Goal: Task Accomplishment & Management: Use online tool/utility

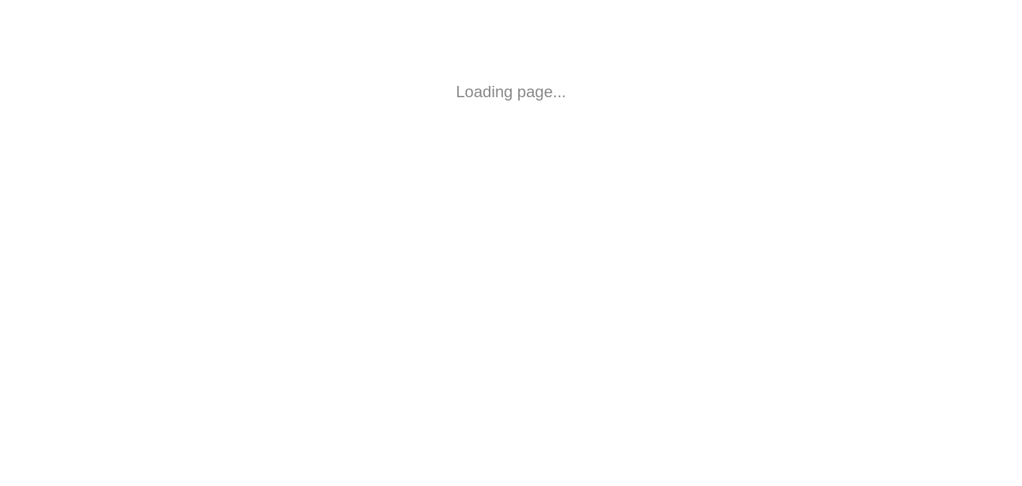
drag, startPoint x: 0, startPoint y: 0, endPoint x: 521, endPoint y: 78, distance: 526.3
click at [521, 78] on html "Loading page..." at bounding box center [511, 92] width 1022 height 184
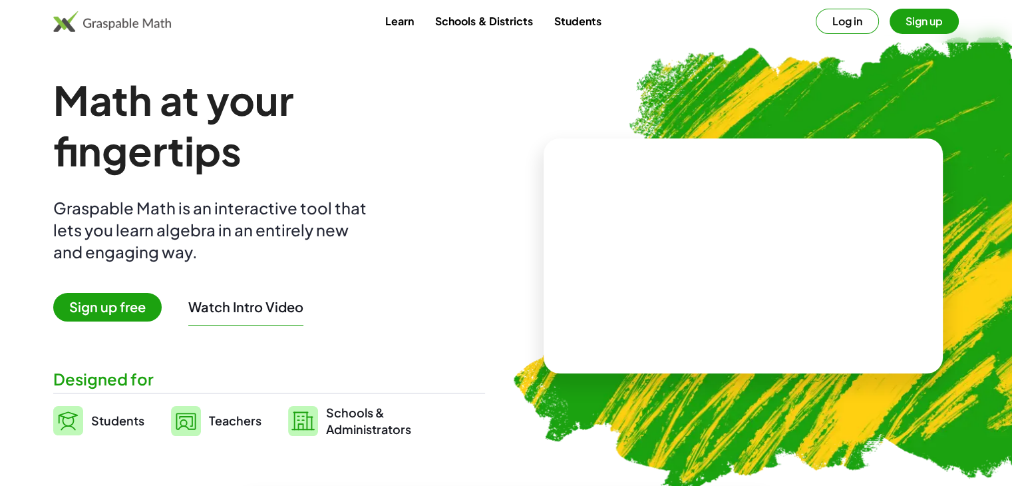
click at [842, 114] on img at bounding box center [822, 258] width 674 height 568
click at [841, 21] on button "Log in" at bounding box center [847, 21] width 63 height 25
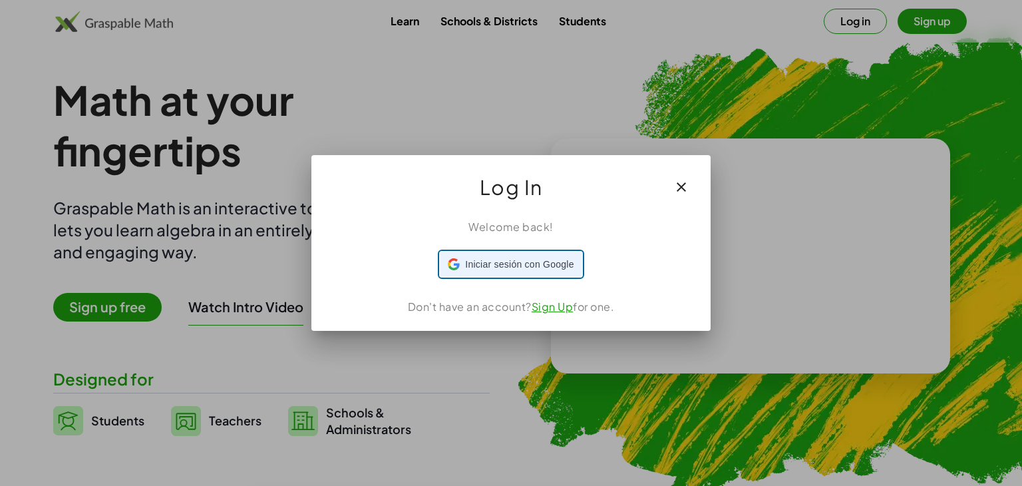
click at [530, 266] on span "Iniciar sesión con Google" at bounding box center [519, 265] width 108 height 14
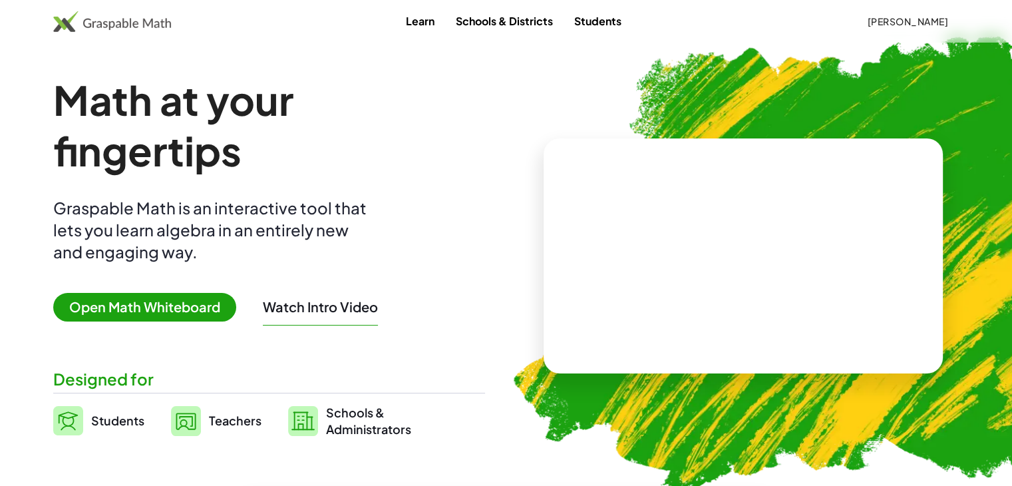
click at [138, 312] on span "Open Math Whiteboard" at bounding box center [144, 307] width 183 height 29
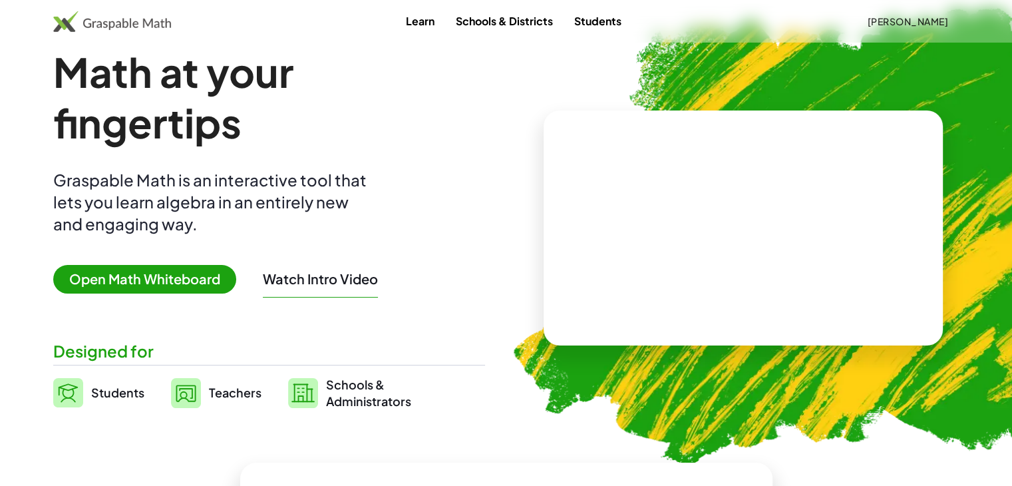
scroll to position [67, 0]
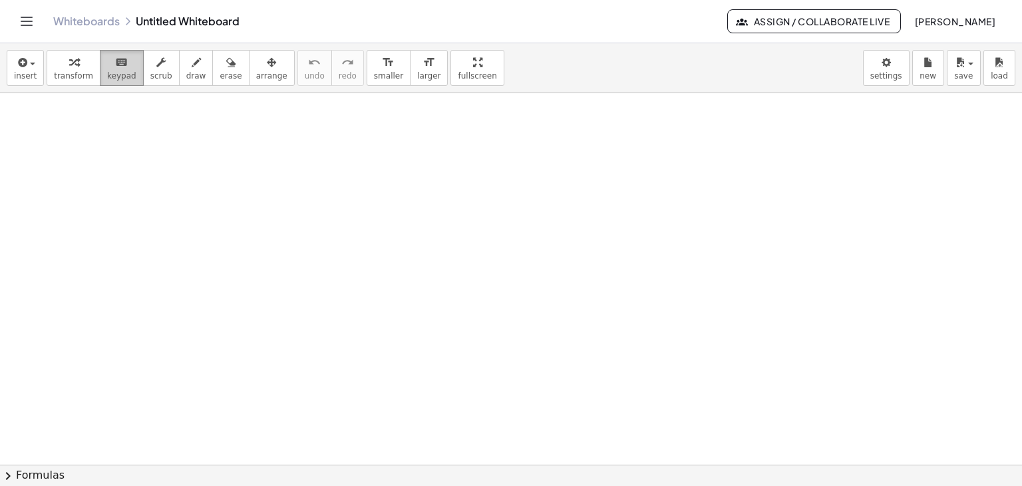
click at [115, 67] on icon "keyboard" at bounding box center [121, 63] width 13 height 16
click at [33, 67] on div "button" at bounding box center [25, 62] width 23 height 16
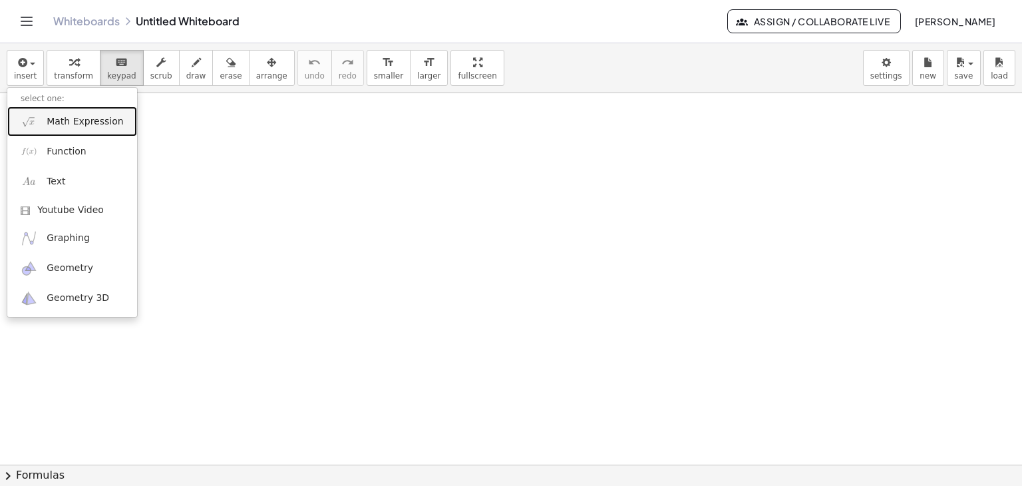
click at [80, 120] on span "Math Expression" at bounding box center [85, 121] width 77 height 13
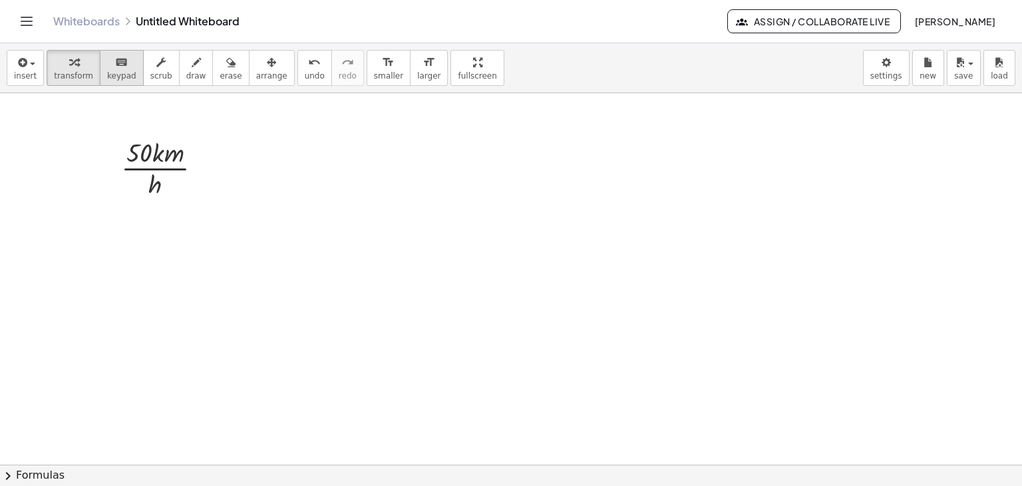
click at [118, 74] on span "keypad" at bounding box center [121, 75] width 29 height 9
click at [25, 59] on icon "button" at bounding box center [21, 63] width 12 height 16
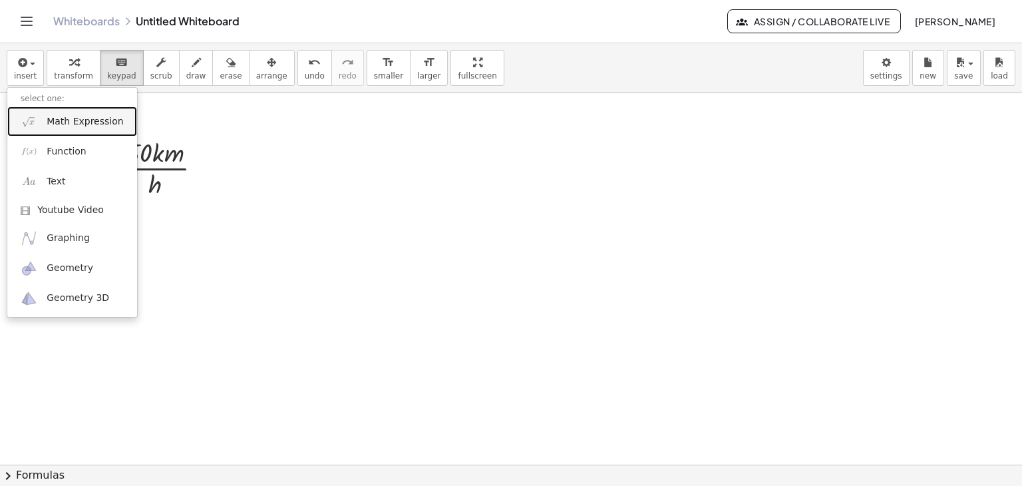
click at [57, 118] on span "Math Expression" at bounding box center [85, 121] width 77 height 13
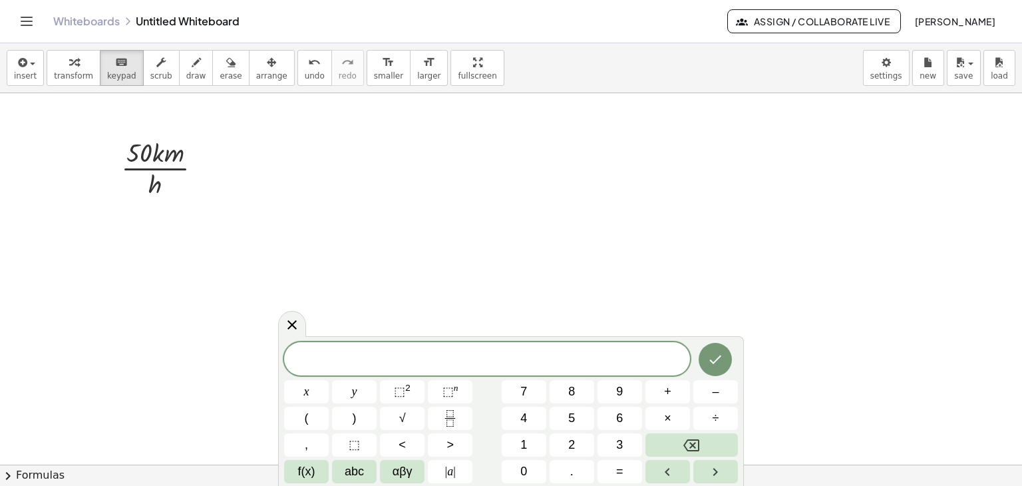
click at [514, 360] on span "​" at bounding box center [487, 360] width 406 height 19
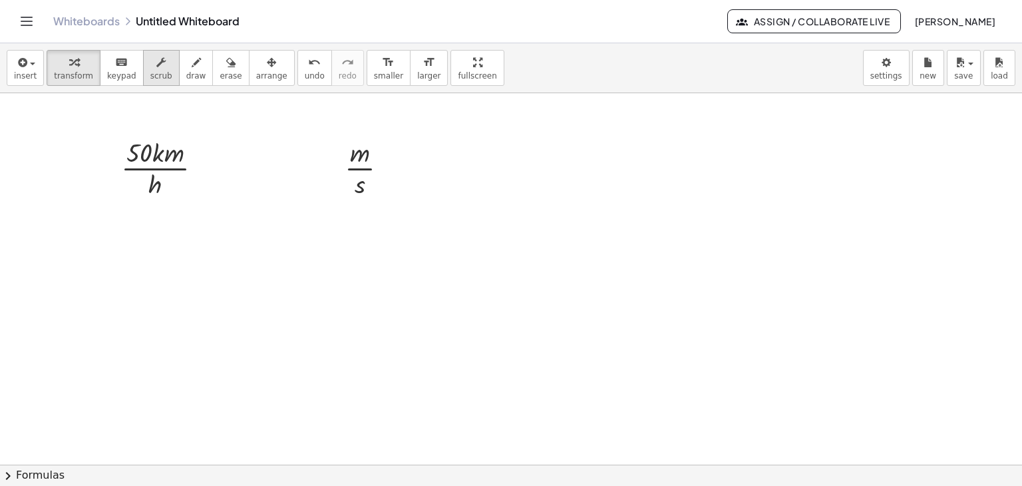
click at [156, 65] on div "button" at bounding box center [161, 62] width 22 height 16
click at [192, 69] on icon "button" at bounding box center [196, 63] width 9 height 16
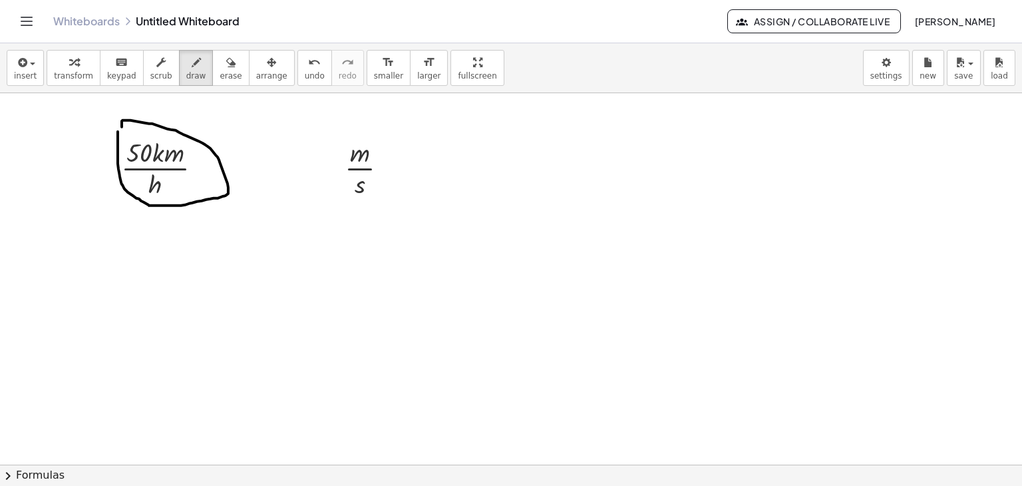
drag, startPoint x: 118, startPoint y: 145, endPoint x: 122, endPoint y: 126, distance: 19.1
drag, startPoint x: 136, startPoint y: 198, endPoint x: 158, endPoint y: 200, distance: 22.1
drag, startPoint x: 346, startPoint y: 198, endPoint x: 371, endPoint y: 199, distance: 25.3
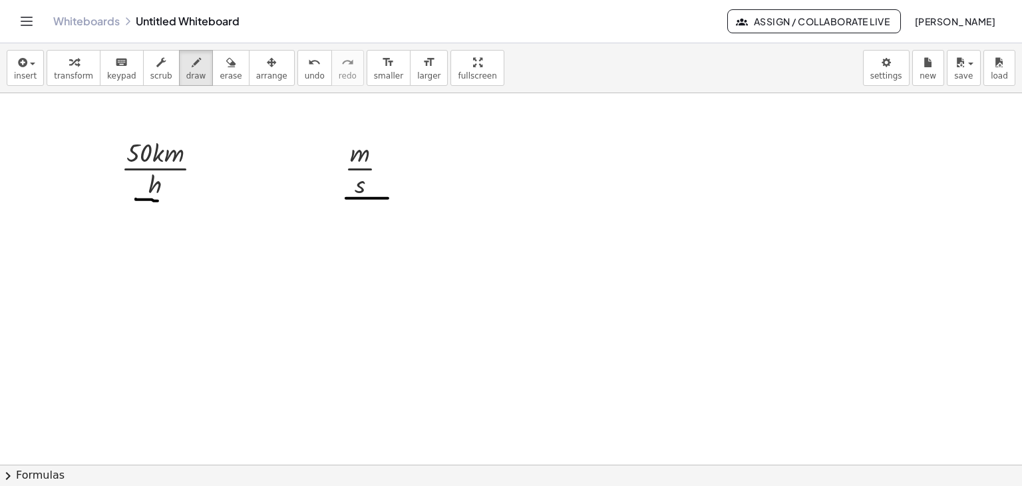
click at [33, 73] on button "insert" at bounding box center [25, 68] width 37 height 36
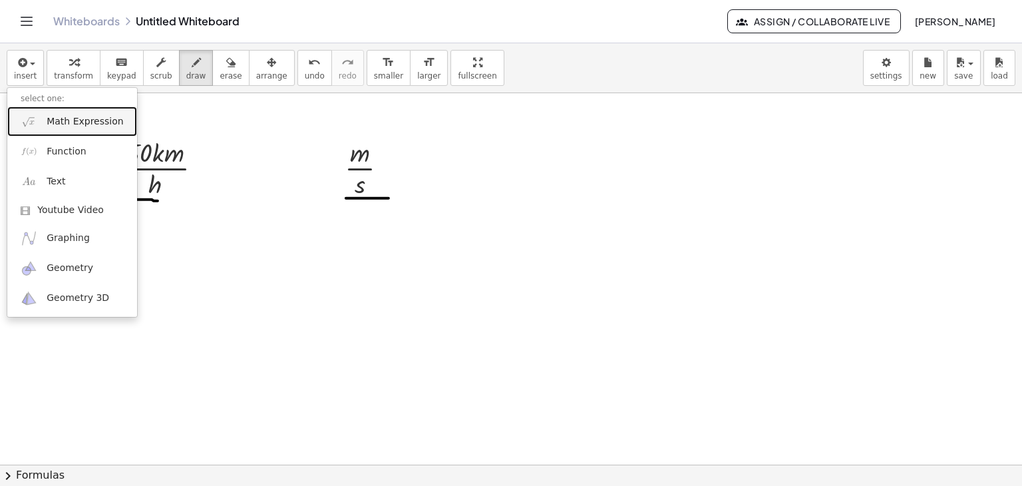
click at [61, 118] on span "Math Expression" at bounding box center [85, 121] width 77 height 13
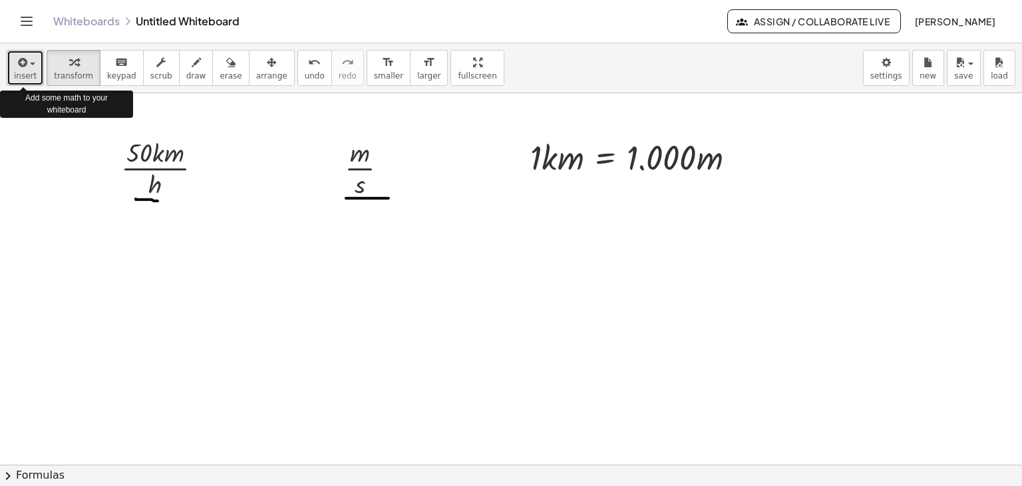
click at [26, 71] on span "insert" at bounding box center [25, 75] width 23 height 9
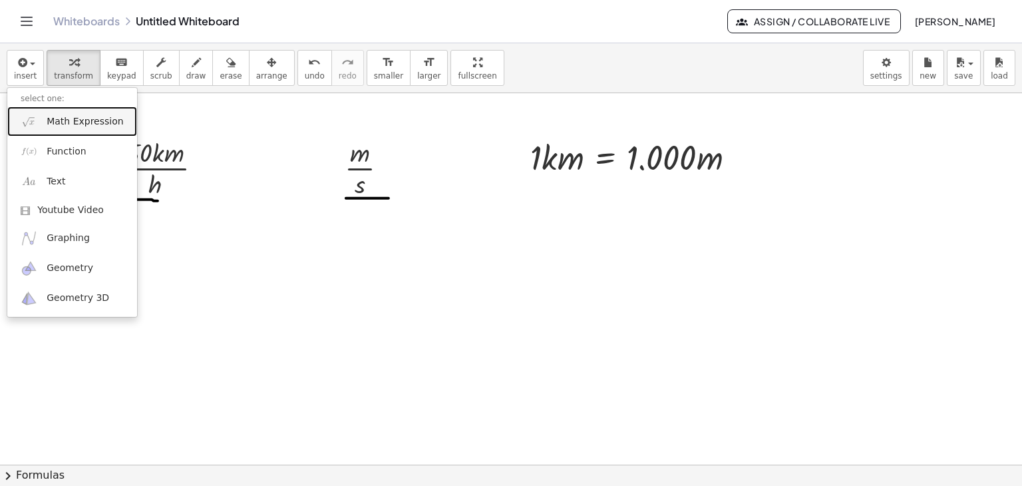
click at [42, 116] on link "Math Expression" at bounding box center [72, 122] width 130 height 30
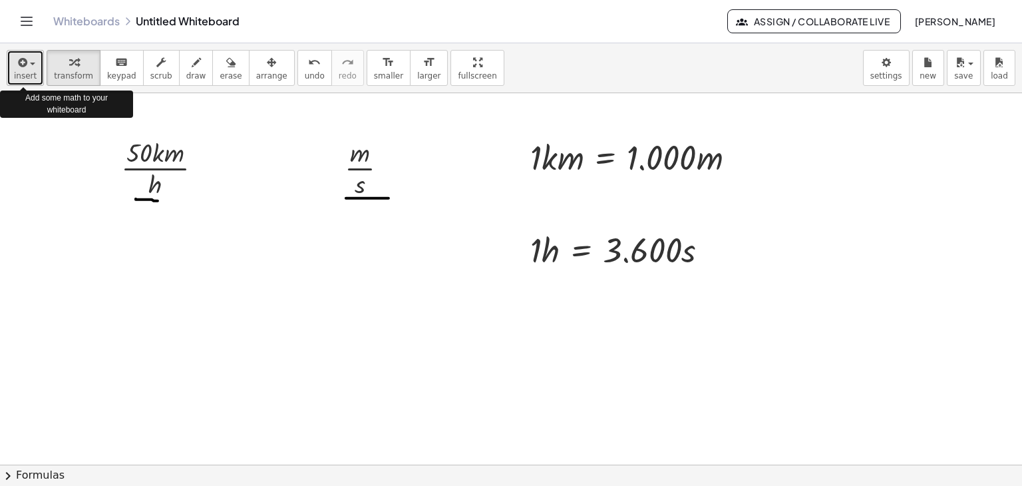
click at [30, 76] on span "insert" at bounding box center [25, 75] width 23 height 9
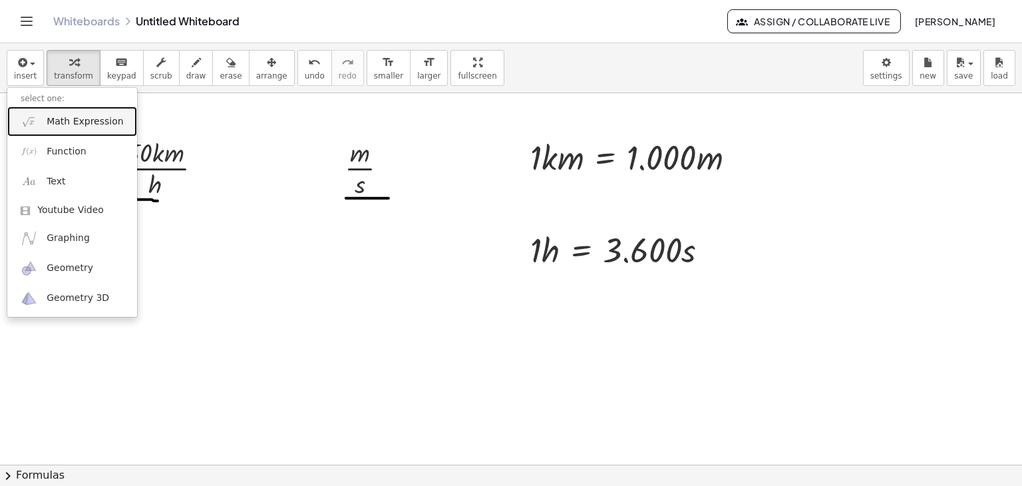
click at [48, 121] on span "Math Expression" at bounding box center [85, 121] width 77 height 13
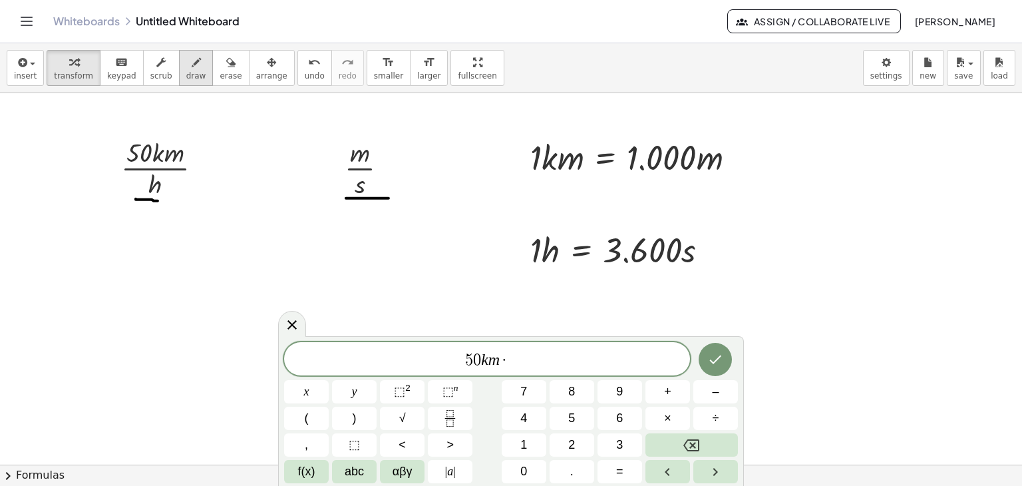
click at [186, 71] on span "draw" at bounding box center [196, 75] width 20 height 9
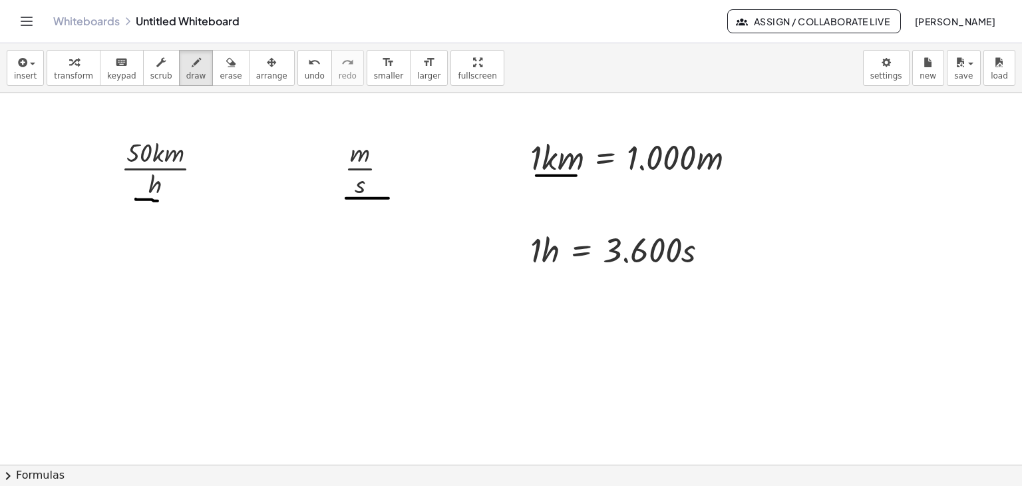
drag, startPoint x: 536, startPoint y: 175, endPoint x: 575, endPoint y: 175, distance: 38.6
drag, startPoint x: 628, startPoint y: 176, endPoint x: 720, endPoint y: 178, distance: 92.5
drag, startPoint x: 129, startPoint y: 138, endPoint x: 188, endPoint y: 139, distance: 59.2
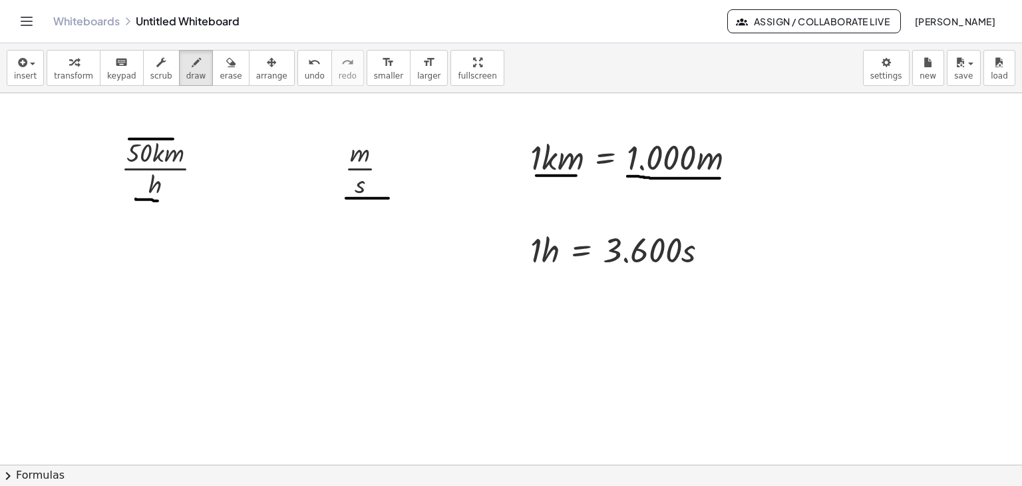
drag, startPoint x: 351, startPoint y: 142, endPoint x: 372, endPoint y: 143, distance: 20.7
click at [33, 69] on div "button" at bounding box center [25, 62] width 23 height 16
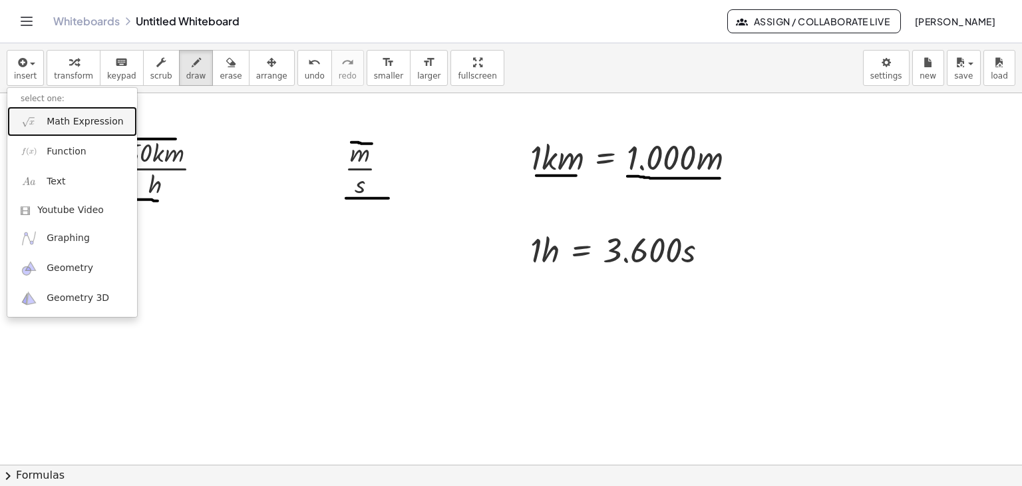
click at [63, 130] on link "Math Expression" at bounding box center [72, 122] width 130 height 30
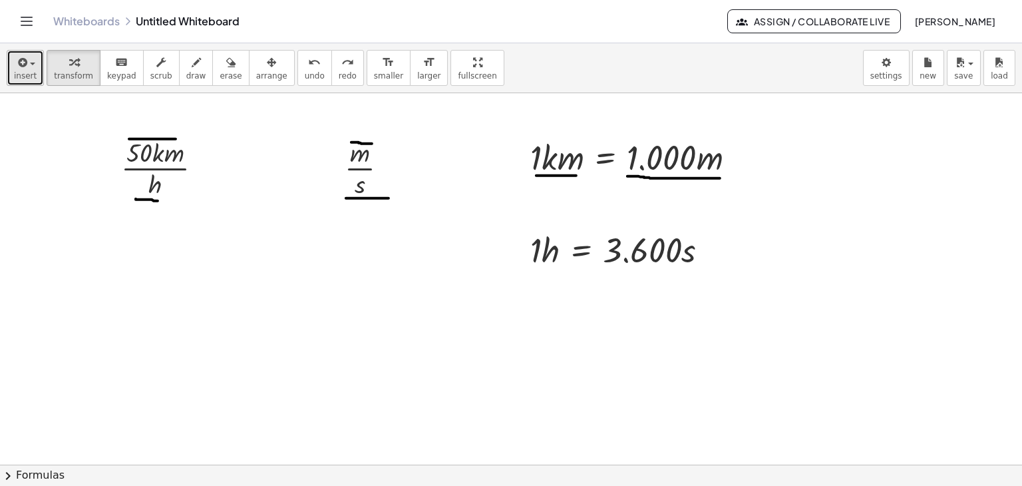
click at [37, 63] on button "insert" at bounding box center [25, 68] width 37 height 36
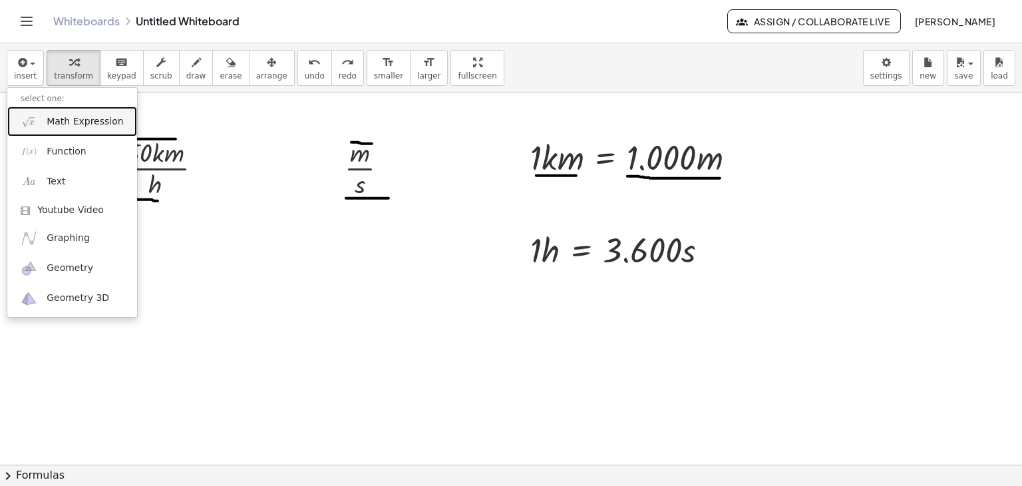
click at [42, 122] on link "Math Expression" at bounding box center [72, 122] width 130 height 30
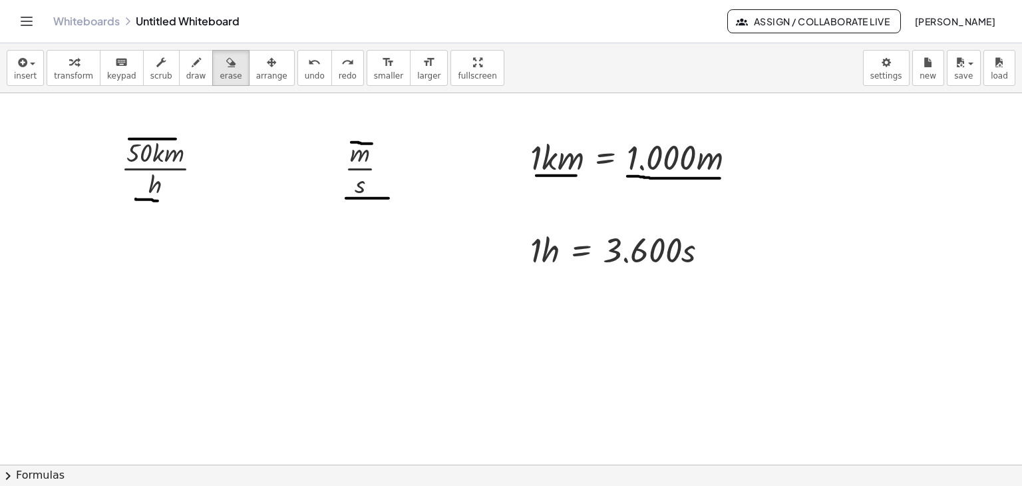
drag, startPoint x: 210, startPoint y: 68, endPoint x: 447, endPoint y: 247, distance: 297.0
click at [226, 69] on icon "button" at bounding box center [230, 63] width 9 height 16
drag, startPoint x: 538, startPoint y: 245, endPoint x: 615, endPoint y: 258, distance: 78.4
drag, startPoint x: 519, startPoint y: 248, endPoint x: 753, endPoint y: 264, distance: 234.8
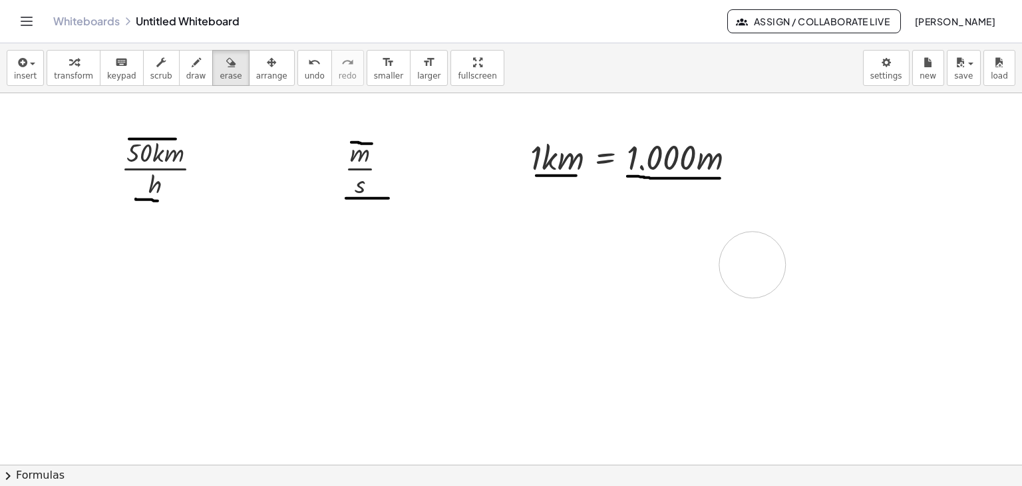
drag, startPoint x: 652, startPoint y: 259, endPoint x: 674, endPoint y: 269, distance: 24.1
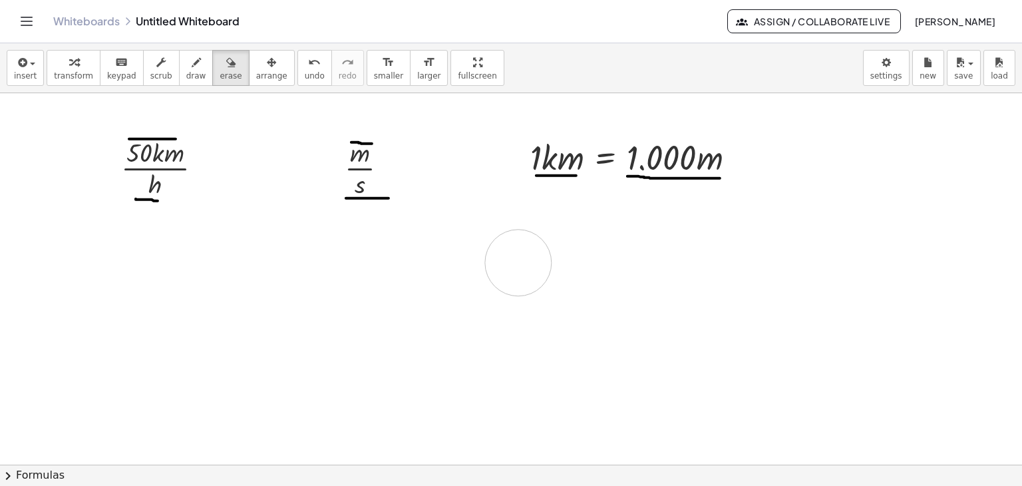
drag, startPoint x: 684, startPoint y: 256, endPoint x: 519, endPoint y: 262, distance: 165.8
click at [220, 72] on span "erase" at bounding box center [231, 75] width 22 height 9
drag, startPoint x: 536, startPoint y: 249, endPoint x: 647, endPoint y: 302, distance: 123.3
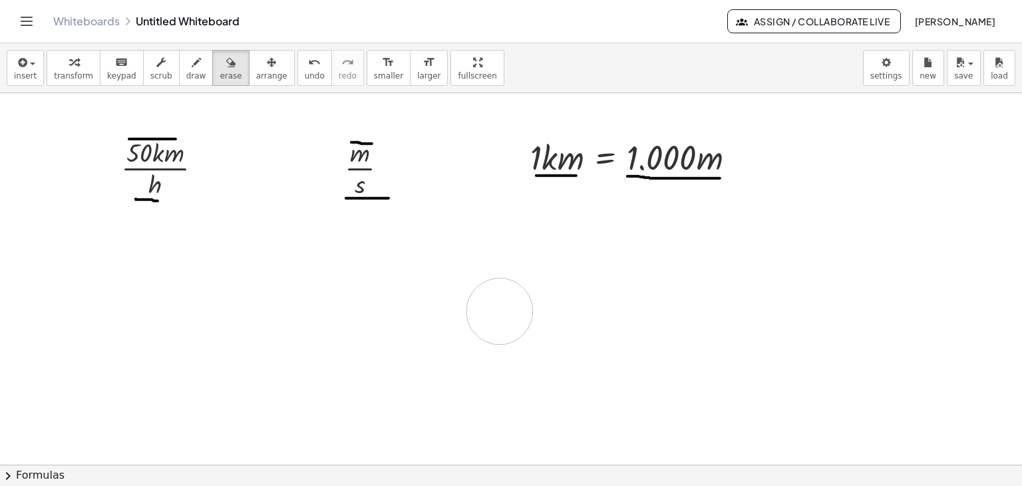
drag, startPoint x: 540, startPoint y: 248, endPoint x: 548, endPoint y: 249, distance: 8.1
click at [192, 70] on icon "button" at bounding box center [196, 63] width 9 height 16
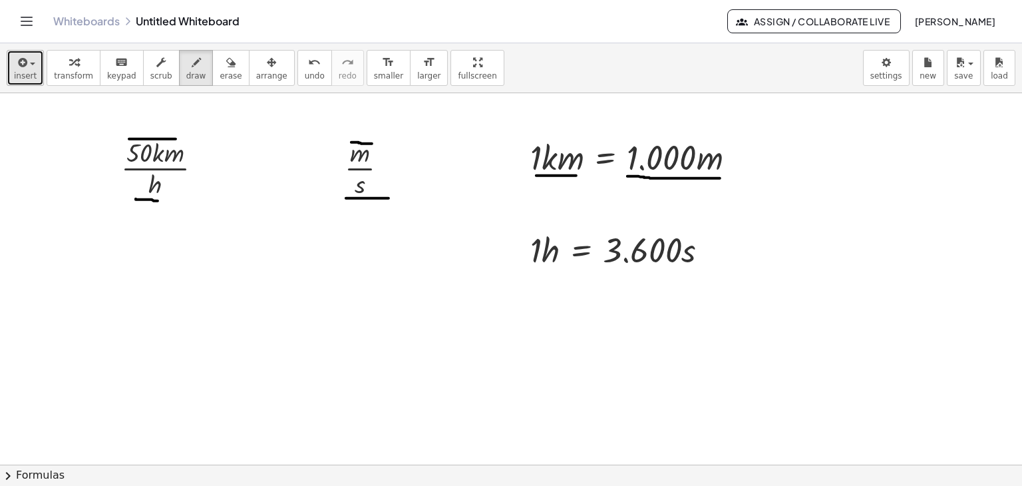
click at [29, 57] on div "button" at bounding box center [25, 62] width 23 height 16
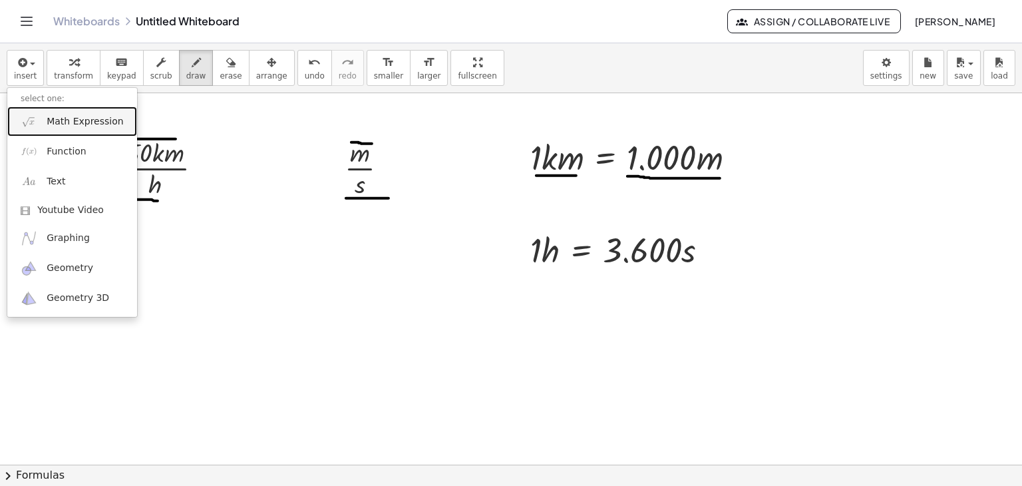
drag, startPoint x: 57, startPoint y: 118, endPoint x: 154, endPoint y: 156, distance: 104.3
click at [58, 118] on span "Math Expression" at bounding box center [85, 121] width 77 height 13
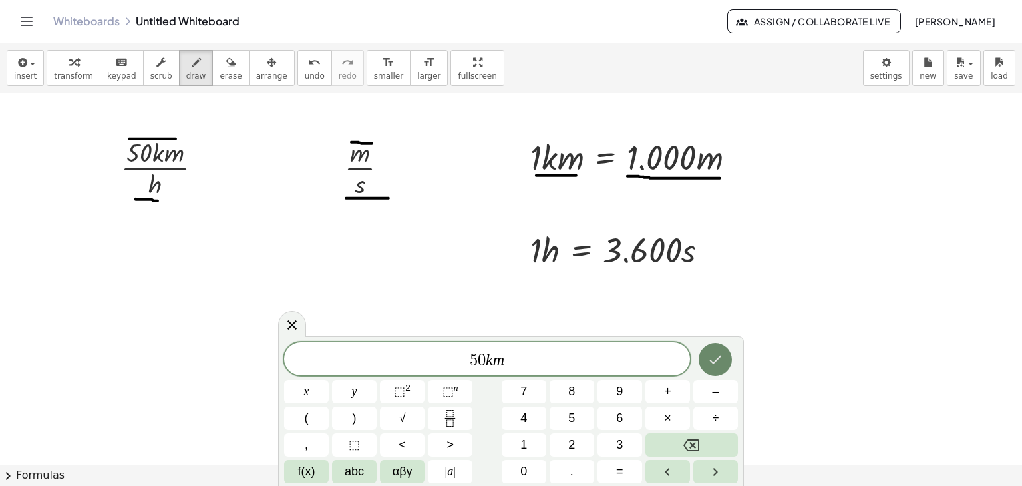
click at [724, 370] on button "Done" at bounding box center [715, 359] width 33 height 33
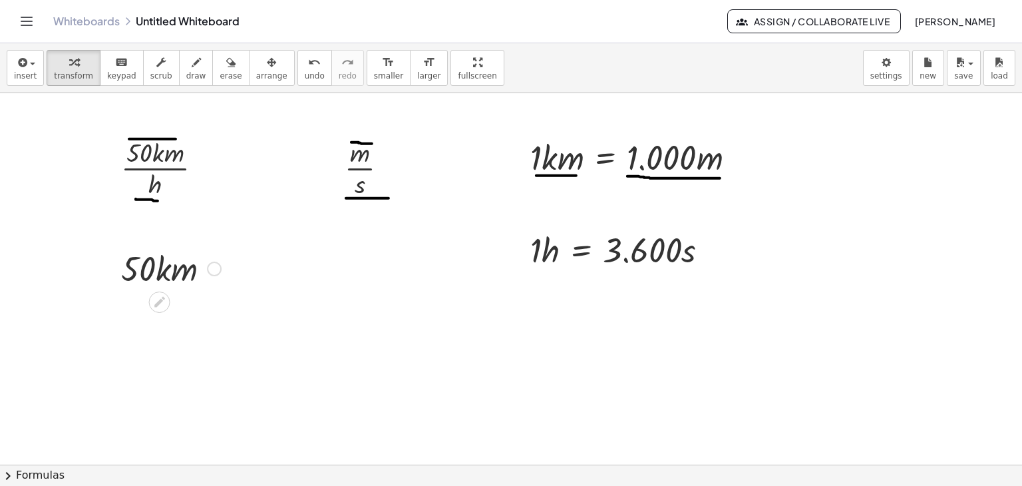
click at [168, 266] on div at bounding box center [170, 267] width 113 height 45
click at [256, 78] on span "arrange" at bounding box center [271, 75] width 31 height 9
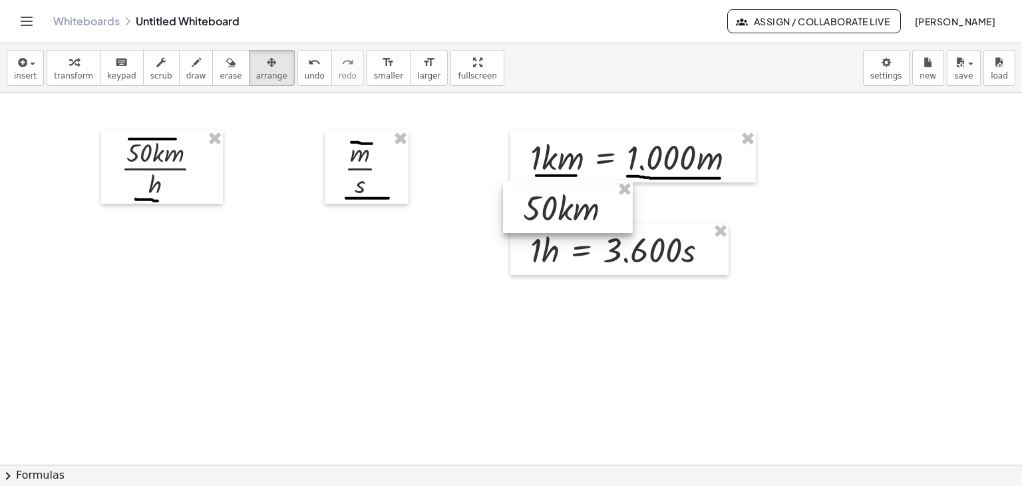
drag, startPoint x: 173, startPoint y: 278, endPoint x: 575, endPoint y: 217, distance: 406.6
click at [575, 217] on div at bounding box center [568, 207] width 130 height 52
click at [256, 71] on span "arrange" at bounding box center [271, 75] width 31 height 9
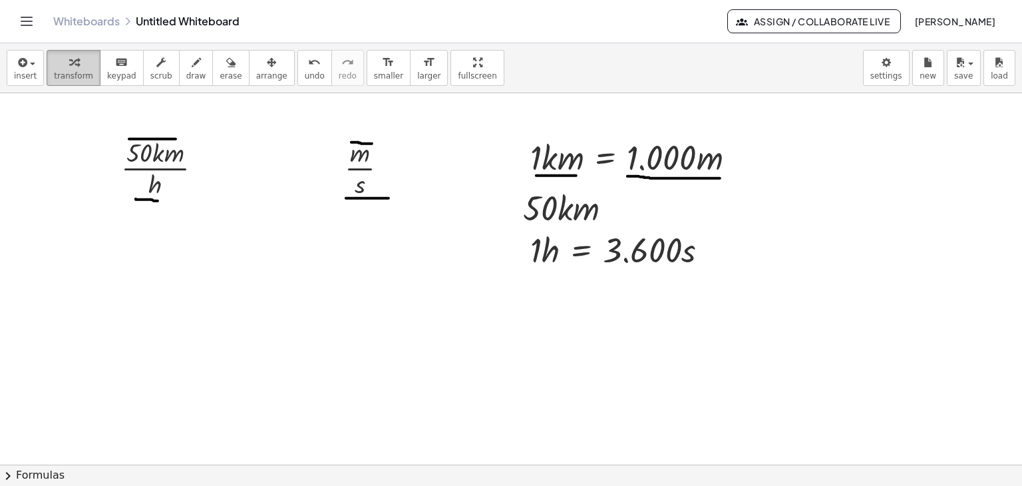
click at [69, 64] on icon "button" at bounding box center [73, 63] width 9 height 16
click at [24, 71] on span "insert" at bounding box center [25, 75] width 23 height 9
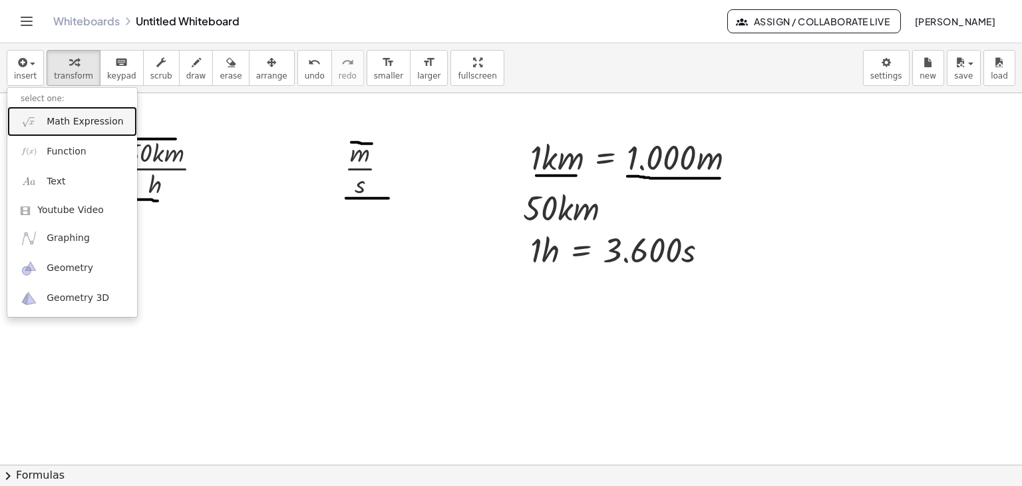
click at [39, 117] on link "Math Expression" at bounding box center [72, 122] width 130 height 30
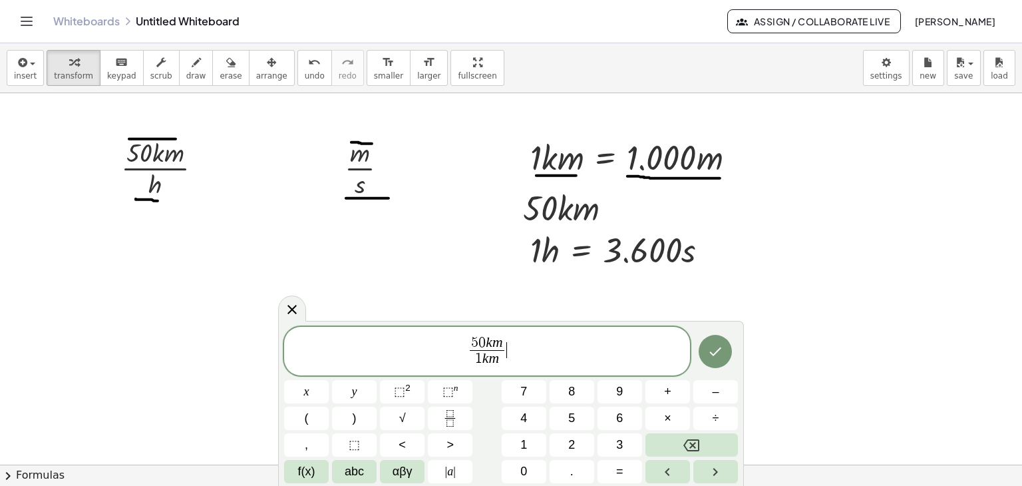
click at [508, 343] on span "5 0 k m 1 k m ​ ​" at bounding box center [487, 352] width 406 height 35
click at [503, 341] on span "5 0 k m ​" at bounding box center [487, 343] width 35 height 15
click at [732, 347] on button "Done" at bounding box center [715, 351] width 33 height 33
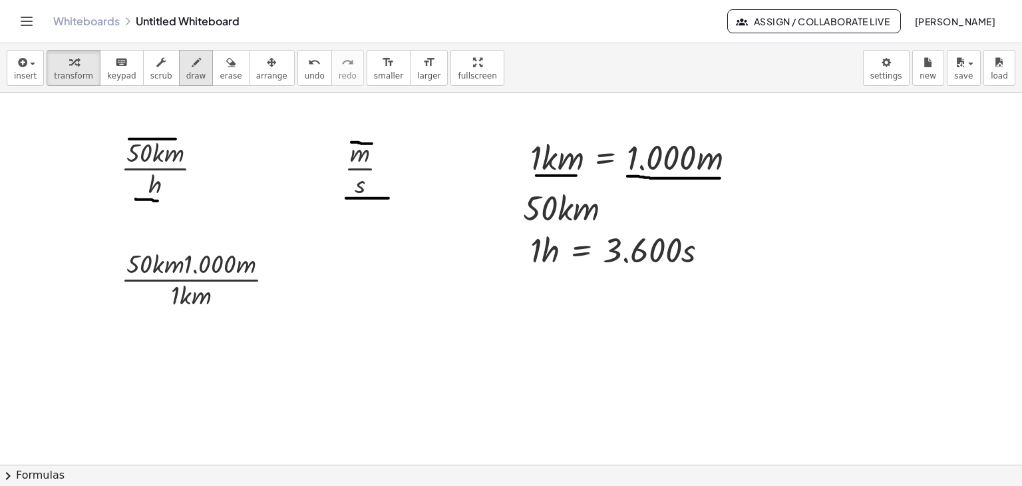
drag, startPoint x: 174, startPoint y: 59, endPoint x: 192, endPoint y: 79, distance: 26.4
click at [192, 60] on icon "button" at bounding box center [196, 63] width 9 height 16
drag, startPoint x: 659, startPoint y: 195, endPoint x: 688, endPoint y: 216, distance: 35.7
drag, startPoint x: 687, startPoint y: 200, endPoint x: 655, endPoint y: 211, distance: 33.9
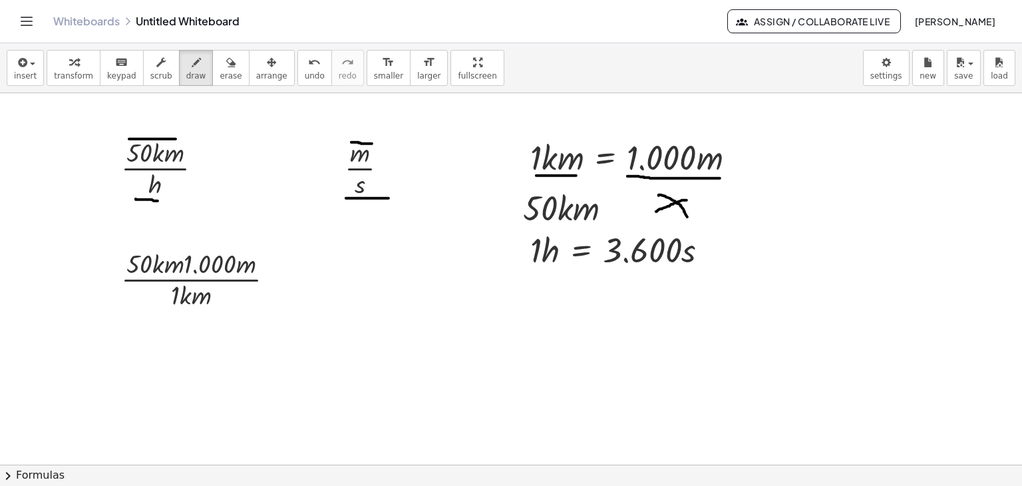
drag, startPoint x: 608, startPoint y: 204, endPoint x: 645, endPoint y: 181, distance: 43.6
drag, startPoint x: 638, startPoint y: 179, endPoint x: 618, endPoint y: 182, distance: 20.8
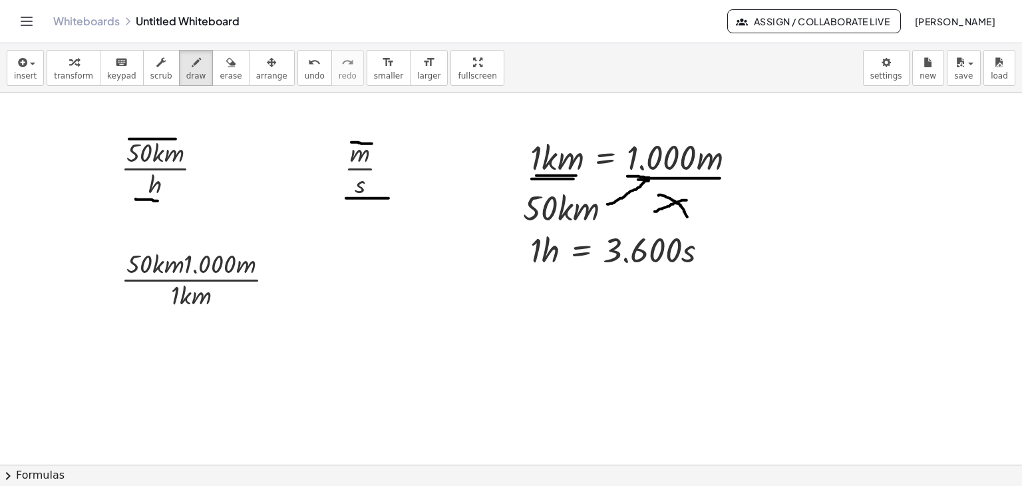
drag, startPoint x: 532, startPoint y: 178, endPoint x: 574, endPoint y: 178, distance: 42.6
drag, startPoint x: 172, startPoint y: 254, endPoint x: 159, endPoint y: 270, distance: 20.3
drag, startPoint x: 210, startPoint y: 290, endPoint x: 198, endPoint y: 303, distance: 17.9
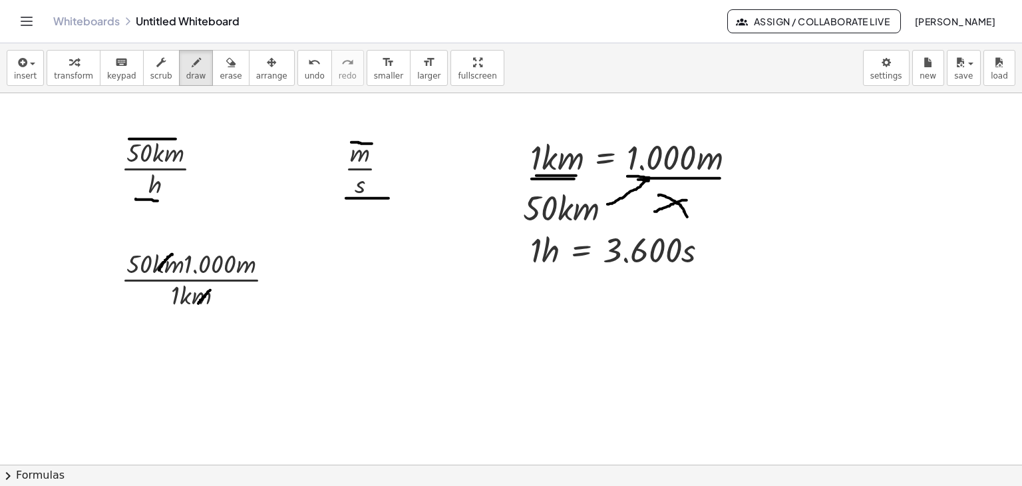
drag, startPoint x: 272, startPoint y: 272, endPoint x: 279, endPoint y: 272, distance: 6.7
drag, startPoint x: 272, startPoint y: 277, endPoint x: 279, endPoint y: 277, distance: 7.3
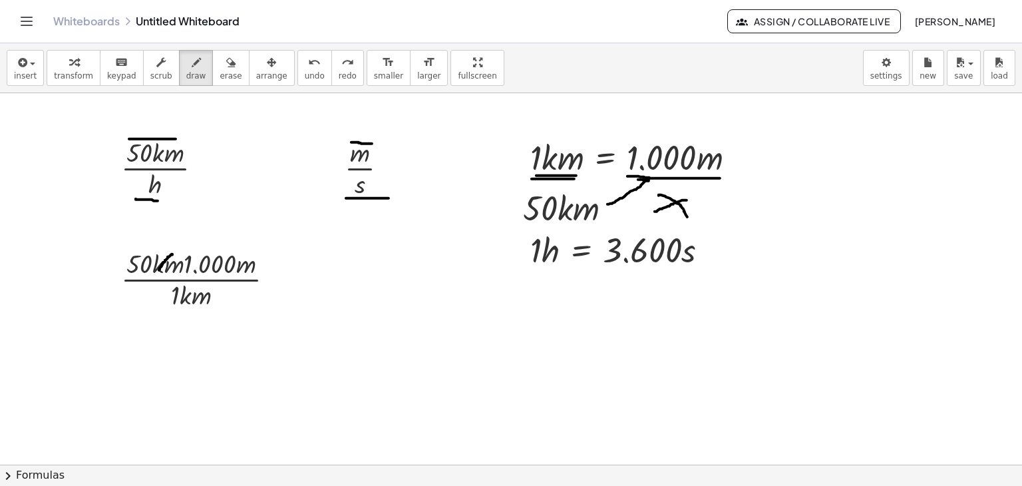
click at [35, 69] on button "insert" at bounding box center [25, 68] width 37 height 36
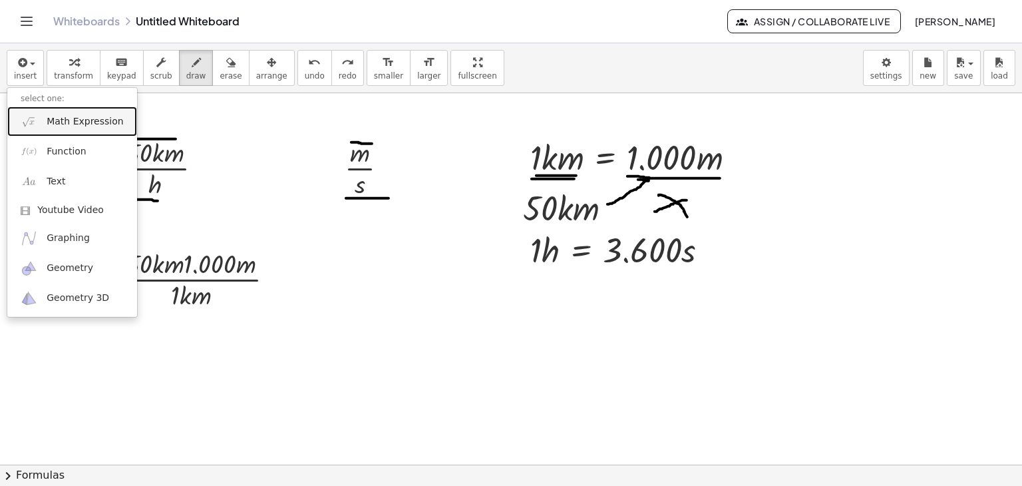
drag, startPoint x: 50, startPoint y: 117, endPoint x: 87, endPoint y: 134, distance: 40.2
click at [50, 117] on span "Math Expression" at bounding box center [85, 121] width 77 height 13
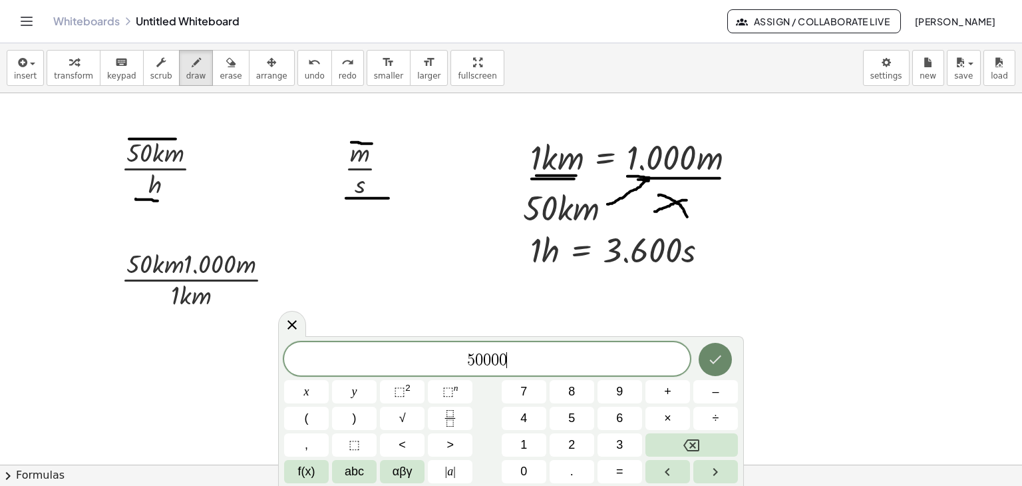
click at [725, 365] on button "Done" at bounding box center [715, 359] width 33 height 33
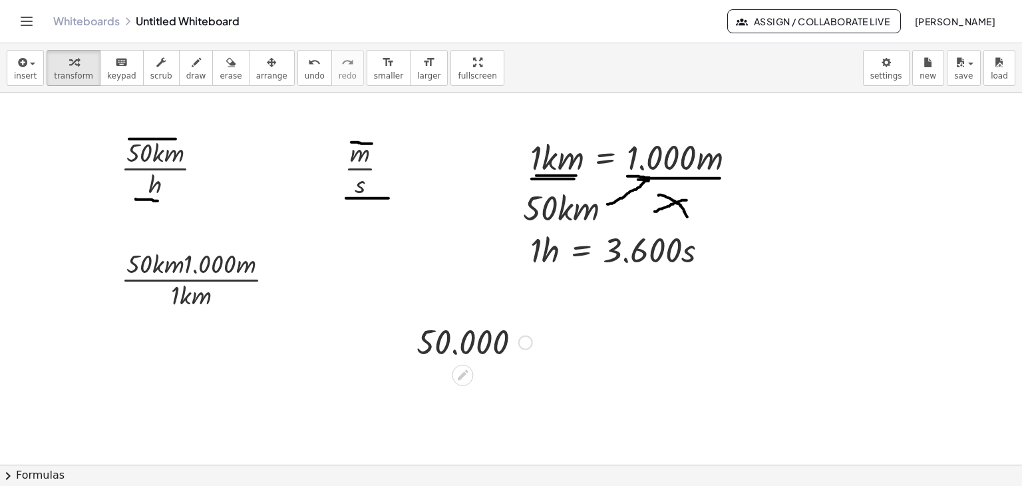
click at [463, 377] on icon at bounding box center [463, 375] width 14 height 14
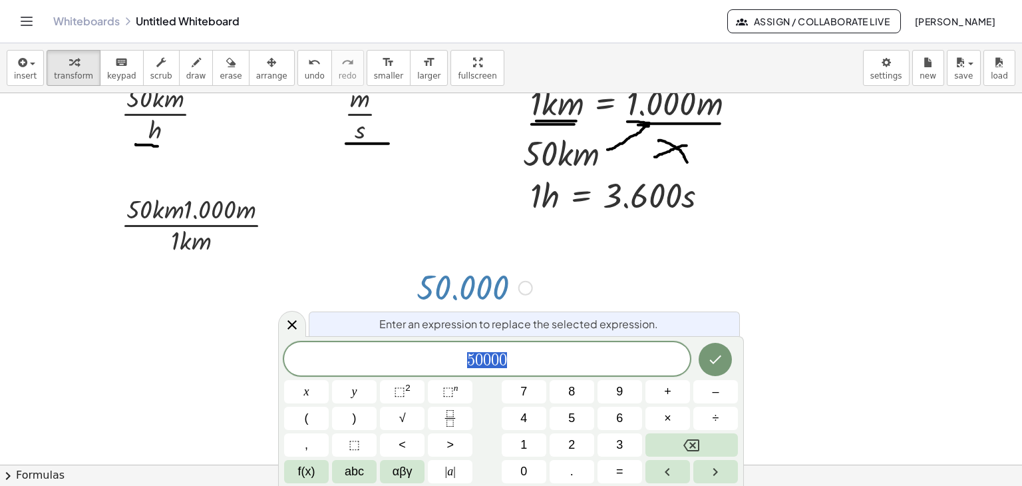
scroll to position [63, 0]
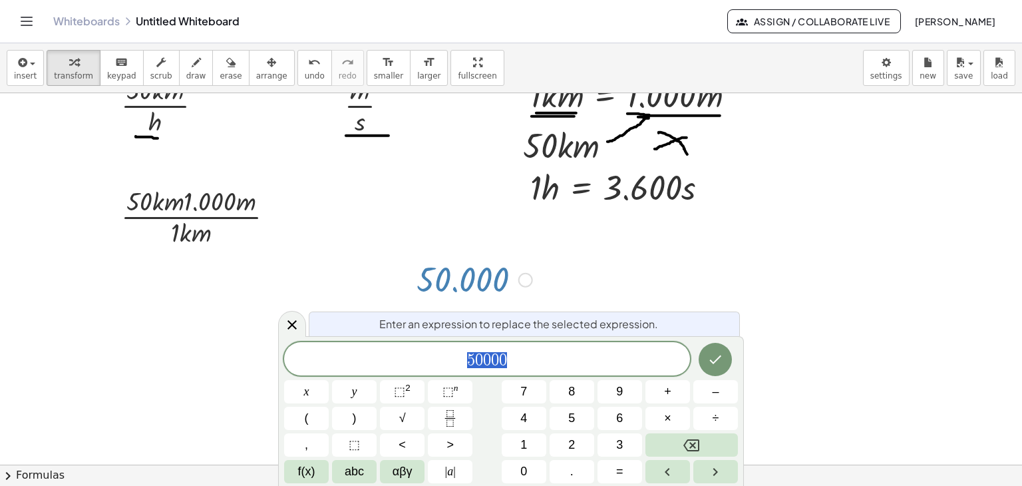
click at [521, 362] on span "5 0 0 0 0" at bounding box center [487, 360] width 406 height 19
click at [707, 357] on button "Done" at bounding box center [715, 359] width 33 height 33
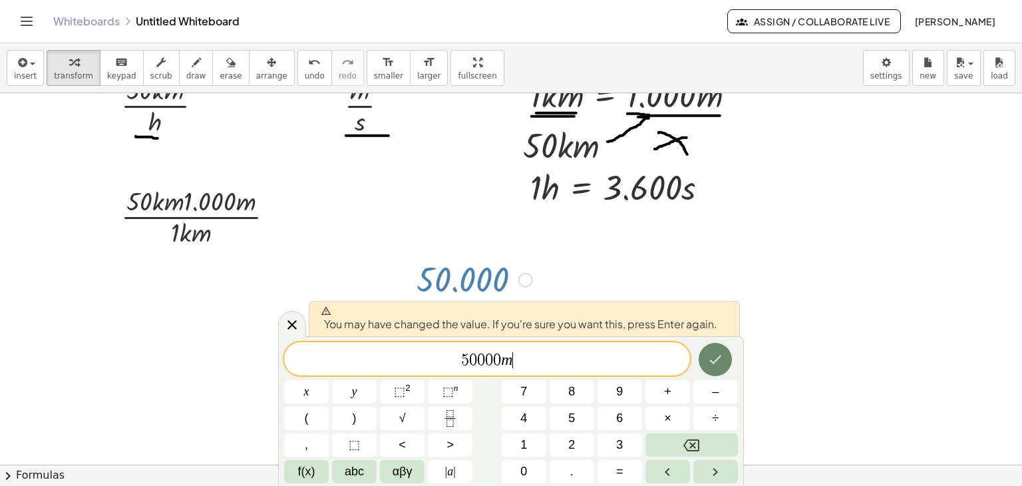
click at [716, 366] on icon "Done" at bounding box center [716, 359] width 16 height 16
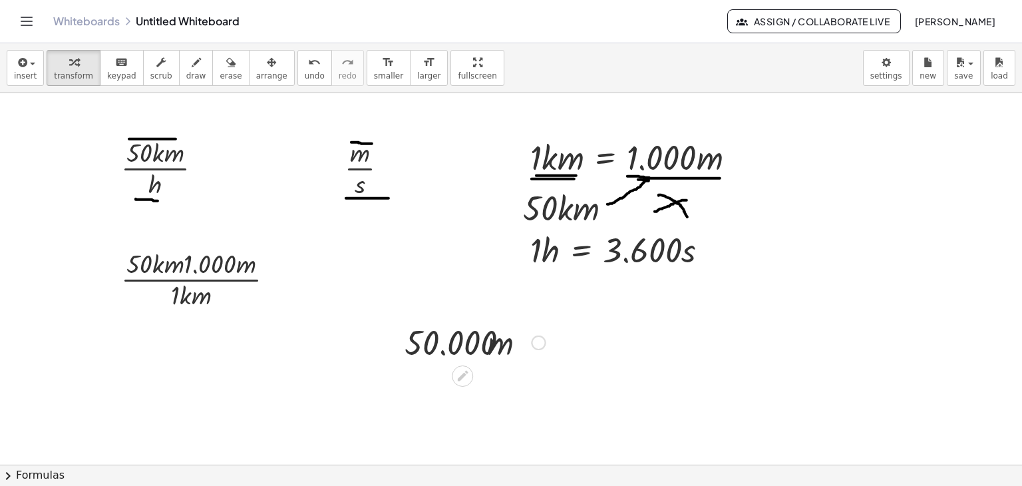
scroll to position [0, 0]
click at [497, 387] on div at bounding box center [475, 385] width 156 height 45
click at [477, 387] on div at bounding box center [475, 385] width 156 height 45
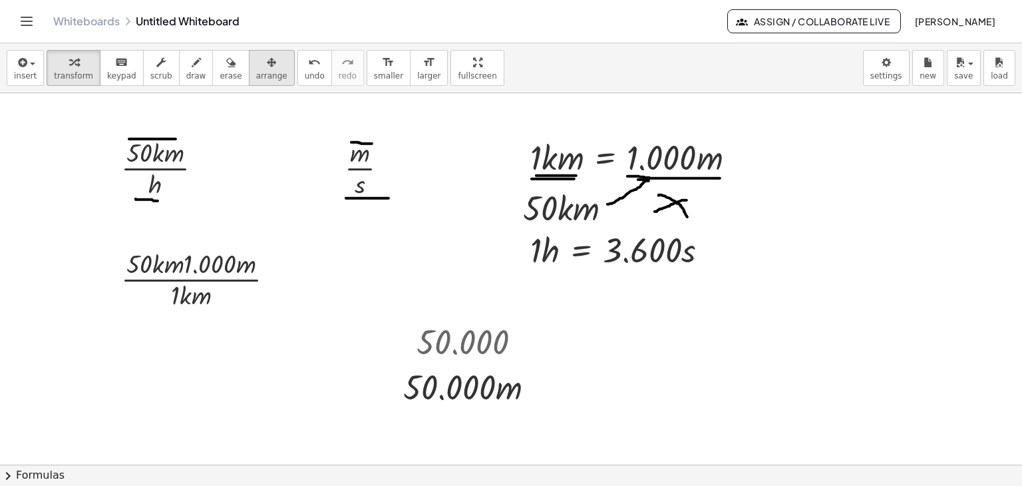
drag, startPoint x: 240, startPoint y: 65, endPoint x: 246, endPoint y: 79, distance: 15.8
click at [256, 67] on div "button" at bounding box center [271, 62] width 31 height 16
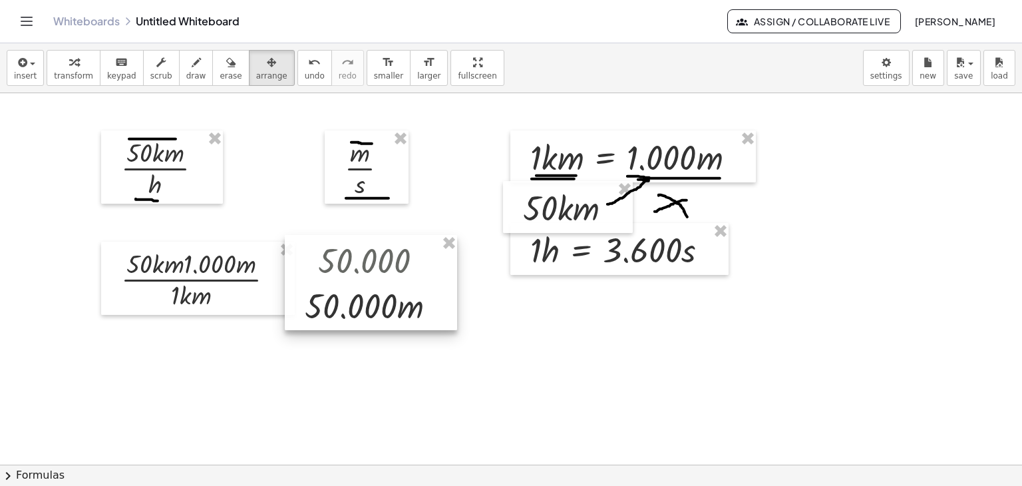
drag, startPoint x: 490, startPoint y: 391, endPoint x: 391, endPoint y: 310, distance: 127.7
click at [391, 310] on div at bounding box center [371, 283] width 172 height 96
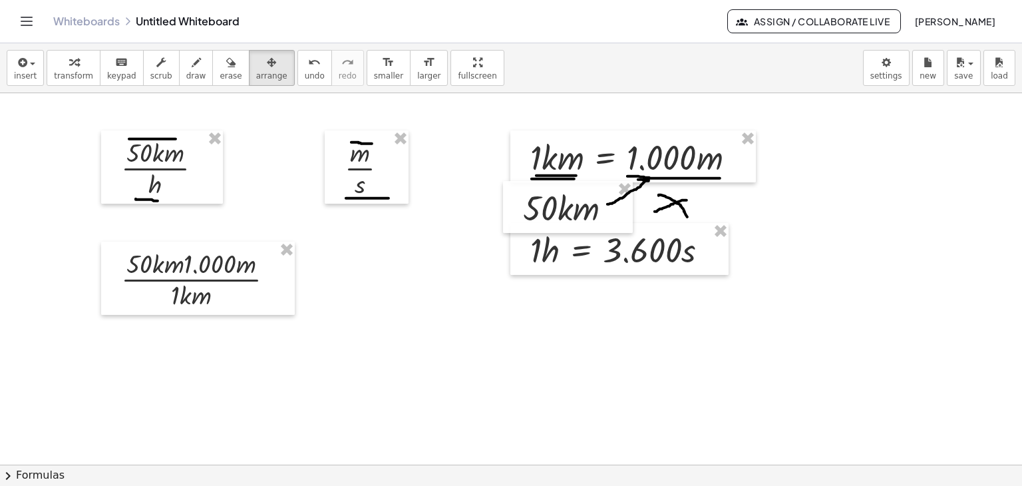
click at [256, 73] on span "arrange" at bounding box center [271, 75] width 31 height 9
click at [25, 70] on icon "button" at bounding box center [21, 63] width 12 height 16
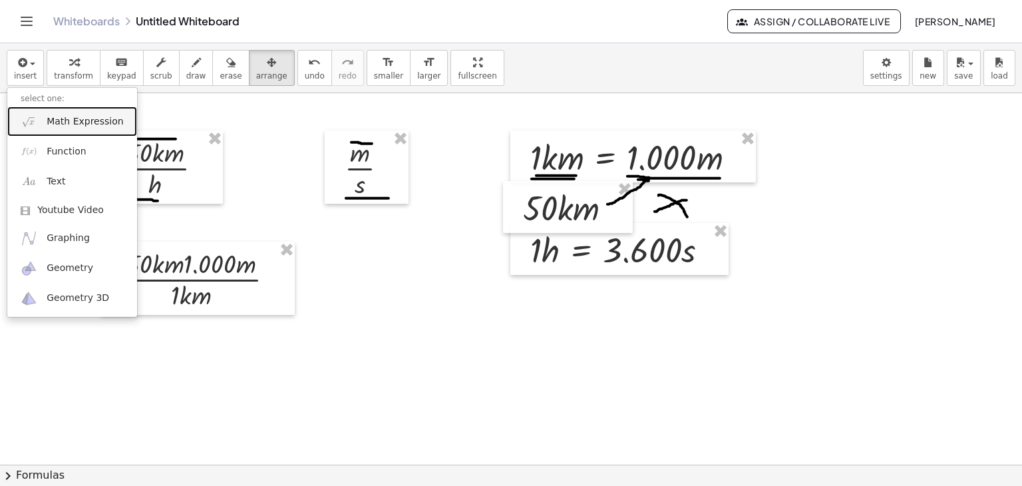
drag, startPoint x: 56, startPoint y: 112, endPoint x: 85, endPoint y: 136, distance: 37.8
click at [56, 112] on link "Math Expression" at bounding box center [72, 122] width 130 height 30
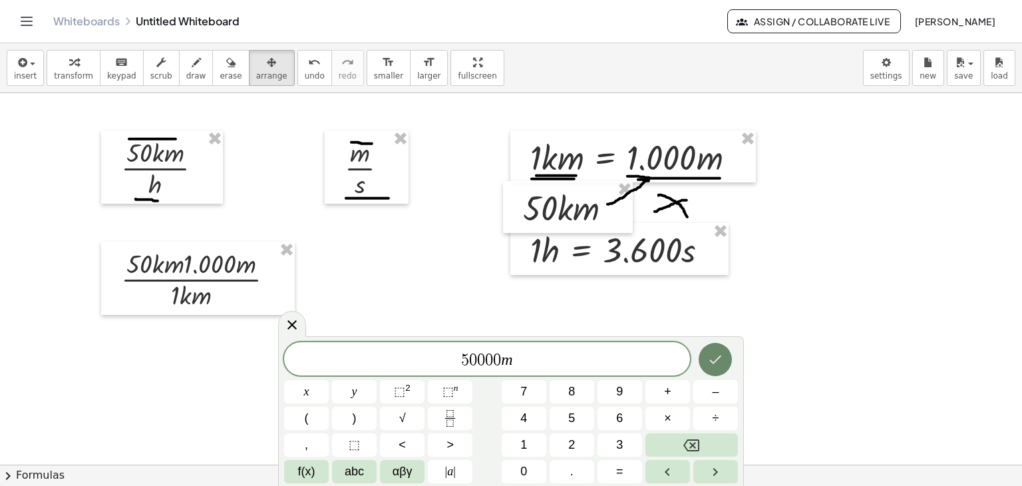
click at [719, 367] on icon "Done" at bounding box center [716, 359] width 16 height 16
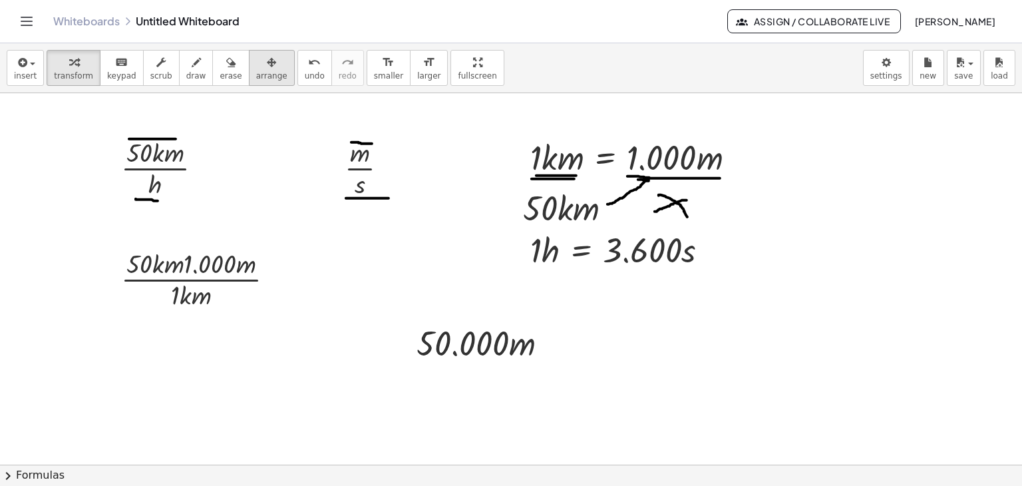
click at [267, 65] on icon "button" at bounding box center [271, 63] width 9 height 16
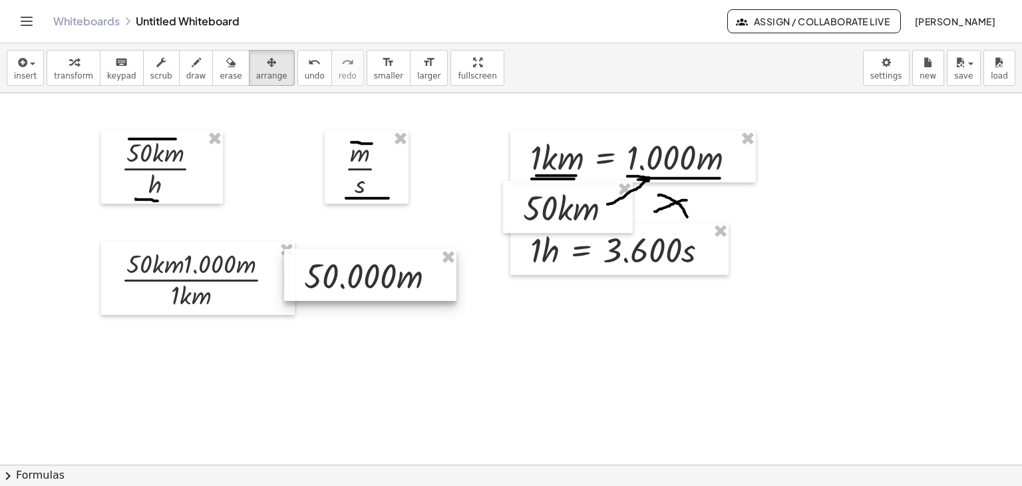
drag, startPoint x: 471, startPoint y: 343, endPoint x: 359, endPoint y: 276, distance: 130.5
click at [359, 276] on div at bounding box center [370, 275] width 172 height 52
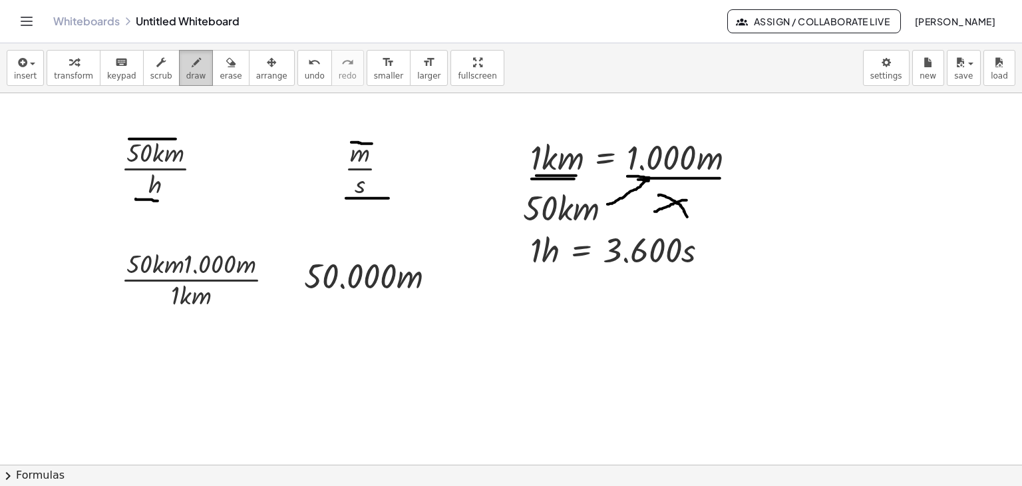
click at [186, 71] on span "draw" at bounding box center [196, 75] width 20 height 9
drag, startPoint x: 276, startPoint y: 274, endPoint x: 285, endPoint y: 274, distance: 8.7
drag, startPoint x: 277, startPoint y: 279, endPoint x: 284, endPoint y: 279, distance: 7.3
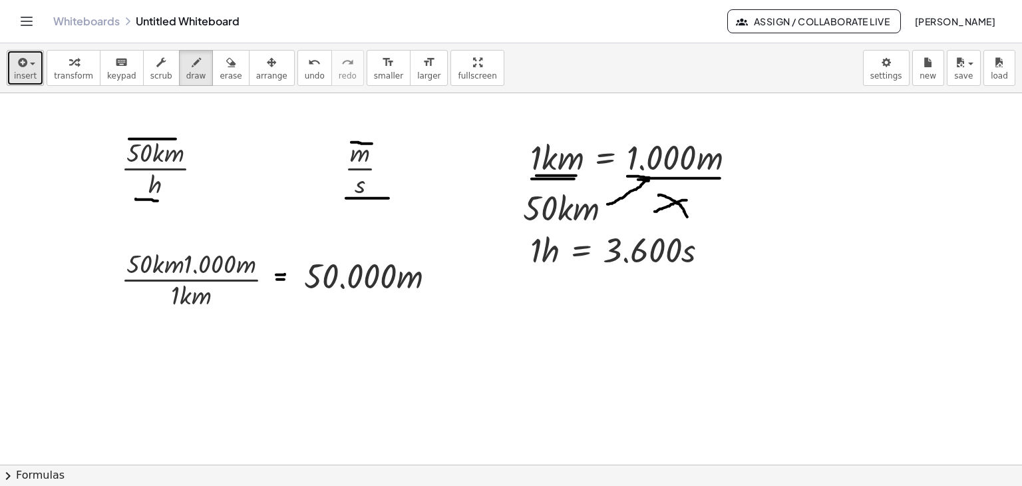
click at [29, 62] on div "button" at bounding box center [25, 62] width 23 height 16
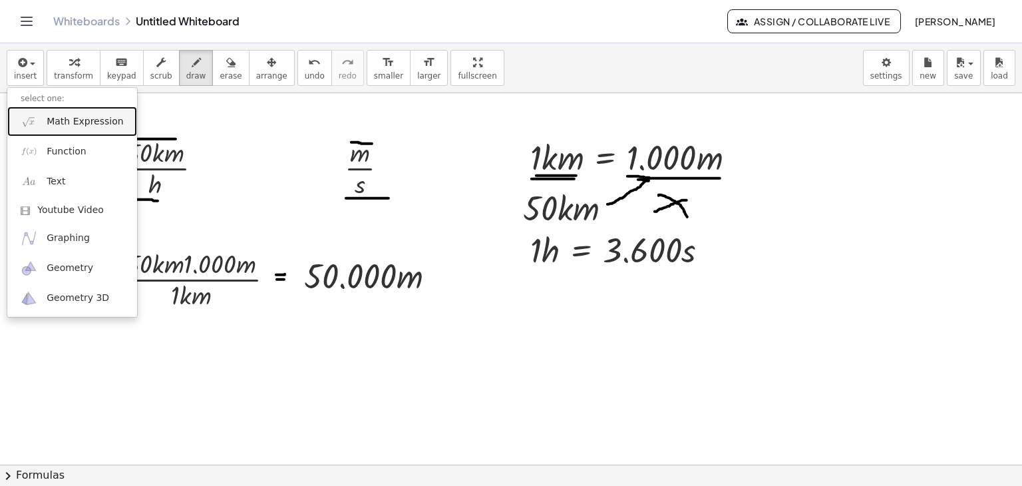
click at [40, 118] on link "Math Expression" at bounding box center [72, 122] width 130 height 30
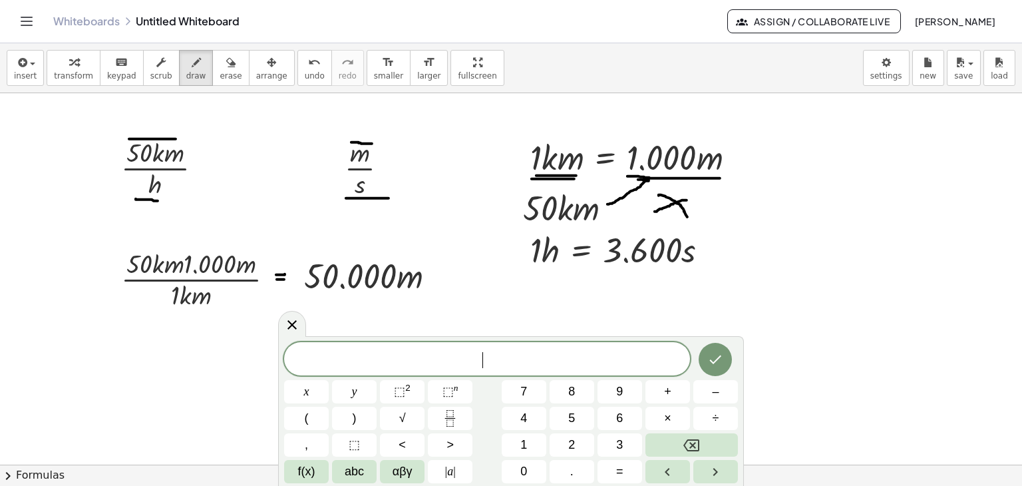
click at [479, 357] on span "​" at bounding box center [487, 360] width 406 height 19
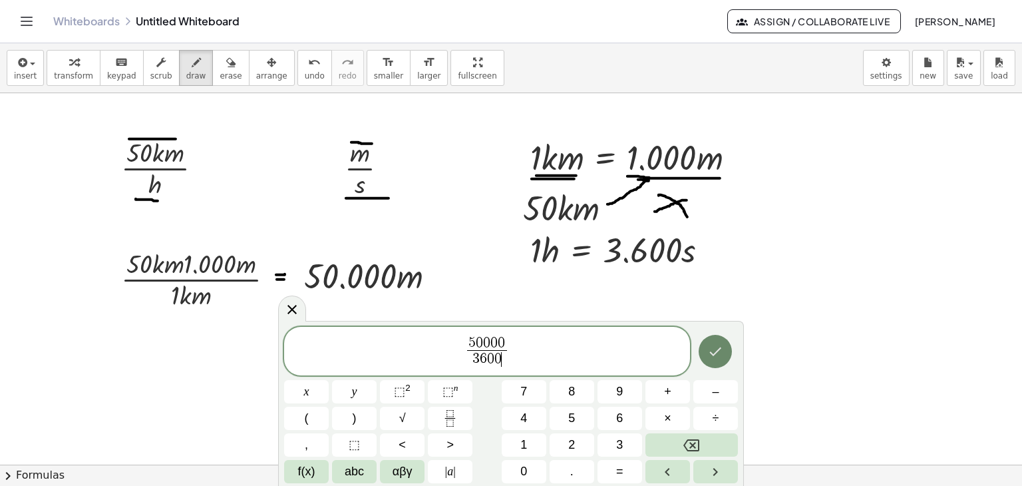
click at [725, 360] on button "Done" at bounding box center [715, 351] width 33 height 33
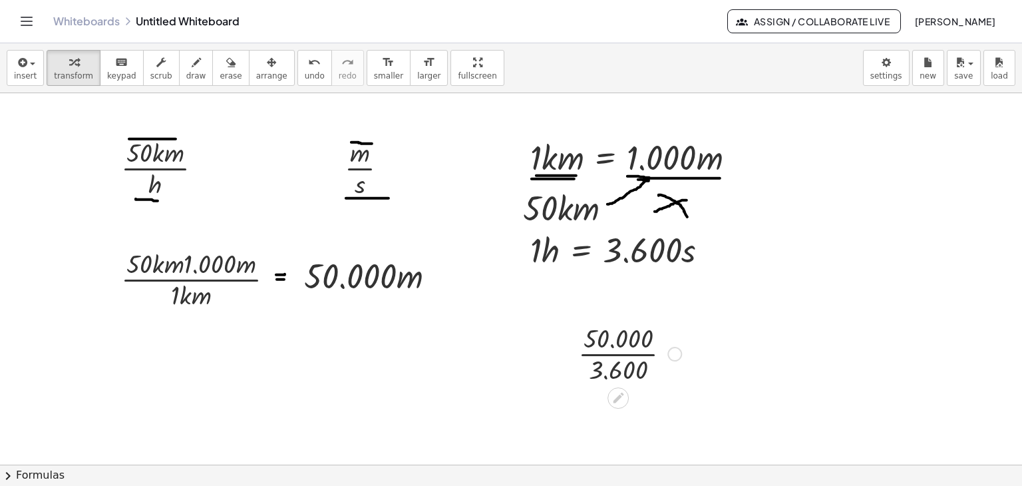
click at [672, 355] on div at bounding box center [675, 354] width 15 height 15
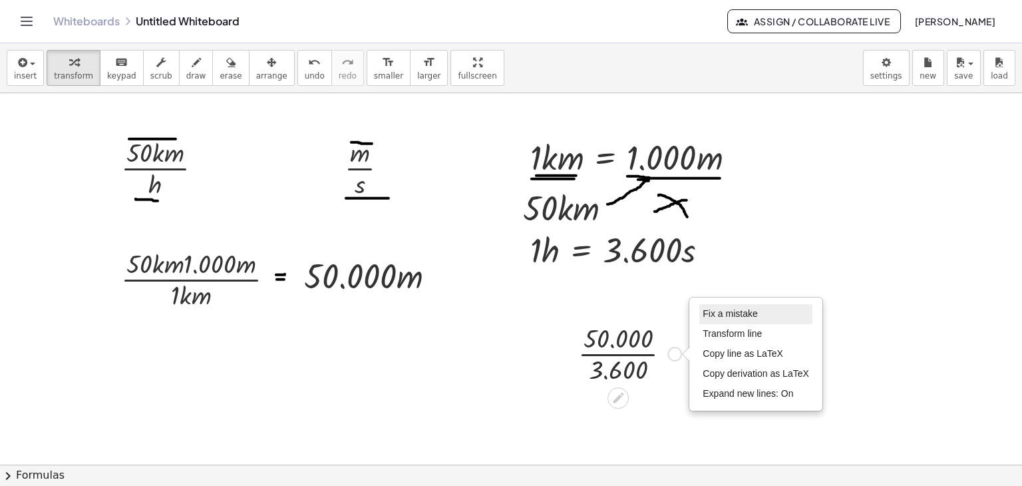
click at [732, 316] on span "Fix a mistake" at bounding box center [730, 313] width 55 height 11
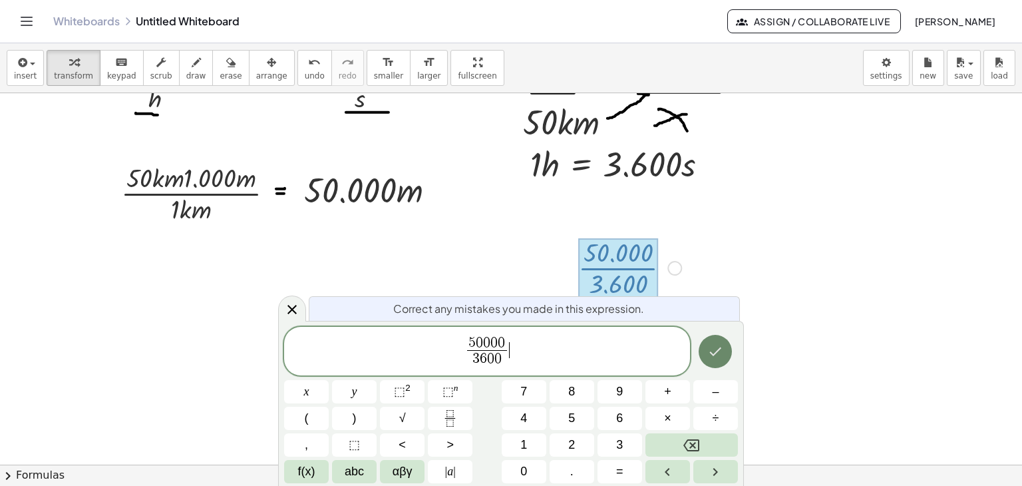
click at [708, 357] on icon "Done" at bounding box center [716, 351] width 16 height 16
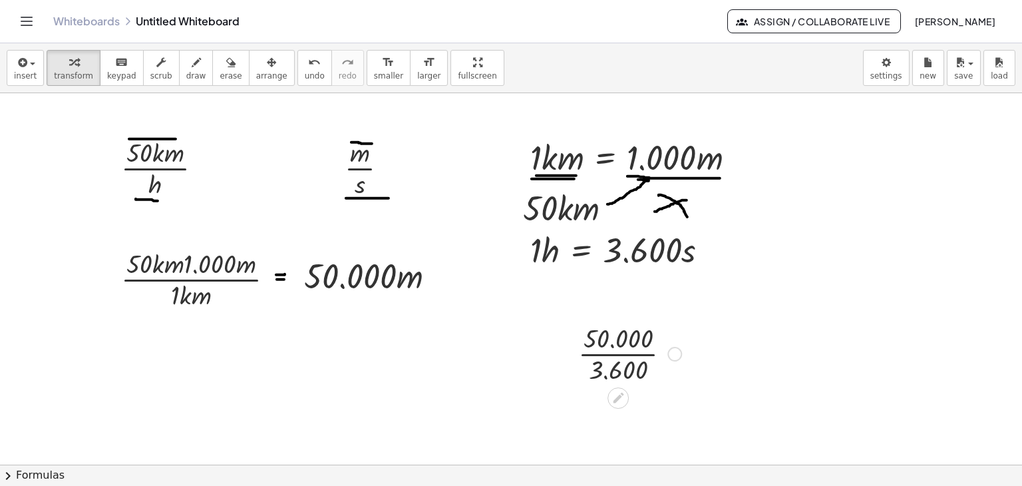
click at [670, 352] on div "Fix a mistake Transform line Copy line as LaTeX Copy derivation as LaTeX Expand…" at bounding box center [675, 354] width 15 height 15
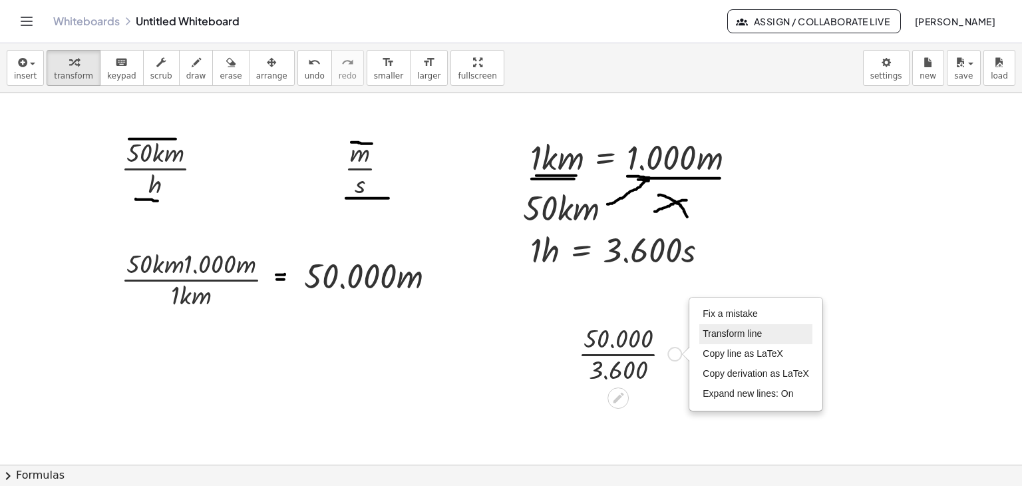
click at [723, 333] on span "Transform line" at bounding box center [732, 333] width 59 height 11
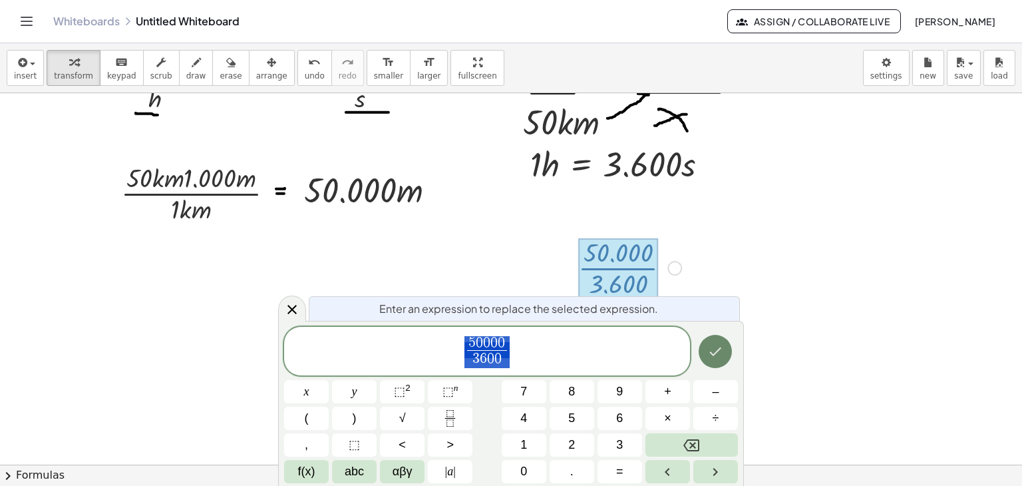
click at [710, 347] on icon "Done" at bounding box center [716, 351] width 16 height 16
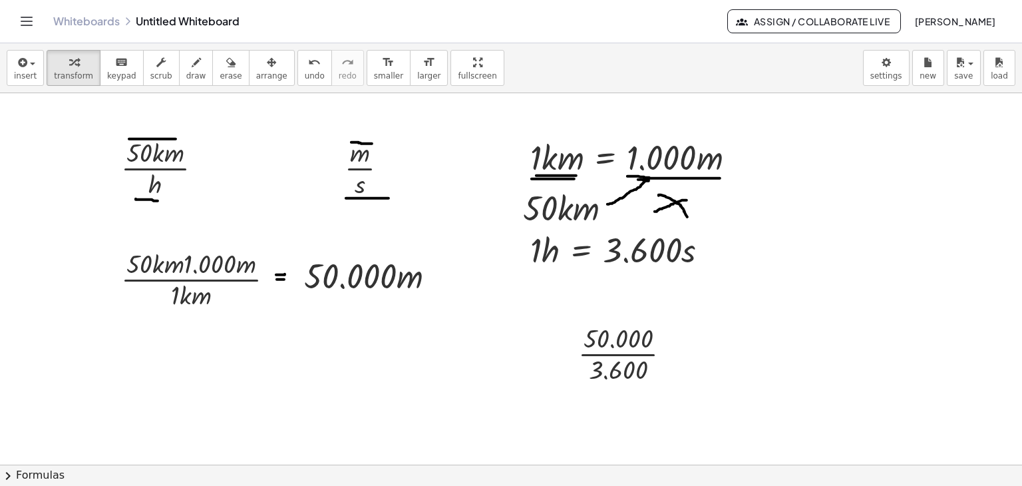
drag, startPoint x: 659, startPoint y: 394, endPoint x: 668, endPoint y: 405, distance: 14.2
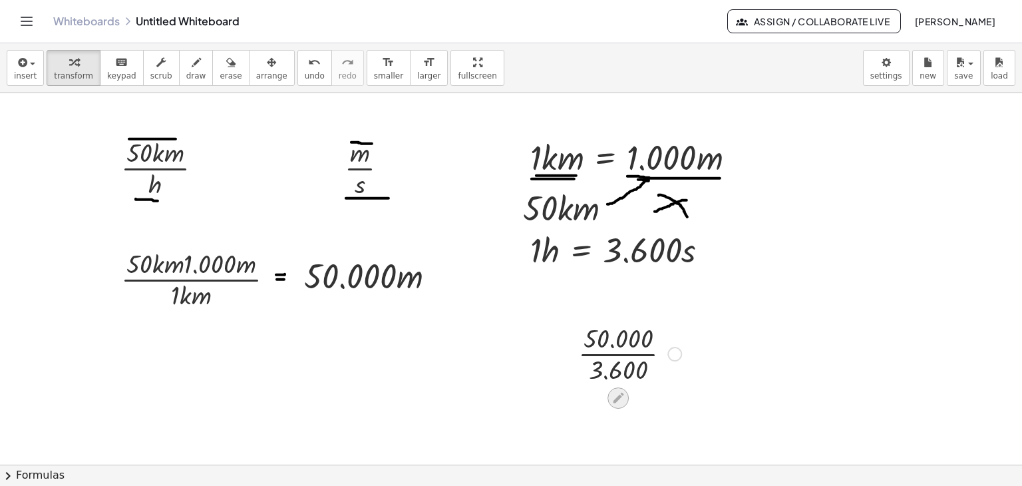
click at [616, 395] on icon at bounding box center [619, 398] width 14 height 14
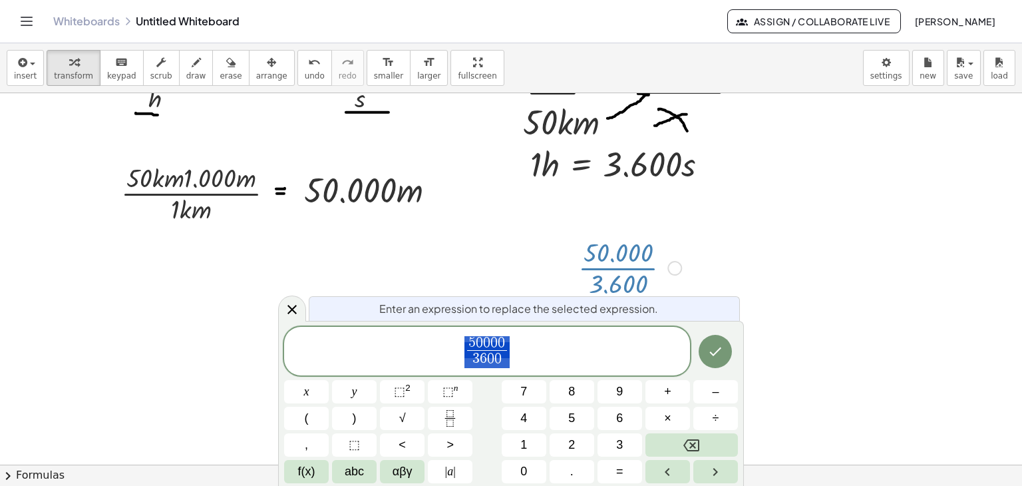
click at [815, 397] on div at bounding box center [511, 421] width 1022 height 829
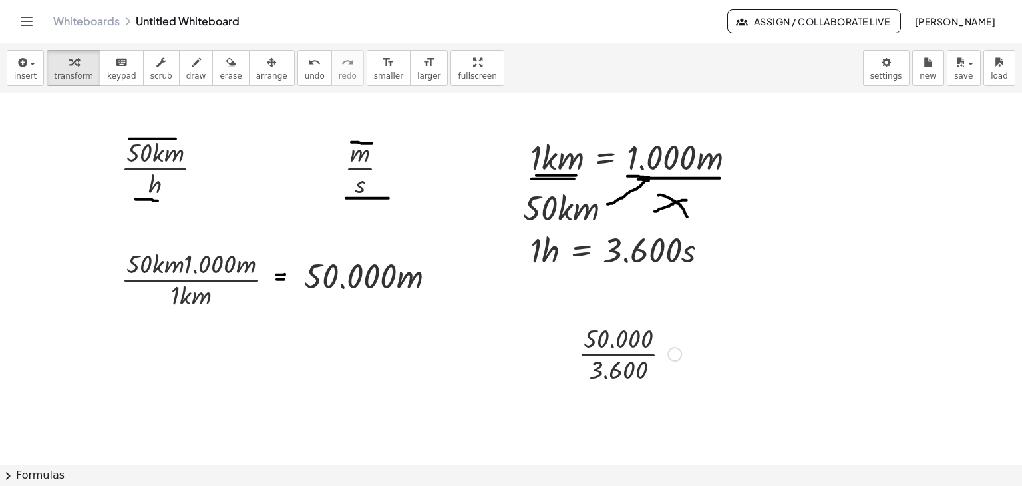
drag, startPoint x: 626, startPoint y: 344, endPoint x: 482, endPoint y: 340, distance: 144.5
drag, startPoint x: 53, startPoint y: 62, endPoint x: 294, endPoint y: 227, distance: 291.5
click at [57, 65] on div "button" at bounding box center [73, 62] width 39 height 16
click at [636, 355] on div at bounding box center [630, 353] width 116 height 67
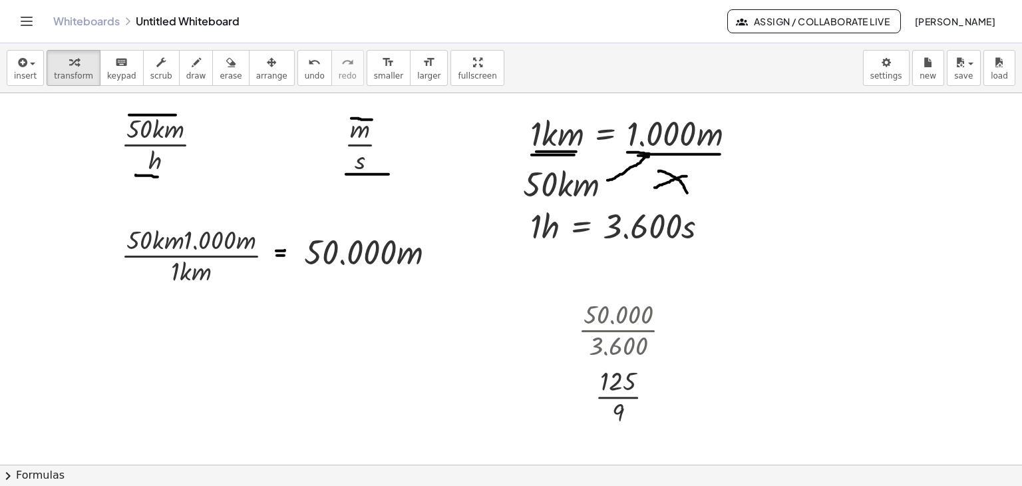
scroll to position [67, 0]
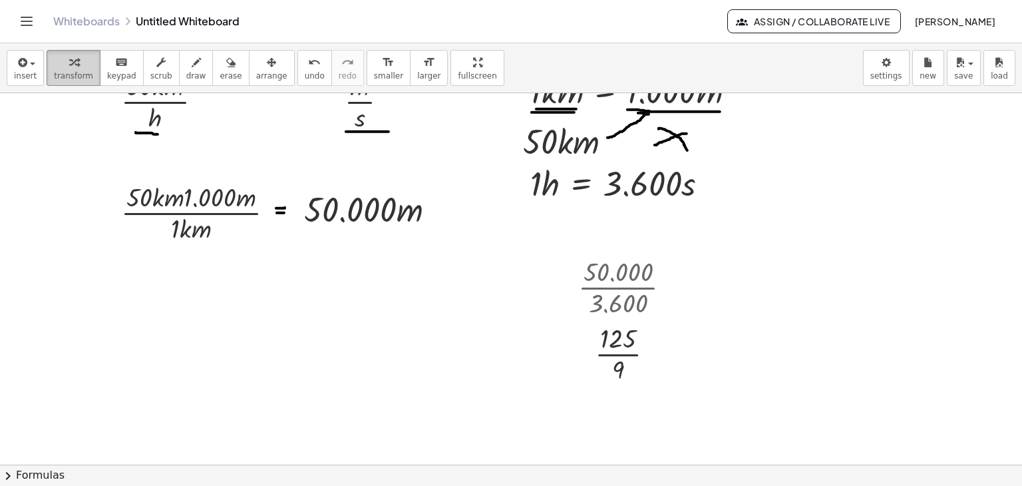
click at [69, 74] on span "transform" at bounding box center [73, 75] width 39 height 9
click at [626, 355] on div at bounding box center [630, 353] width 116 height 67
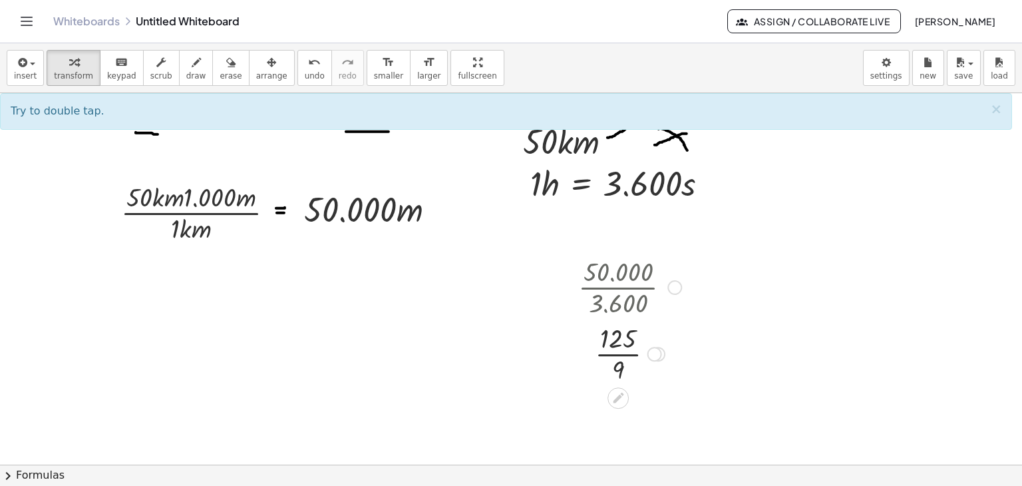
click at [630, 357] on div at bounding box center [630, 353] width 116 height 67
click at [656, 356] on div at bounding box center [655, 354] width 15 height 15
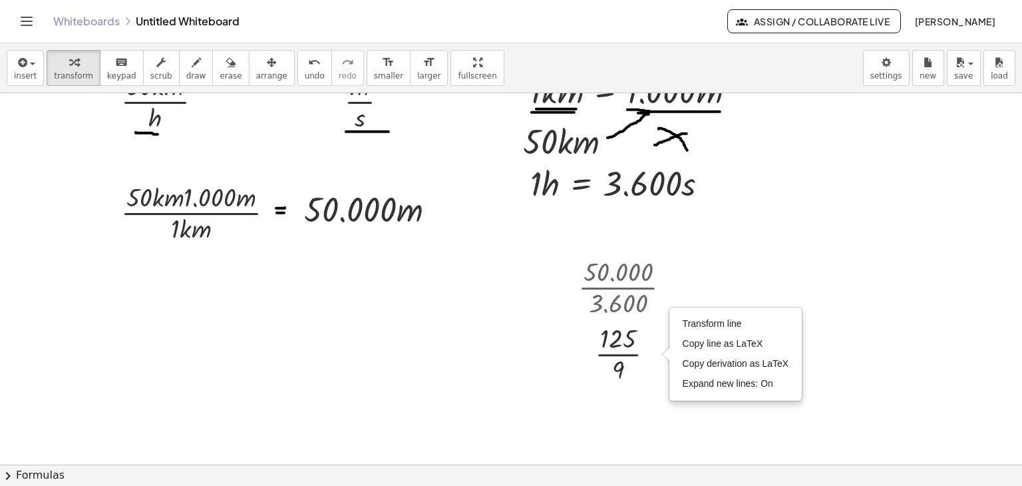
click at [653, 393] on div at bounding box center [511, 441] width 1022 height 829
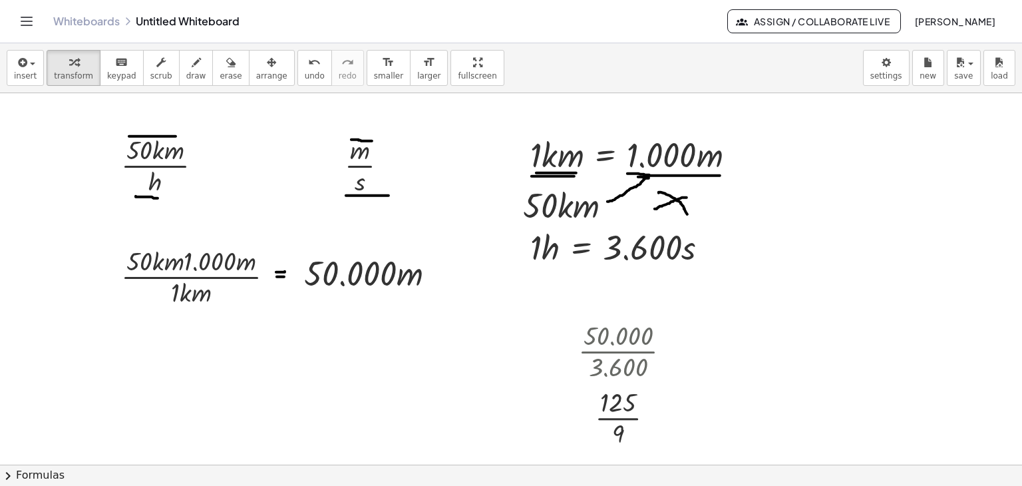
scroll to position [0, 0]
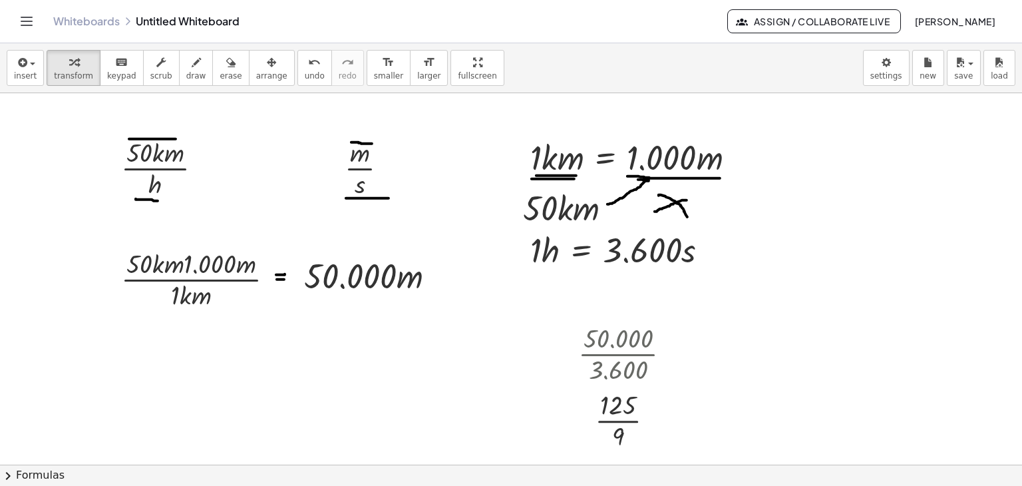
drag, startPoint x: 189, startPoint y: 67, endPoint x: 204, endPoint y: 154, distance: 87.9
click at [190, 73] on button "draw" at bounding box center [196, 68] width 35 height 36
drag, startPoint x: 200, startPoint y: 162, endPoint x: 213, endPoint y: 160, distance: 13.4
drag, startPoint x: 203, startPoint y: 166, endPoint x: 212, endPoint y: 166, distance: 8.7
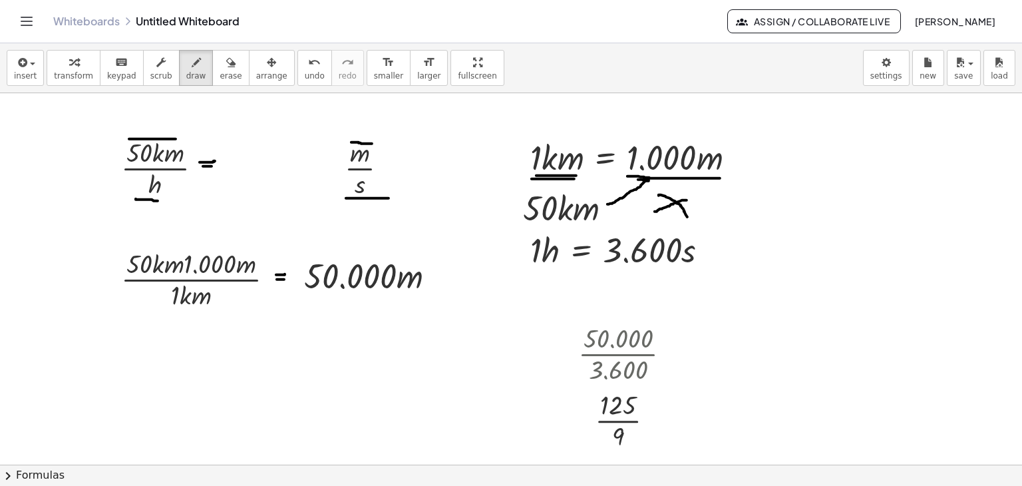
click at [33, 63] on button "insert" at bounding box center [25, 68] width 37 height 36
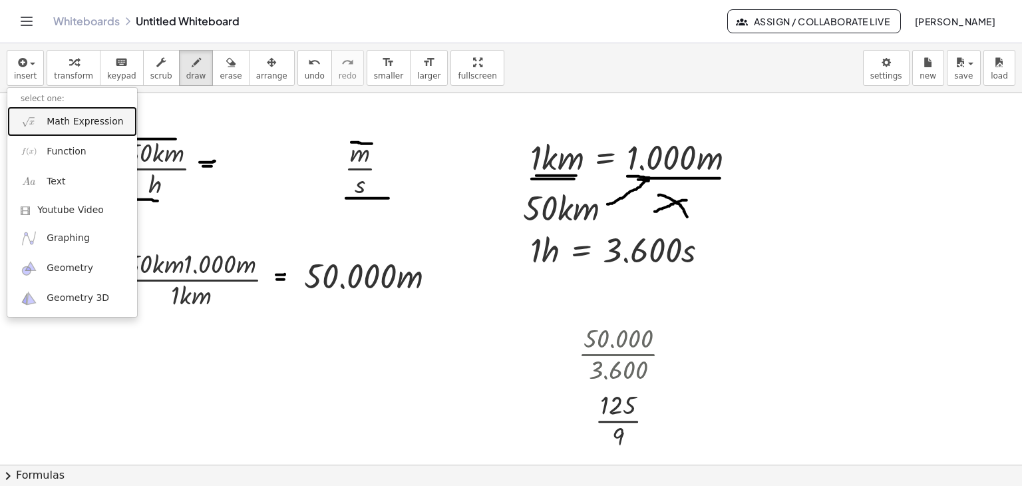
click at [50, 118] on span "Math Expression" at bounding box center [85, 121] width 77 height 13
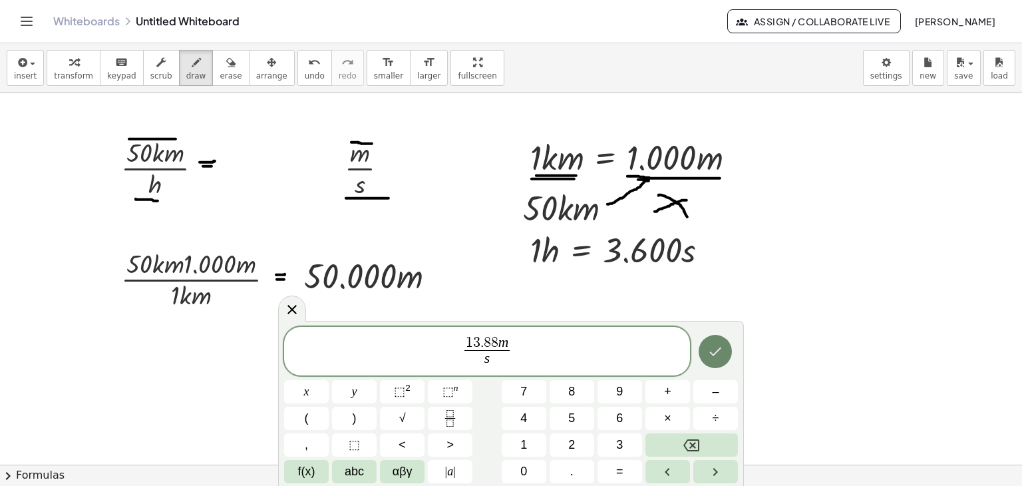
click at [725, 352] on button "Done" at bounding box center [715, 351] width 33 height 33
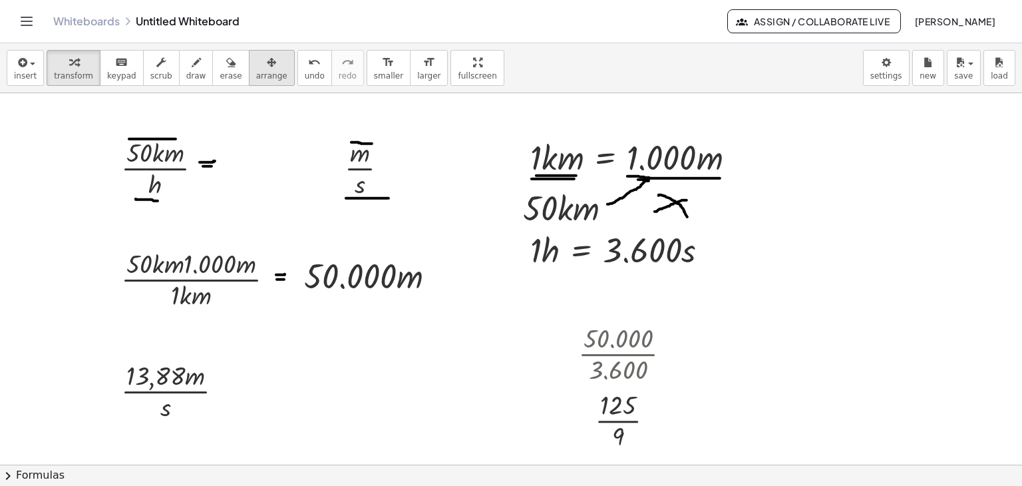
click at [267, 60] on icon "button" at bounding box center [271, 63] width 9 height 16
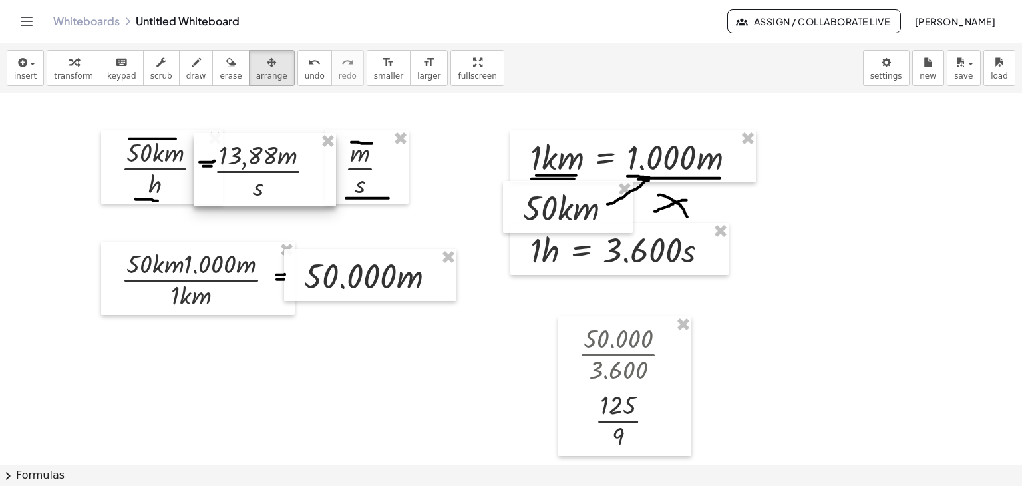
drag, startPoint x: 170, startPoint y: 394, endPoint x: 263, endPoint y: 174, distance: 239.0
click at [263, 174] on div at bounding box center [265, 169] width 142 height 73
click at [256, 74] on span "arrange" at bounding box center [271, 75] width 31 height 9
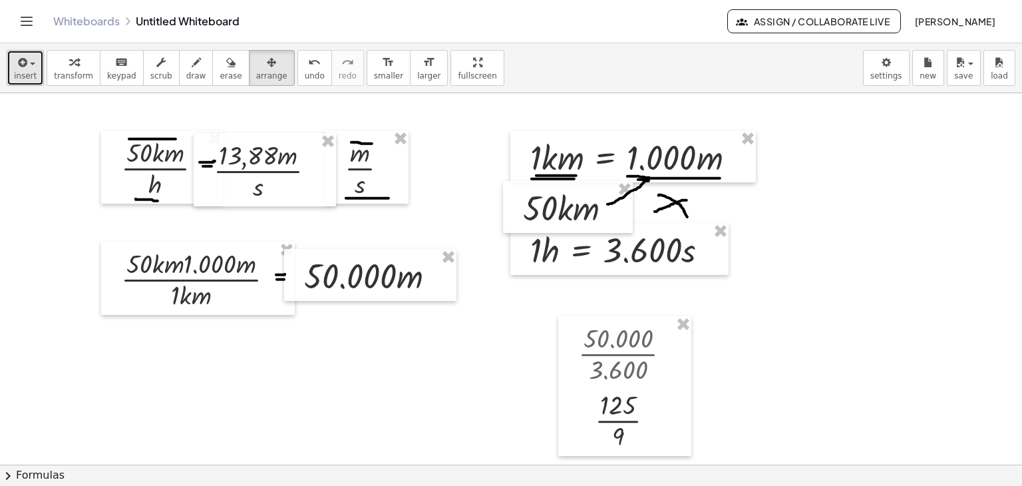
click at [38, 67] on button "insert" at bounding box center [25, 68] width 37 height 36
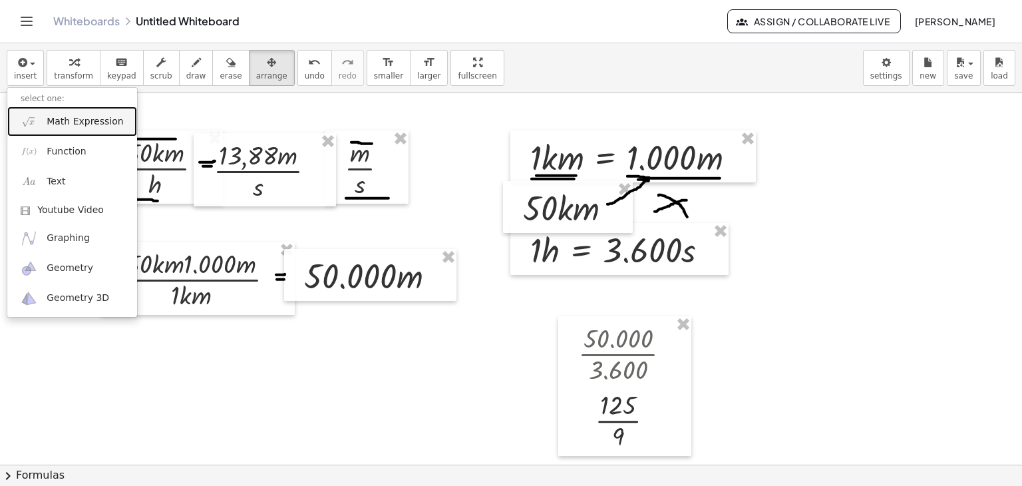
click at [49, 118] on span "Math Expression" at bounding box center [85, 121] width 77 height 13
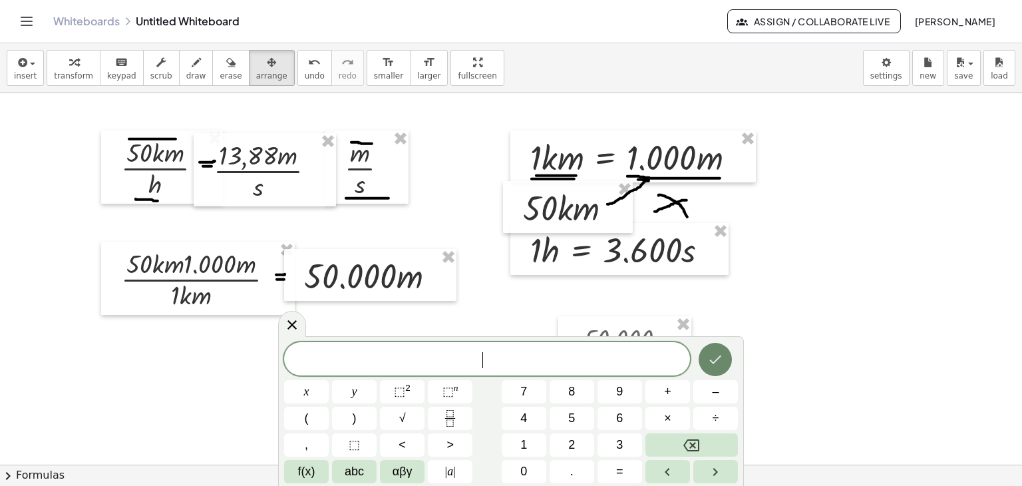
click at [709, 369] on button "Done" at bounding box center [715, 359] width 33 height 33
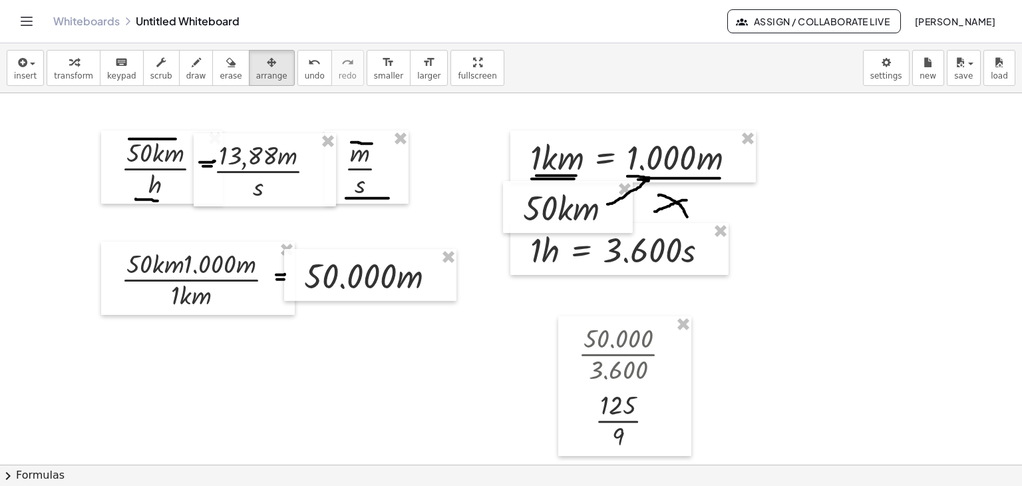
click at [267, 61] on icon "button" at bounding box center [271, 63] width 9 height 16
click at [57, 72] on span "transform" at bounding box center [73, 75] width 39 height 9
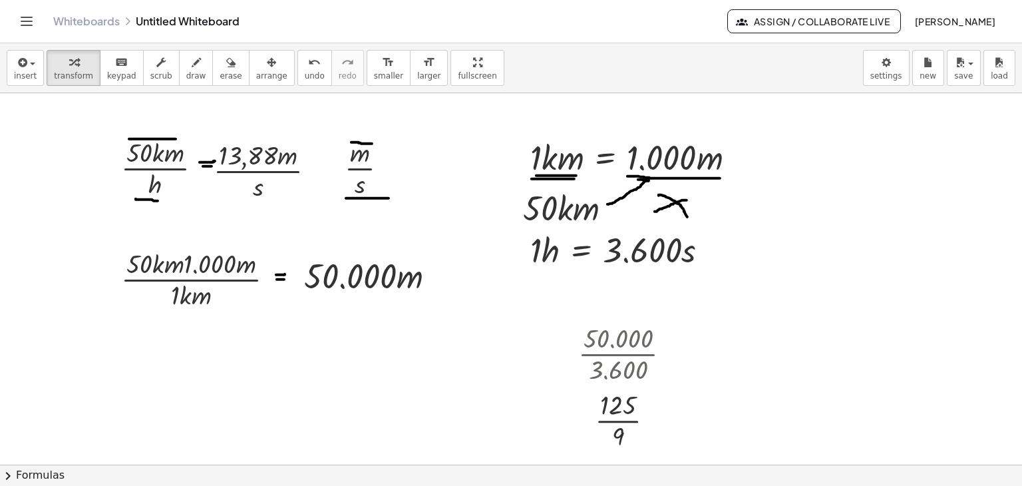
drag, startPoint x: 189, startPoint y: 65, endPoint x: 176, endPoint y: 110, distance: 47.6
click at [187, 69] on button "draw" at bounding box center [196, 68] width 35 height 36
drag, startPoint x: 178, startPoint y: 254, endPoint x: 170, endPoint y: 264, distance: 12.8
drag, startPoint x: 200, startPoint y: 290, endPoint x: 194, endPoint y: 304, distance: 15.5
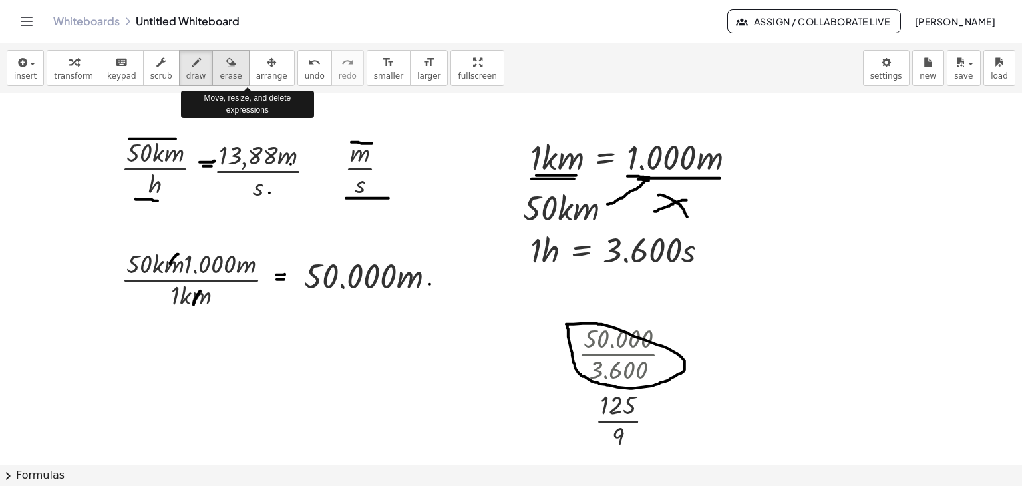
drag, startPoint x: 211, startPoint y: 73, endPoint x: 218, endPoint y: 77, distance: 8.0
click at [220, 73] on span "erase" at bounding box center [231, 75] width 22 height 9
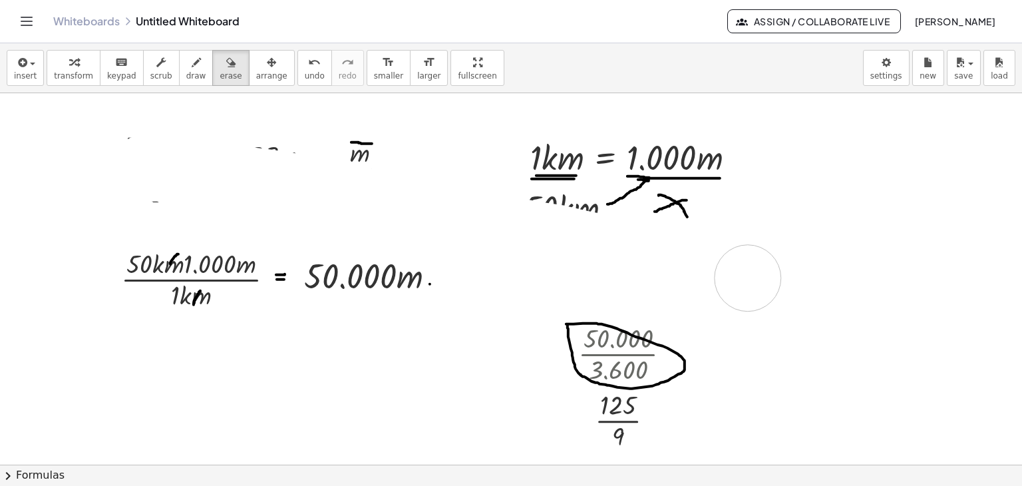
drag, startPoint x: 160, startPoint y: 168, endPoint x: 742, endPoint y: 274, distance: 592.1
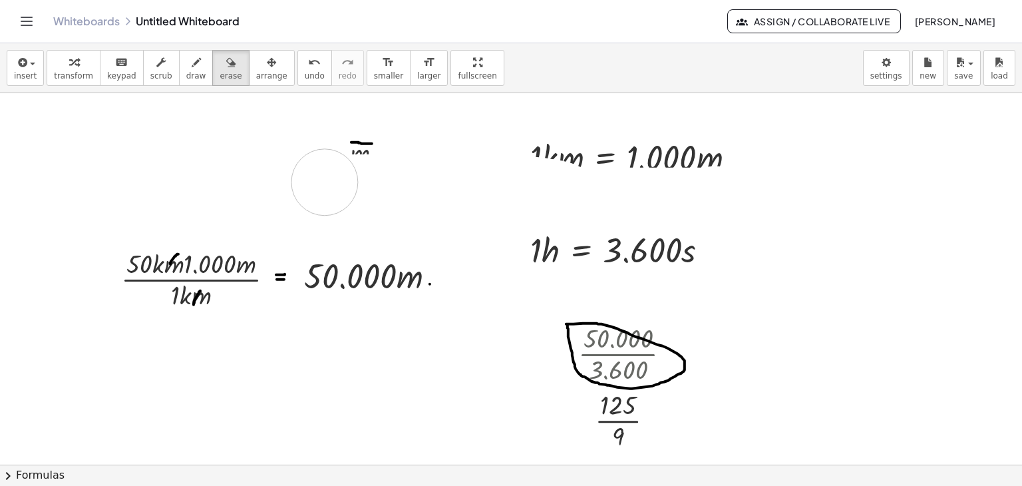
drag, startPoint x: 628, startPoint y: 200, endPoint x: 325, endPoint y: 182, distance: 304.1
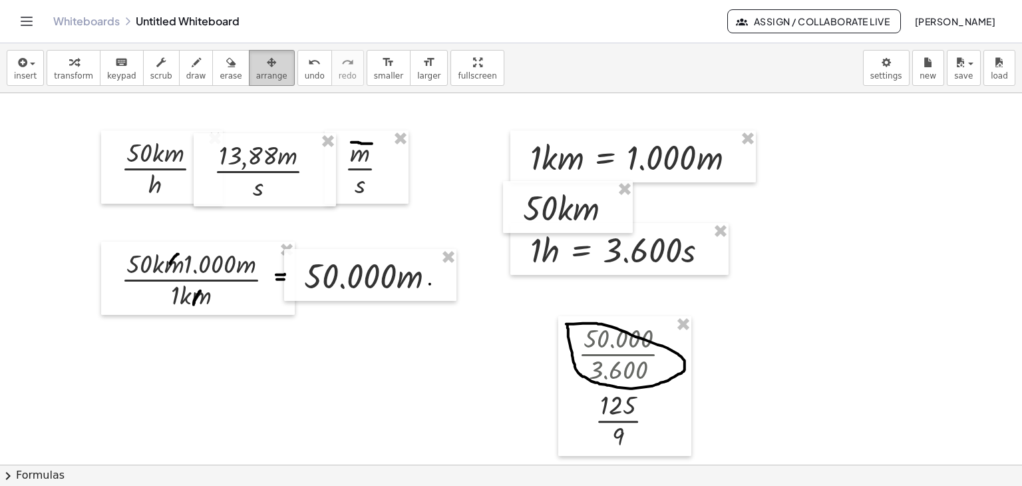
click at [256, 67] on div "button" at bounding box center [271, 62] width 31 height 16
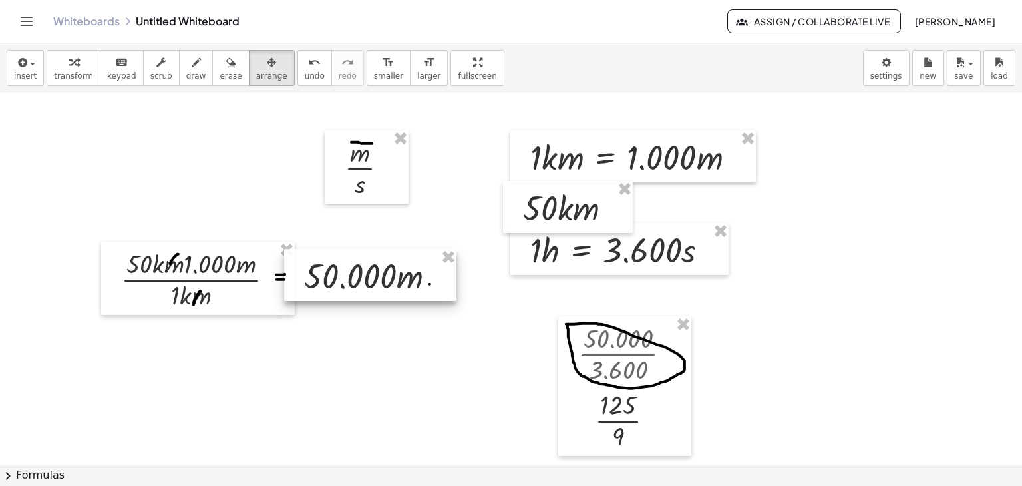
drag, startPoint x: 297, startPoint y: 248, endPoint x: 286, endPoint y: 248, distance: 11.3
click at [290, 249] on div at bounding box center [370, 275] width 172 height 52
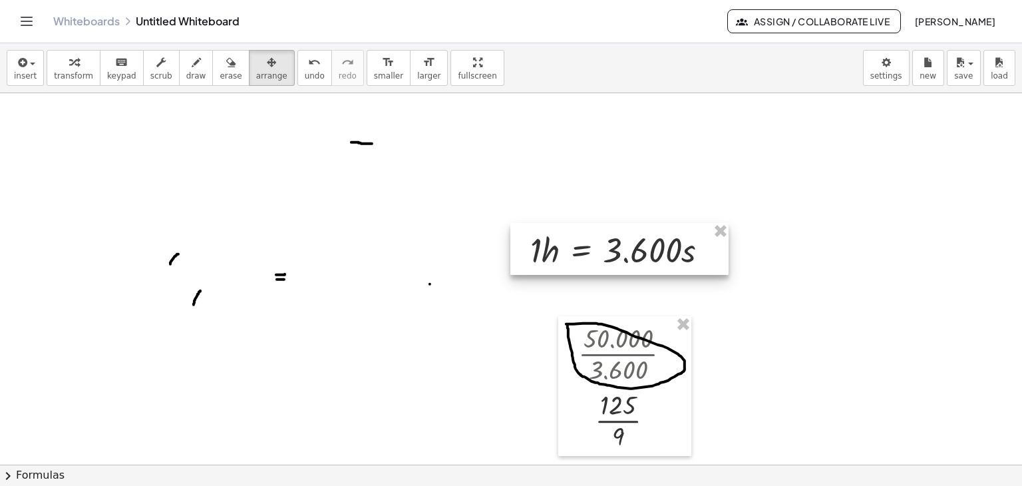
drag, startPoint x: 722, startPoint y: 229, endPoint x: 688, endPoint y: 302, distance: 80.4
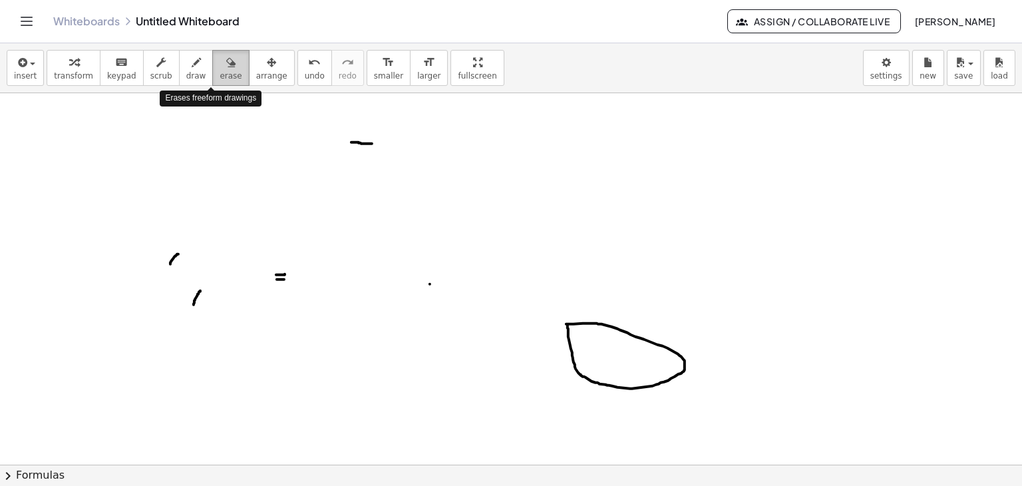
click at [226, 65] on icon "button" at bounding box center [230, 63] width 9 height 16
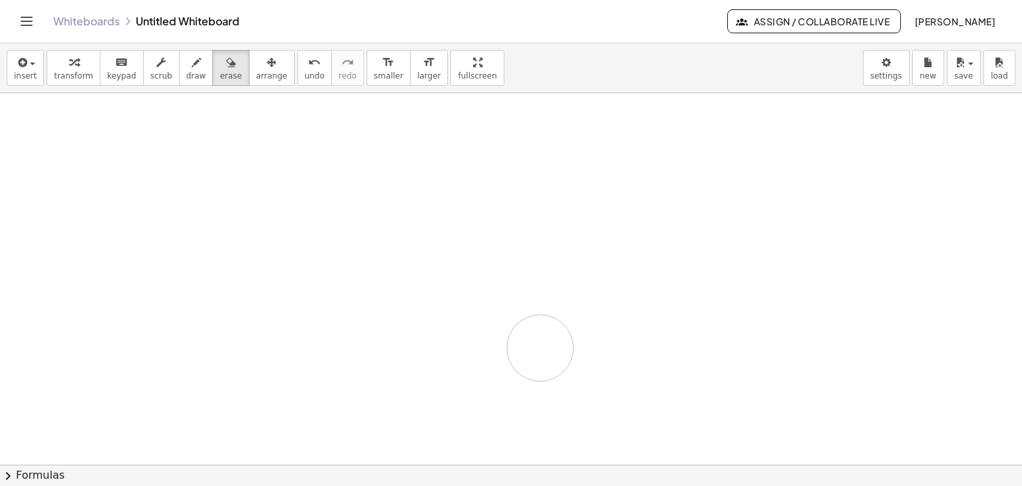
drag, startPoint x: 333, startPoint y: 122, endPoint x: 540, endPoint y: 347, distance: 306.7
click at [33, 71] on span "insert" at bounding box center [25, 75] width 23 height 9
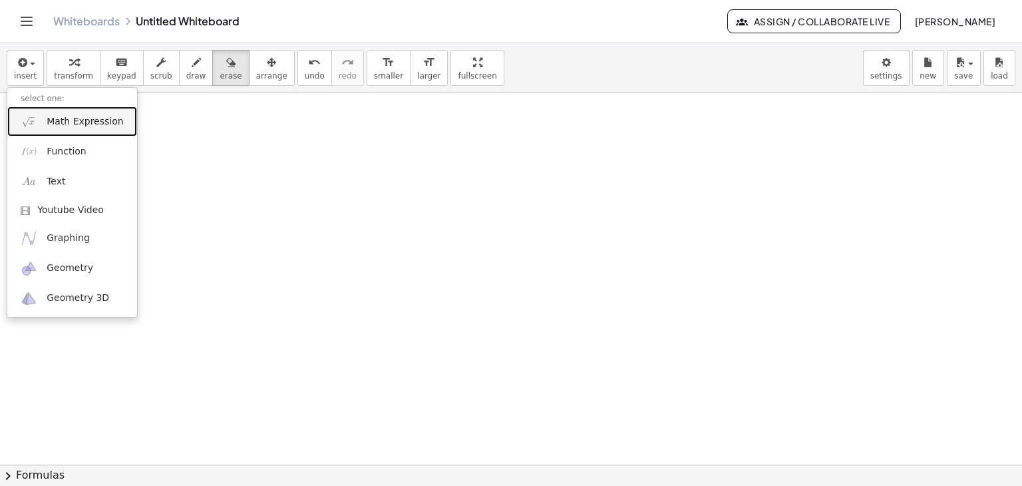
click at [79, 121] on span "Math Expression" at bounding box center [85, 121] width 77 height 13
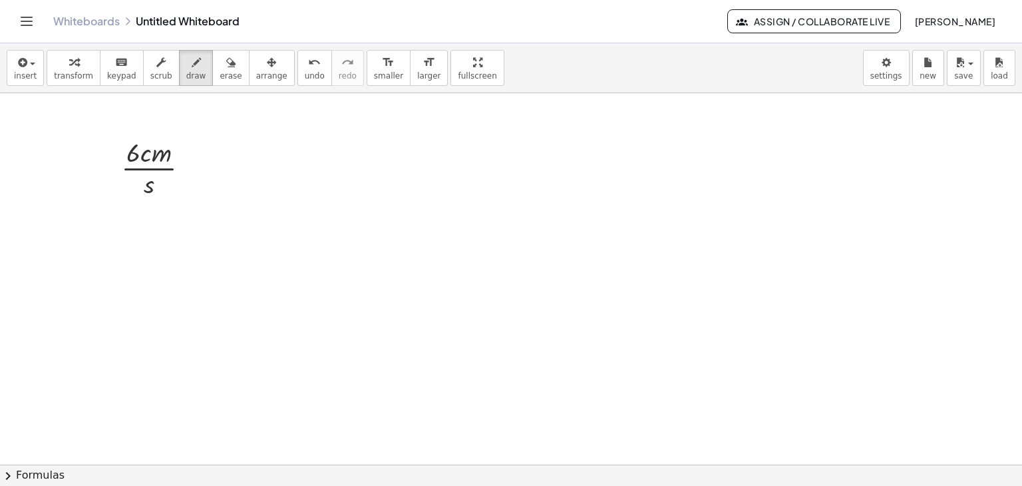
drag, startPoint x: 181, startPoint y: 57, endPoint x: 202, endPoint y: 144, distance: 90.4
click at [192, 61] on icon "button" at bounding box center [196, 63] width 9 height 16
drag, startPoint x: 184, startPoint y: 163, endPoint x: 232, endPoint y: 167, distance: 47.4
click at [22, 71] on span "insert" at bounding box center [25, 75] width 23 height 9
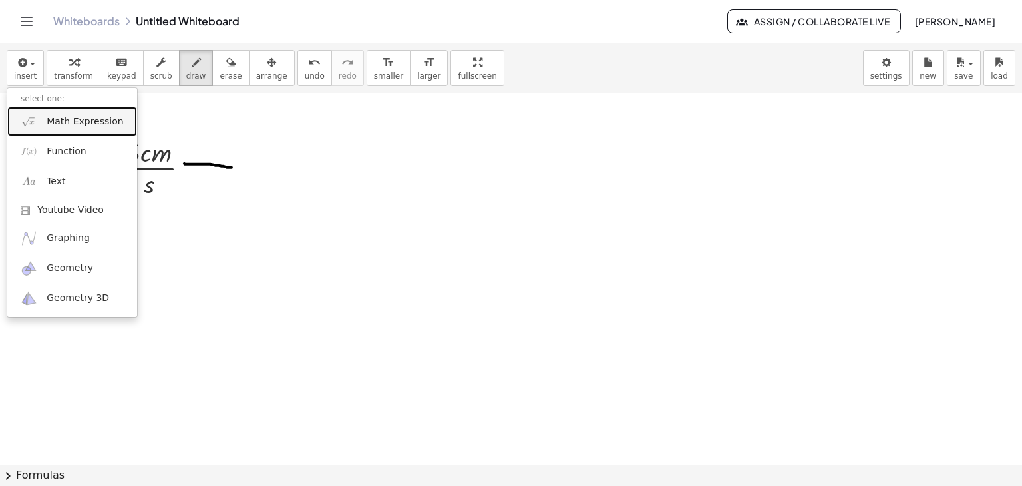
click at [38, 119] on link "Math Expression" at bounding box center [72, 122] width 130 height 30
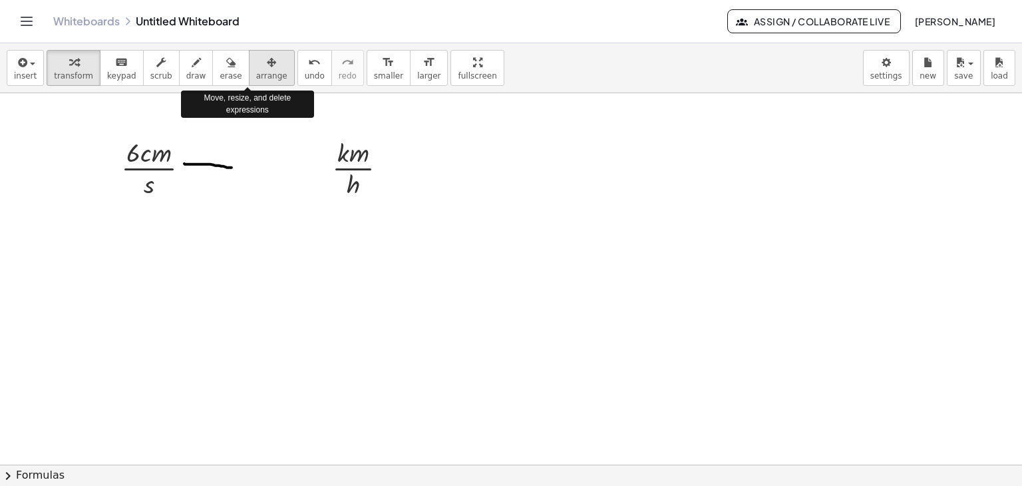
click at [267, 69] on icon "button" at bounding box center [271, 63] width 9 height 16
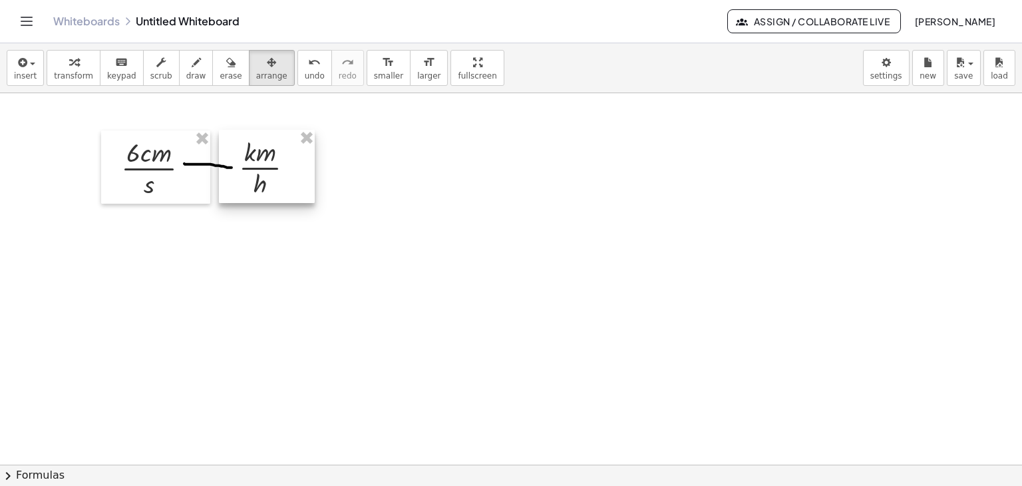
drag, startPoint x: 391, startPoint y: 154, endPoint x: 298, endPoint y: 153, distance: 93.2
click at [298, 153] on div at bounding box center [267, 166] width 96 height 73
click at [256, 67] on div "button" at bounding box center [271, 62] width 31 height 16
click at [69, 67] on icon "button" at bounding box center [73, 63] width 9 height 16
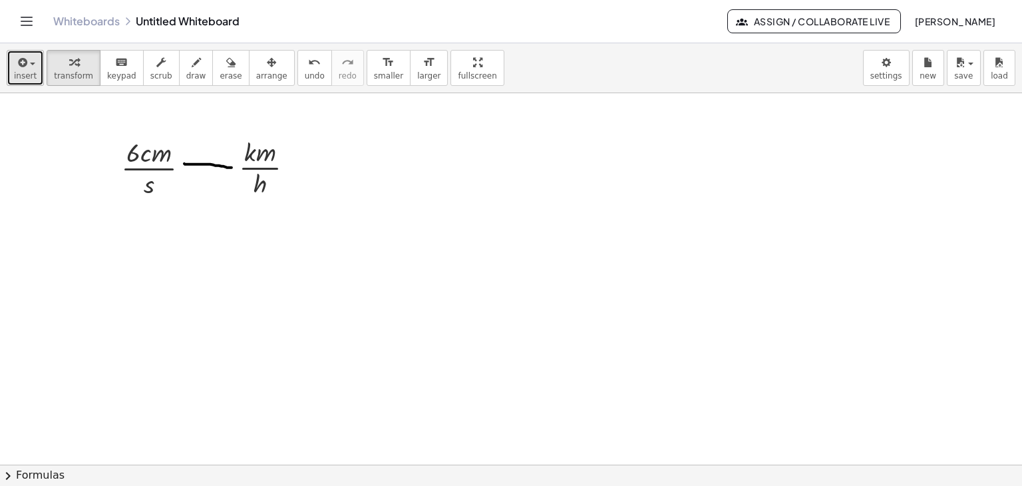
click at [31, 69] on button "insert" at bounding box center [25, 68] width 37 height 36
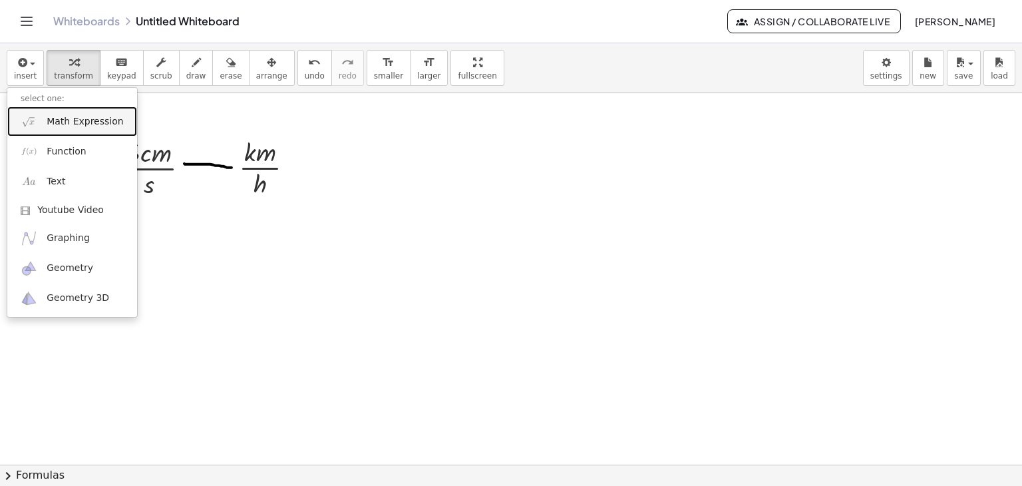
click at [39, 127] on link "Math Expression" at bounding box center [72, 122] width 130 height 30
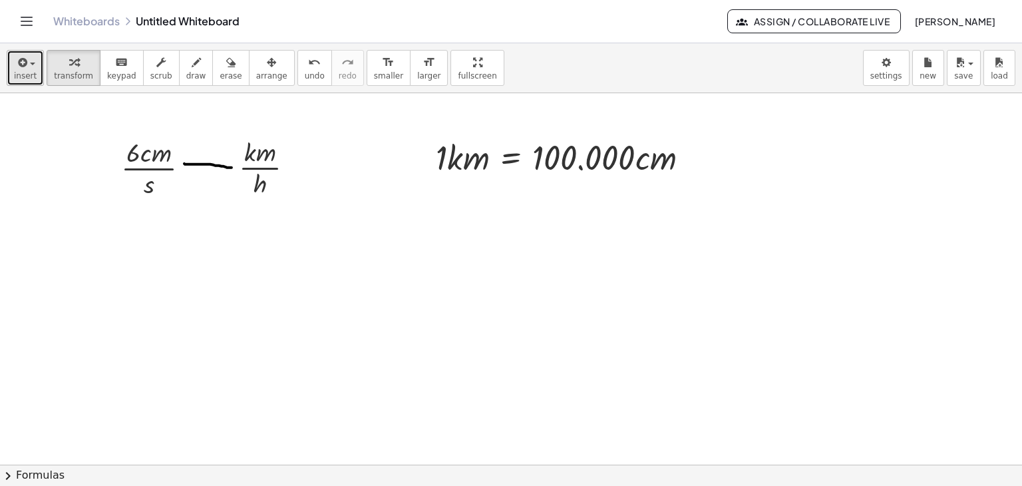
click at [32, 67] on div "button" at bounding box center [25, 62] width 23 height 16
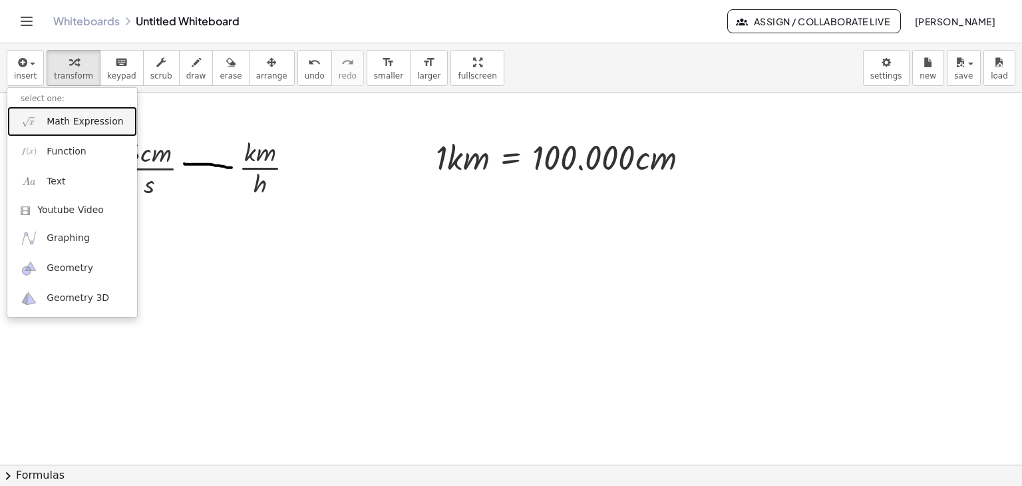
click at [50, 116] on span "Math Expression" at bounding box center [85, 121] width 77 height 13
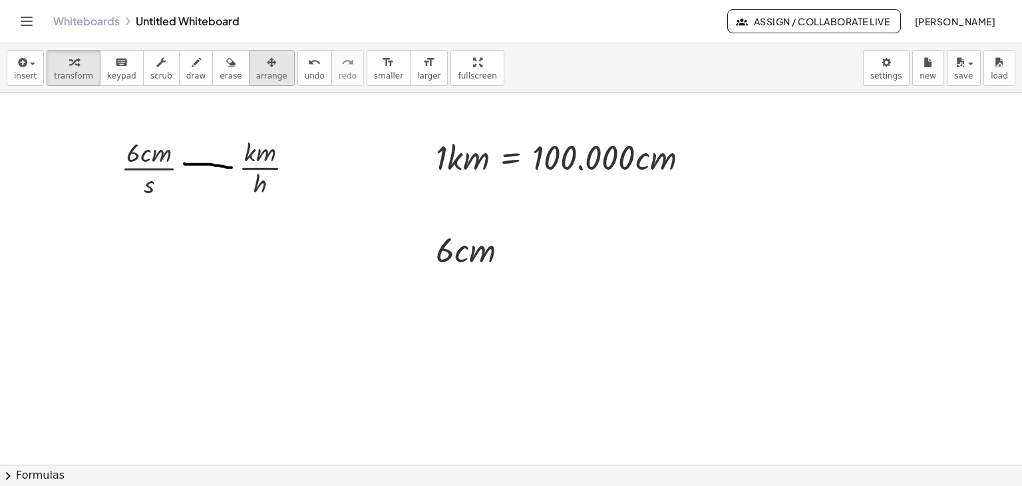
click at [256, 71] on span "arrange" at bounding box center [271, 75] width 31 height 9
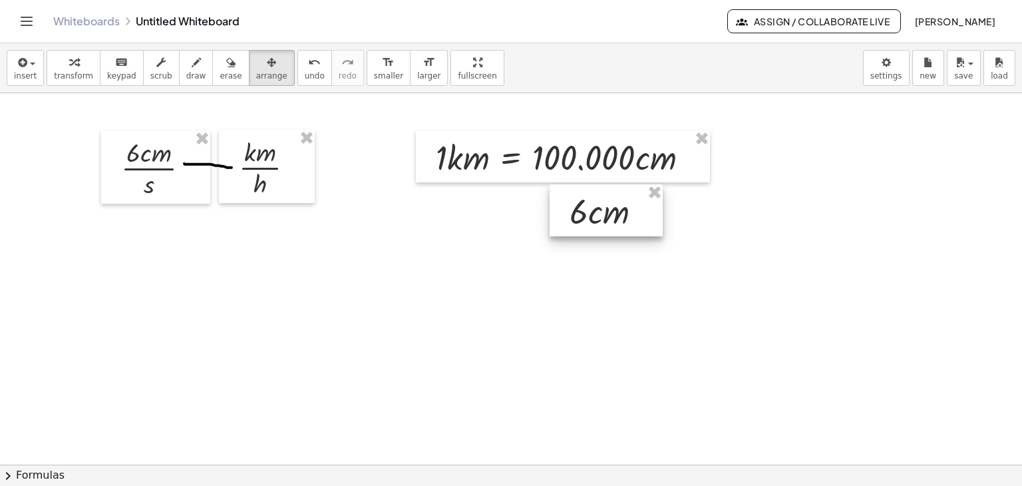
drag, startPoint x: 481, startPoint y: 256, endPoint x: 615, endPoint y: 218, distance: 139.2
click at [615, 218] on div at bounding box center [606, 210] width 113 height 52
click at [192, 66] on icon "button" at bounding box center [196, 63] width 9 height 16
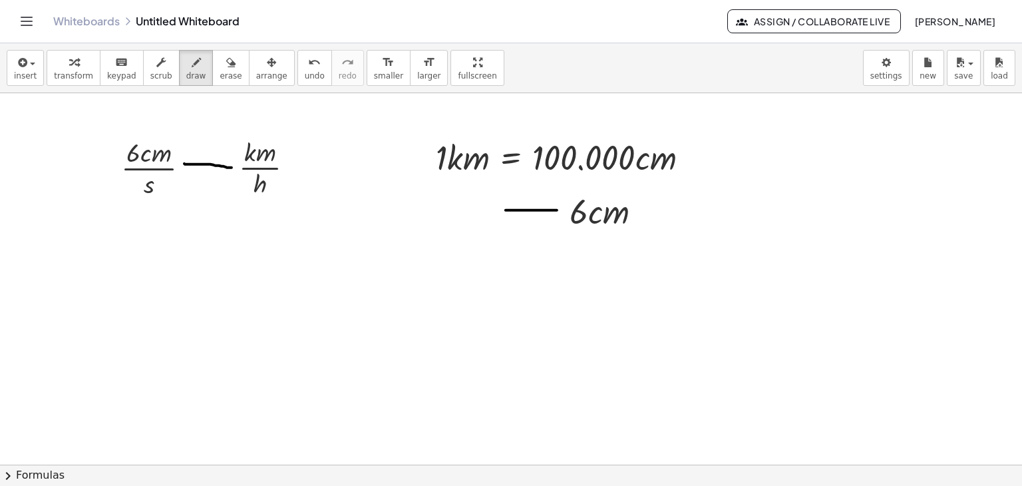
drag, startPoint x: 557, startPoint y: 210, endPoint x: 506, endPoint y: 210, distance: 51.3
drag, startPoint x: 510, startPoint y: 203, endPoint x: 459, endPoint y: 207, distance: 50.7
drag, startPoint x: 450, startPoint y: 199, endPoint x: 479, endPoint y: 200, distance: 29.3
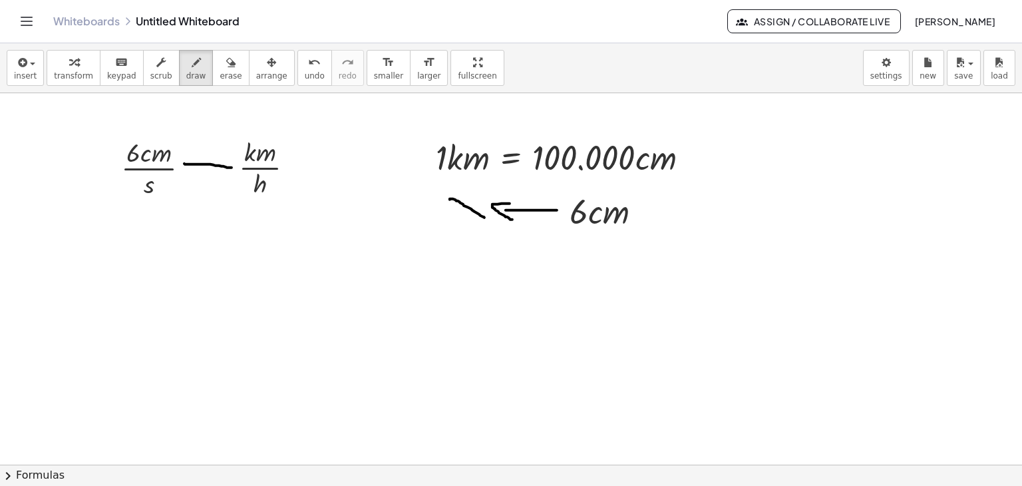
drag, startPoint x: 477, startPoint y: 194, endPoint x: 452, endPoint y: 208, distance: 28.3
drag, startPoint x: 574, startPoint y: 209, endPoint x: 495, endPoint y: 180, distance: 83.6
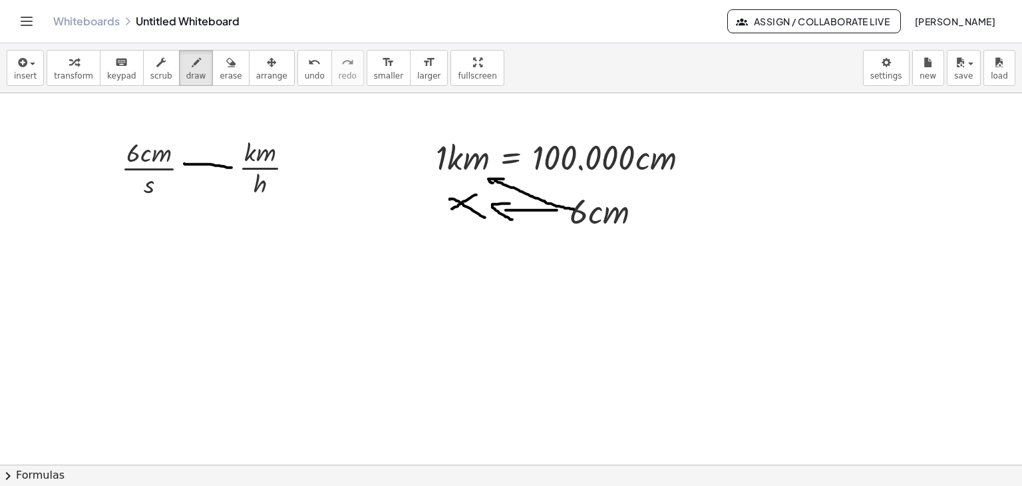
drag, startPoint x: 493, startPoint y: 182, endPoint x: 504, endPoint y: 178, distance: 11.4
drag, startPoint x: 544, startPoint y: 174, endPoint x: 647, endPoint y: 174, distance: 103.2
click at [27, 71] on span "insert" at bounding box center [25, 75] width 23 height 9
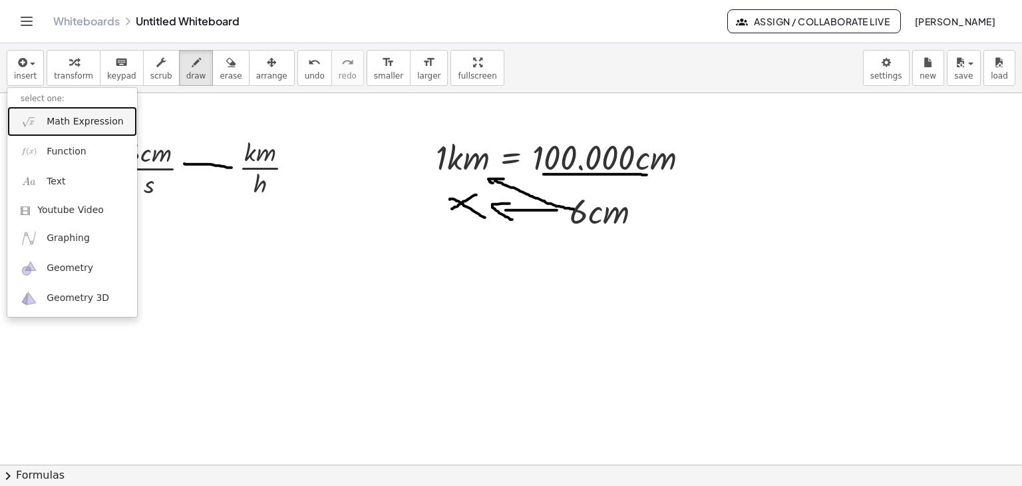
click at [43, 112] on link "Math Expression" at bounding box center [72, 122] width 130 height 30
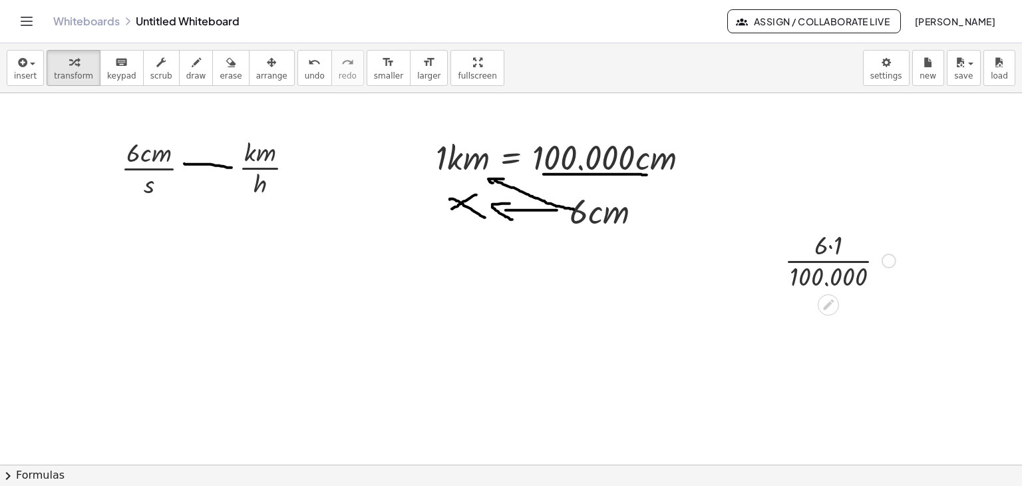
click at [825, 262] on div at bounding box center [840, 259] width 124 height 67
click at [260, 65] on div "button" at bounding box center [271, 62] width 31 height 16
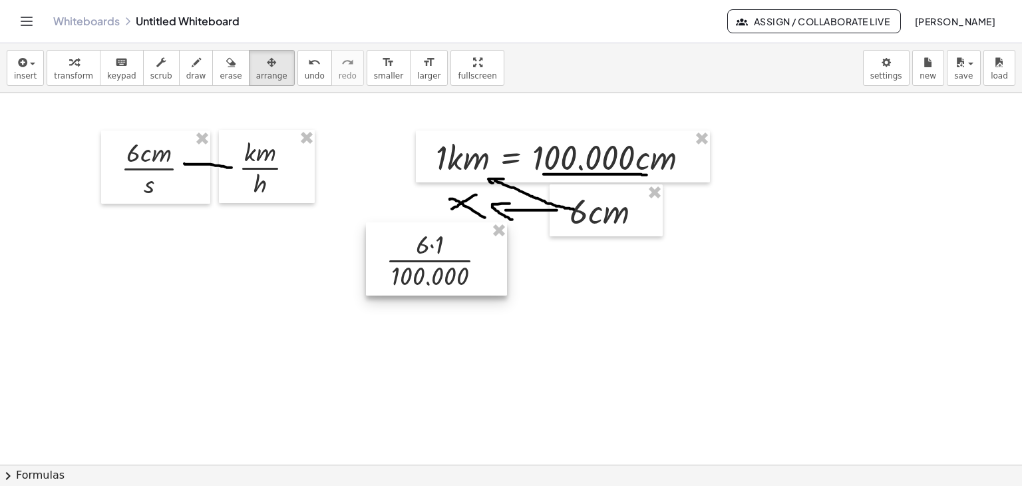
drag, startPoint x: 562, startPoint y: 264, endPoint x: 474, endPoint y: 245, distance: 90.0
click at [450, 262] on div at bounding box center [436, 258] width 141 height 73
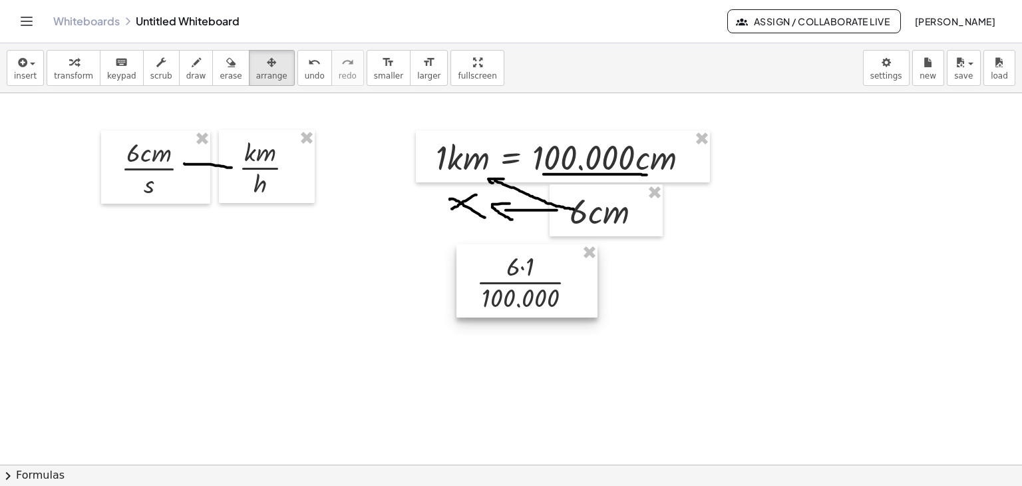
drag, startPoint x: 495, startPoint y: 256, endPoint x: 585, endPoint y: 280, distance: 93.0
click at [585, 280] on div at bounding box center [527, 280] width 141 height 73
drag, startPoint x: 76, startPoint y: 66, endPoint x: 347, endPoint y: 250, distance: 327.9
click at [90, 76] on button "transform" at bounding box center [74, 68] width 54 height 36
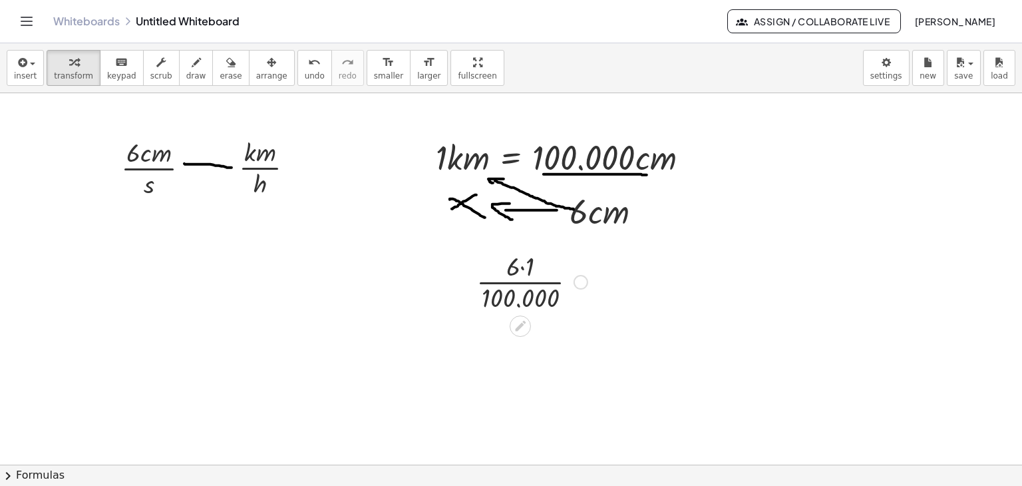
click at [546, 280] on div at bounding box center [532, 281] width 124 height 67
click at [541, 282] on div at bounding box center [532, 281] width 124 height 67
click at [528, 282] on div at bounding box center [532, 281] width 124 height 67
click at [80, 68] on div "button" at bounding box center [73, 62] width 39 height 16
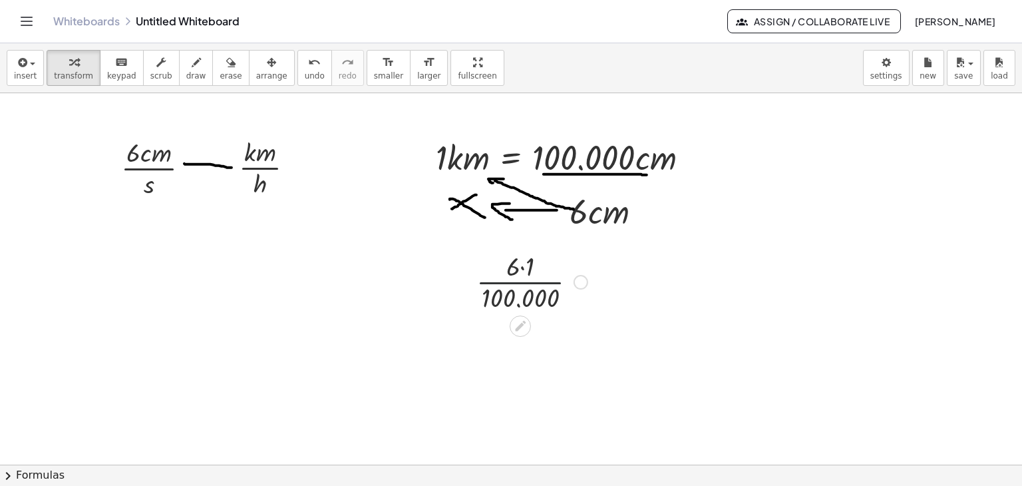
click at [546, 284] on div at bounding box center [532, 281] width 124 height 67
click at [546, 283] on div at bounding box center [532, 281] width 124 height 67
click at [551, 282] on div at bounding box center [532, 281] width 124 height 67
click at [522, 273] on div at bounding box center [532, 281] width 124 height 67
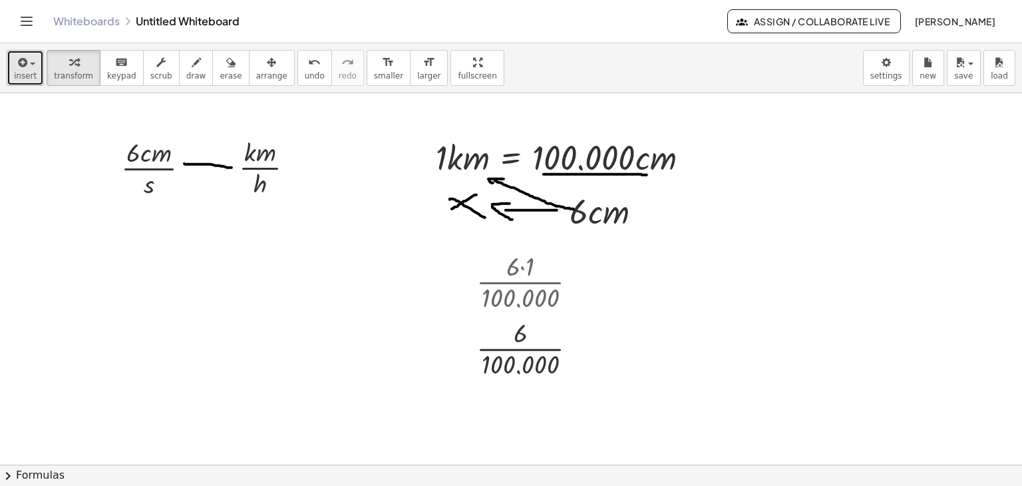
click at [36, 67] on button "insert" at bounding box center [25, 68] width 37 height 36
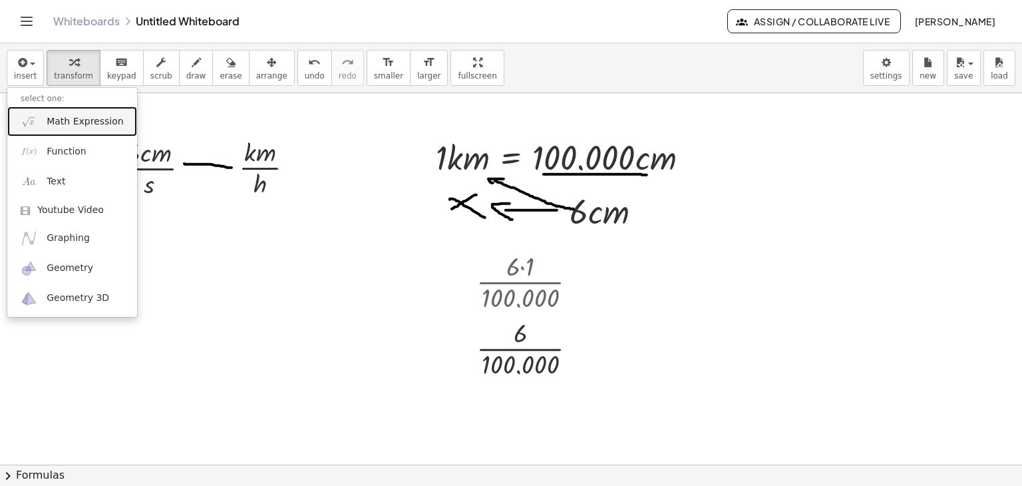
click at [64, 117] on span "Math Expression" at bounding box center [85, 121] width 77 height 13
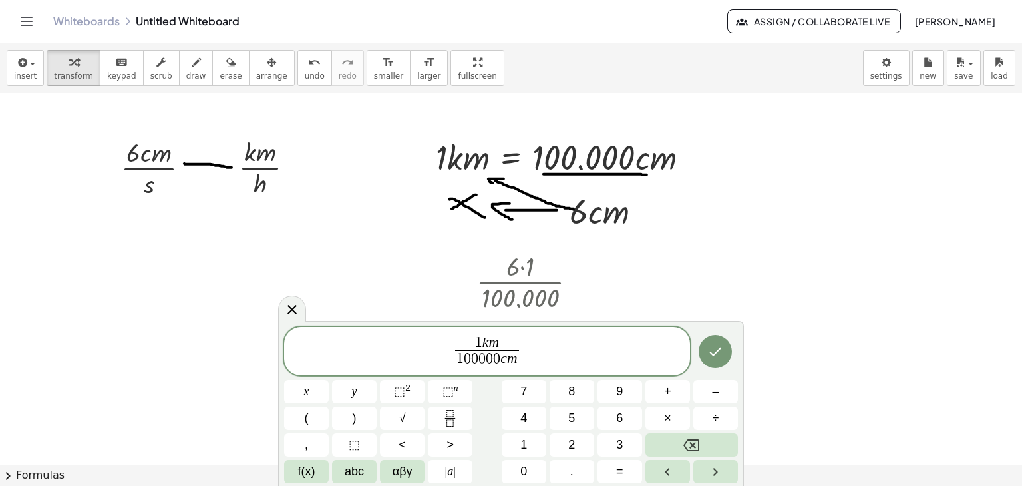
click at [513, 343] on span "1 k m" at bounding box center [487, 343] width 64 height 15
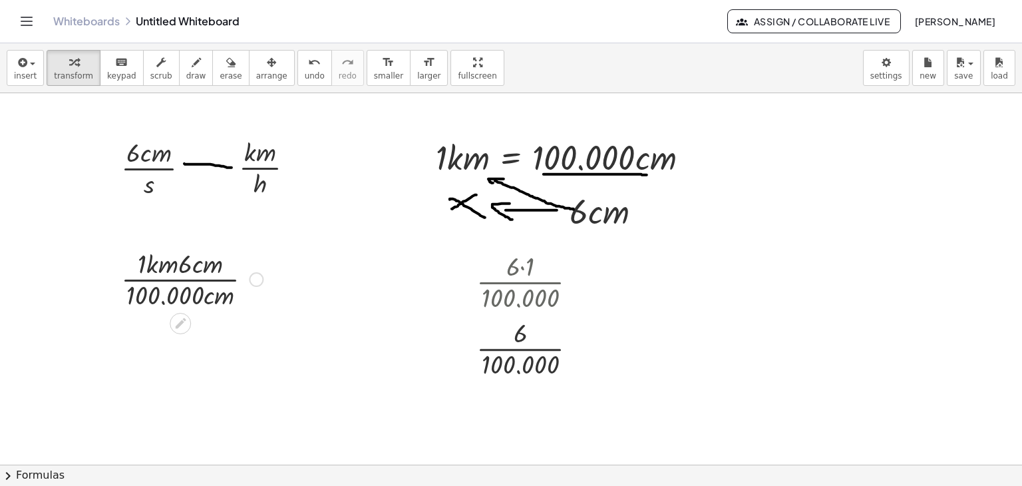
click at [180, 268] on div at bounding box center [191, 278] width 155 height 67
click at [188, 321] on div at bounding box center [180, 323] width 21 height 21
click at [192, 68] on icon "button" at bounding box center [196, 63] width 9 height 16
drag, startPoint x: 221, startPoint y: 256, endPoint x: 209, endPoint y: 270, distance: 17.9
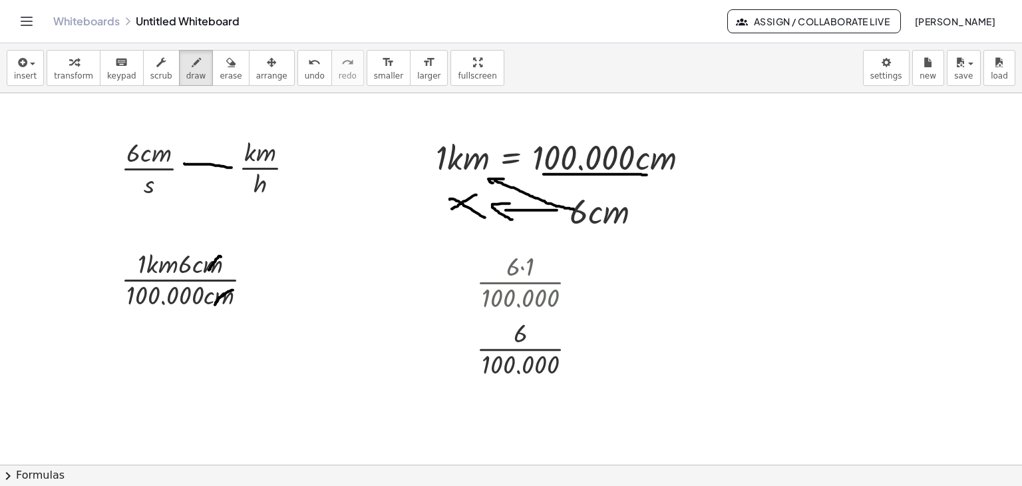
drag, startPoint x: 233, startPoint y: 290, endPoint x: 215, endPoint y: 304, distance: 23.2
click at [79, 71] on span "transform" at bounding box center [73, 75] width 39 height 9
click at [509, 348] on div at bounding box center [532, 347] width 124 height 67
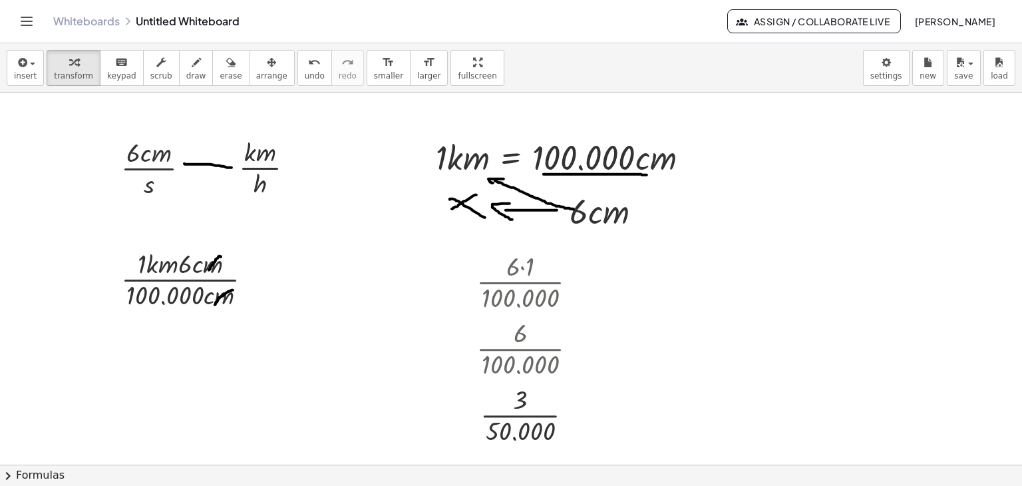
drag, startPoint x: 83, startPoint y: 69, endPoint x: 277, endPoint y: 280, distance: 286.9
click at [82, 69] on button "transform" at bounding box center [74, 68] width 54 height 36
click at [503, 418] on div at bounding box center [532, 414] width 124 height 67
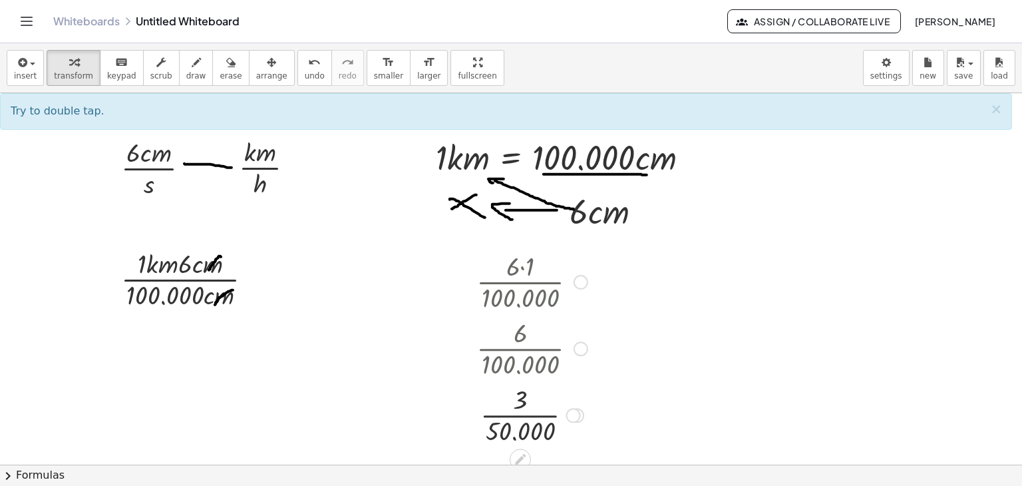
click at [518, 415] on div at bounding box center [532, 414] width 124 height 67
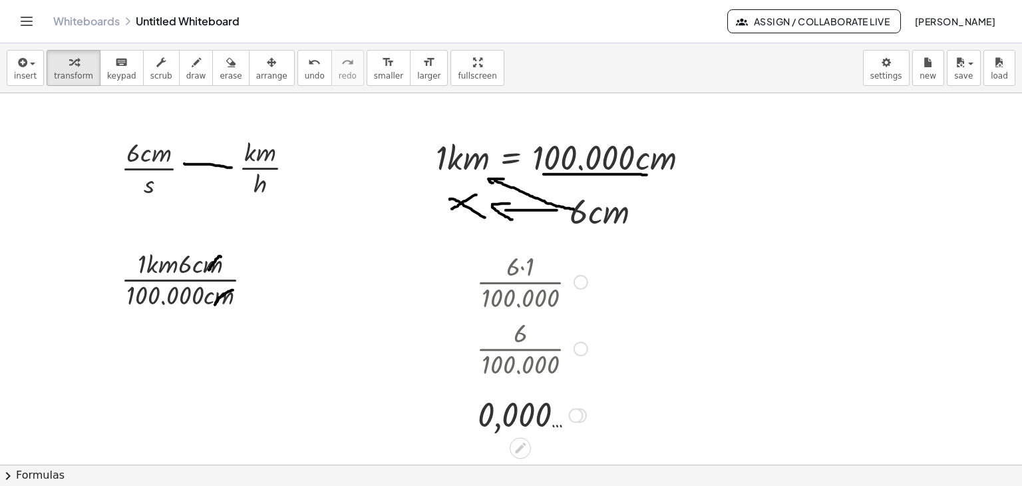
click at [570, 421] on div at bounding box center [575, 415] width 15 height 15
click at [575, 418] on div "Transform line Copy line as LaTeX Copy derivation as LaTeX Expand new lines: On" at bounding box center [575, 415] width 15 height 15
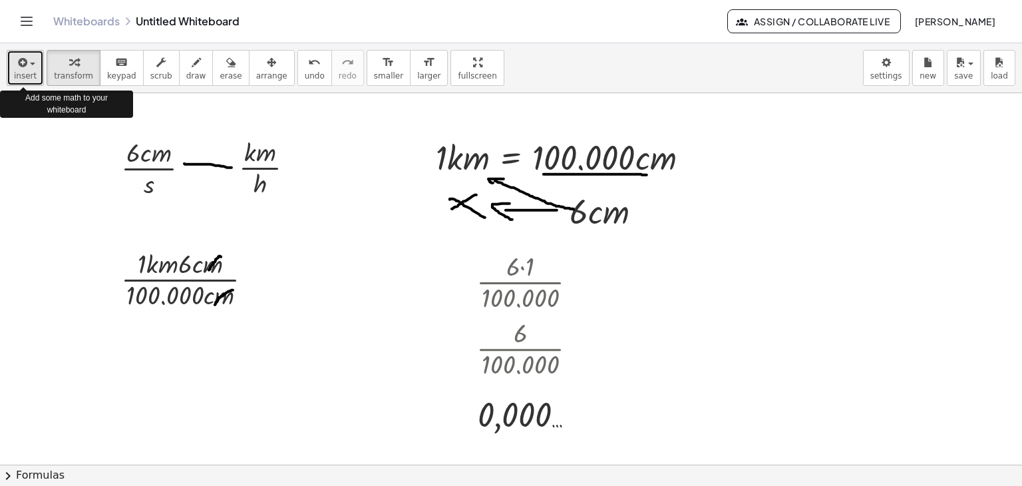
click at [32, 67] on div "button" at bounding box center [25, 62] width 23 height 16
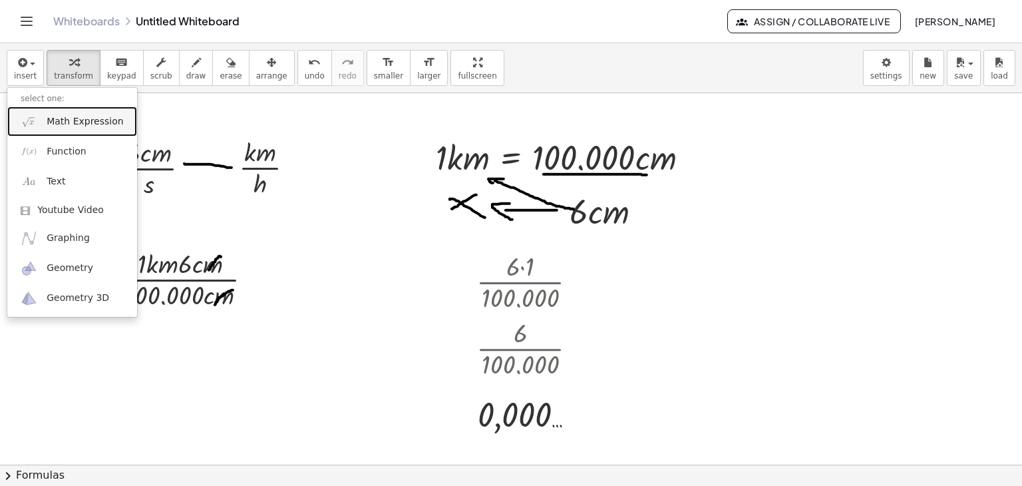
drag, startPoint x: 67, startPoint y: 123, endPoint x: 95, endPoint y: 144, distance: 35.1
click at [67, 123] on span "Math Expression" at bounding box center [85, 121] width 77 height 13
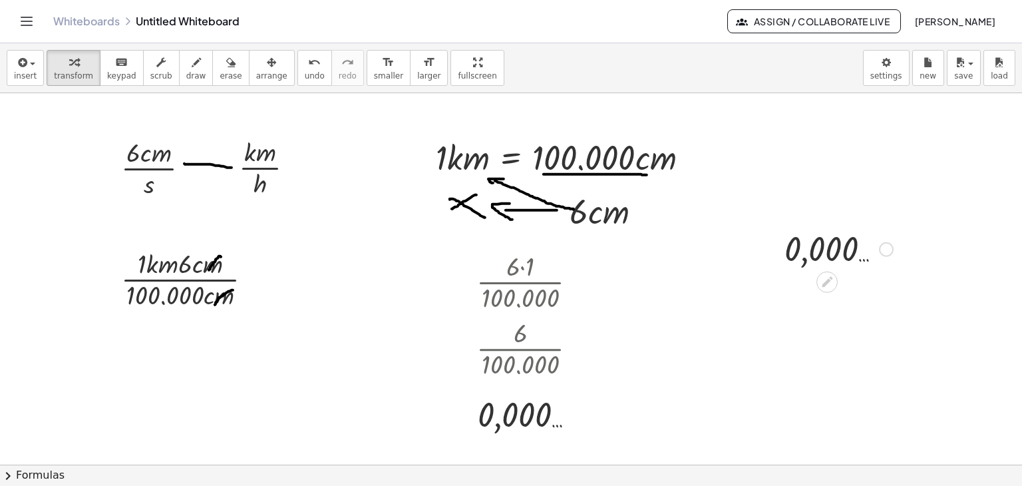
click at [869, 254] on div at bounding box center [839, 248] width 122 height 44
click at [889, 252] on div at bounding box center [886, 249] width 15 height 15
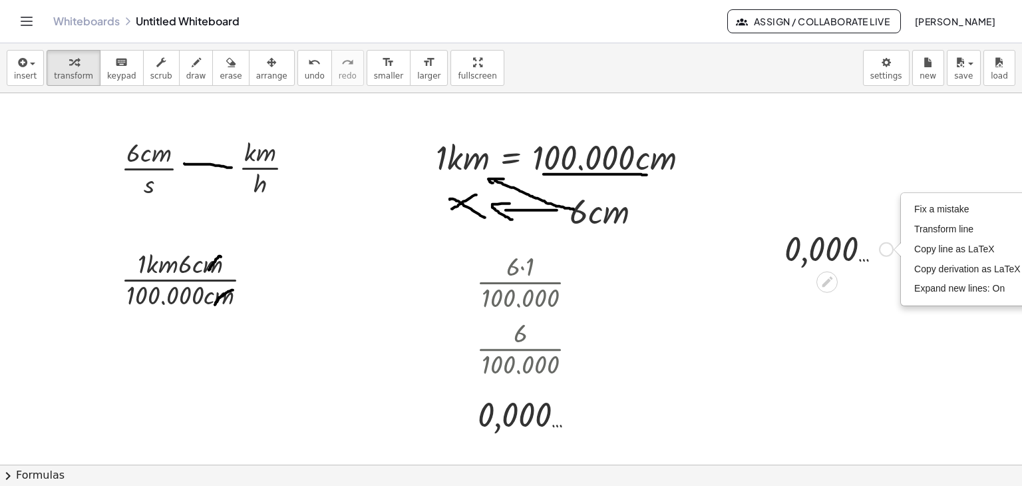
click at [828, 246] on div at bounding box center [839, 248] width 122 height 44
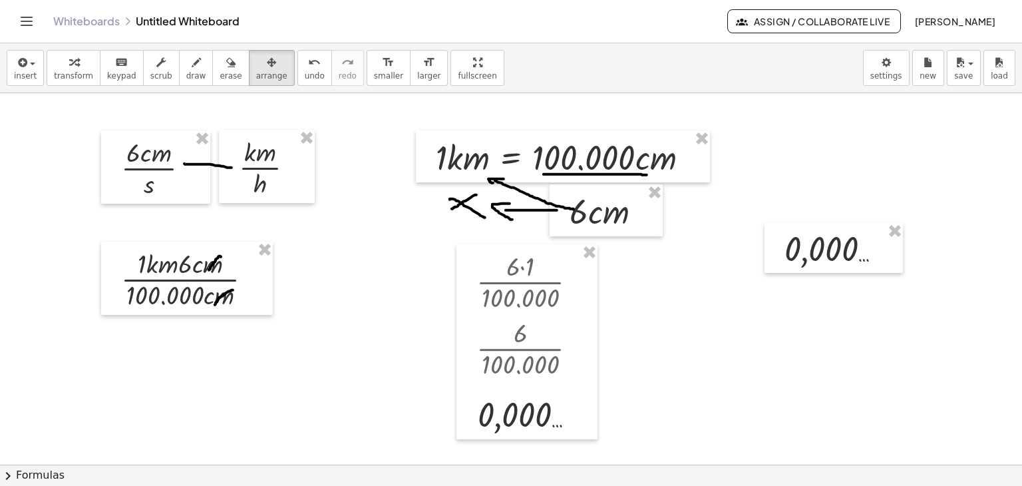
drag, startPoint x: 250, startPoint y: 59, endPoint x: 664, endPoint y: 251, distance: 456.2
click at [256, 62] on div "button" at bounding box center [271, 62] width 31 height 16
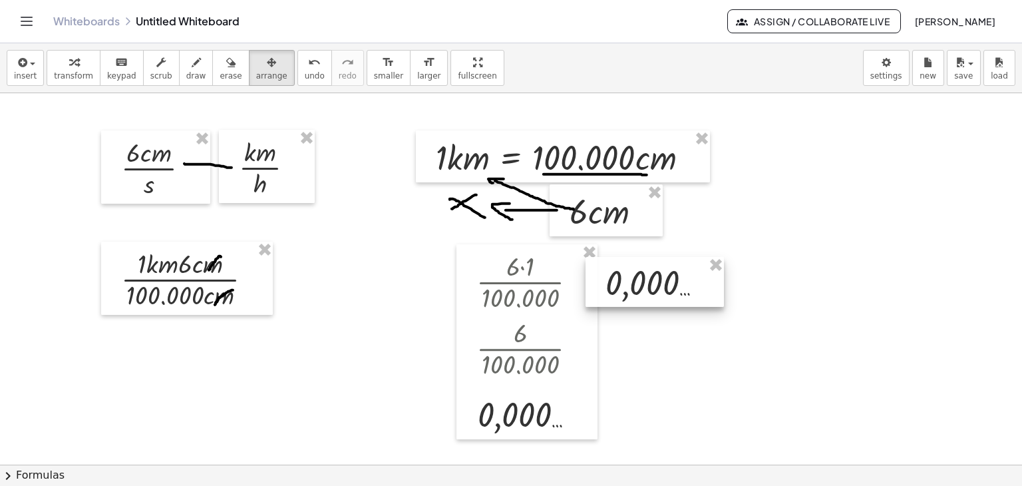
drag, startPoint x: 819, startPoint y: 244, endPoint x: 640, endPoint y: 278, distance: 182.9
click at [640, 278] on div at bounding box center [655, 282] width 138 height 51
drag, startPoint x: 184, startPoint y: 73, endPoint x: 475, endPoint y: 234, distance: 332.5
click at [189, 74] on button "draw" at bounding box center [196, 68] width 35 height 36
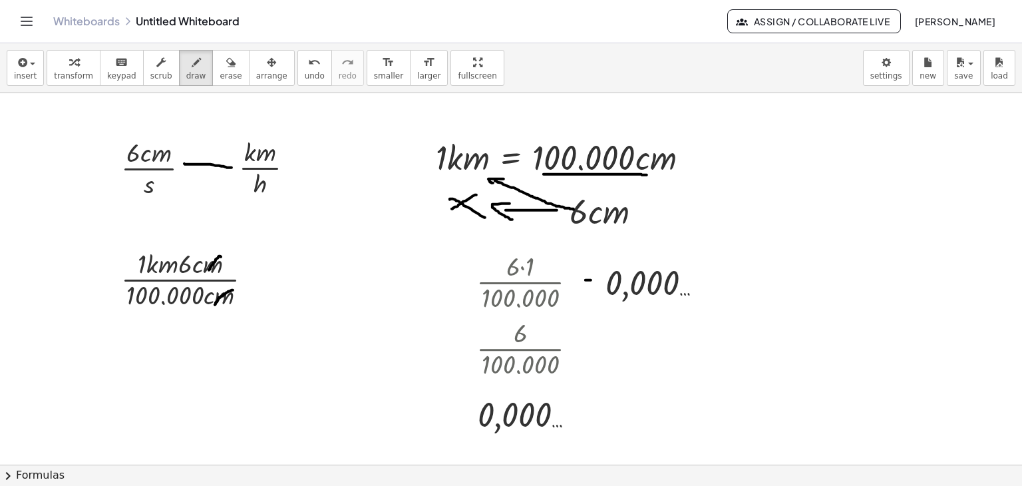
drag, startPoint x: 585, startPoint y: 287, endPoint x: 643, endPoint y: 285, distance: 57.9
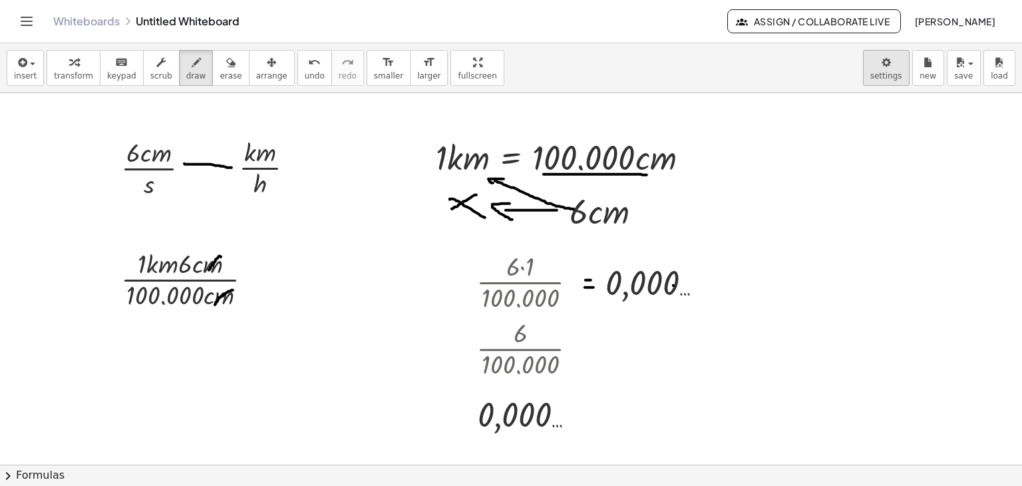
click at [879, 70] on body "Graspable Math Activities Get Started Activity Bank Assigned Work Classes White…" at bounding box center [511, 243] width 1022 height 486
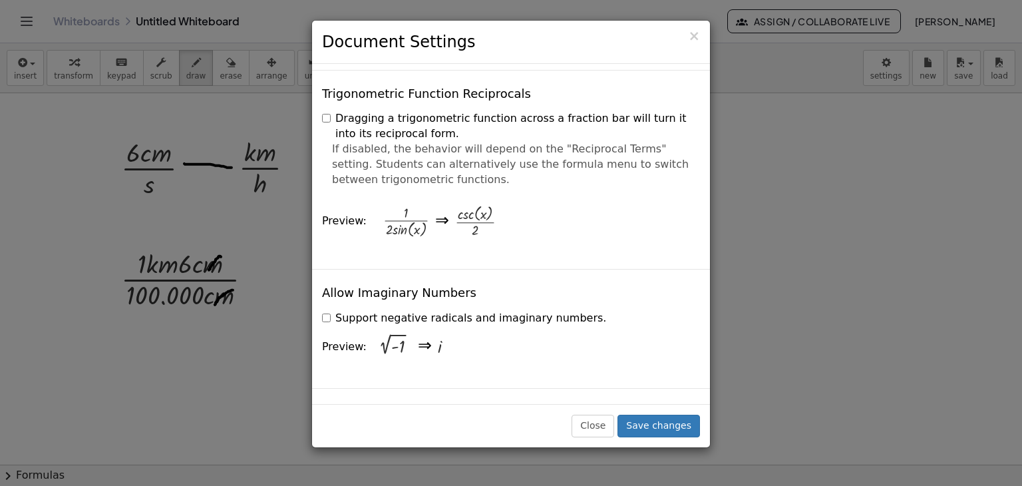
scroll to position [2330, 0]
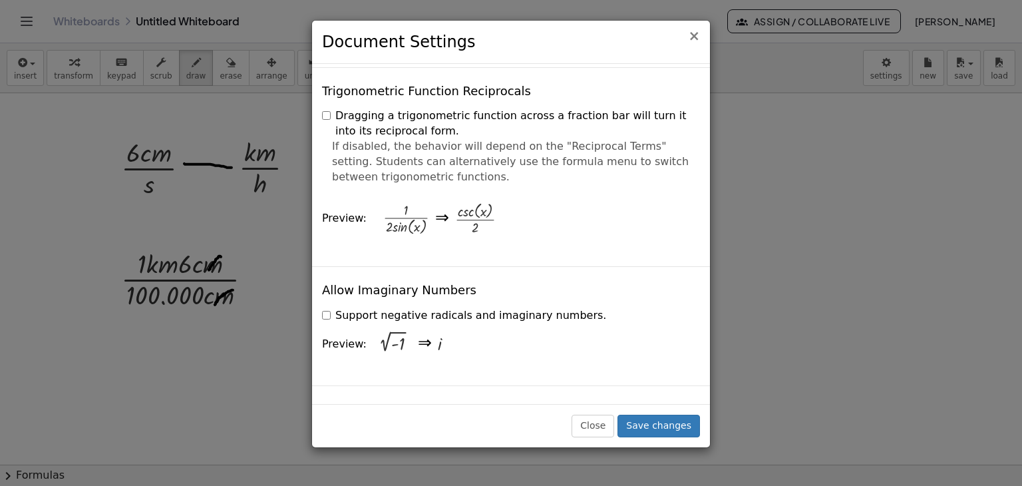
click at [698, 37] on span "×" at bounding box center [694, 36] width 12 height 16
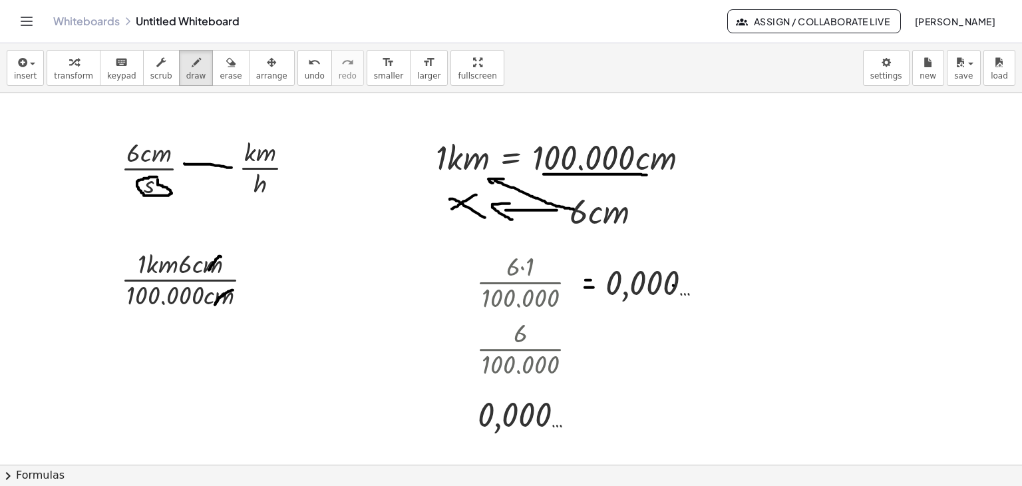
click at [186, 71] on span "draw" at bounding box center [196, 75] width 20 height 9
click at [40, 70] on button "insert" at bounding box center [25, 68] width 37 height 36
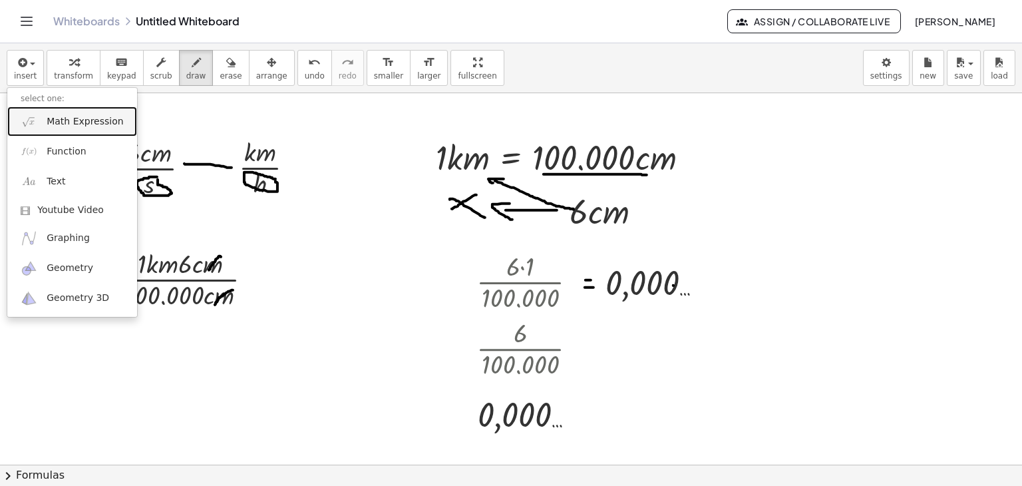
click at [42, 116] on link "Math Expression" at bounding box center [72, 122] width 130 height 30
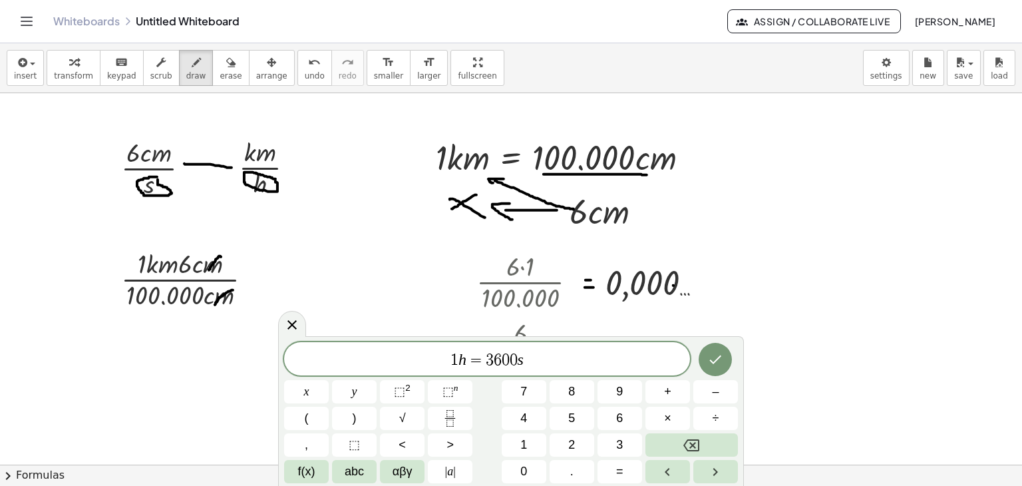
click at [329, 380] on div at bounding box center [306, 391] width 45 height 23
click at [724, 365] on button "Done" at bounding box center [715, 359] width 33 height 33
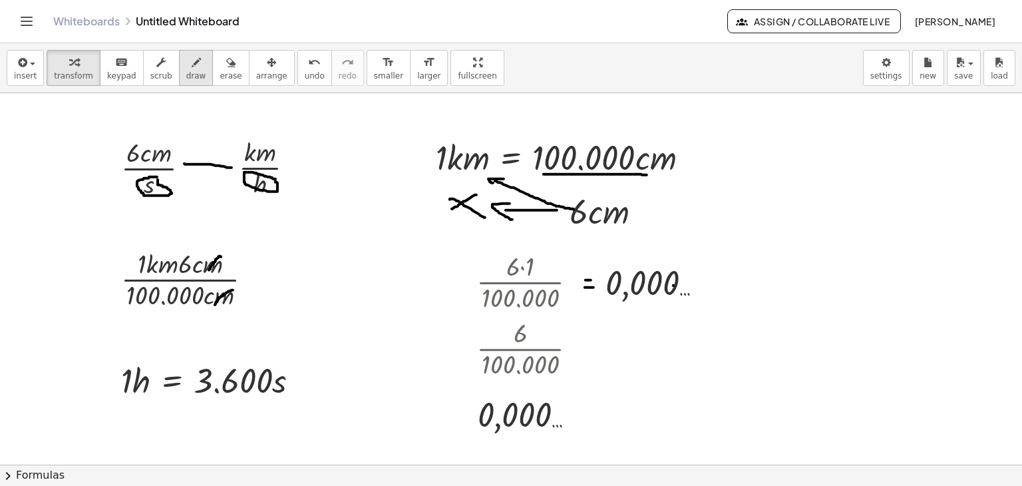
click at [186, 65] on div "button" at bounding box center [196, 62] width 20 height 16
click at [115, 63] on icon "keyboard" at bounding box center [121, 63] width 13 height 16
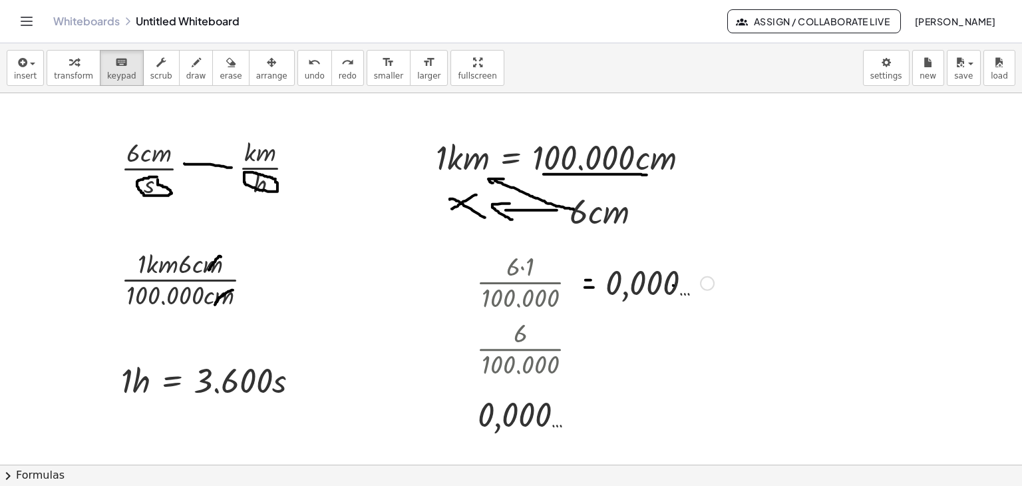
drag, startPoint x: 594, startPoint y: 278, endPoint x: 603, endPoint y: 278, distance: 8.7
click at [596, 278] on div at bounding box center [596, 282] width 20 height 51
click at [623, 282] on div at bounding box center [650, 283] width 85 height 37
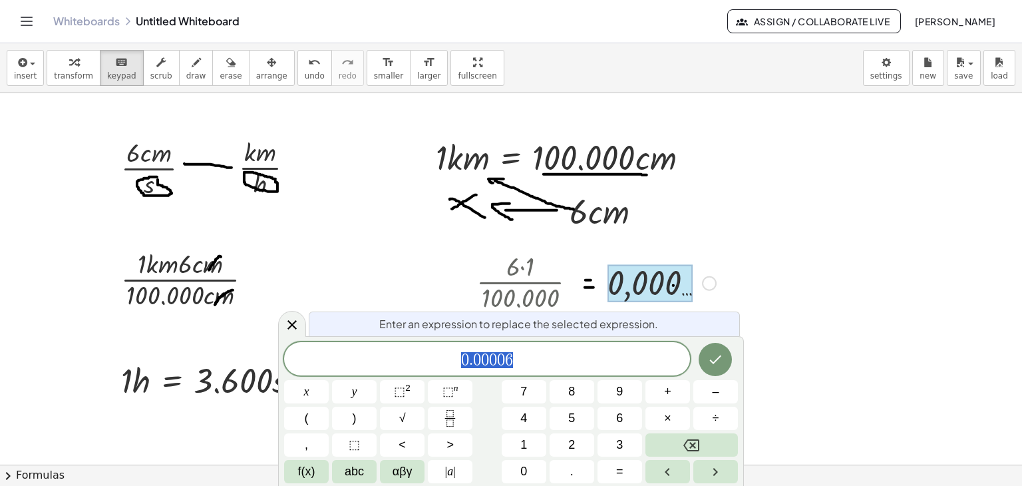
click at [543, 362] on span "0 . 0 0 0 0 6" at bounding box center [487, 360] width 406 height 19
click at [711, 367] on button "Done" at bounding box center [715, 359] width 33 height 33
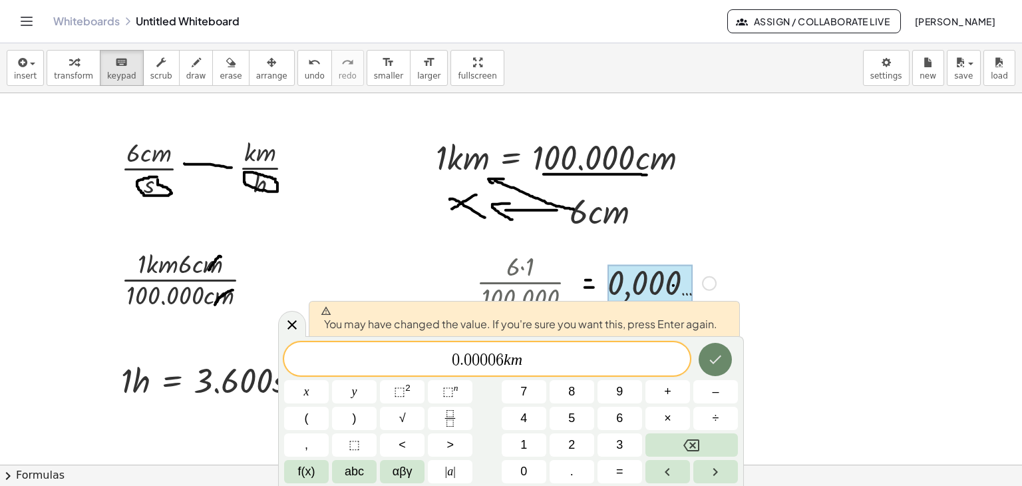
click at [711, 366] on icon "Done" at bounding box center [716, 359] width 16 height 16
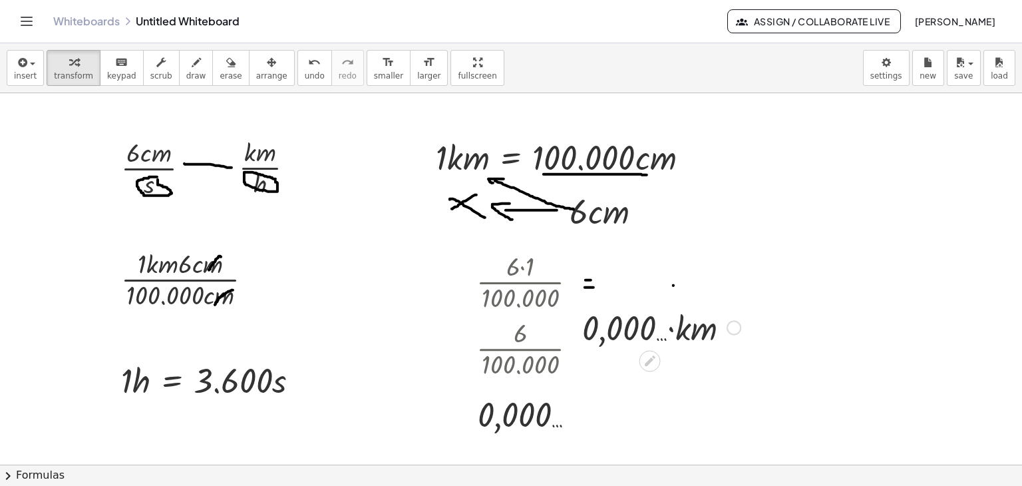
drag, startPoint x: 735, startPoint y: 228, endPoint x: 660, endPoint y: 208, distance: 77.7
click at [192, 67] on icon "button" at bounding box center [196, 63] width 9 height 16
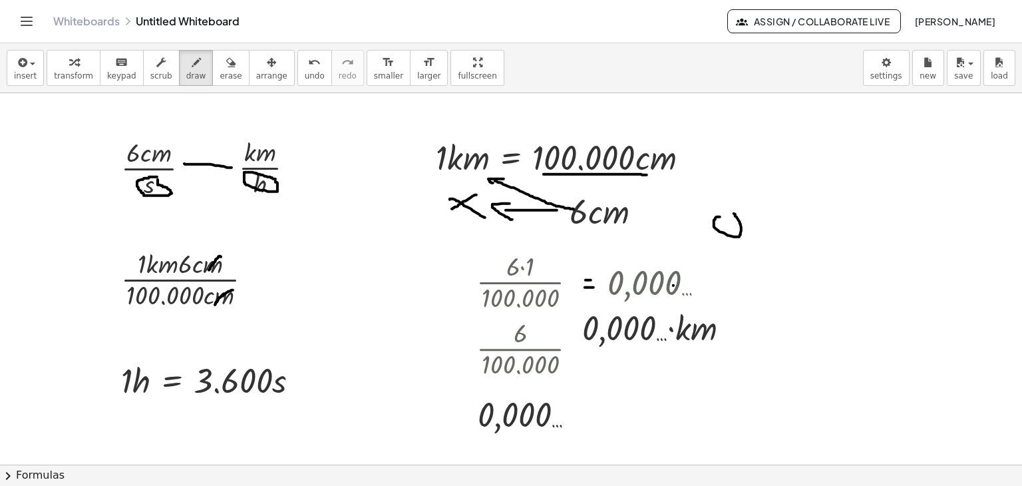
drag, startPoint x: 720, startPoint y: 216, endPoint x: 761, endPoint y: 228, distance: 42.8
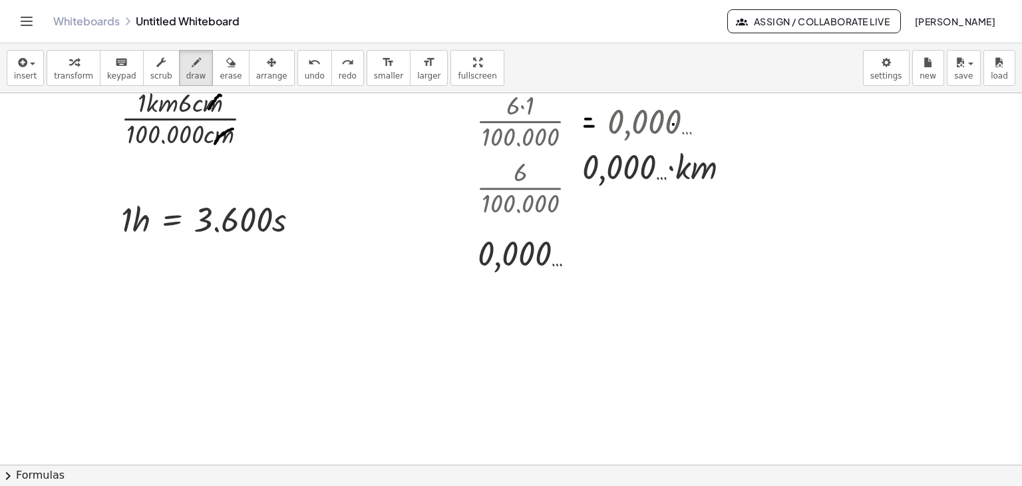
scroll to position [200, 0]
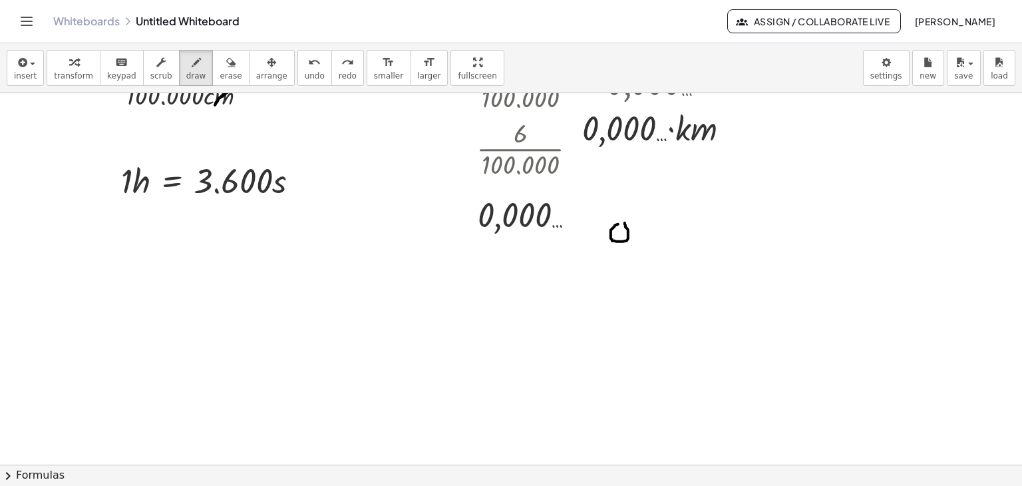
drag, startPoint x: 618, startPoint y: 224, endPoint x: 637, endPoint y: 236, distance: 22.2
click at [624, 222] on div at bounding box center [511, 307] width 1022 height 829
click at [641, 244] on div at bounding box center [511, 307] width 1022 height 829
drag, startPoint x: 658, startPoint y: 230, endPoint x: 690, endPoint y: 232, distance: 32.1
click at [666, 227] on div at bounding box center [511, 307] width 1022 height 829
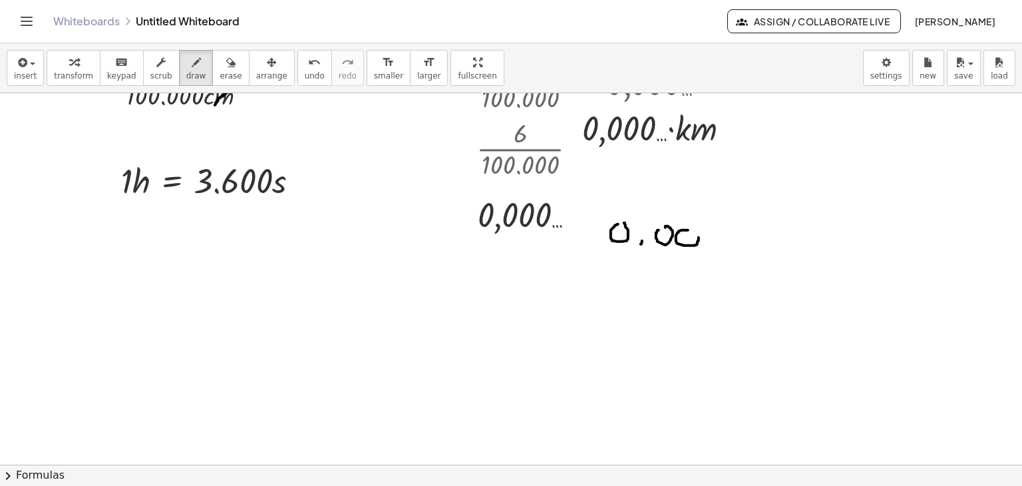
drag, startPoint x: 687, startPoint y: 230, endPoint x: 702, endPoint y: 232, distance: 15.4
click at [692, 230] on div at bounding box center [511, 307] width 1022 height 829
drag, startPoint x: 708, startPoint y: 236, endPoint x: 750, endPoint y: 235, distance: 41.9
click at [727, 235] on div at bounding box center [511, 307] width 1022 height 829
drag, startPoint x: 758, startPoint y: 234, endPoint x: 765, endPoint y: 236, distance: 7.6
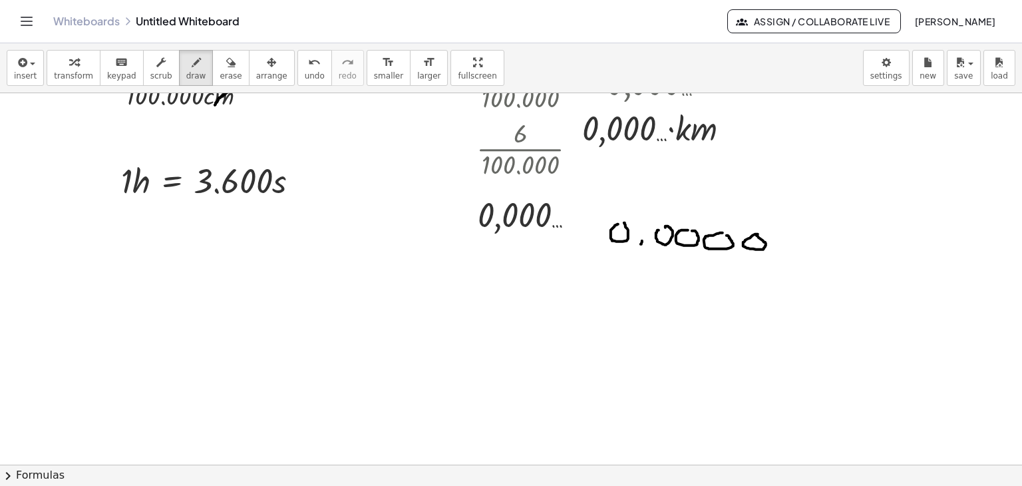
click at [754, 235] on div at bounding box center [511, 307] width 1022 height 829
drag, startPoint x: 783, startPoint y: 228, endPoint x: 785, endPoint y: 238, distance: 9.4
click at [776, 244] on div at bounding box center [511, 307] width 1022 height 829
click at [795, 244] on div at bounding box center [511, 307] width 1022 height 829
drag, startPoint x: 799, startPoint y: 232, endPoint x: 802, endPoint y: 242, distance: 10.5
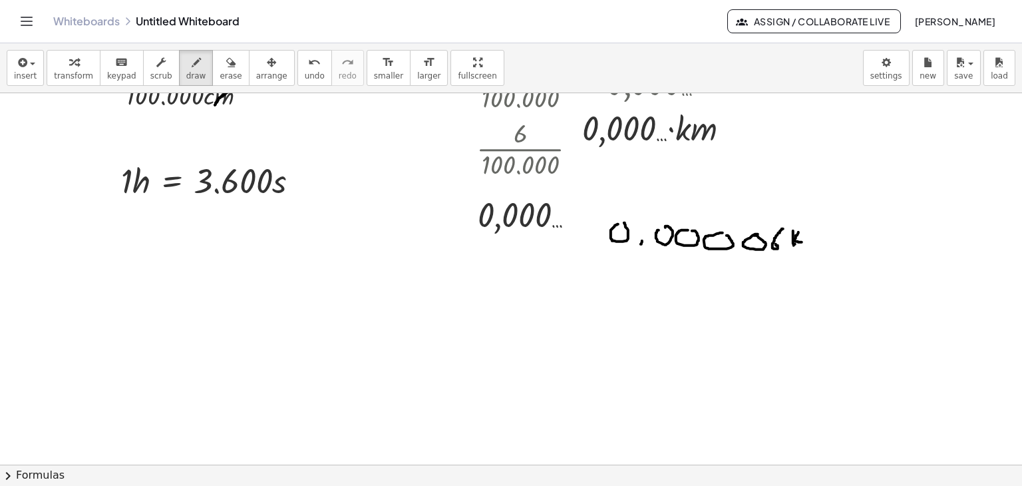
click at [802, 242] on div at bounding box center [511, 307] width 1022 height 829
drag, startPoint x: 807, startPoint y: 239, endPoint x: 829, endPoint y: 244, distance: 22.6
click at [829, 244] on div at bounding box center [511, 307] width 1022 height 829
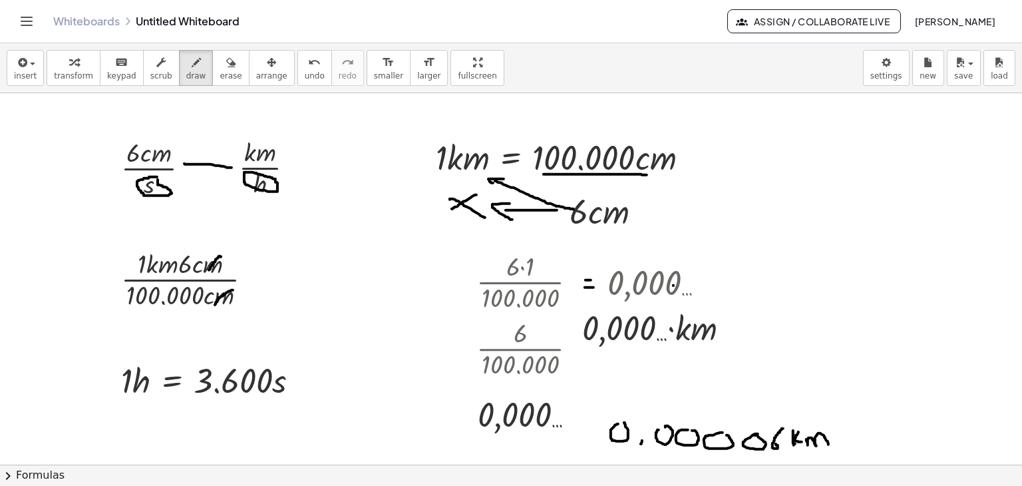
scroll to position [67, 0]
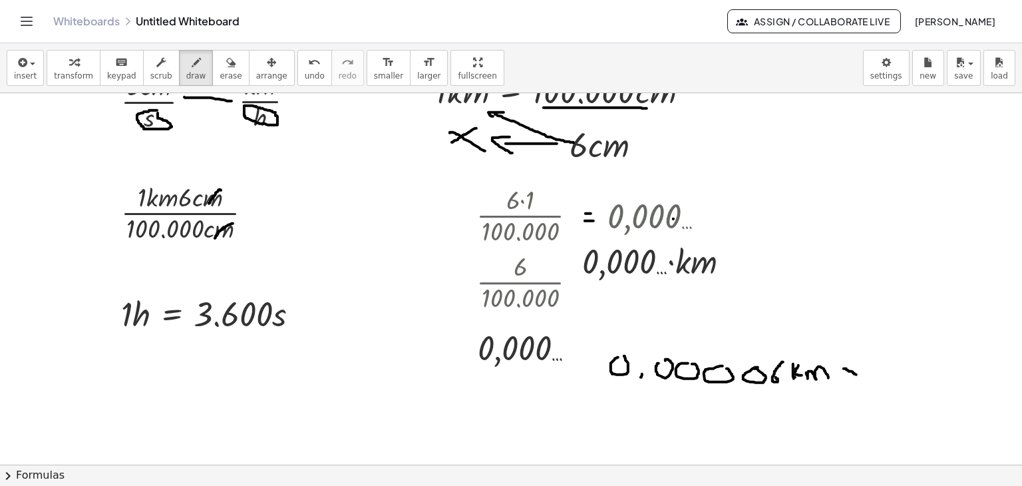
drag, startPoint x: 844, startPoint y: 368, endPoint x: 857, endPoint y: 374, distance: 14.0
click at [857, 374] on div at bounding box center [511, 441] width 1022 height 829
drag, startPoint x: 858, startPoint y: 362, endPoint x: 847, endPoint y: 373, distance: 15.5
click at [847, 373] on div at bounding box center [511, 441] width 1022 height 829
drag, startPoint x: 874, startPoint y: 363, endPoint x: 883, endPoint y: 376, distance: 16.3
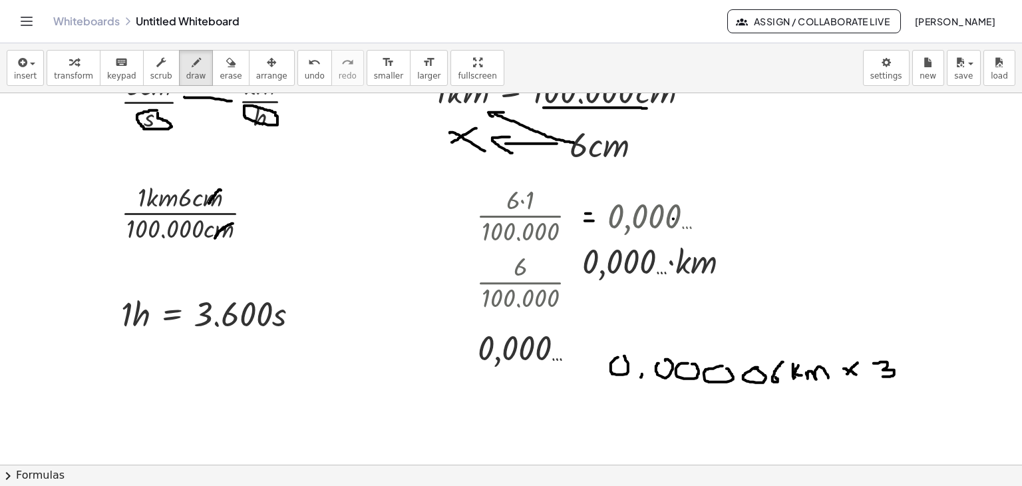
click at [883, 376] on div at bounding box center [511, 441] width 1022 height 829
drag, startPoint x: 905, startPoint y: 360, endPoint x: 904, endPoint y: 370, distance: 10.0
click at [904, 370] on div at bounding box center [511, 441] width 1022 height 829
click at [922, 363] on div at bounding box center [511, 441] width 1022 height 829
click at [945, 363] on div at bounding box center [511, 441] width 1022 height 829
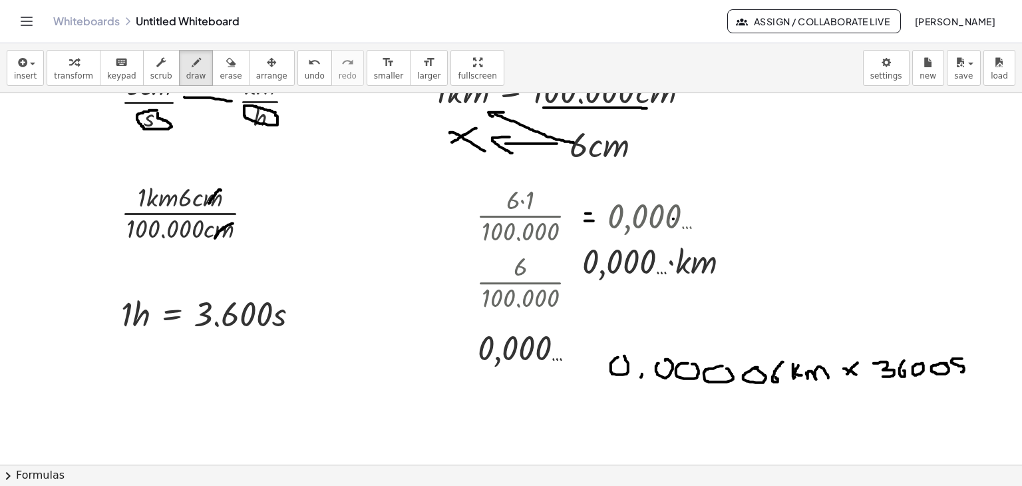
drag, startPoint x: 962, startPoint y: 358, endPoint x: 845, endPoint y: 403, distance: 125.6
click at [959, 371] on div at bounding box center [511, 441] width 1022 height 829
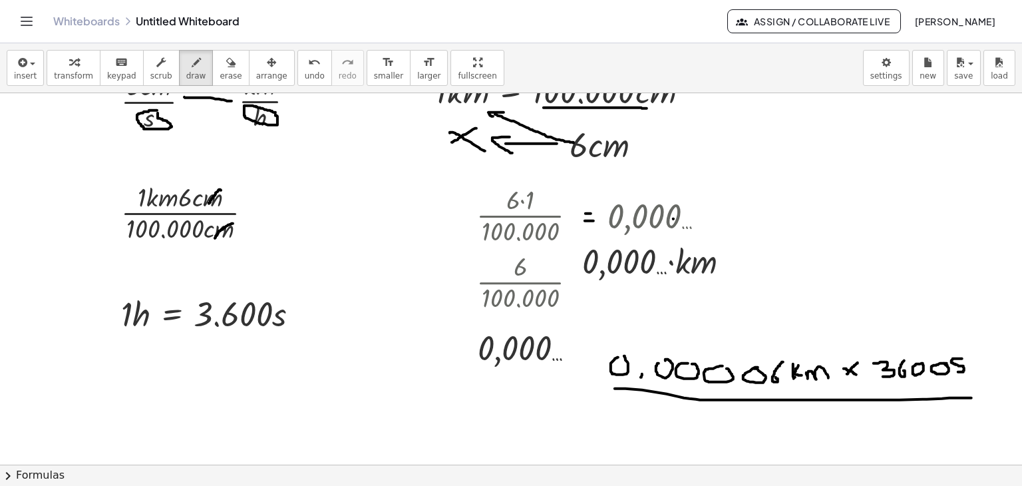
drag, startPoint x: 615, startPoint y: 388, endPoint x: 972, endPoint y: 397, distance: 356.9
click at [972, 397] on div at bounding box center [511, 441] width 1022 height 829
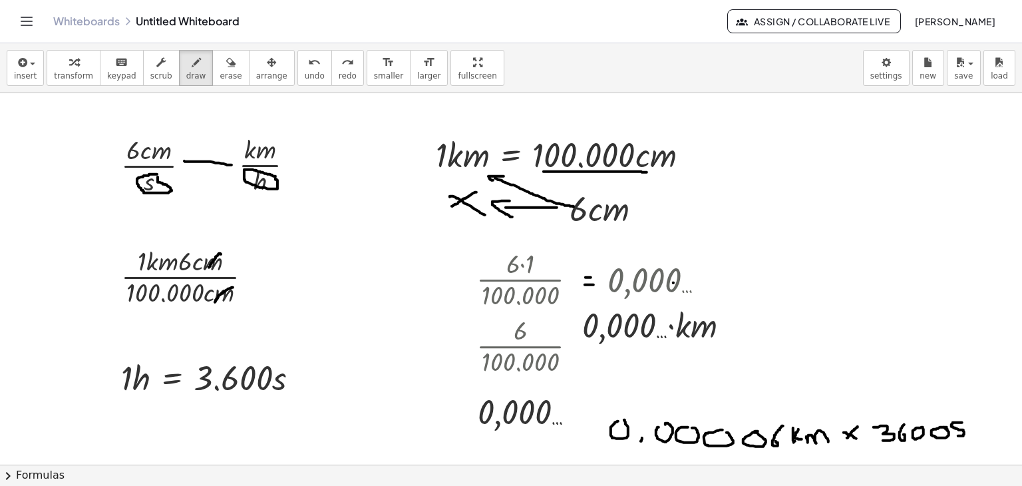
scroll to position [0, 0]
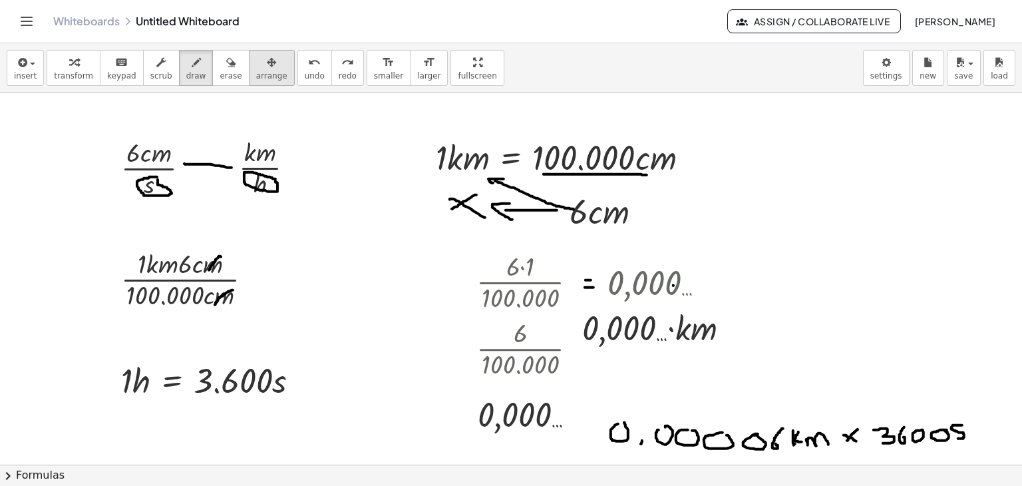
click at [256, 65] on div "button" at bounding box center [271, 62] width 31 height 16
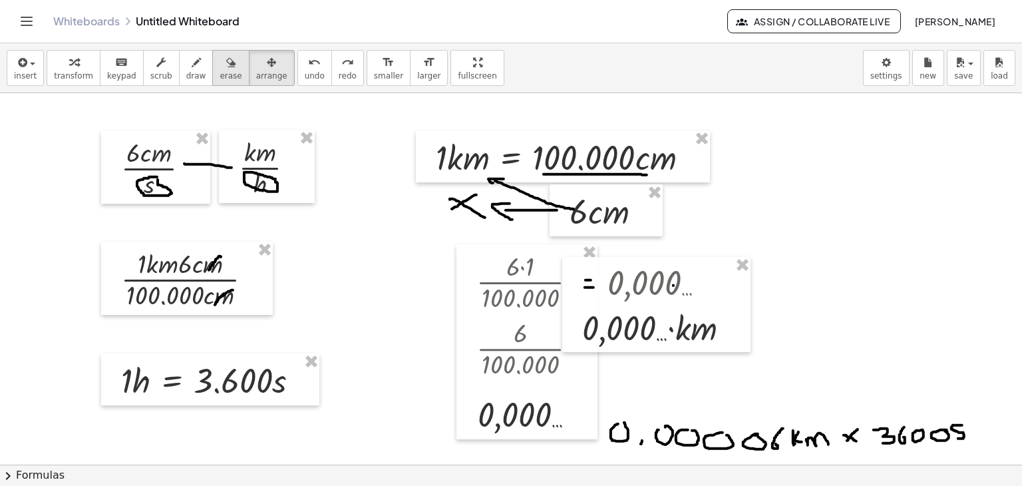
click at [220, 71] on span "erase" at bounding box center [231, 75] width 22 height 9
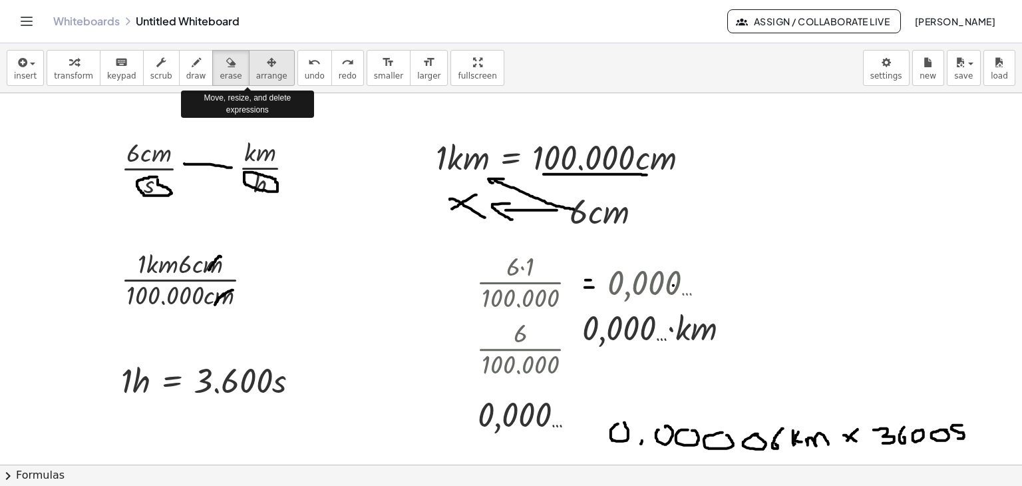
click at [267, 65] on icon "button" at bounding box center [271, 63] width 9 height 16
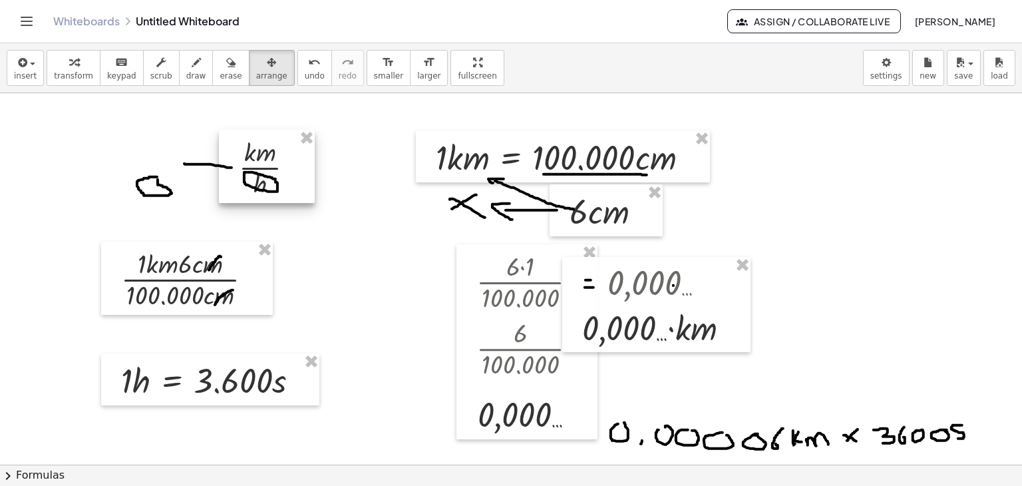
drag, startPoint x: 305, startPoint y: 141, endPoint x: 312, endPoint y: 142, distance: 6.8
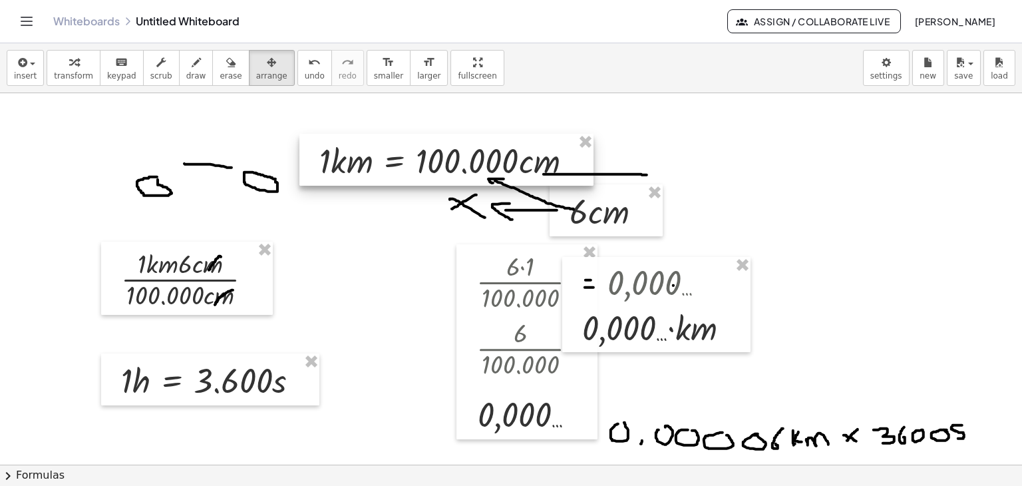
drag, startPoint x: 612, startPoint y: 160, endPoint x: 485, endPoint y: 164, distance: 126.5
click at [485, 164] on div at bounding box center [447, 160] width 294 height 52
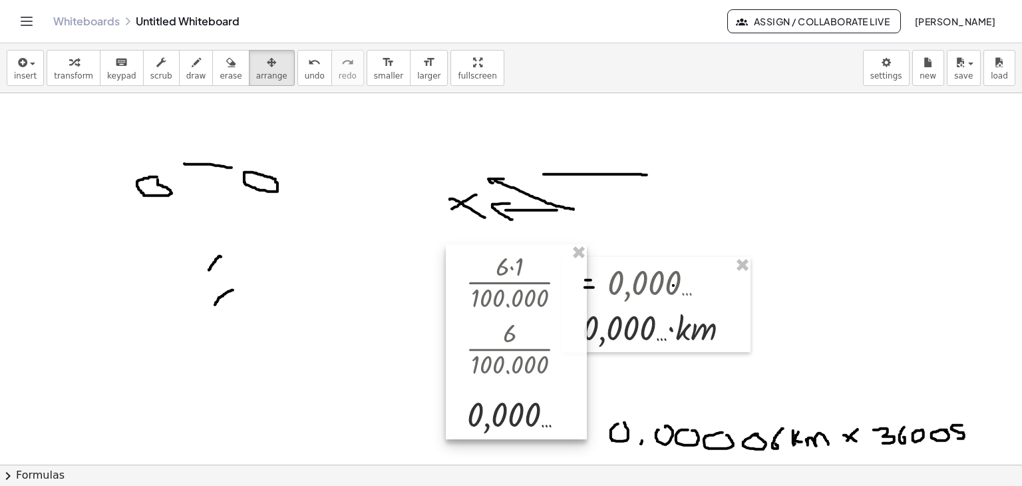
drag, startPoint x: 541, startPoint y: 282, endPoint x: 433, endPoint y: 282, distance: 108.5
click at [446, 282] on div at bounding box center [516, 341] width 141 height 195
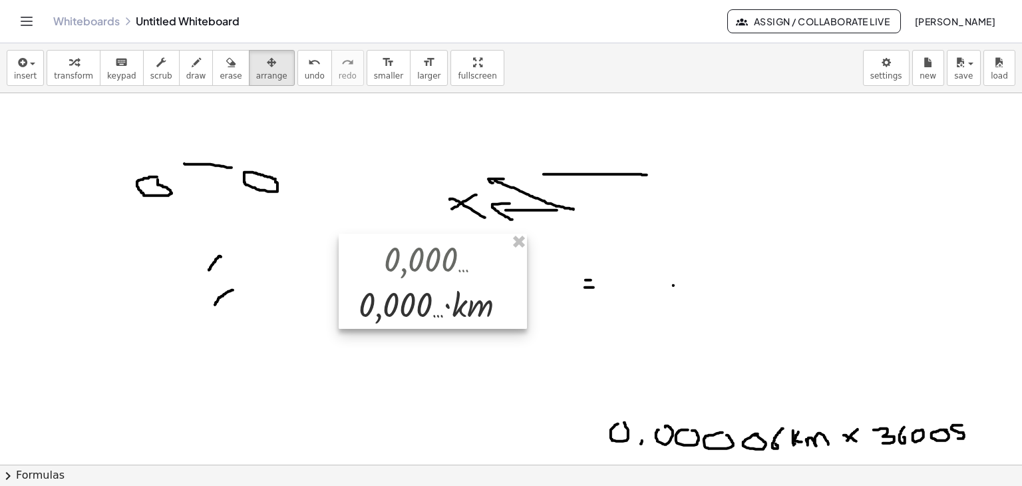
drag, startPoint x: 593, startPoint y: 288, endPoint x: 370, endPoint y: 264, distance: 224.2
click at [370, 264] on div at bounding box center [433, 282] width 188 height 96
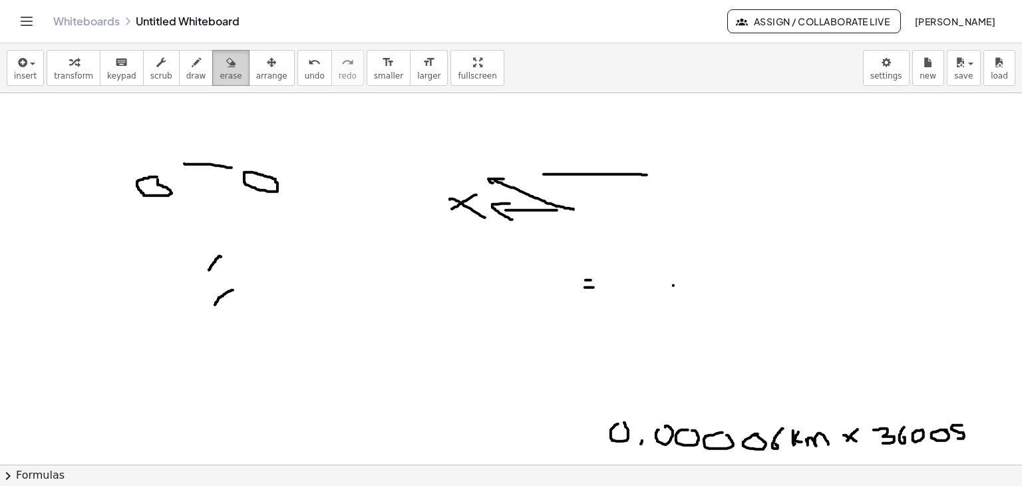
drag, startPoint x: 205, startPoint y: 71, endPoint x: 168, endPoint y: 171, distance: 107.2
click at [220, 73] on span "erase" at bounding box center [231, 75] width 22 height 9
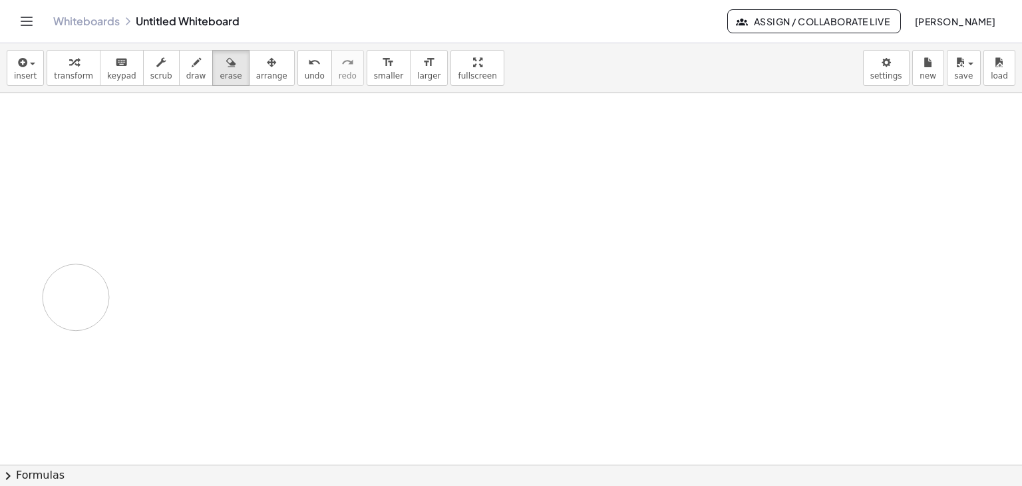
drag, startPoint x: 351, startPoint y: 237, endPoint x: 158, endPoint y: 275, distance: 196.1
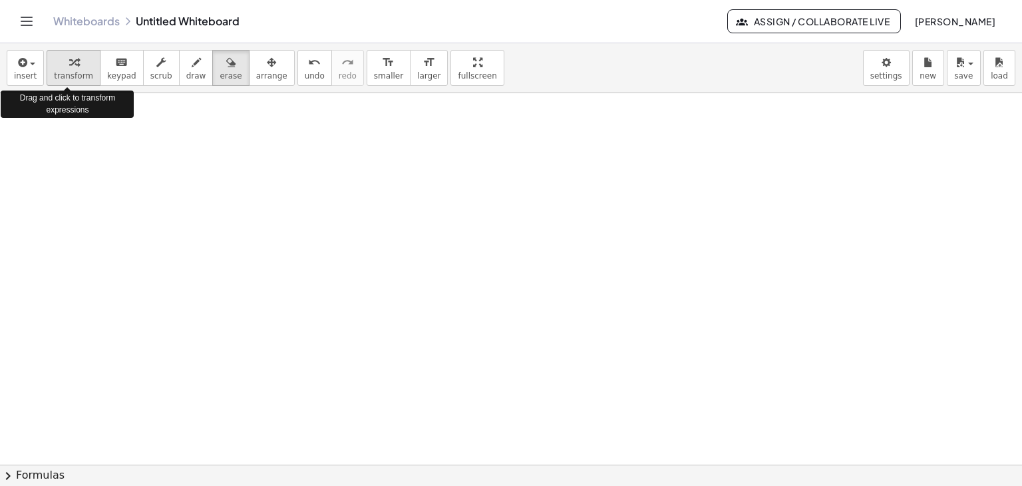
click at [69, 67] on icon "button" at bounding box center [73, 63] width 9 height 16
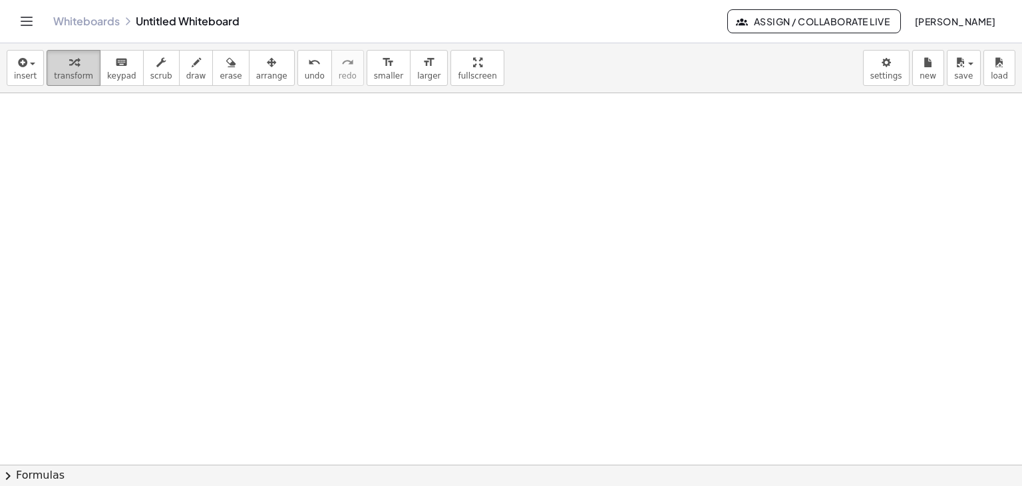
click at [73, 62] on div "button" at bounding box center [73, 62] width 39 height 16
click at [29, 74] on span "insert" at bounding box center [25, 75] width 23 height 9
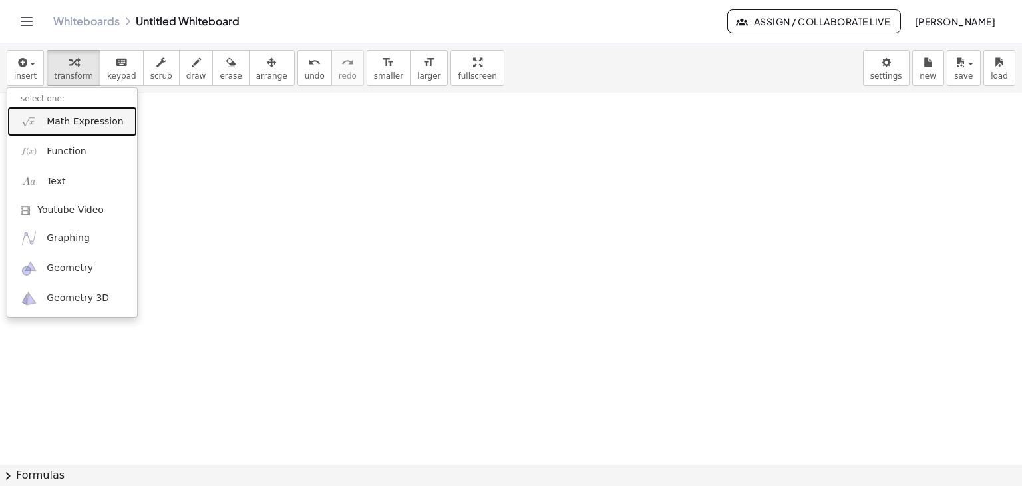
click at [45, 120] on link "Math Expression" at bounding box center [72, 122] width 130 height 30
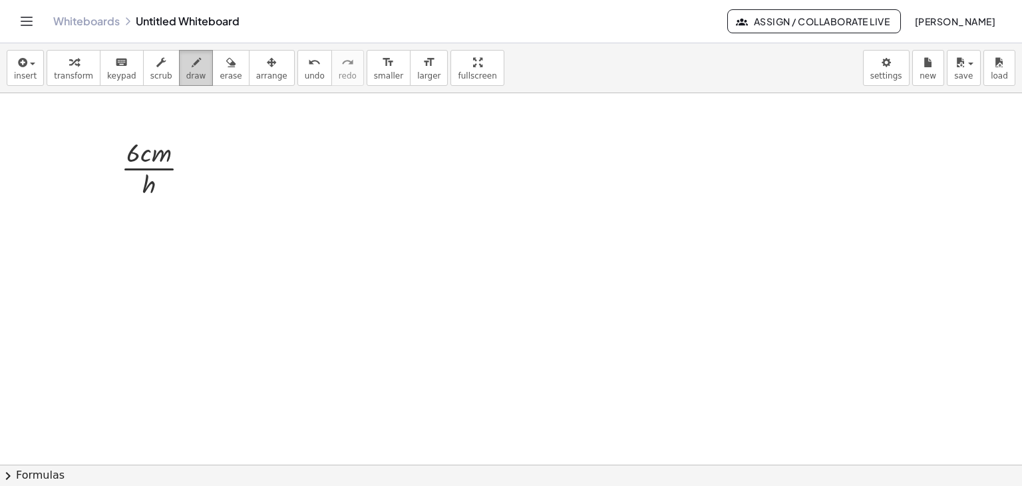
click at [186, 78] on span "draw" at bounding box center [196, 75] width 20 height 9
drag, startPoint x: 186, startPoint y: 167, endPoint x: 226, endPoint y: 168, distance: 40.0
click at [30, 65] on span "button" at bounding box center [32, 64] width 5 height 3
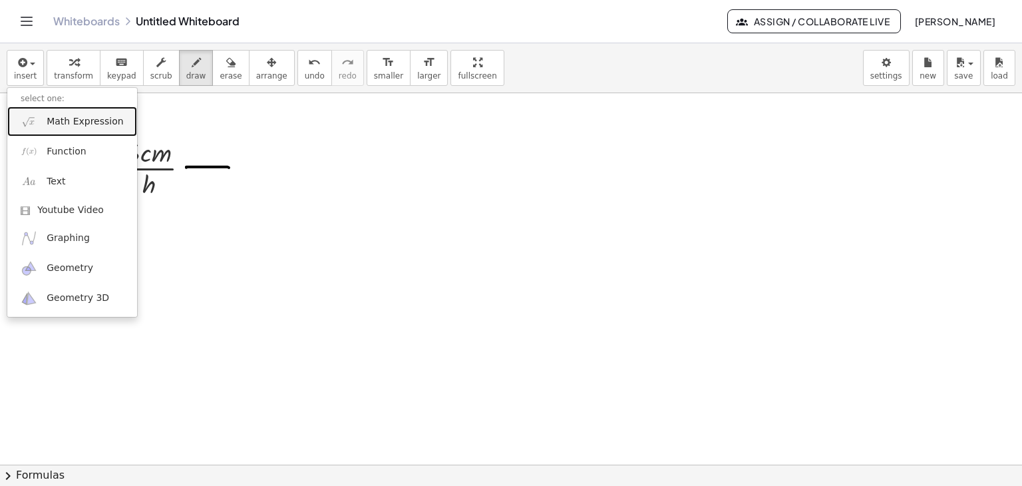
click at [51, 115] on span "Math Expression" at bounding box center [85, 121] width 77 height 13
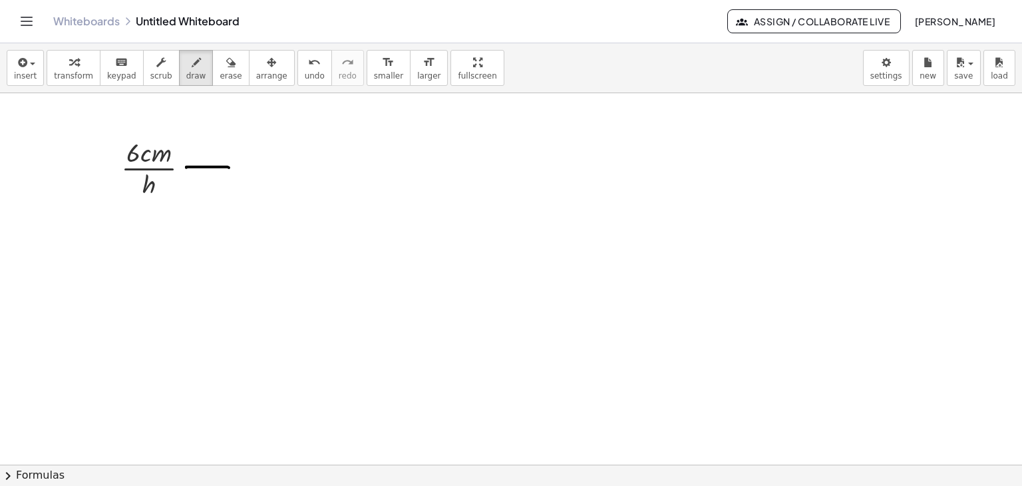
click at [32, 64] on span "button" at bounding box center [32, 64] width 5 height 3
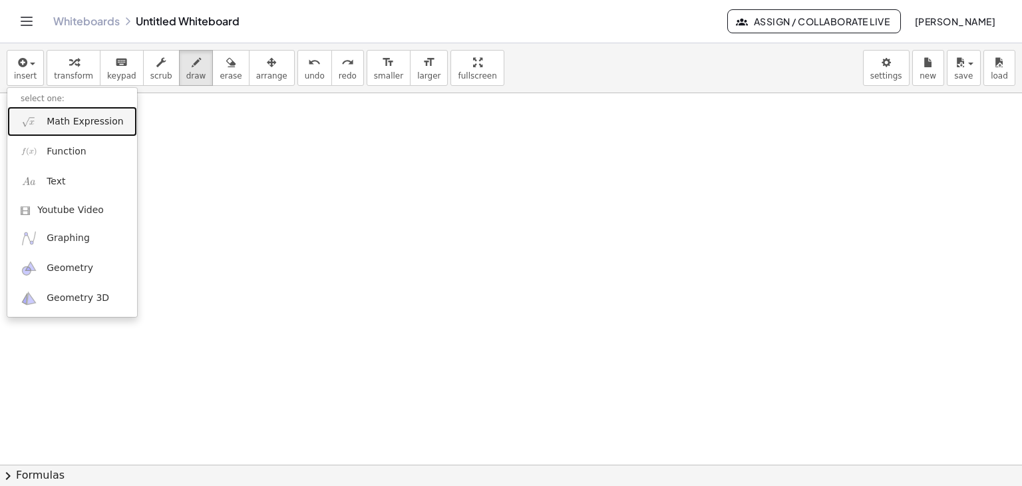
click at [54, 115] on span "Math Expression" at bounding box center [85, 121] width 77 height 13
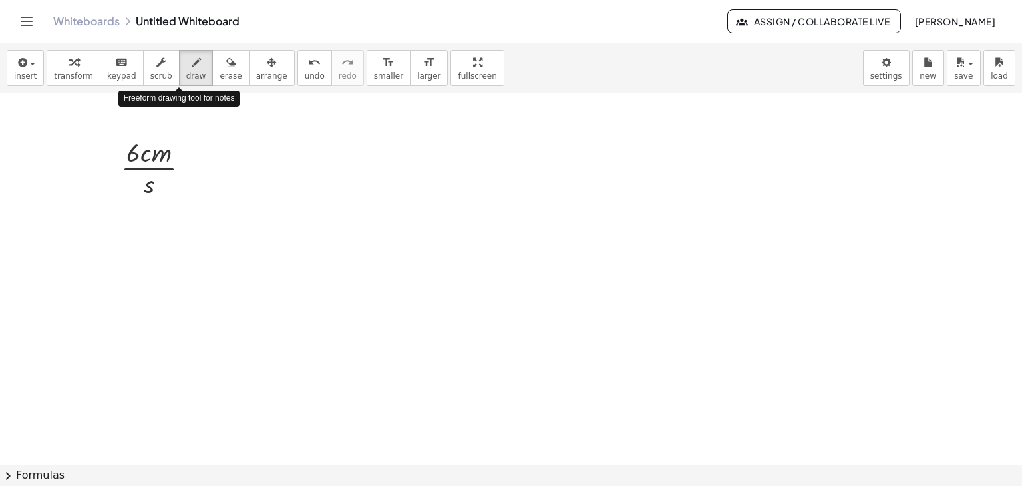
drag, startPoint x: 182, startPoint y: 62, endPoint x: 199, endPoint y: 144, distance: 83.7
click at [192, 63] on icon "button" at bounding box center [196, 63] width 9 height 16
drag, startPoint x: 184, startPoint y: 167, endPoint x: 205, endPoint y: 167, distance: 21.3
click at [36, 71] on button "insert" at bounding box center [25, 68] width 37 height 36
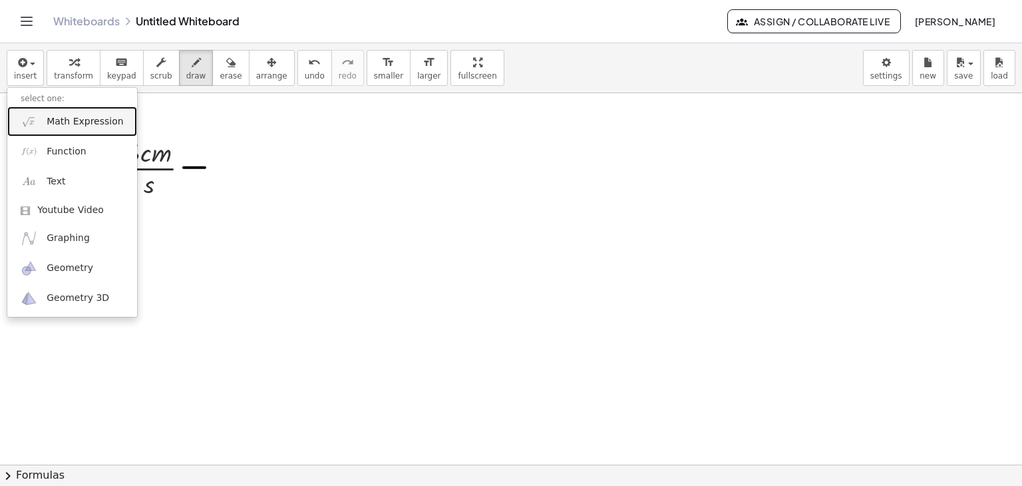
click at [80, 125] on span "Math Expression" at bounding box center [85, 121] width 77 height 13
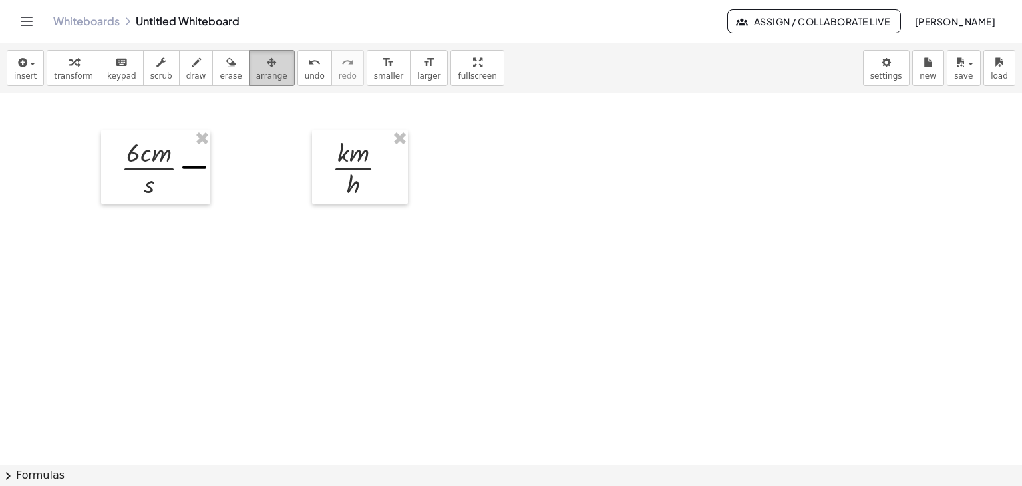
click at [249, 81] on button "arrange" at bounding box center [272, 68] width 46 height 36
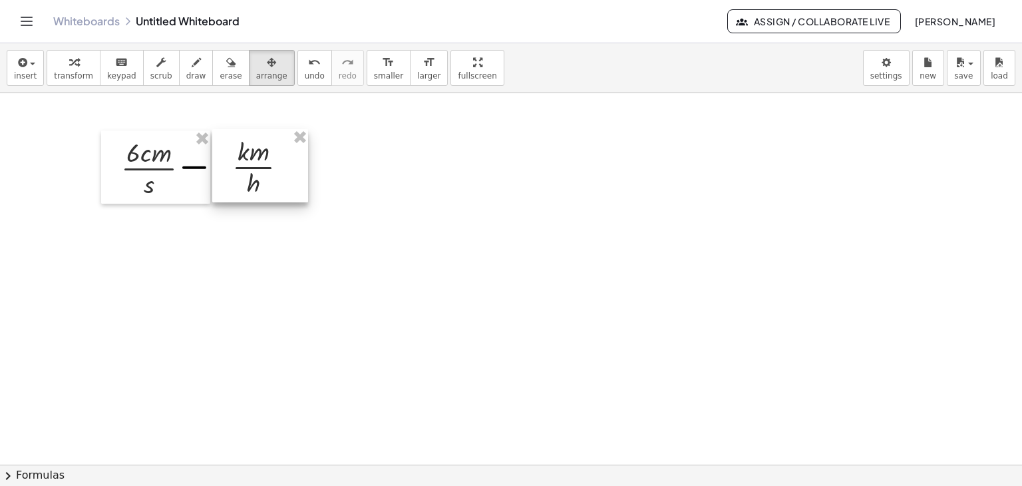
drag, startPoint x: 331, startPoint y: 156, endPoint x: 258, endPoint y: 154, distance: 73.2
click at [258, 154] on div at bounding box center [260, 165] width 96 height 73
drag, startPoint x: 407, startPoint y: 203, endPoint x: 378, endPoint y: 218, distance: 32.7
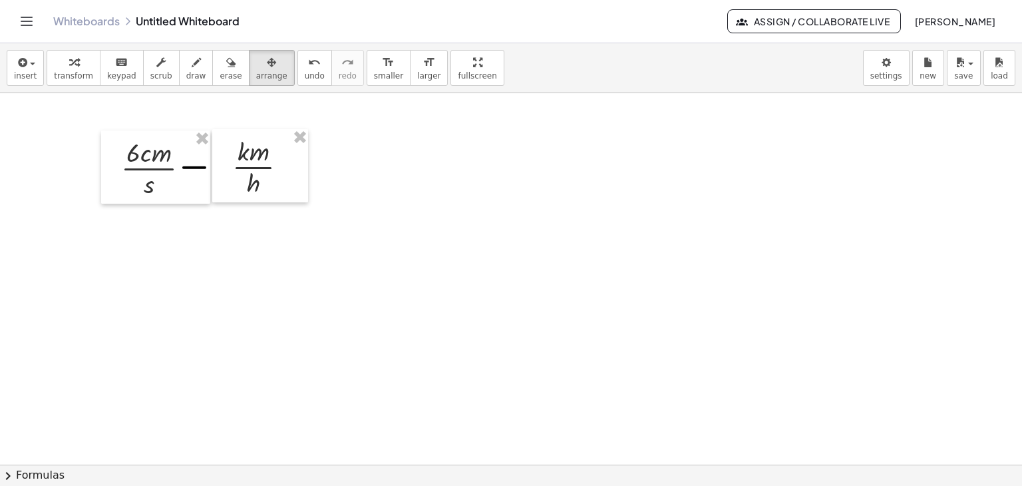
click at [267, 67] on icon "button" at bounding box center [271, 63] width 9 height 16
click at [192, 58] on icon "button" at bounding box center [196, 63] width 9 height 16
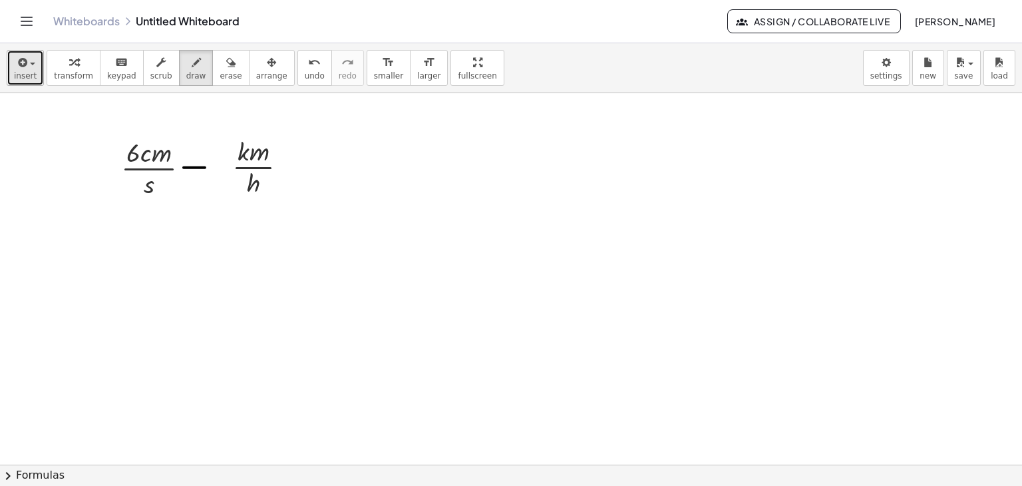
click at [31, 64] on span "button" at bounding box center [32, 64] width 5 height 3
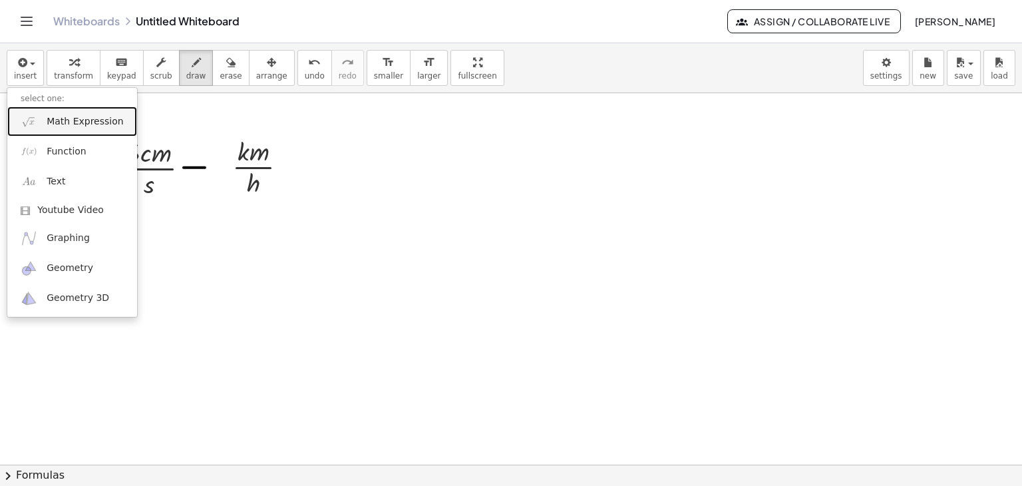
drag, startPoint x: 49, startPoint y: 115, endPoint x: 39, endPoint y: 115, distance: 10.0
click at [49, 115] on span "Math Expression" at bounding box center [85, 121] width 77 height 13
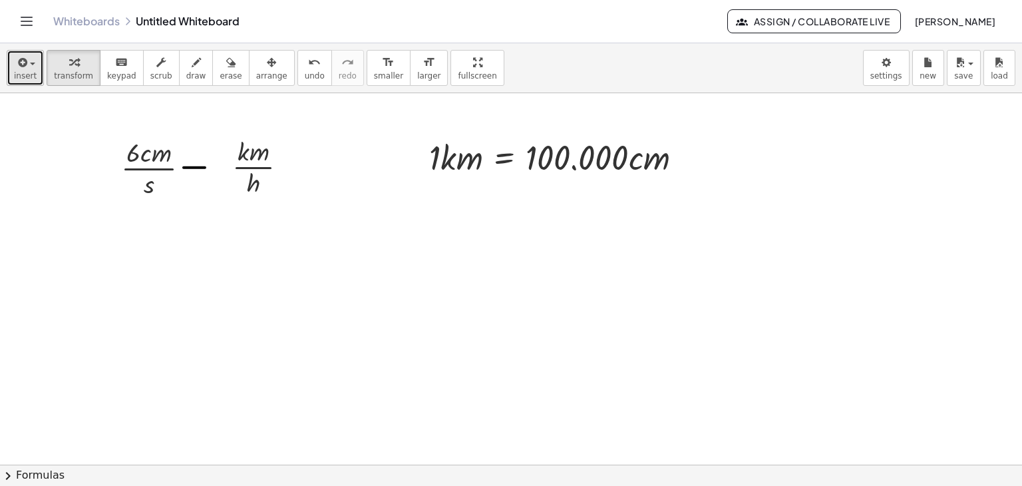
click at [35, 67] on button "insert" at bounding box center [25, 68] width 37 height 36
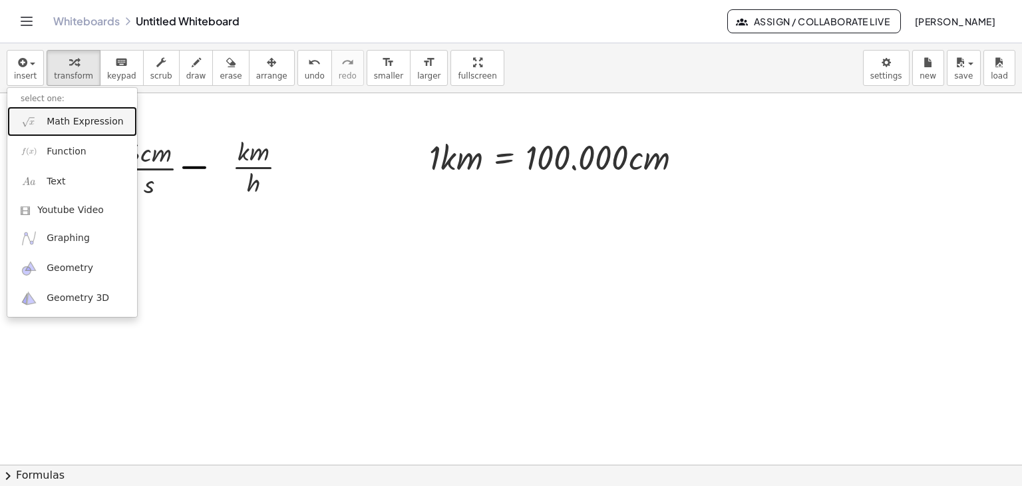
drag, startPoint x: 56, startPoint y: 116, endPoint x: 140, endPoint y: 168, distance: 98.6
click at [56, 116] on span "Math Expression" at bounding box center [85, 121] width 77 height 13
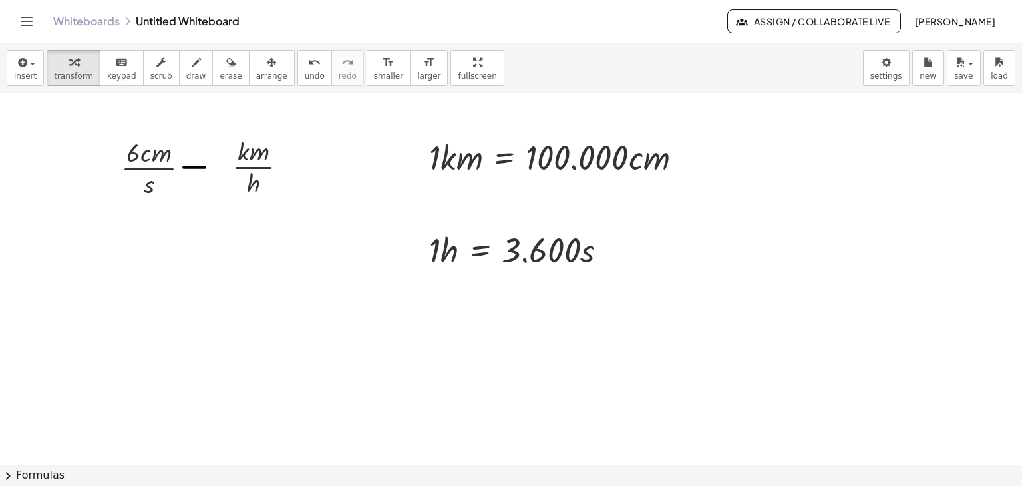
drag, startPoint x: 244, startPoint y: 60, endPoint x: 292, endPoint y: 99, distance: 62.5
click at [267, 60] on icon "button" at bounding box center [271, 63] width 9 height 16
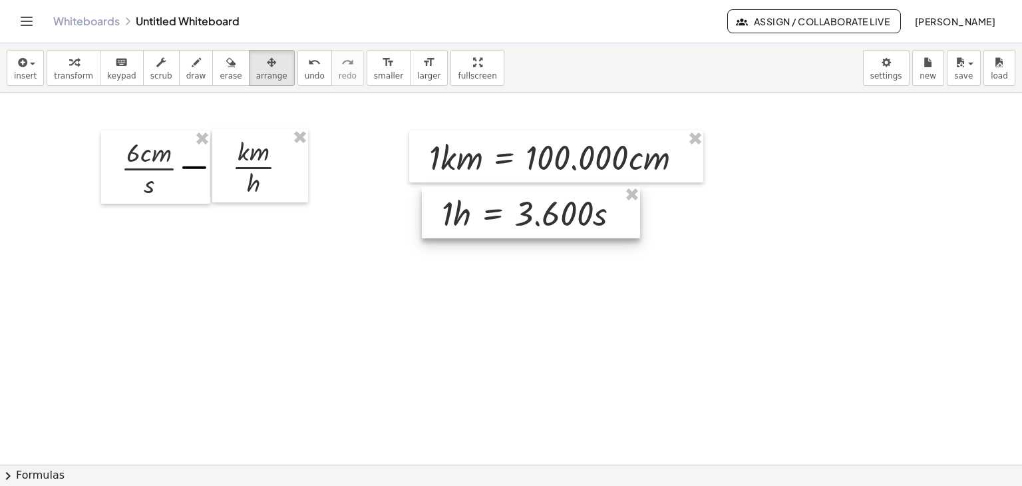
drag, startPoint x: 554, startPoint y: 234, endPoint x: 566, endPoint y: 198, distance: 38.7
click at [566, 198] on div at bounding box center [531, 212] width 218 height 52
click at [256, 74] on span "arrange" at bounding box center [271, 75] width 31 height 9
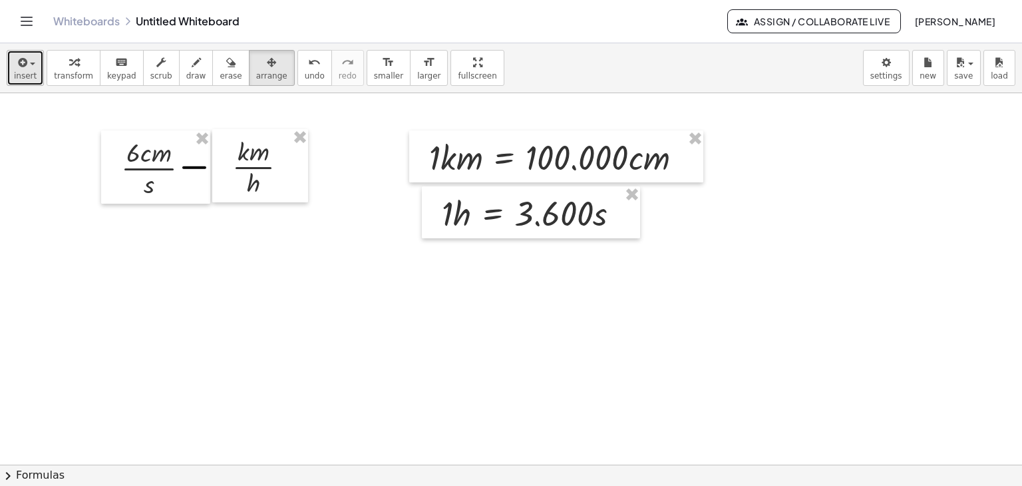
click at [37, 61] on button "insert" at bounding box center [25, 68] width 37 height 36
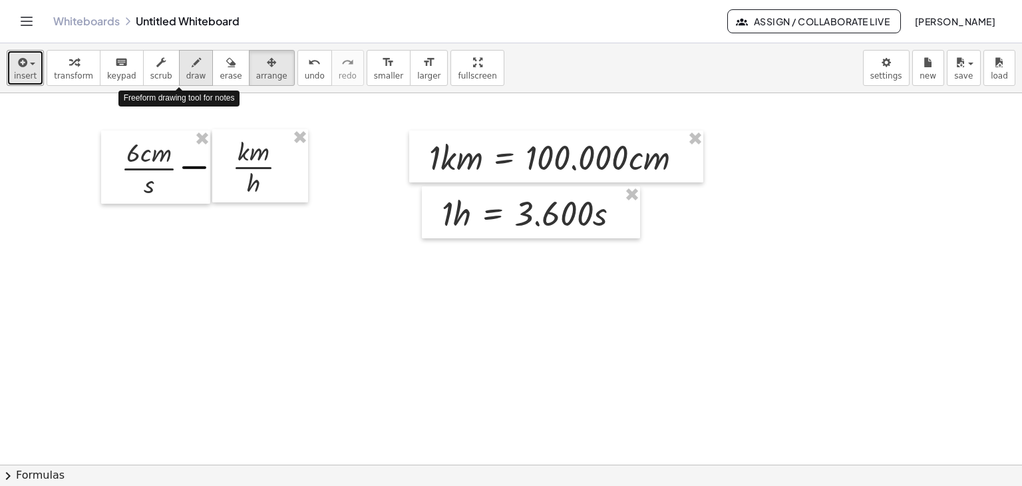
click at [192, 67] on icon "button" at bounding box center [196, 63] width 9 height 16
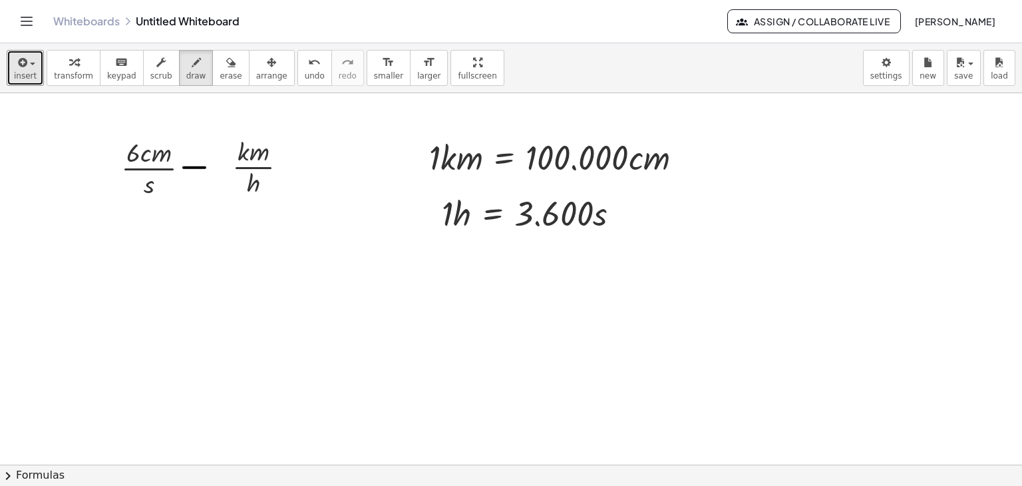
drag, startPoint x: 260, startPoint y: 78, endPoint x: 371, endPoint y: 156, distance: 136.1
click at [262, 79] on button "arrange" at bounding box center [272, 68] width 46 height 36
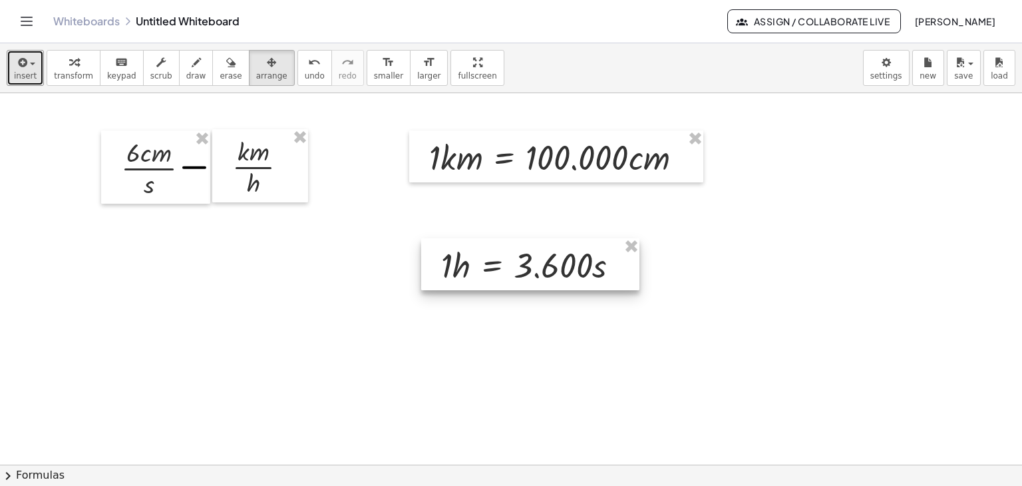
drag, startPoint x: 570, startPoint y: 223, endPoint x: 570, endPoint y: 275, distance: 51.9
click at [570, 275] on div at bounding box center [530, 264] width 218 height 52
click at [32, 60] on div "button" at bounding box center [25, 62] width 23 height 16
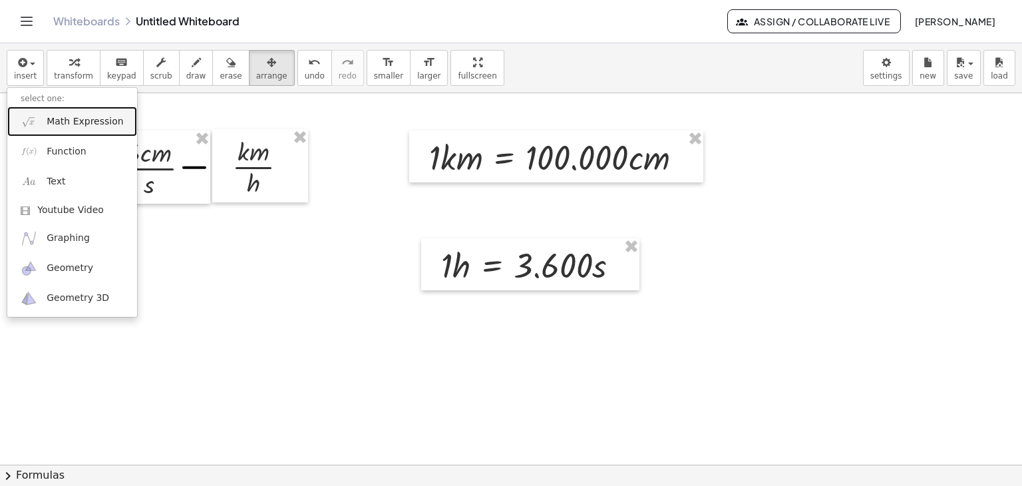
click at [60, 120] on span "Math Expression" at bounding box center [85, 121] width 77 height 13
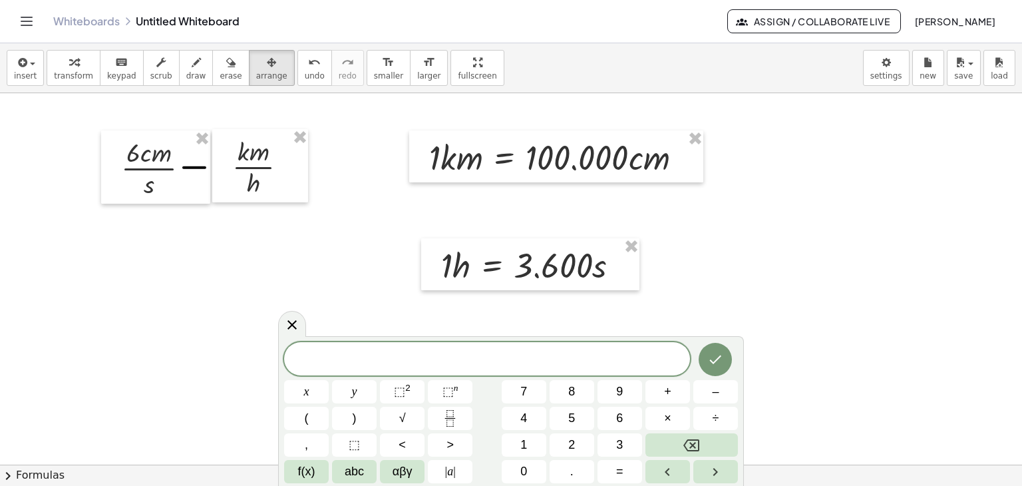
click at [532, 351] on span "​" at bounding box center [487, 360] width 406 height 19
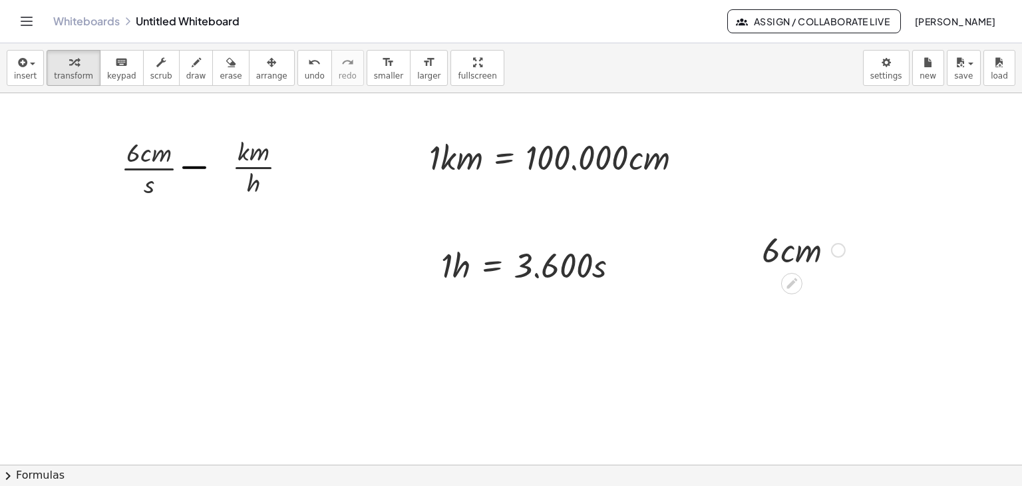
click at [817, 258] on div at bounding box center [803, 248] width 97 height 45
click at [256, 67] on div "button" at bounding box center [271, 62] width 31 height 16
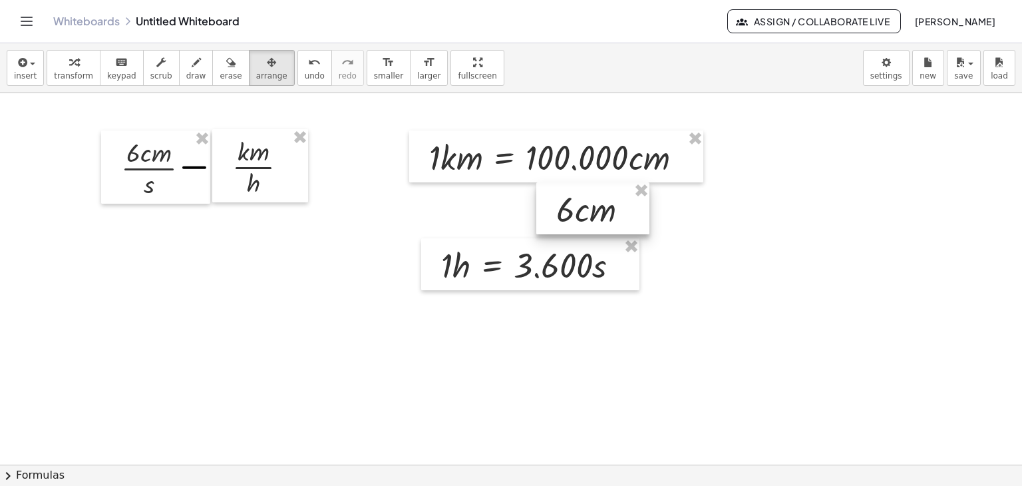
drag, startPoint x: 815, startPoint y: 250, endPoint x: 610, endPoint y: 210, distance: 209.6
click at [610, 210] on div at bounding box center [592, 208] width 113 height 52
click at [192, 70] on icon "button" at bounding box center [196, 63] width 9 height 16
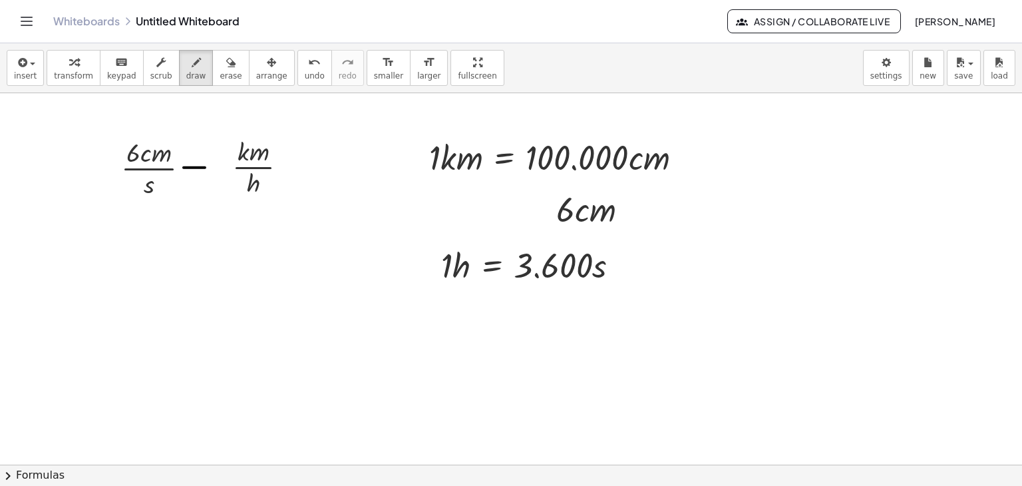
drag, startPoint x: 176, startPoint y: 69, endPoint x: 445, endPoint y: 233, distance: 315.2
click at [192, 70] on icon "button" at bounding box center [196, 63] width 9 height 16
drag, startPoint x: 448, startPoint y: 192, endPoint x: 474, endPoint y: 212, distance: 32.3
drag, startPoint x: 466, startPoint y: 194, endPoint x: 442, endPoint y: 208, distance: 27.7
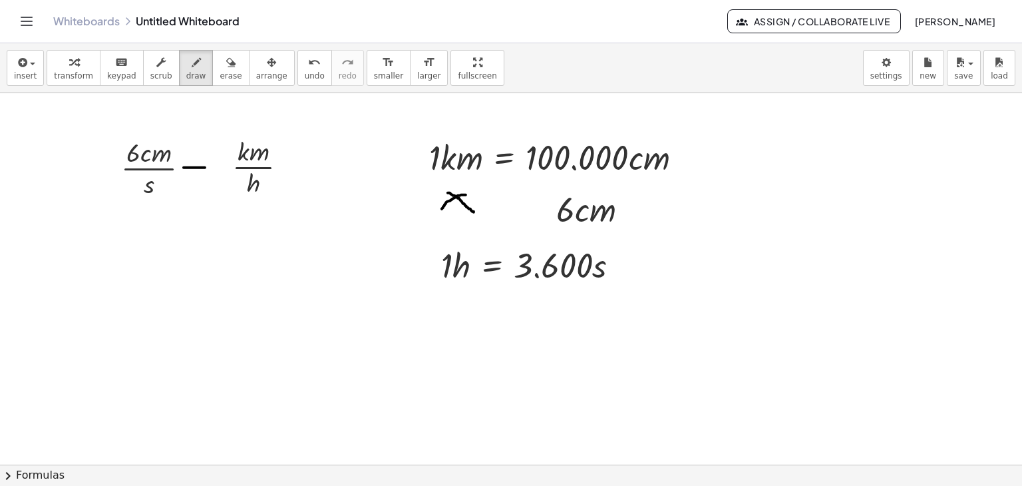
drag, startPoint x: 505, startPoint y: 206, endPoint x: 516, endPoint y: 211, distance: 12.5
drag, startPoint x: 506, startPoint y: 214, endPoint x: 519, endPoint y: 214, distance: 12.6
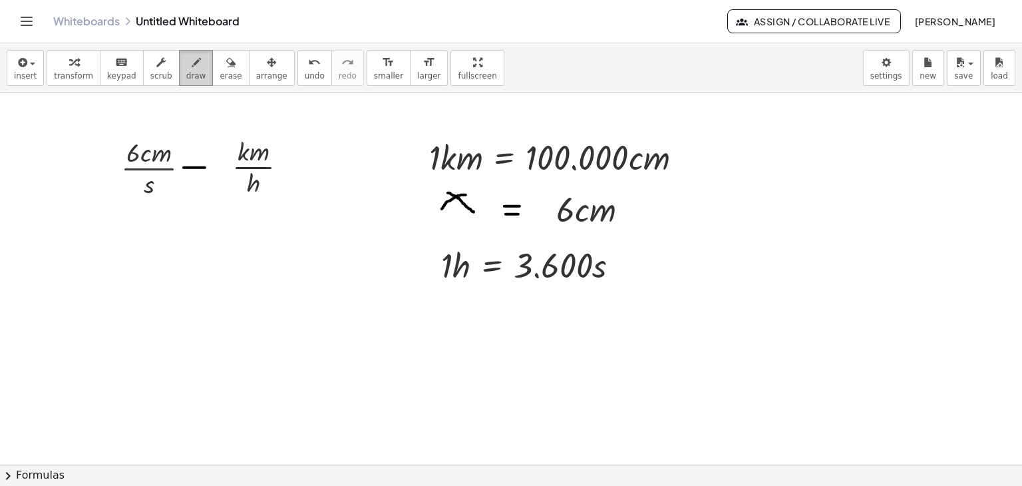
click at [186, 73] on span "draw" at bounding box center [196, 75] width 20 height 9
drag, startPoint x: 183, startPoint y: 168, endPoint x: 226, endPoint y: 167, distance: 43.3
click at [30, 63] on span "button" at bounding box center [32, 64] width 5 height 3
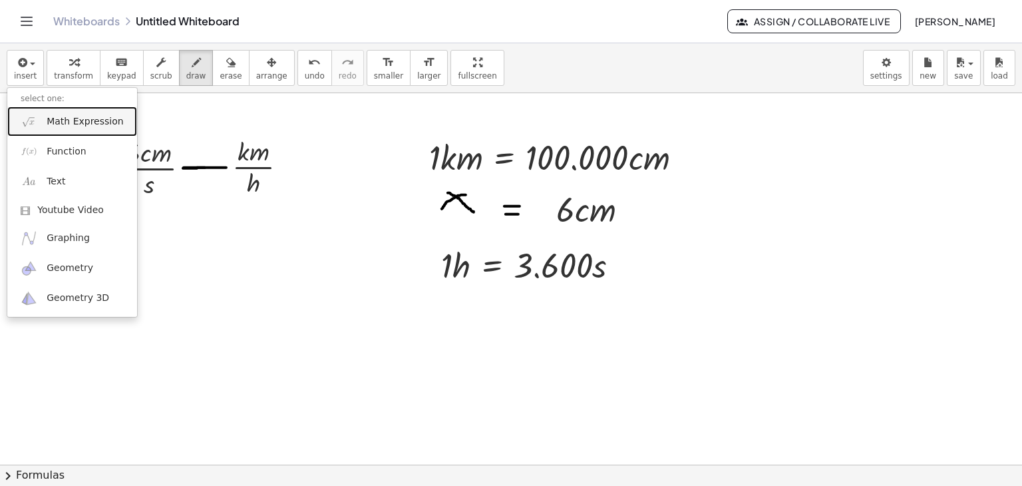
click at [59, 132] on link "Math Expression" at bounding box center [72, 122] width 130 height 30
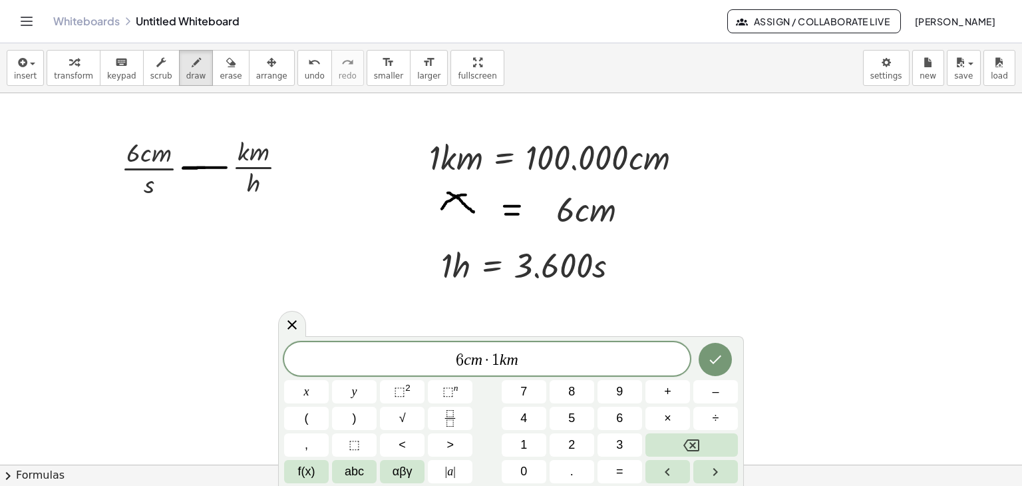
click at [455, 361] on span "6 c m · 1 k m ​" at bounding box center [487, 360] width 406 height 19
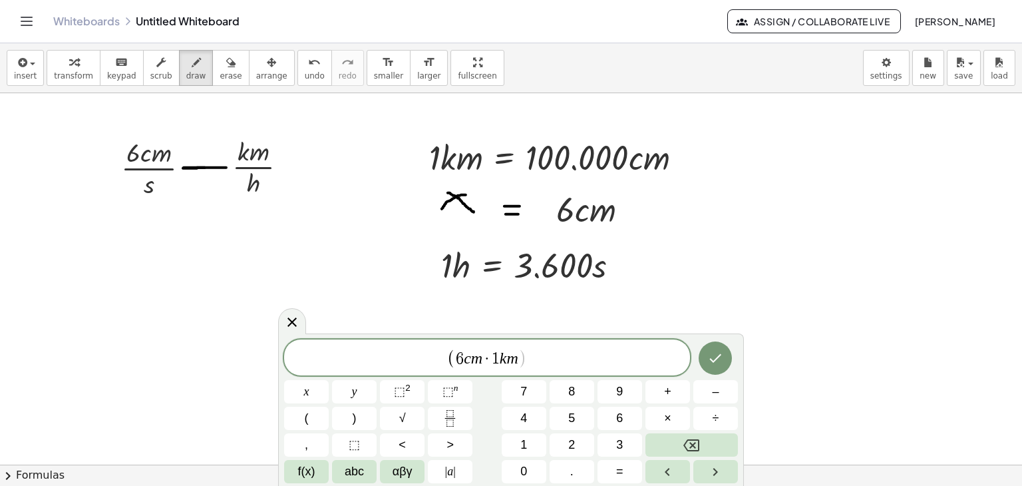
click at [526, 365] on span "( ​ 6 c m · 1 k m )" at bounding box center [487, 358] width 406 height 22
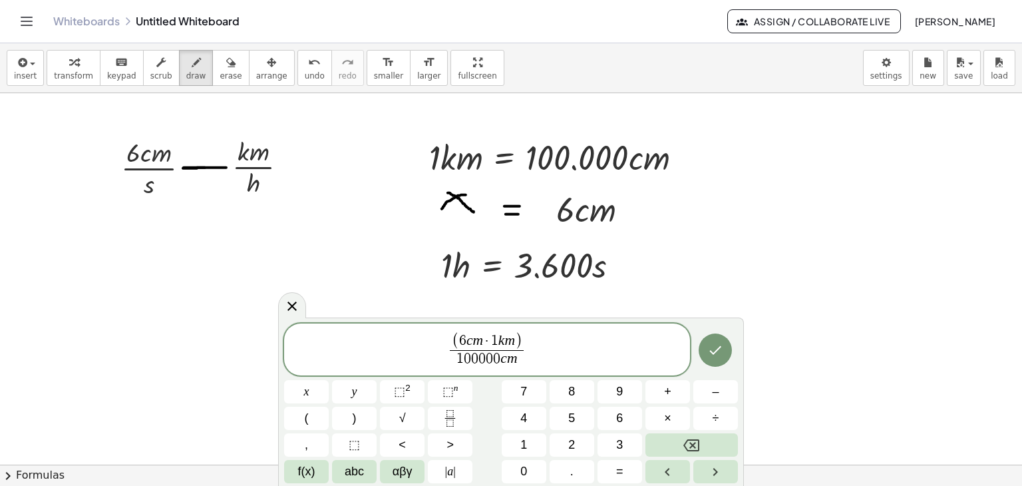
click at [536, 353] on span "( 6 c m · 1 k m ) 1 0 0 0 0 0 c m ​ ​" at bounding box center [487, 350] width 406 height 38
click at [444, 341] on span "( 6 c m · 1 k m ) 1 0 0 0 0 0 c m ​" at bounding box center [483, 350] width 80 height 35
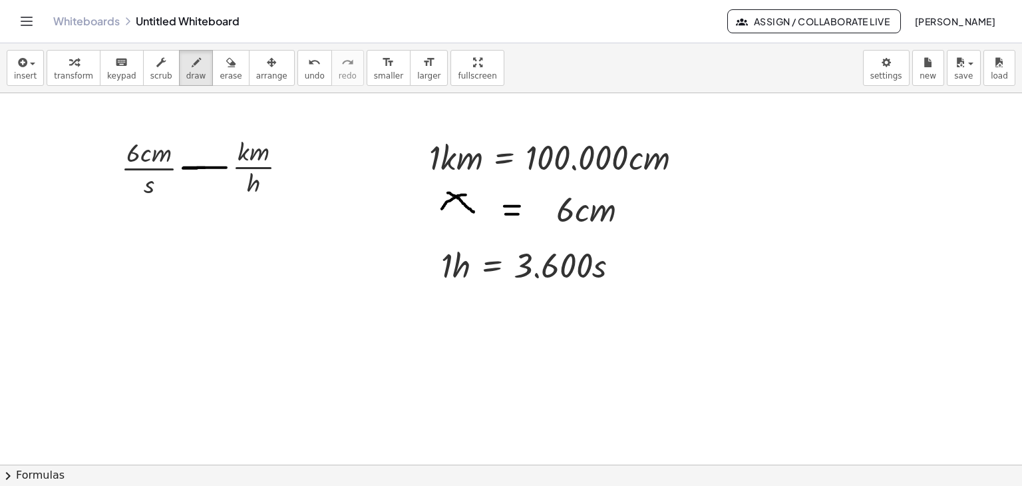
click at [39, 70] on button "insert" at bounding box center [25, 68] width 37 height 36
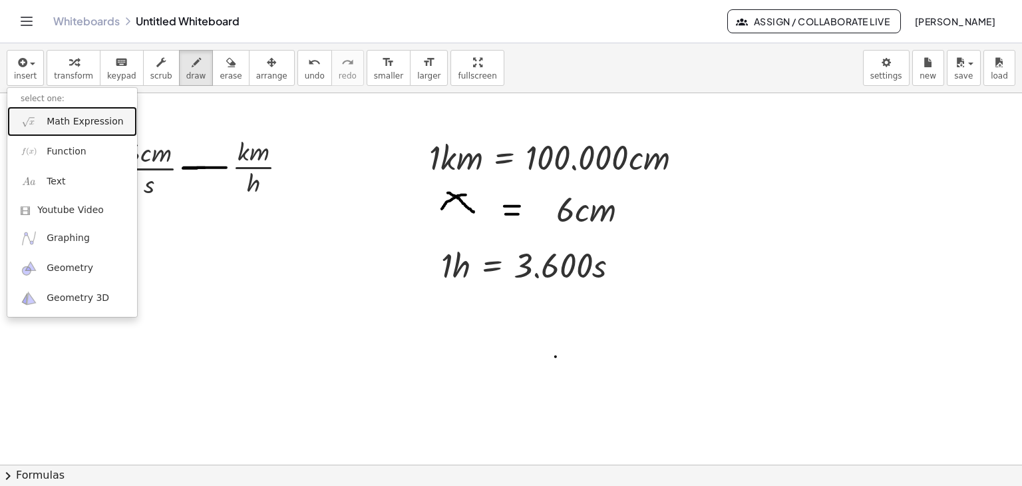
click at [51, 120] on span "Math Expression" at bounding box center [85, 121] width 77 height 13
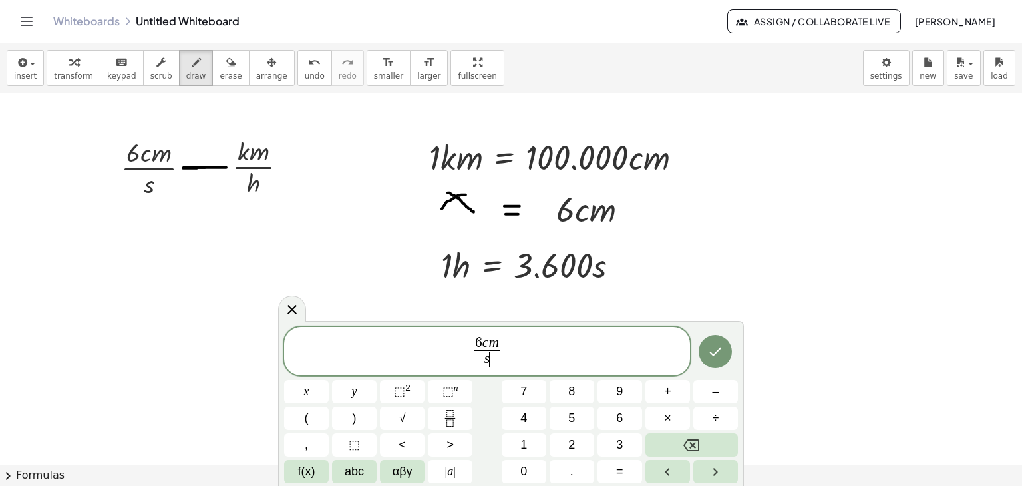
click at [509, 349] on span "6 c m s ​ ​" at bounding box center [487, 352] width 406 height 35
drag, startPoint x: 438, startPoint y: 361, endPoint x: 450, endPoint y: 360, distance: 12.1
click at [450, 360] on span "s" at bounding box center [443, 359] width 27 height 18
click at [550, 344] on span "6 c m s ​ · 1 k m 1 0 0 0 0 0 c m ​ · ​" at bounding box center [487, 352] width 406 height 35
click at [566, 349] on span "3 6 0 0 s 1 h ​ ​" at bounding box center [547, 352] width 43 height 33
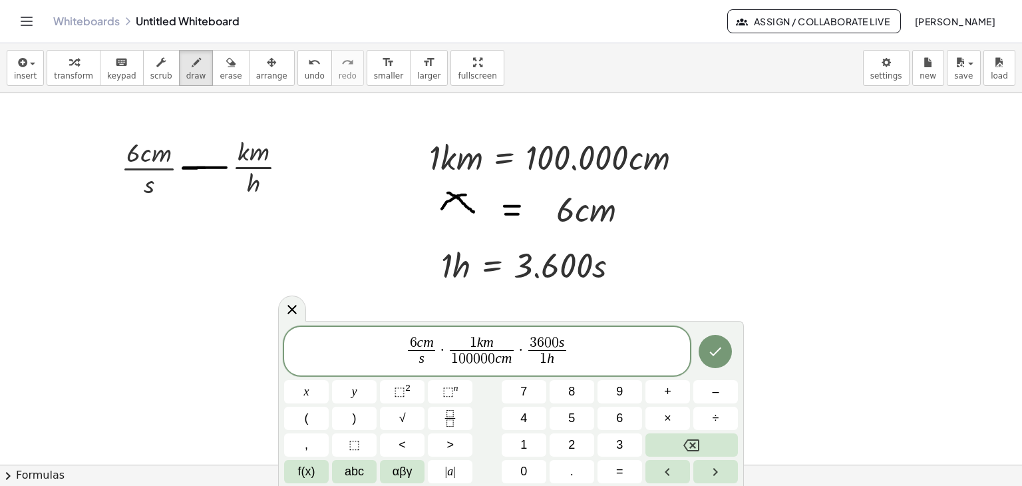
click at [580, 349] on span "6 c m s ​ · 1 k m 1 0 0 0 0 0 c m ​ · 3 6 0 0 s 1 h ​ ​" at bounding box center [487, 352] width 406 height 35
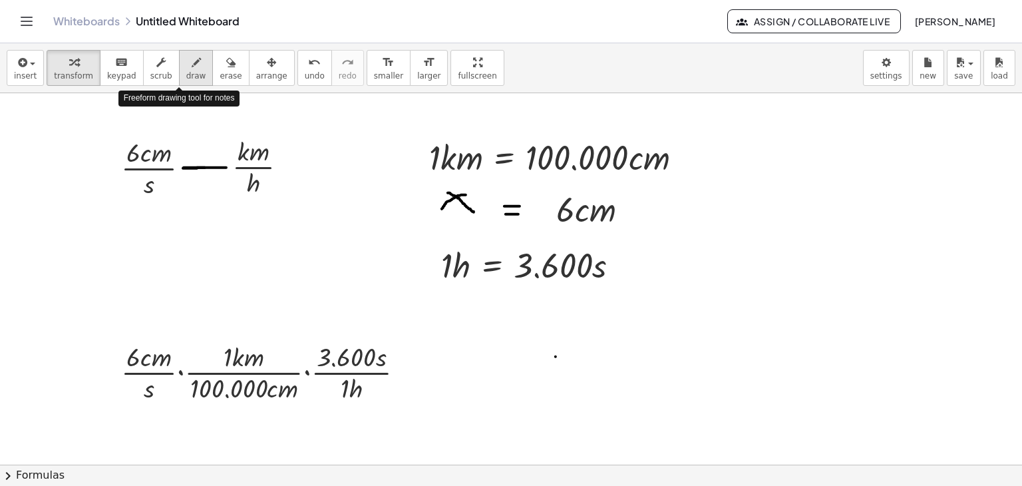
click at [186, 71] on span "draw" at bounding box center [196, 75] width 20 height 9
drag, startPoint x: 168, startPoint y: 344, endPoint x: 151, endPoint y: 367, distance: 28.1
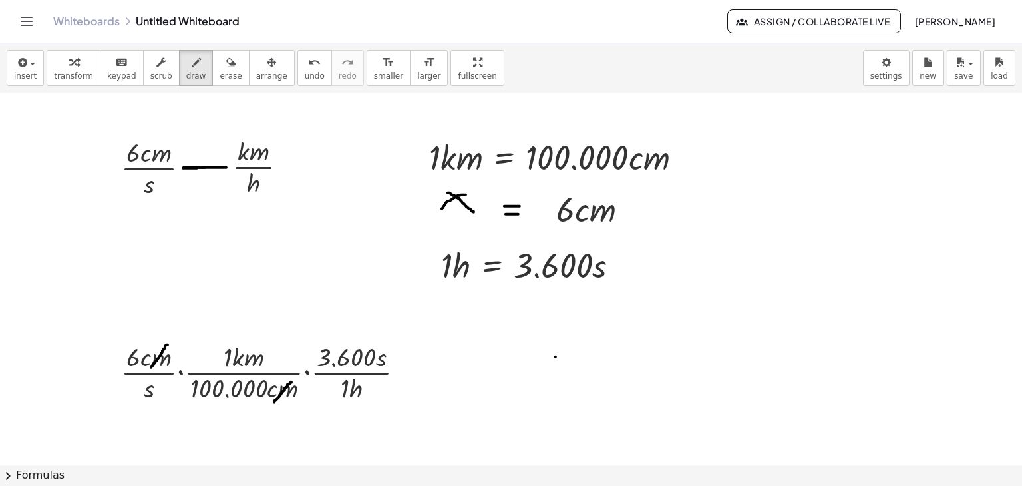
drag, startPoint x: 292, startPoint y: 382, endPoint x: 274, endPoint y: 402, distance: 26.4
drag, startPoint x: 389, startPoint y: 351, endPoint x: 376, endPoint y: 363, distance: 17.5
drag, startPoint x: 154, startPoint y: 383, endPoint x: 144, endPoint y: 395, distance: 15.6
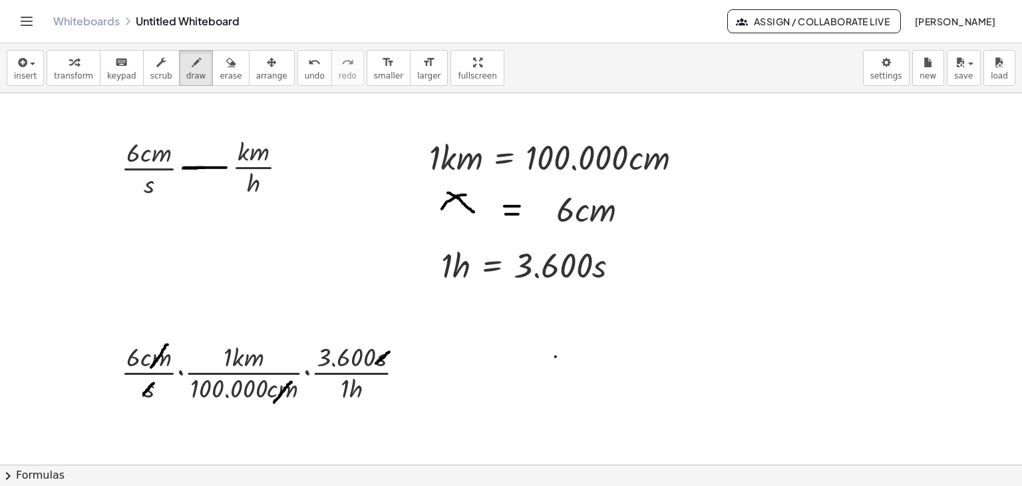
drag, startPoint x: 176, startPoint y: 70, endPoint x: 176, endPoint y: 91, distance: 21.3
click at [179, 73] on button "draw" at bounding box center [196, 68] width 35 height 36
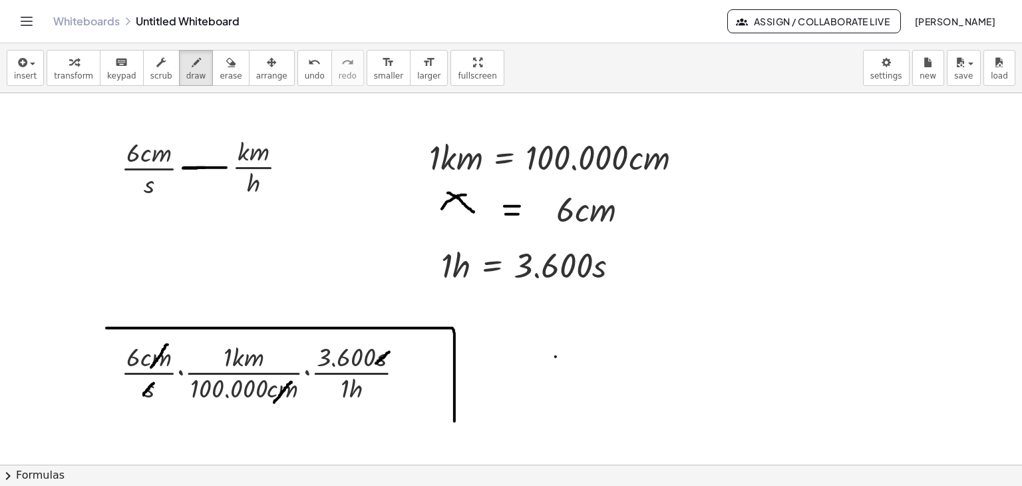
drag, startPoint x: 107, startPoint y: 327, endPoint x: 434, endPoint y: 425, distance: 341.8
drag, startPoint x: 105, startPoint y: 331, endPoint x: 114, endPoint y: 416, distance: 85.8
drag, startPoint x: 211, startPoint y: 71, endPoint x: 187, endPoint y: 228, distance: 159.6
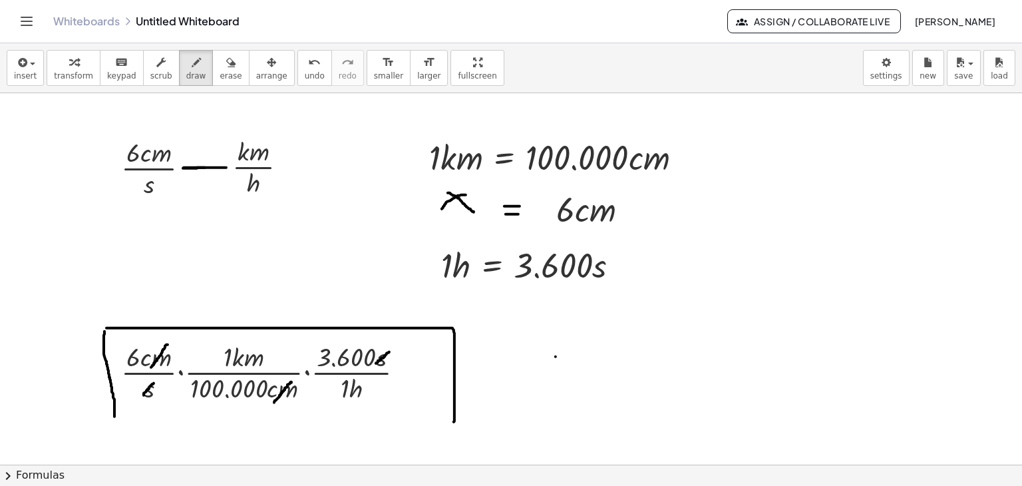
click at [220, 78] on span "erase" at bounding box center [231, 75] width 22 height 9
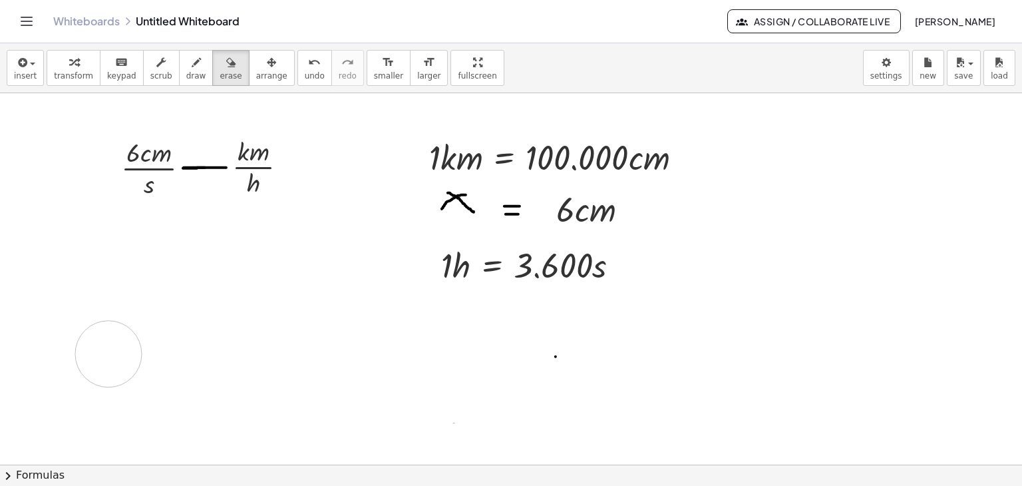
drag, startPoint x: 171, startPoint y: 337, endPoint x: 93, endPoint y: 288, distance: 91.8
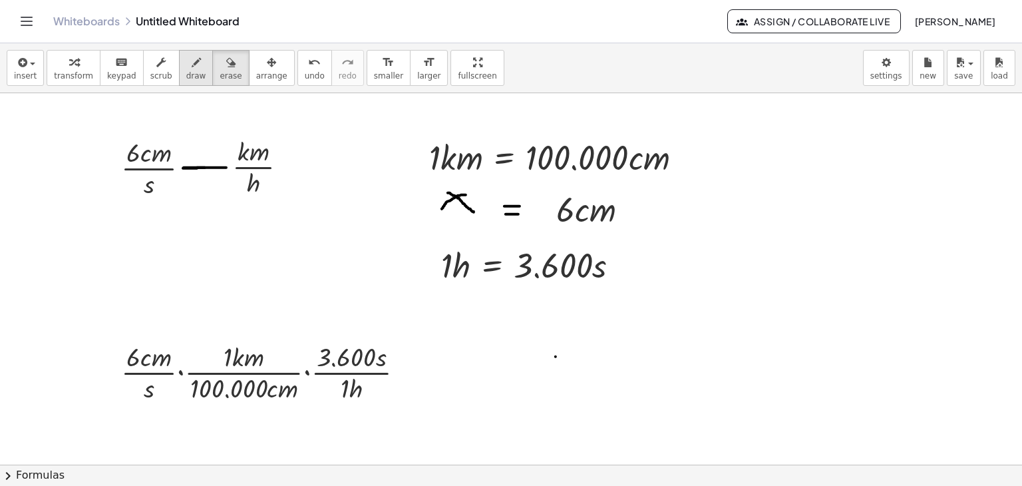
click at [186, 63] on div "button" at bounding box center [196, 62] width 20 height 16
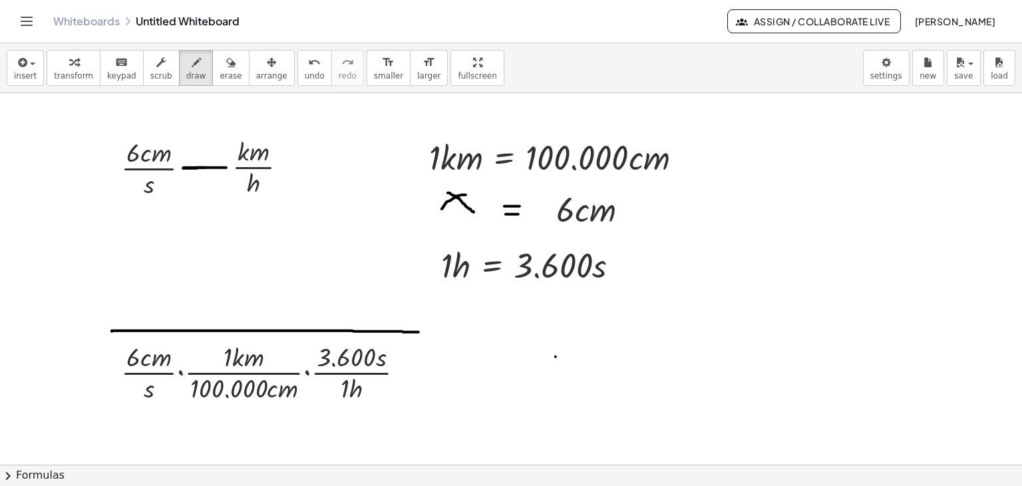
drag, startPoint x: 112, startPoint y: 331, endPoint x: 174, endPoint y: 339, distance: 63.2
drag, startPoint x: 110, startPoint y: 331, endPoint x: 107, endPoint y: 428, distance: 96.6
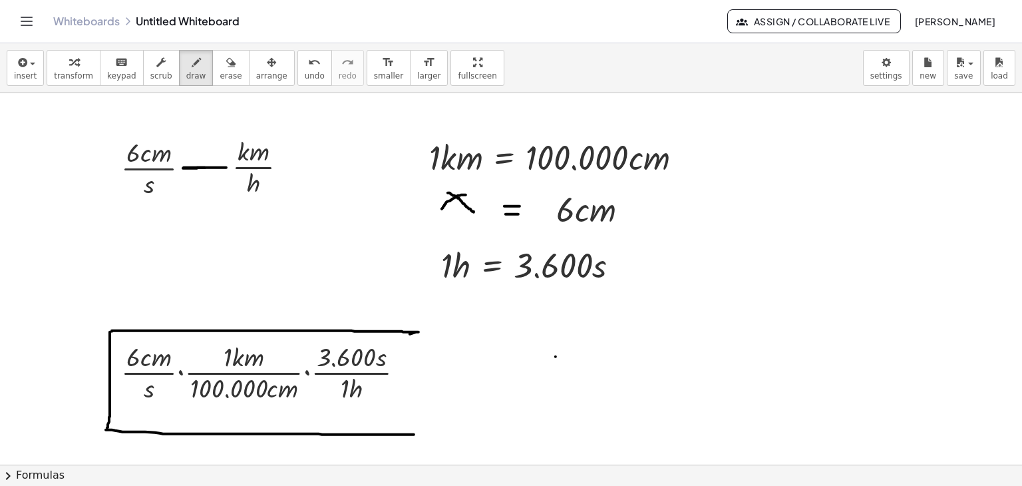
drag, startPoint x: 106, startPoint y: 429, endPoint x: 418, endPoint y: 427, distance: 312.2
drag, startPoint x: 419, startPoint y: 334, endPoint x: 209, endPoint y: 392, distance: 217.5
drag, startPoint x: 127, startPoint y: 345, endPoint x: 144, endPoint y: 345, distance: 16.6
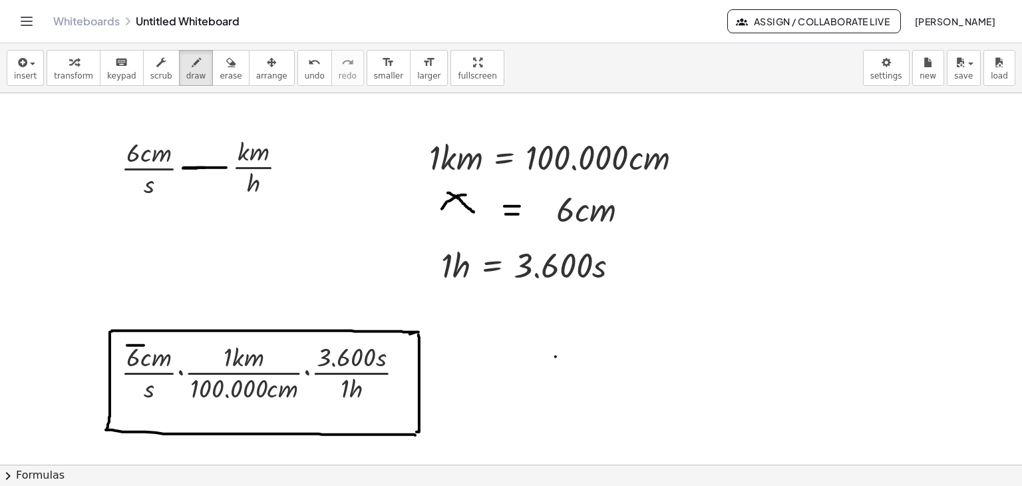
click at [22, 61] on icon "button" at bounding box center [21, 63] width 12 height 16
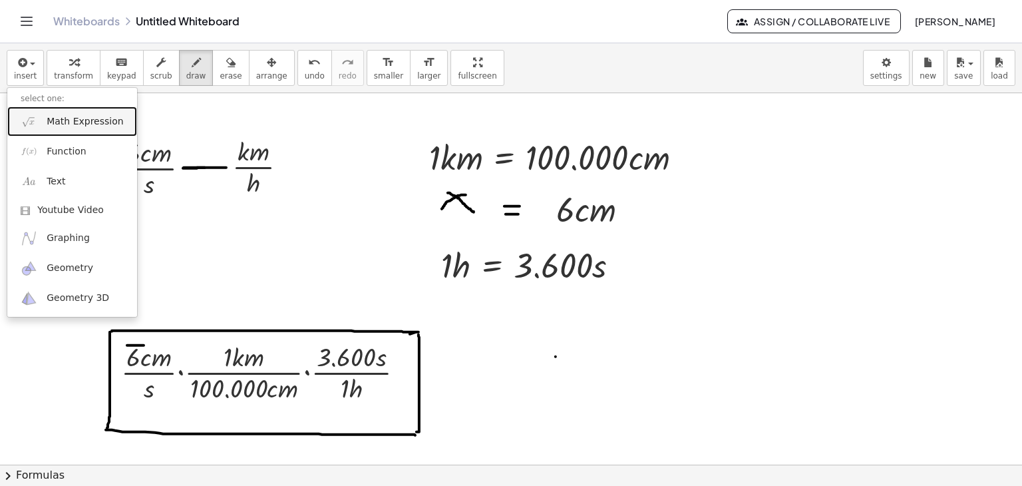
click at [42, 121] on link "Math Expression" at bounding box center [72, 122] width 130 height 30
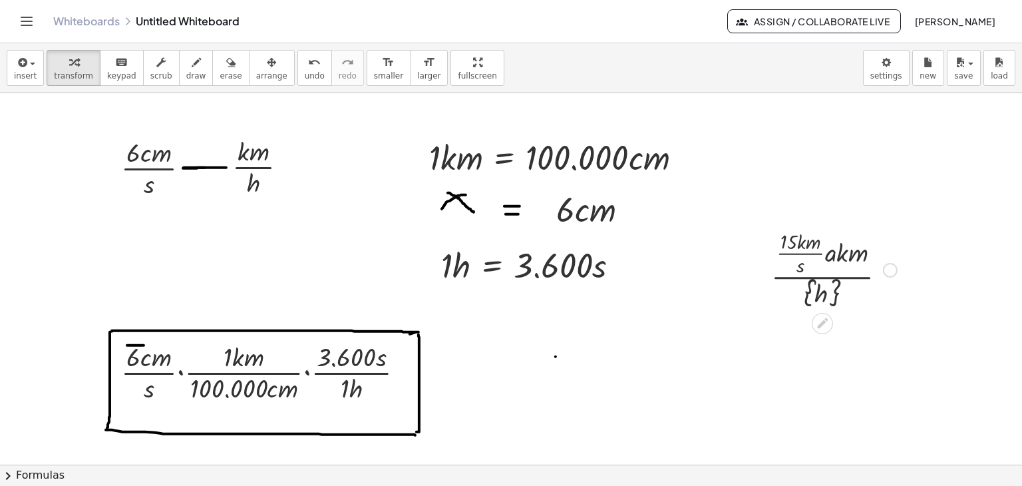
click at [893, 273] on div at bounding box center [890, 270] width 15 height 15
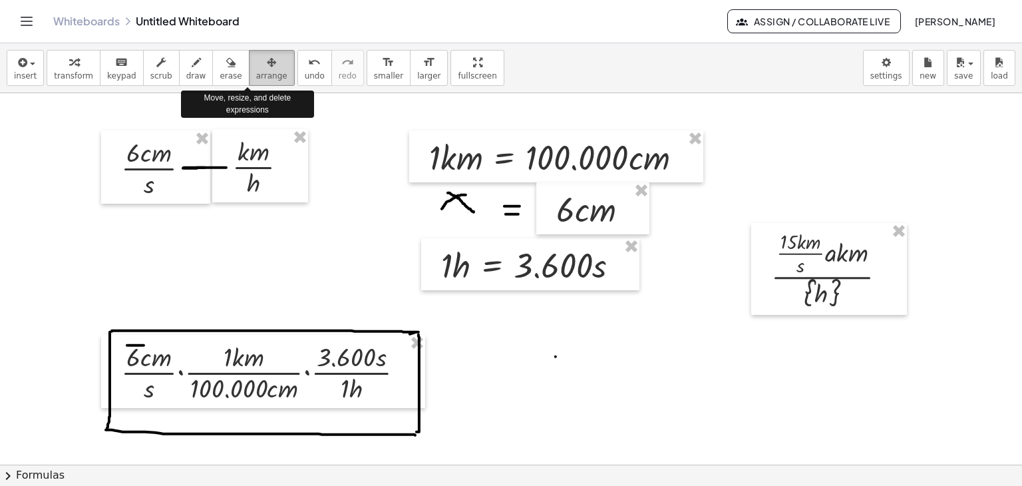
click at [249, 69] on button "arrange" at bounding box center [272, 68] width 46 height 36
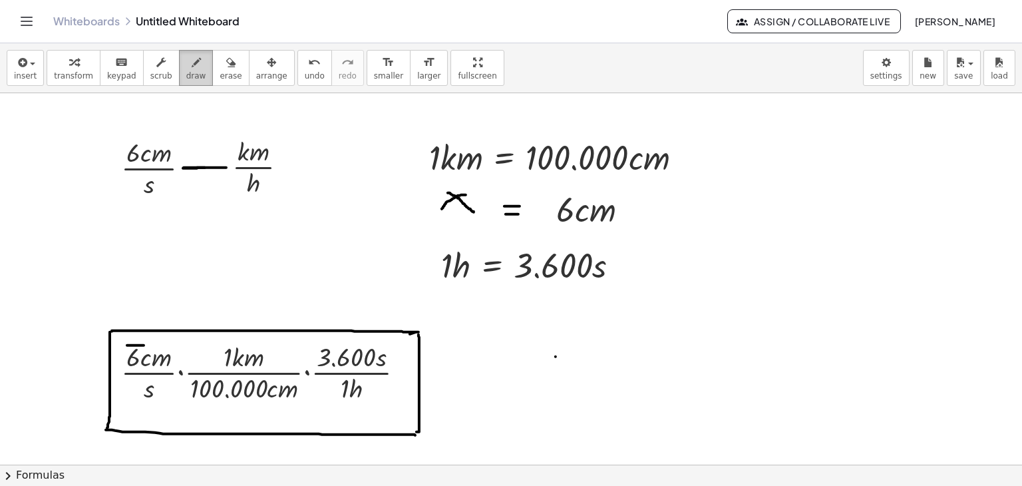
click at [186, 71] on span "draw" at bounding box center [196, 75] width 20 height 9
drag, startPoint x: 173, startPoint y: 64, endPoint x: 179, endPoint y: 91, distance: 27.9
click at [186, 64] on div "button" at bounding box center [196, 62] width 20 height 16
drag, startPoint x: 173, startPoint y: 360, endPoint x: 216, endPoint y: 359, distance: 42.6
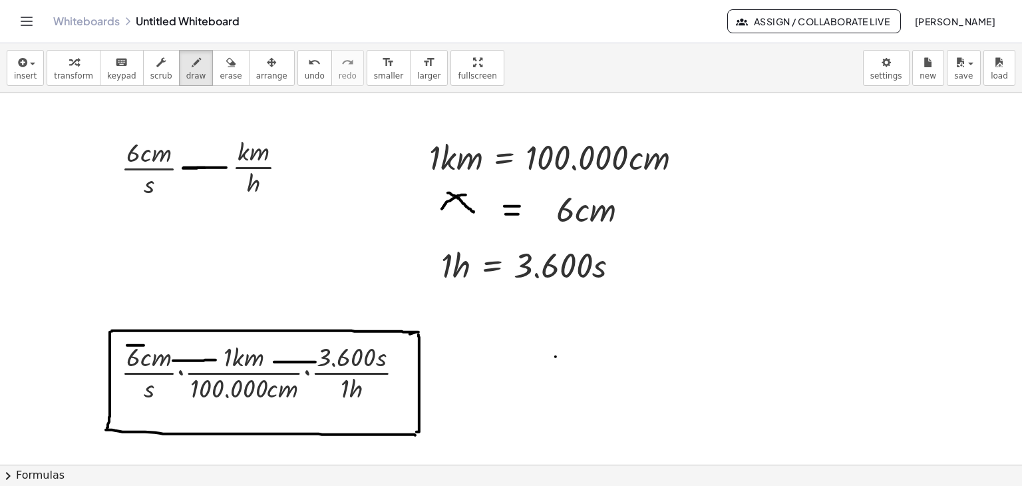
drag, startPoint x: 274, startPoint y: 361, endPoint x: 316, endPoint y: 361, distance: 41.3
drag, startPoint x: 192, startPoint y: 401, endPoint x: 288, endPoint y: 401, distance: 95.9
click at [267, 62] on icon "button" at bounding box center [271, 63] width 9 height 16
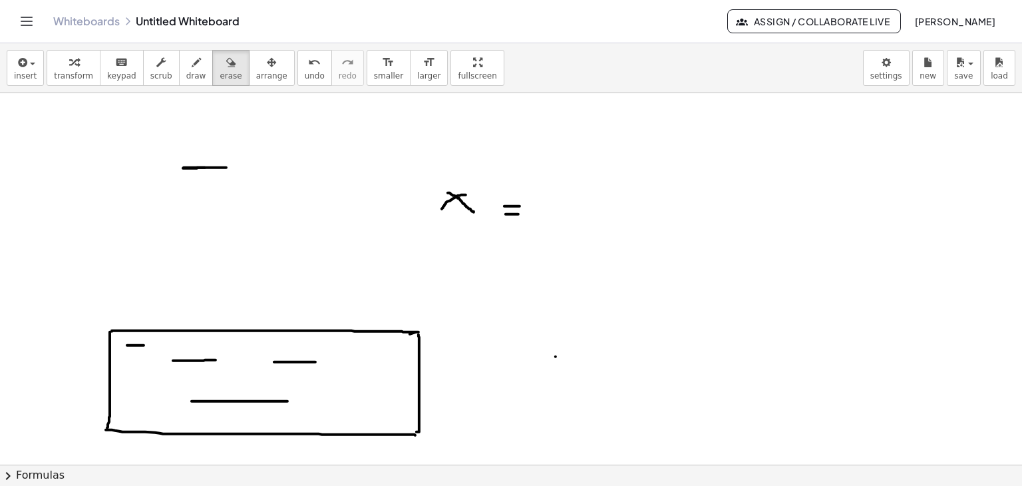
drag, startPoint x: 210, startPoint y: 67, endPoint x: 530, endPoint y: 207, distance: 348.7
click at [226, 67] on icon "button" at bounding box center [230, 63] width 9 height 16
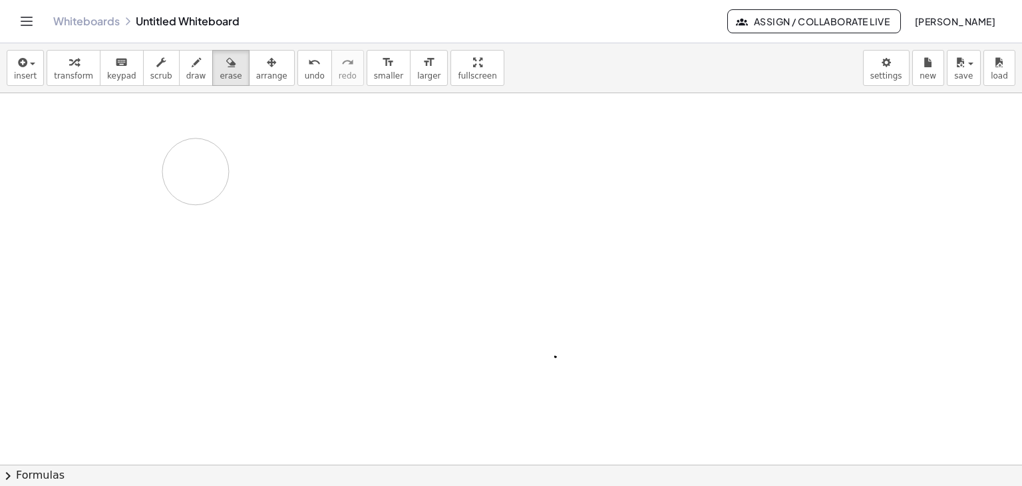
drag, startPoint x: 556, startPoint y: 214, endPoint x: 196, endPoint y: 171, distance: 363.4
click at [124, 59] on button "keyboard keypad" at bounding box center [122, 68] width 44 height 36
click at [123, 67] on div "keyboard" at bounding box center [121, 62] width 29 height 16
click at [31, 69] on button "insert" at bounding box center [25, 68] width 37 height 36
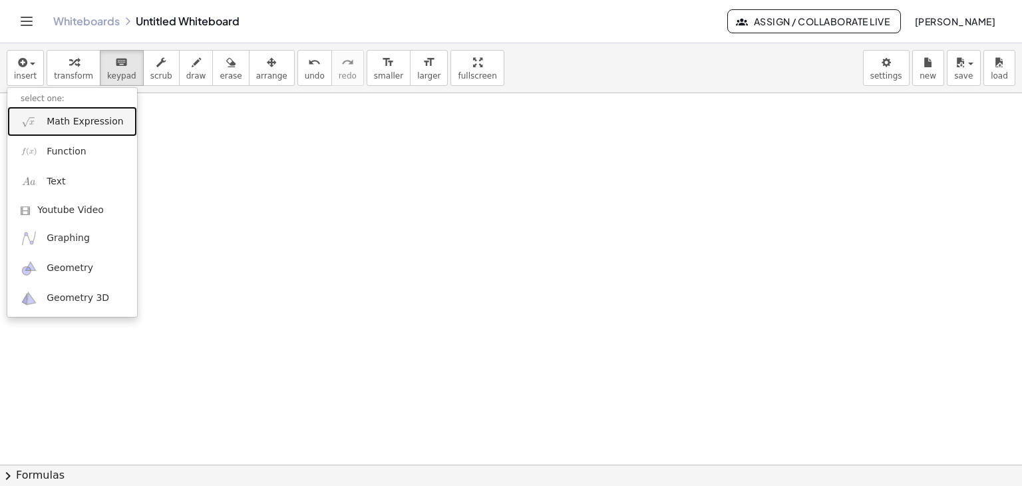
click at [60, 124] on span "Math Expression" at bounding box center [85, 121] width 77 height 13
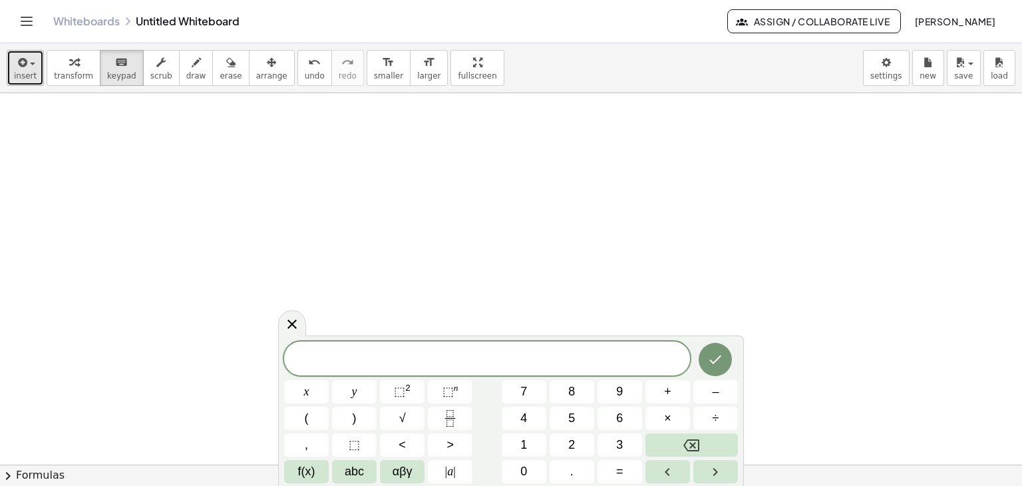
click at [33, 63] on button "insert" at bounding box center [25, 68] width 37 height 36
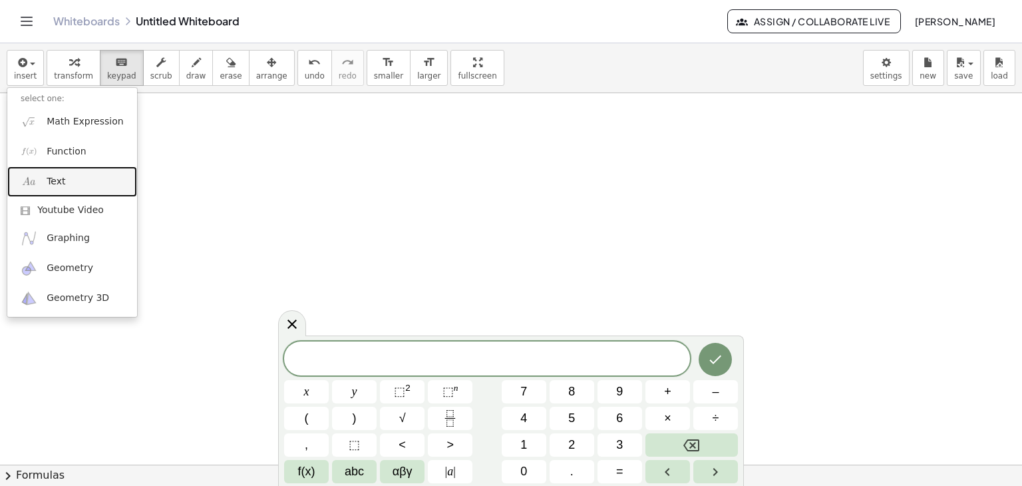
click at [59, 182] on span "Text" at bounding box center [56, 181] width 19 height 13
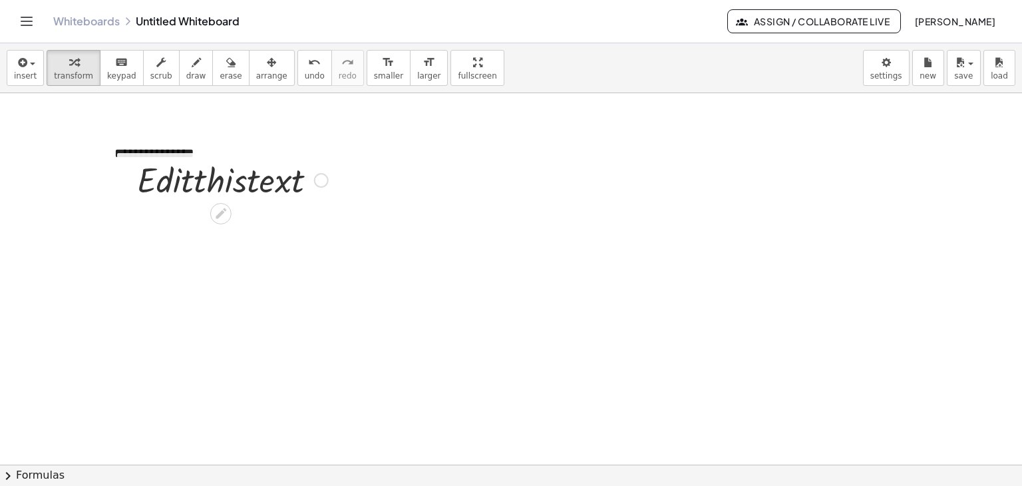
click at [181, 157] on div at bounding box center [232, 178] width 204 height 45
click at [207, 151] on div "**********" at bounding box center [201, 153] width 200 height 46
drag, startPoint x: 204, startPoint y: 152, endPoint x: 166, endPoint y: 164, distance: 39.6
click at [164, 164] on div at bounding box center [232, 178] width 204 height 45
click at [190, 179] on div at bounding box center [232, 178] width 204 height 45
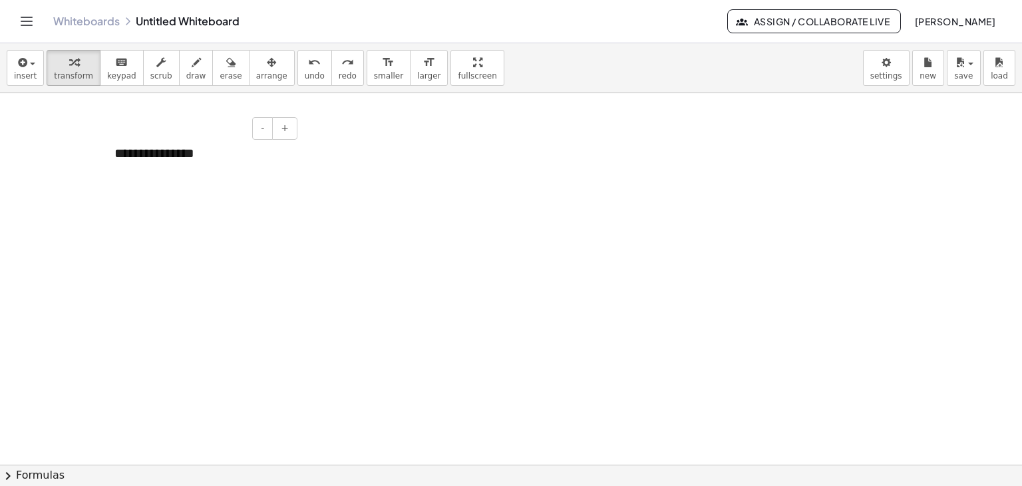
click at [190, 157] on div "**********" at bounding box center [201, 153] width 200 height 46
drag, startPoint x: 193, startPoint y: 156, endPoint x: 112, endPoint y: 151, distance: 81.3
click at [112, 151] on div "**********" at bounding box center [201, 153] width 200 height 46
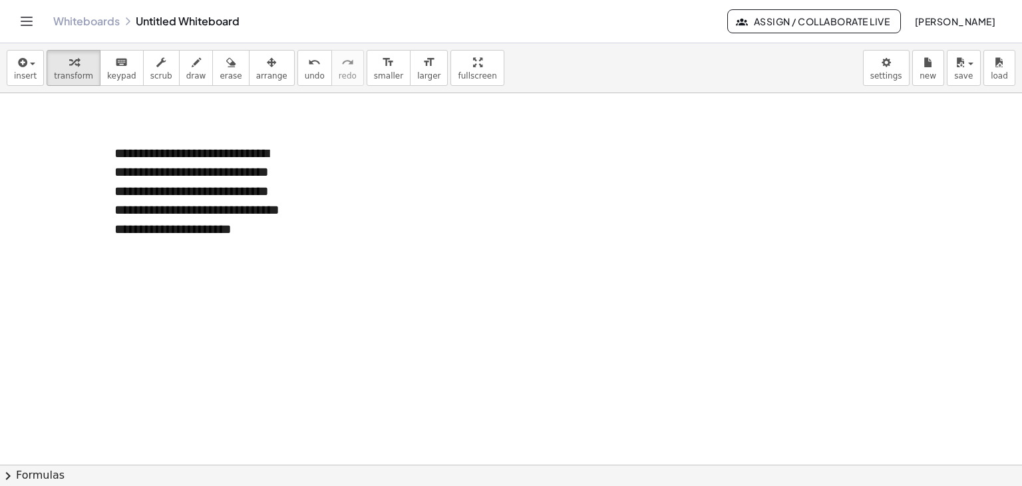
click at [39, 69] on button "insert" at bounding box center [25, 68] width 37 height 36
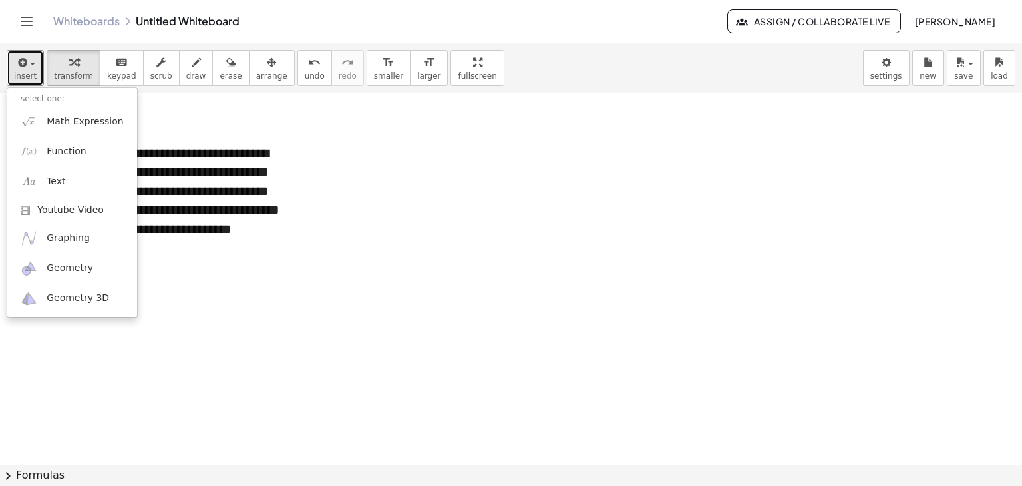
drag, startPoint x: 394, startPoint y: 241, endPoint x: 199, endPoint y: 119, distance: 229.9
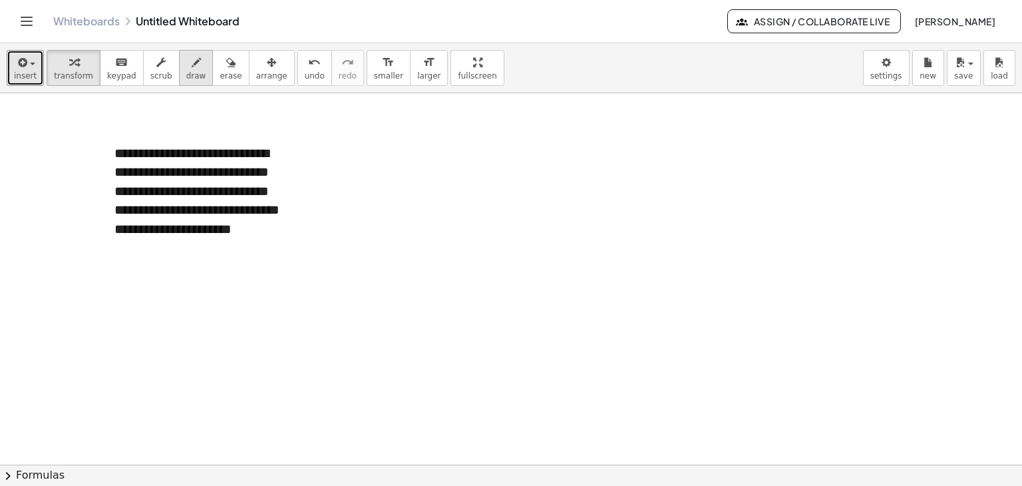
click at [186, 75] on span "draw" at bounding box center [196, 75] width 20 height 9
drag, startPoint x: 115, startPoint y: 198, endPoint x: 158, endPoint y: 202, distance: 42.8
drag, startPoint x: 114, startPoint y: 200, endPoint x: 179, endPoint y: 198, distance: 64.6
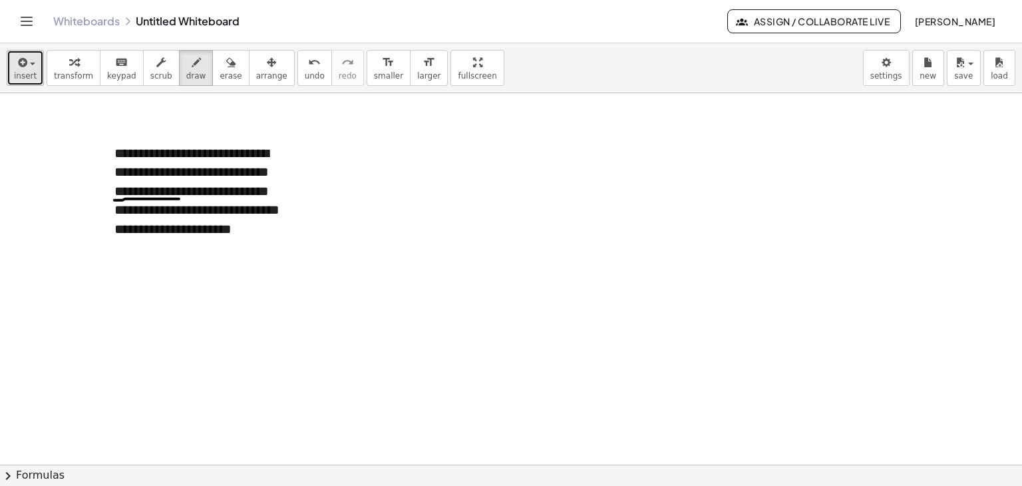
click at [40, 71] on button "insert" at bounding box center [25, 68] width 37 height 36
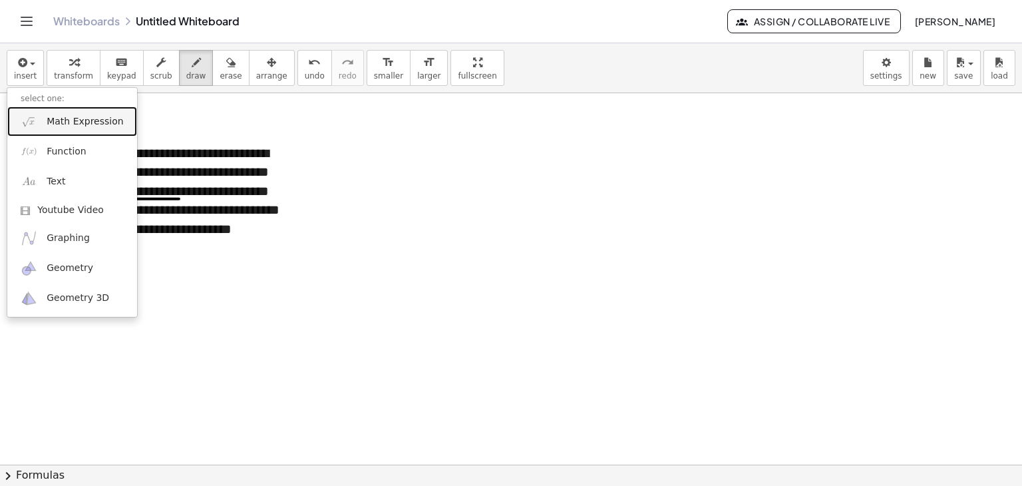
click at [52, 120] on span "Math Expression" at bounding box center [85, 121] width 77 height 13
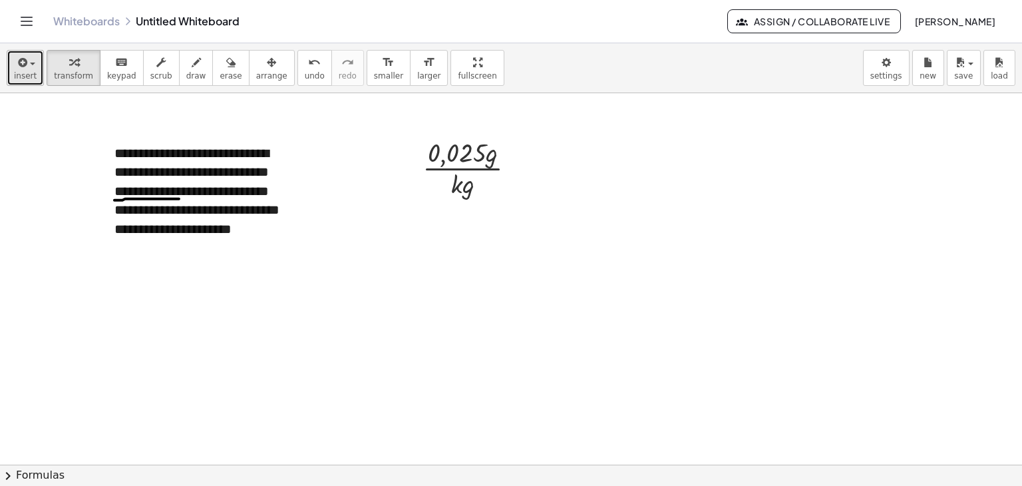
click at [21, 64] on icon "button" at bounding box center [21, 63] width 12 height 16
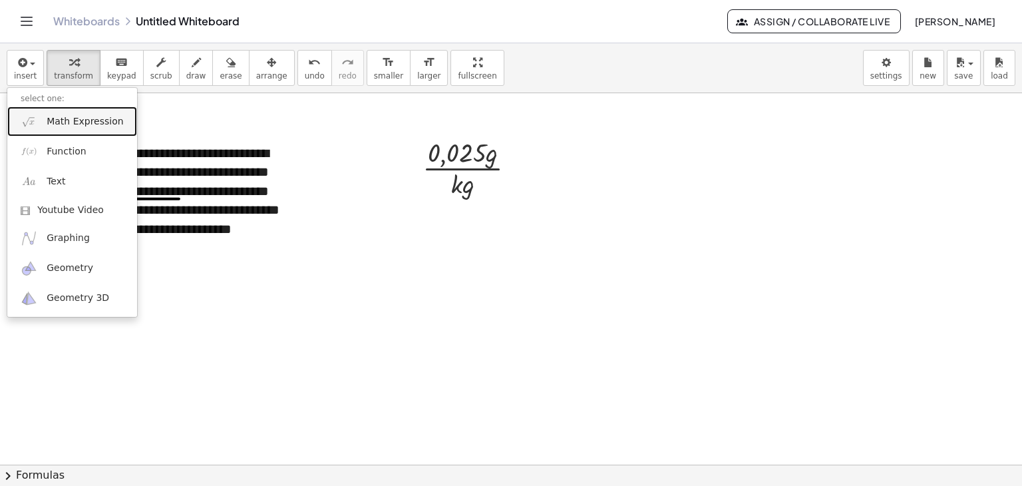
click at [48, 125] on span "Math Expression" at bounding box center [85, 121] width 77 height 13
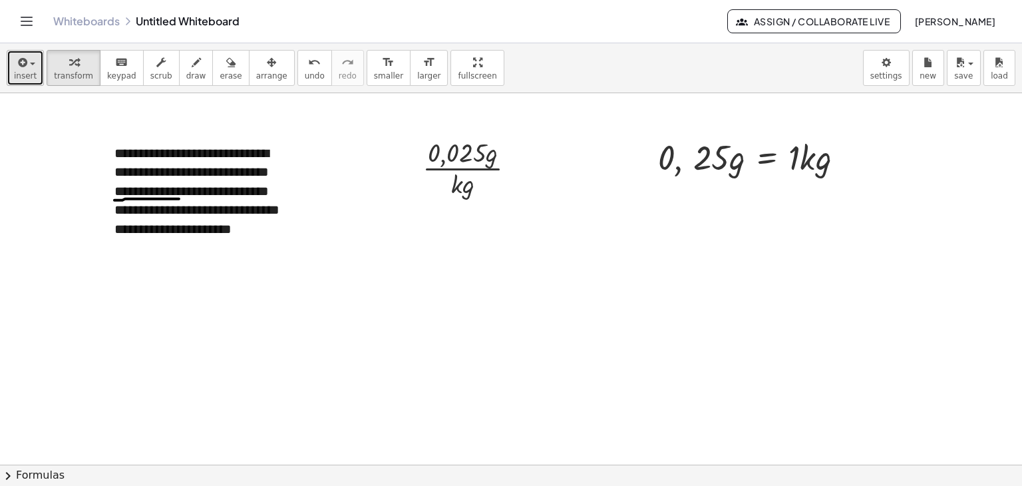
click at [32, 71] on span "insert" at bounding box center [25, 75] width 23 height 9
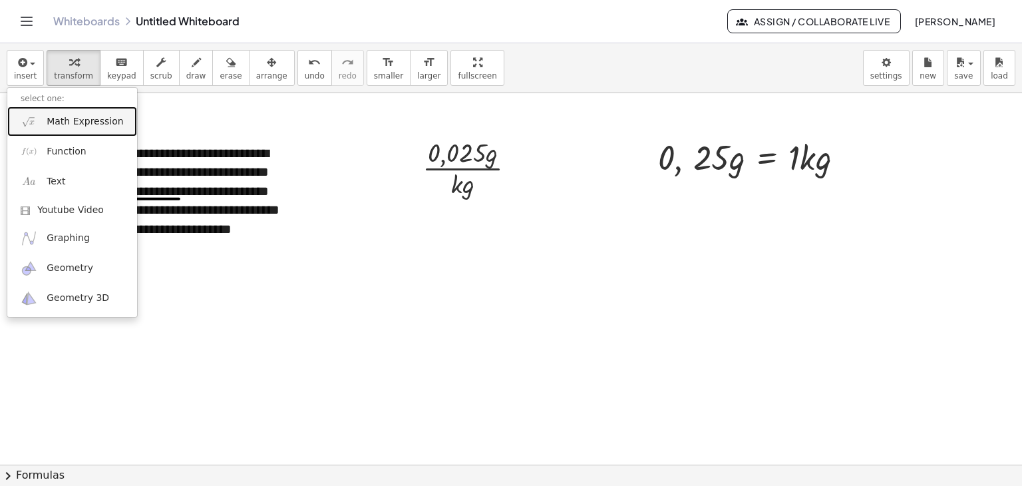
click at [57, 120] on span "Math Expression" at bounding box center [85, 121] width 77 height 13
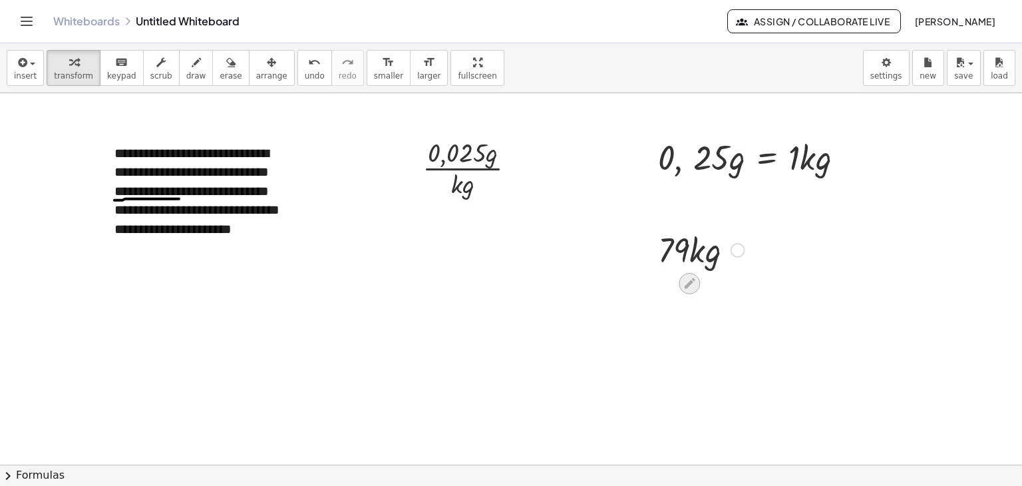
click at [692, 284] on icon at bounding box center [690, 283] width 14 height 14
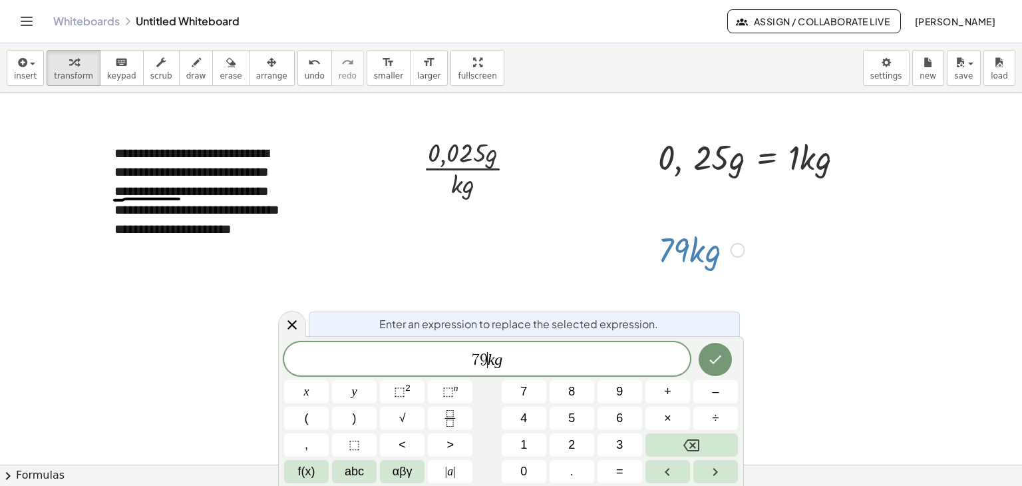
click at [488, 363] on var "k" at bounding box center [491, 359] width 7 height 17
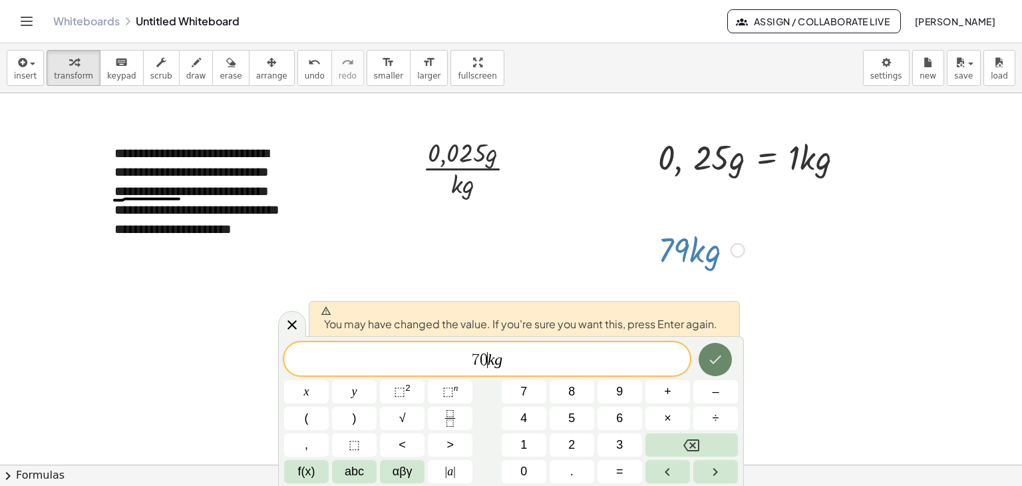
click at [708, 369] on button "Done" at bounding box center [715, 359] width 33 height 33
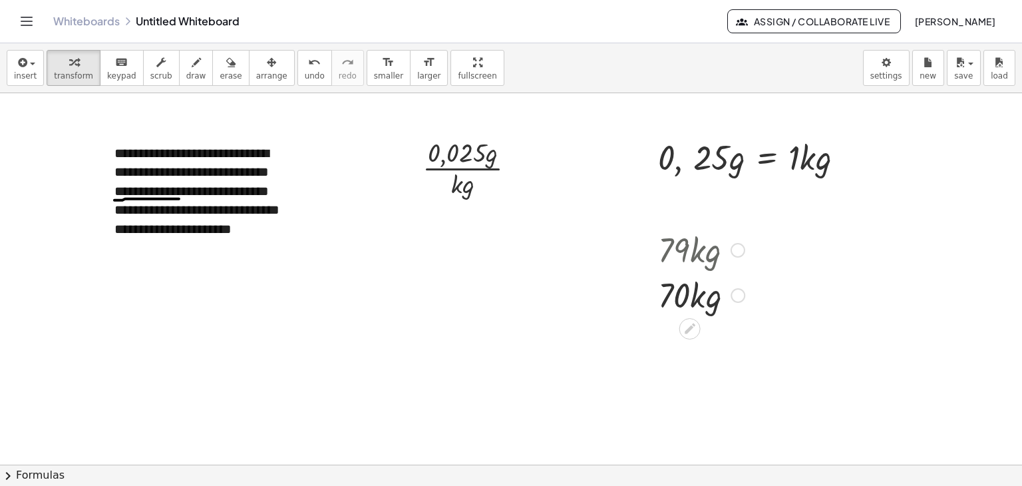
click at [671, 296] on div at bounding box center [702, 294] width 100 height 45
click at [256, 71] on span "arrange" at bounding box center [271, 75] width 31 height 9
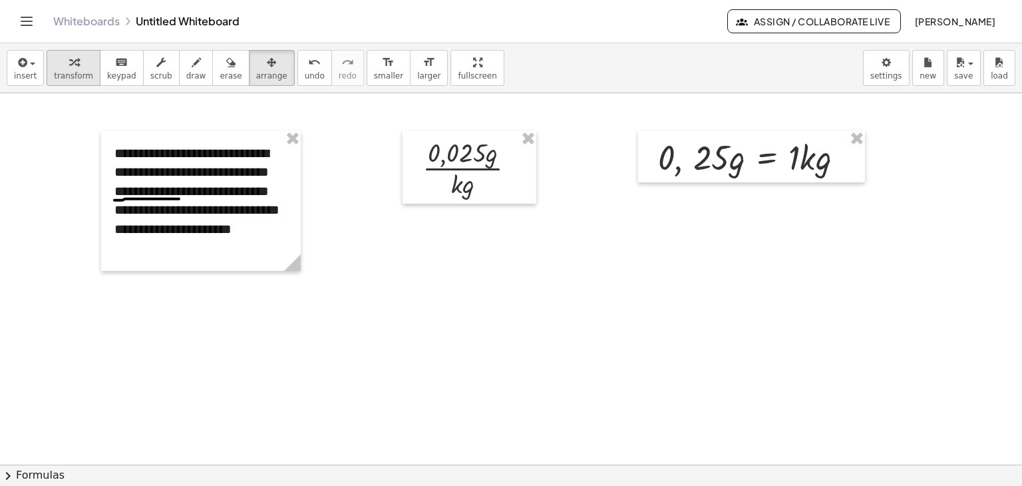
click at [73, 71] on span "transform" at bounding box center [73, 75] width 39 height 9
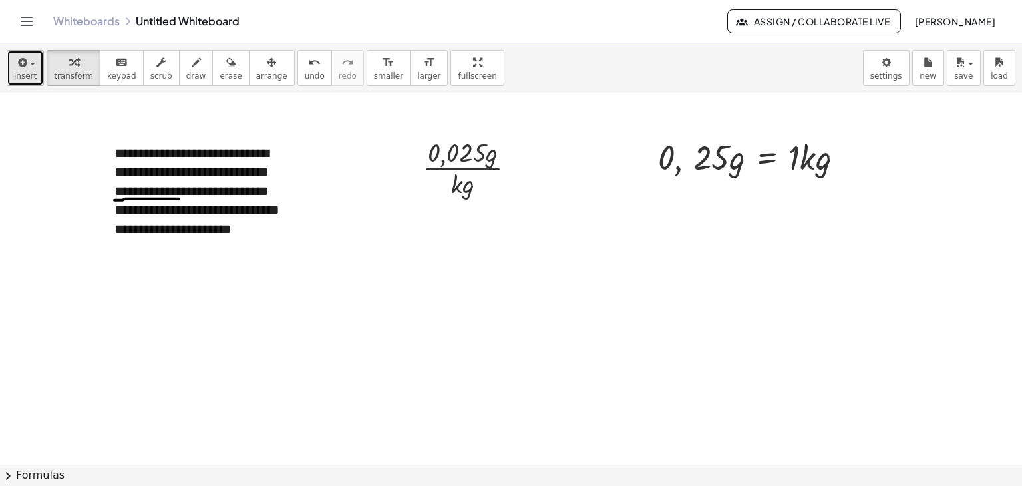
click at [23, 73] on span "insert" at bounding box center [25, 75] width 23 height 9
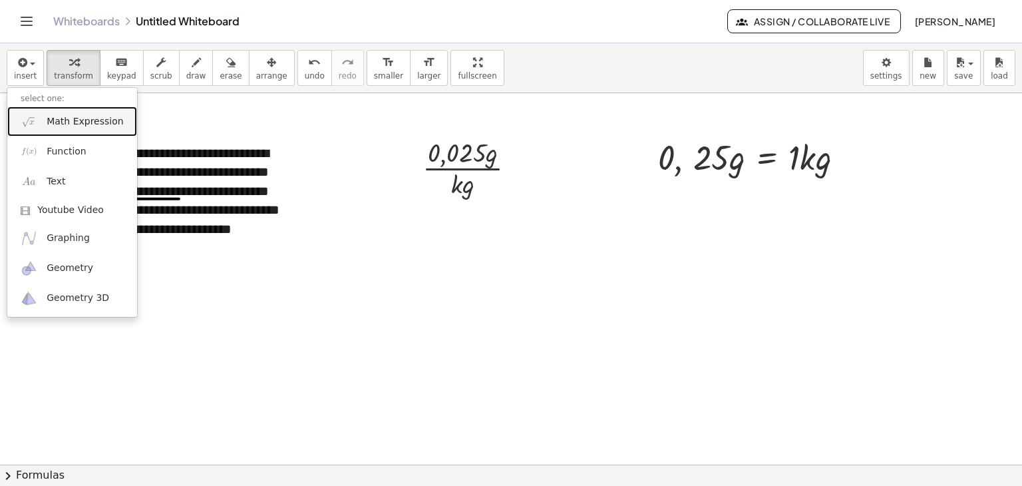
click at [49, 122] on span "Math Expression" at bounding box center [85, 121] width 77 height 13
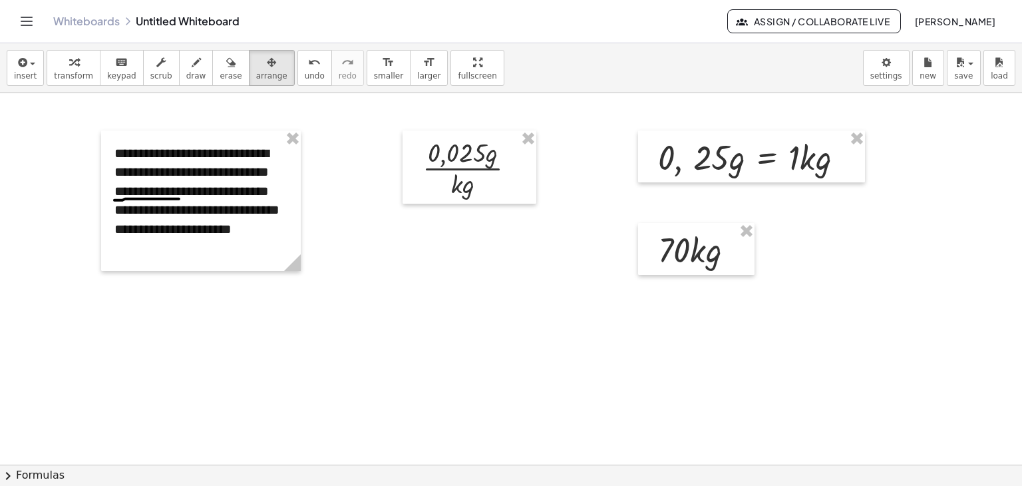
drag, startPoint x: 244, startPoint y: 76, endPoint x: 660, endPoint y: 230, distance: 444.1
click at [256, 76] on span "arrange" at bounding box center [271, 75] width 31 height 9
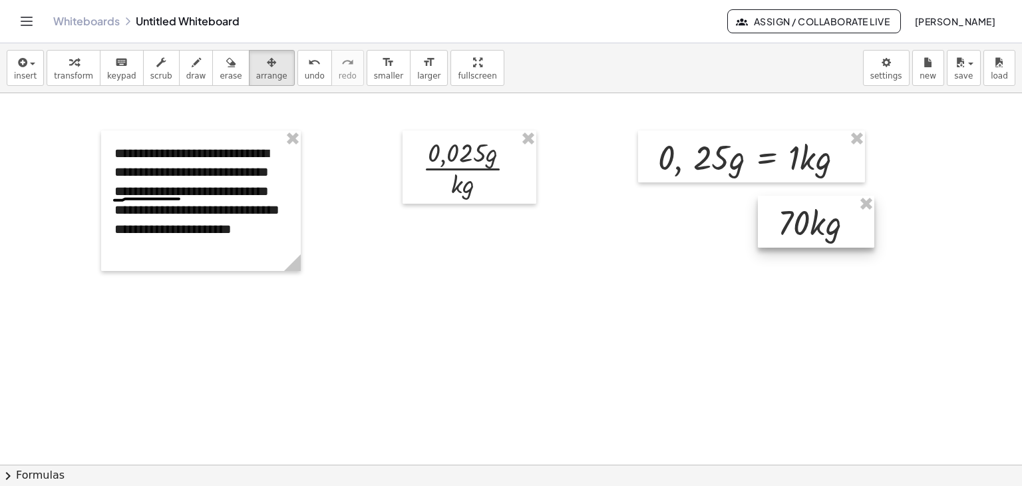
drag, startPoint x: 722, startPoint y: 247, endPoint x: 841, endPoint y: 220, distance: 122.9
click at [841, 220] on div at bounding box center [816, 222] width 116 height 52
click at [186, 72] on span "draw" at bounding box center [196, 75] width 20 height 9
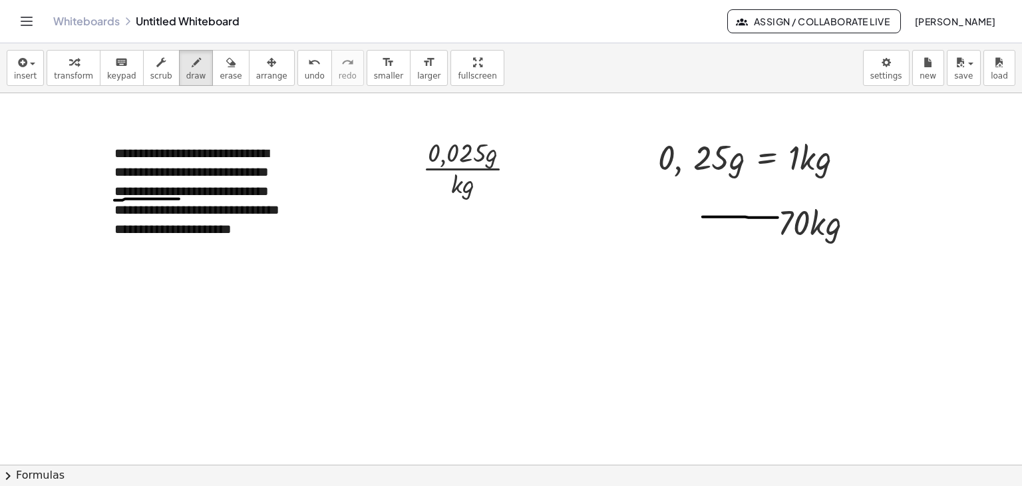
drag, startPoint x: 778, startPoint y: 217, endPoint x: 703, endPoint y: 211, distance: 75.5
drag, startPoint x: 702, startPoint y: 208, endPoint x: 711, endPoint y: 222, distance: 16.4
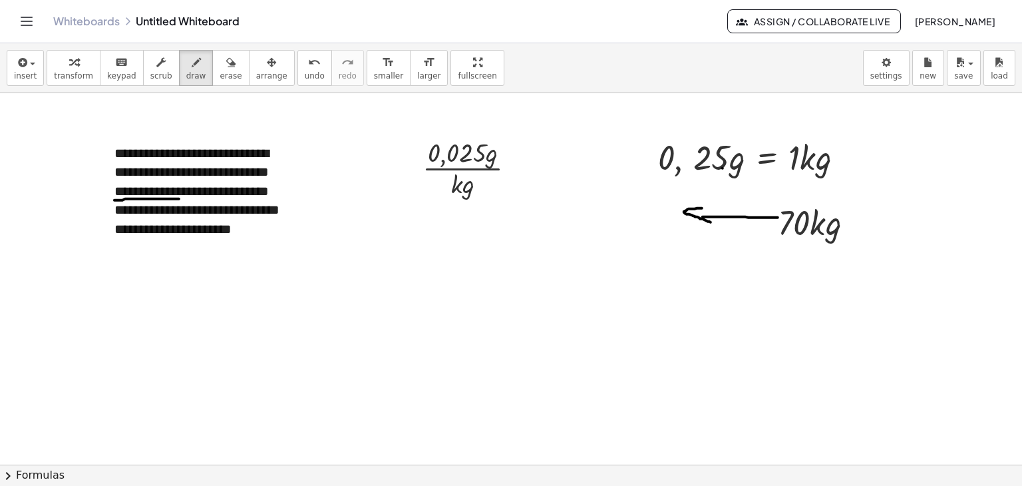
drag, startPoint x: 769, startPoint y: 166, endPoint x: 753, endPoint y: 168, distance: 16.7
click at [267, 65] on icon "button" at bounding box center [271, 63] width 9 height 16
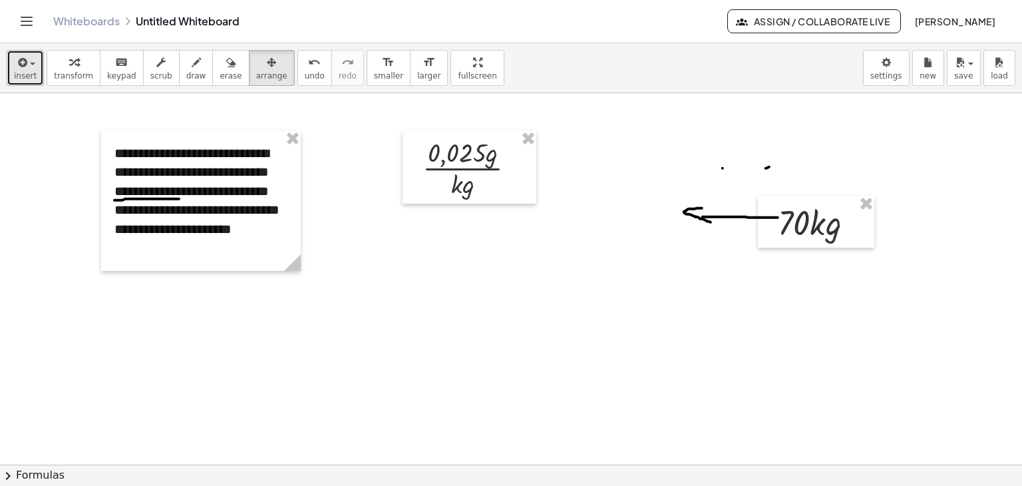
click at [27, 63] on span "button" at bounding box center [28, 63] width 3 height 9
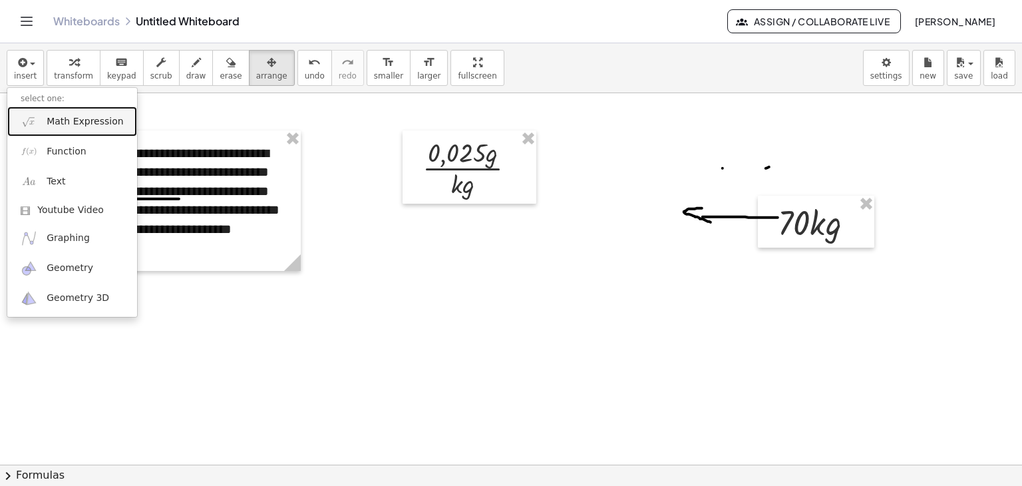
click at [55, 115] on span "Math Expression" at bounding box center [85, 121] width 77 height 13
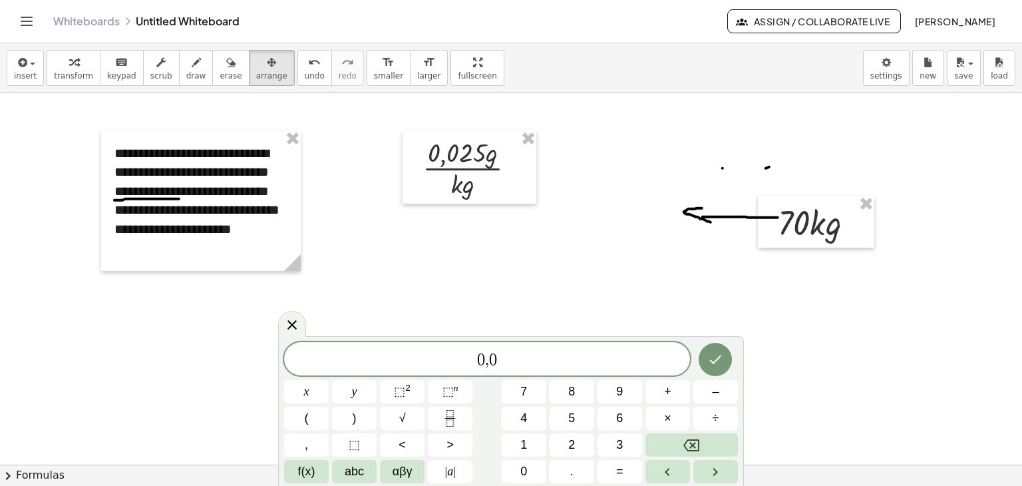
click at [538, 364] on span "0 , 0" at bounding box center [487, 360] width 406 height 19
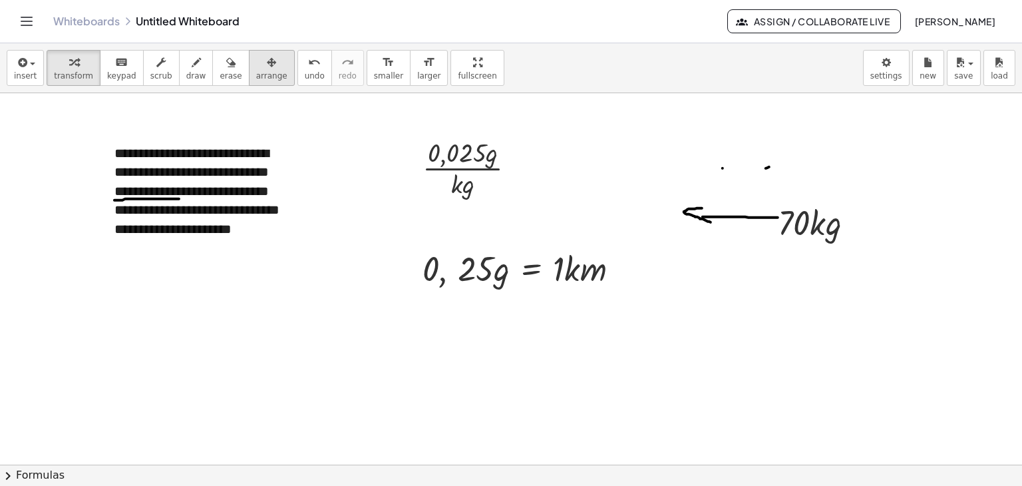
click at [258, 75] on span "arrange" at bounding box center [271, 75] width 31 height 9
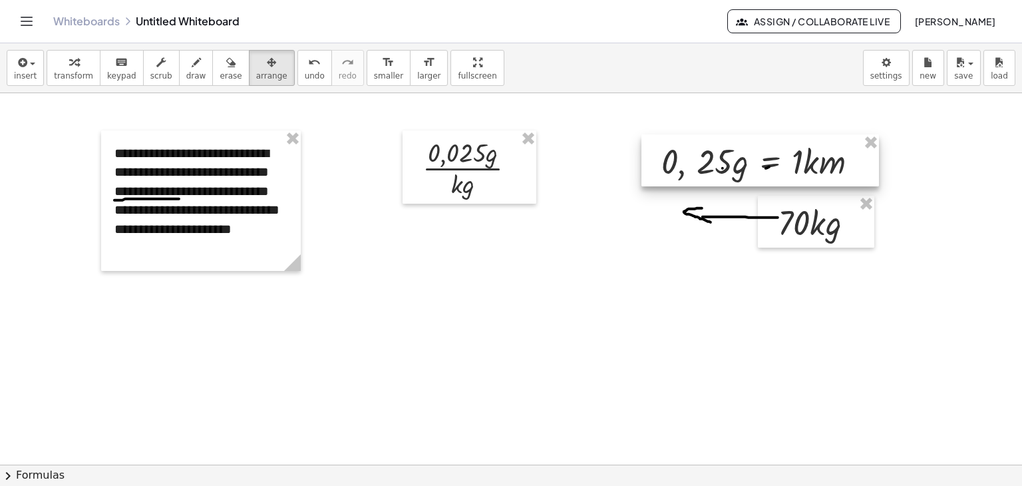
drag, startPoint x: 537, startPoint y: 278, endPoint x: 775, endPoint y: 171, distance: 261.3
click at [775, 171] on div at bounding box center [761, 160] width 238 height 52
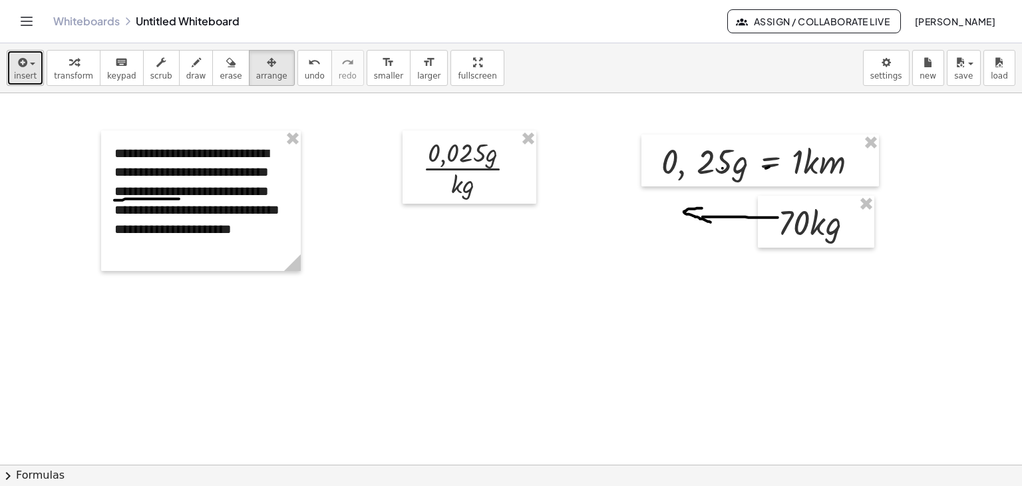
click at [29, 67] on div "button" at bounding box center [25, 62] width 23 height 16
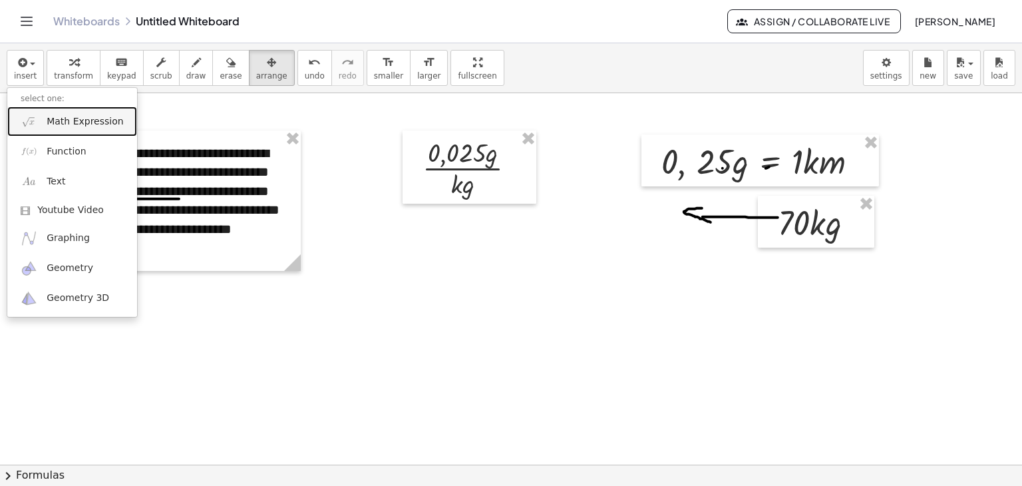
click at [43, 130] on link "Math Expression" at bounding box center [72, 122] width 130 height 30
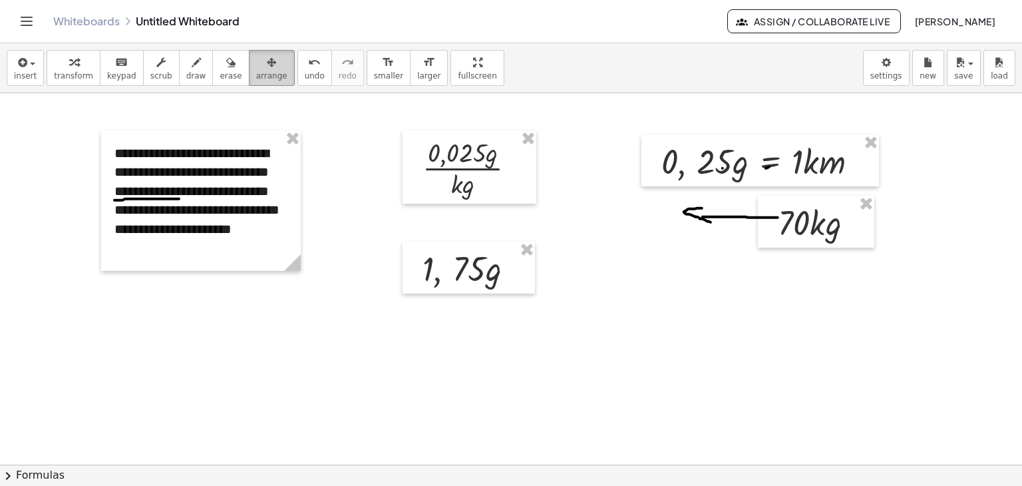
click at [256, 74] on span "arrange" at bounding box center [271, 75] width 31 height 9
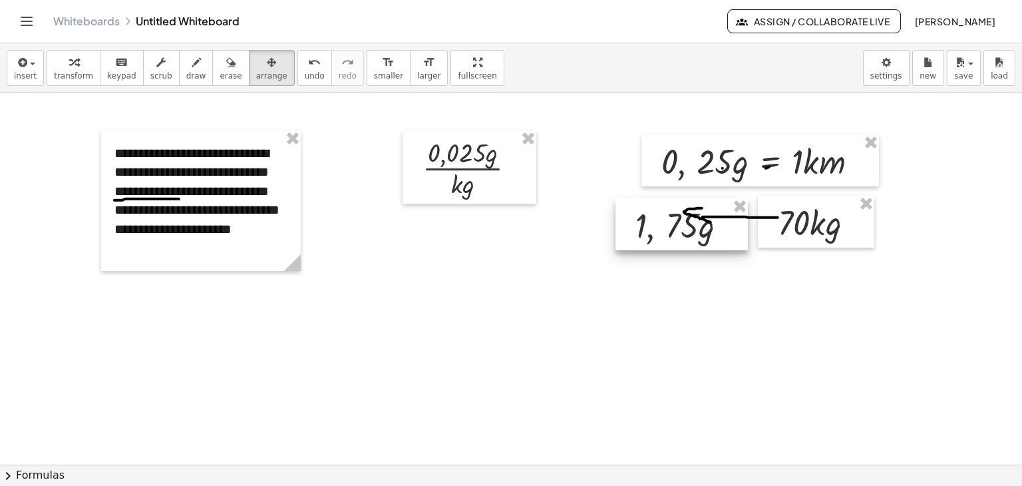
drag, startPoint x: 491, startPoint y: 262, endPoint x: 676, endPoint y: 219, distance: 190.7
click at [676, 219] on div at bounding box center [682, 224] width 132 height 52
drag, startPoint x: 176, startPoint y: 71, endPoint x: 197, endPoint y: 150, distance: 82.5
click at [186, 73] on span "draw" at bounding box center [196, 75] width 20 height 9
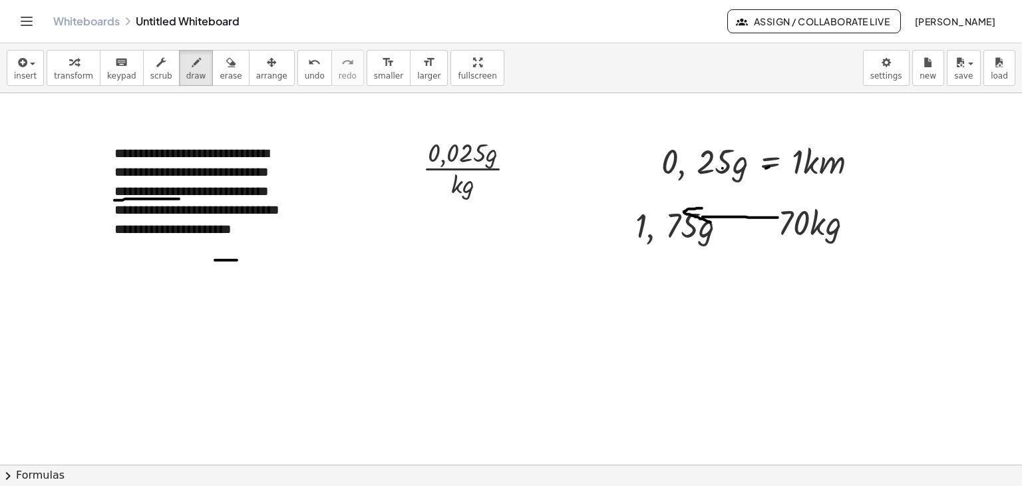
drag, startPoint x: 215, startPoint y: 260, endPoint x: 237, endPoint y: 260, distance: 22.0
click at [29, 71] on span "insert" at bounding box center [25, 75] width 23 height 9
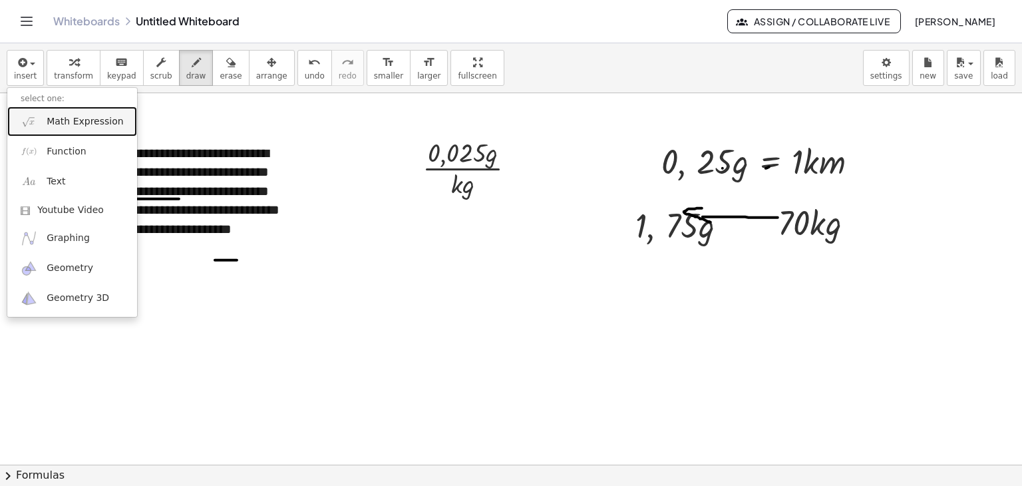
click at [57, 117] on span "Math Expression" at bounding box center [85, 121] width 77 height 13
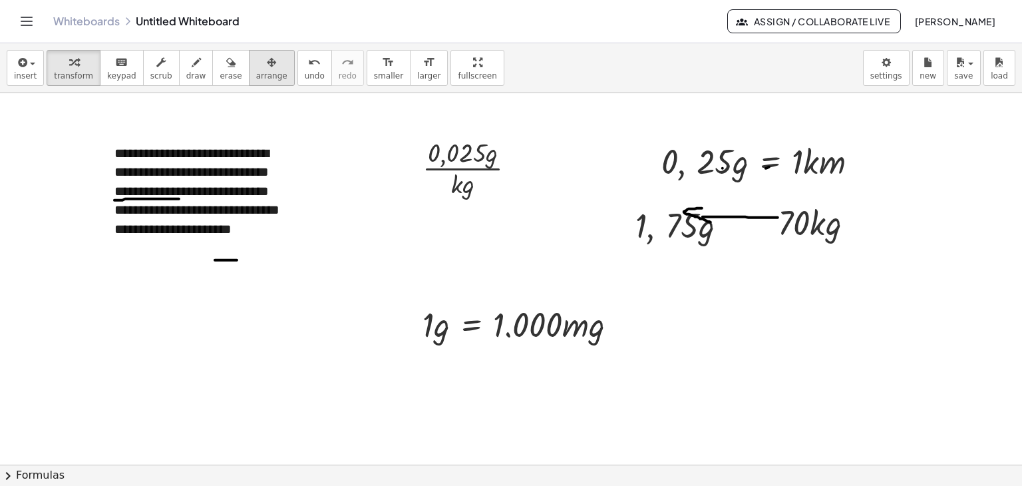
click at [264, 67] on button "arrange" at bounding box center [272, 68] width 46 height 36
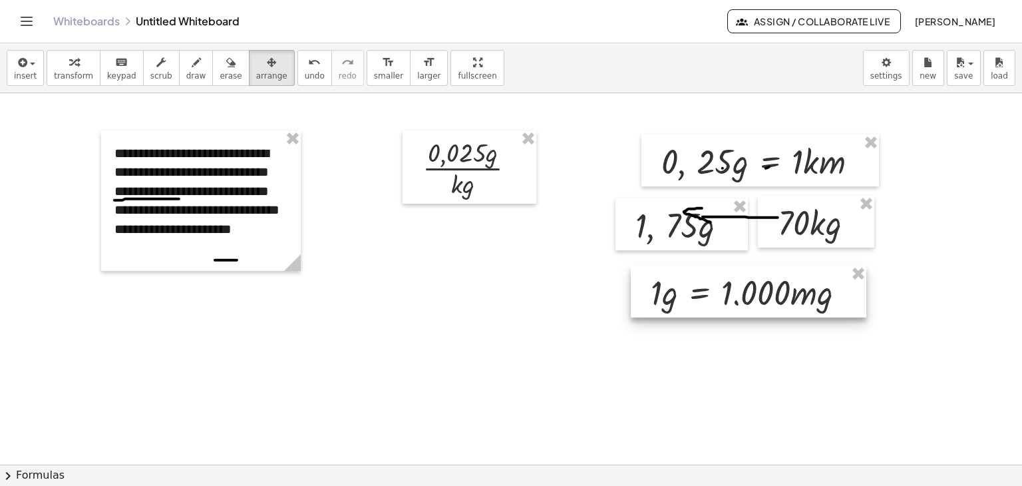
drag, startPoint x: 525, startPoint y: 322, endPoint x: 753, endPoint y: 290, distance: 229.9
click at [753, 290] on div at bounding box center [749, 292] width 236 height 52
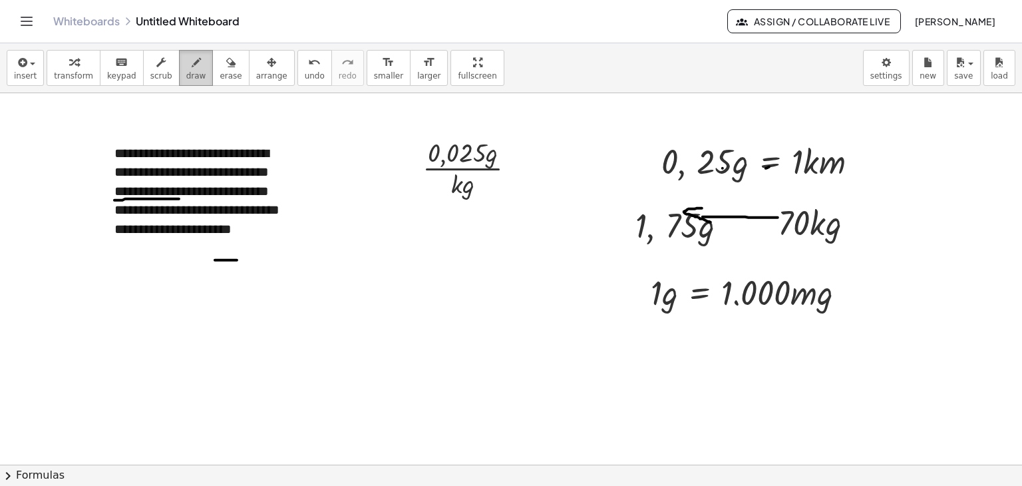
click at [192, 67] on icon "button" at bounding box center [196, 63] width 9 height 16
